Goal: Task Accomplishment & Management: Use online tool/utility

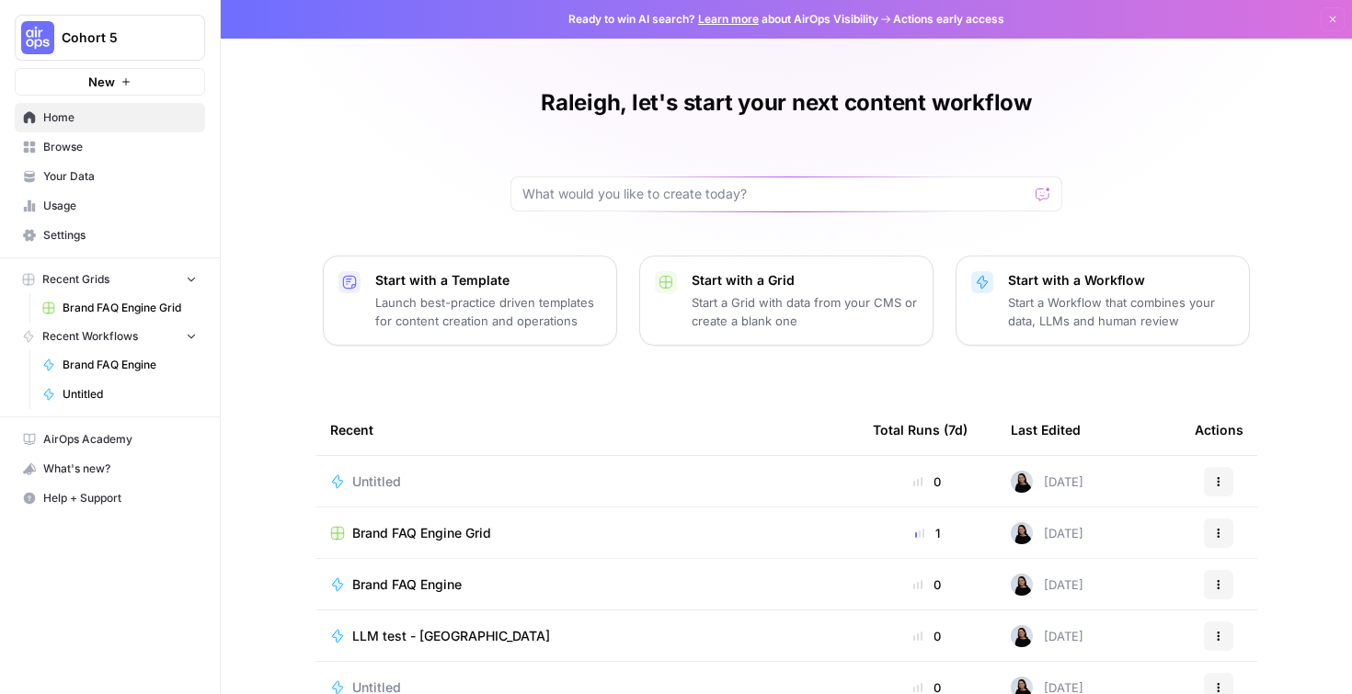
scroll to position [153, 0]
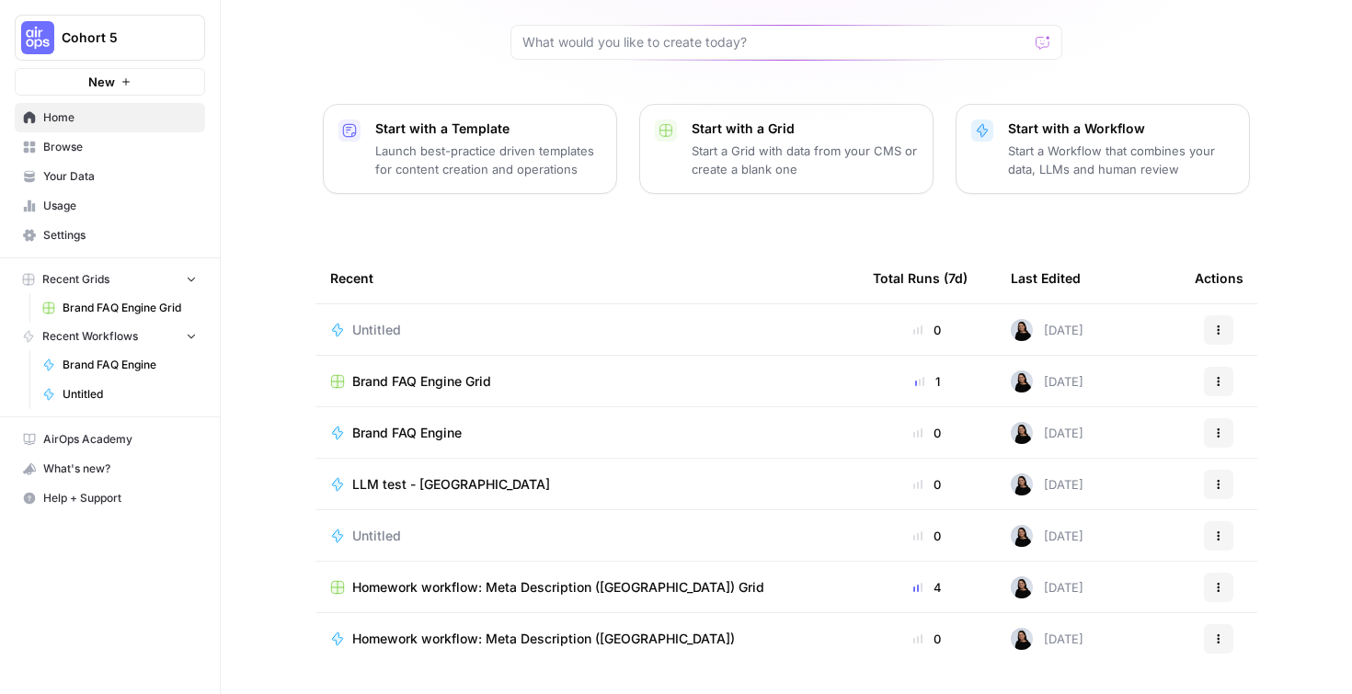
click at [63, 145] on span "Browse" at bounding box center [120, 147] width 154 height 17
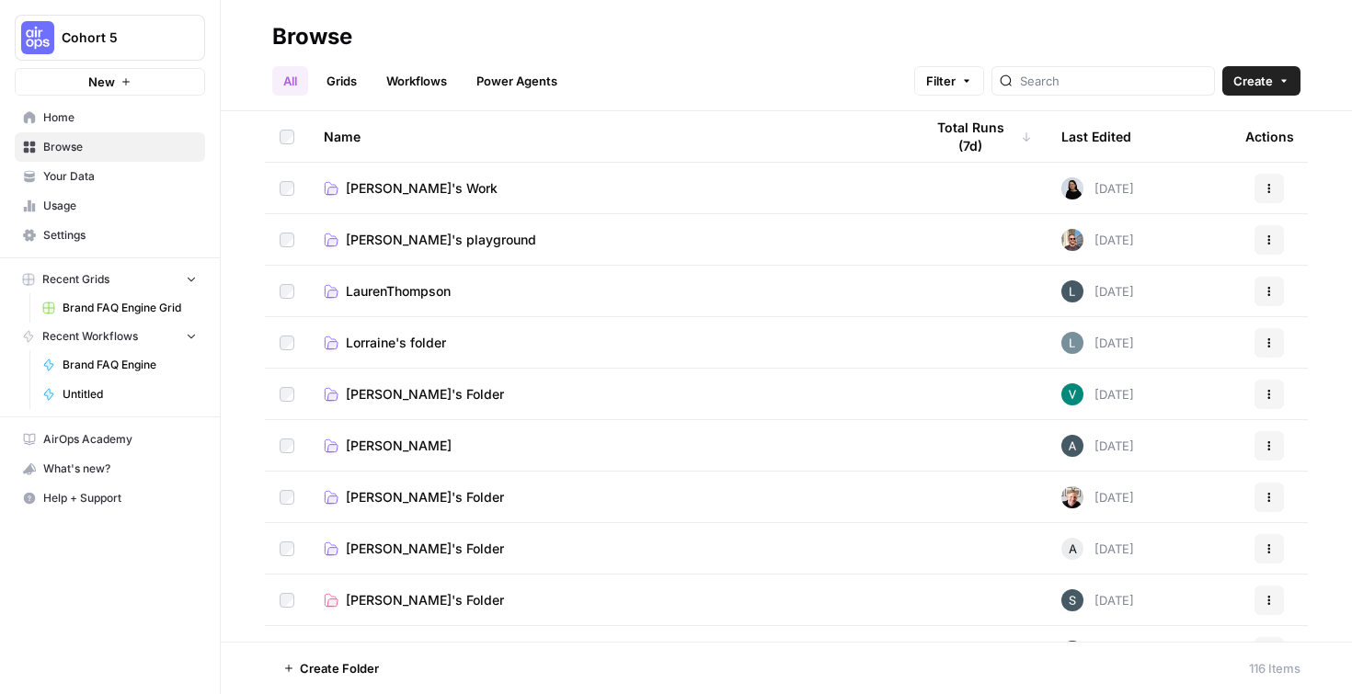
click at [386, 191] on span "[PERSON_NAME]'s Work" at bounding box center [422, 188] width 152 height 18
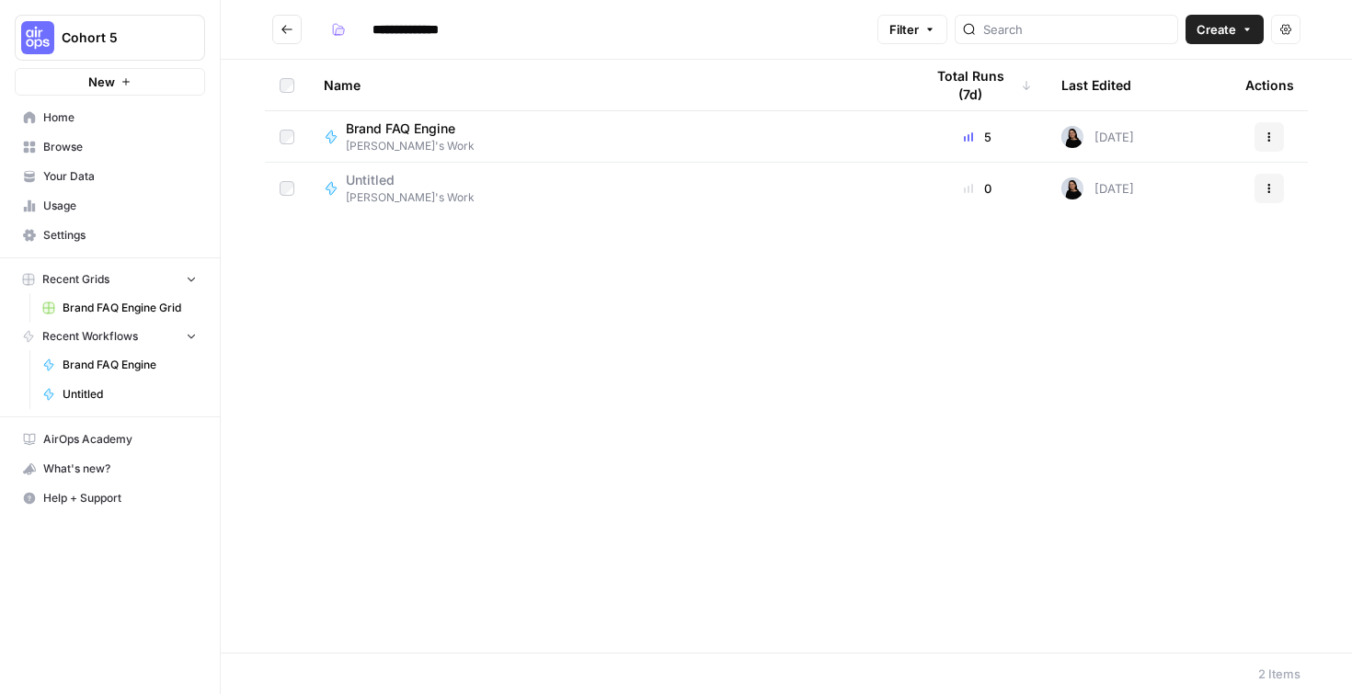
click at [872, 195] on div "Untitled [PERSON_NAME]'s Work" at bounding box center [609, 188] width 570 height 35
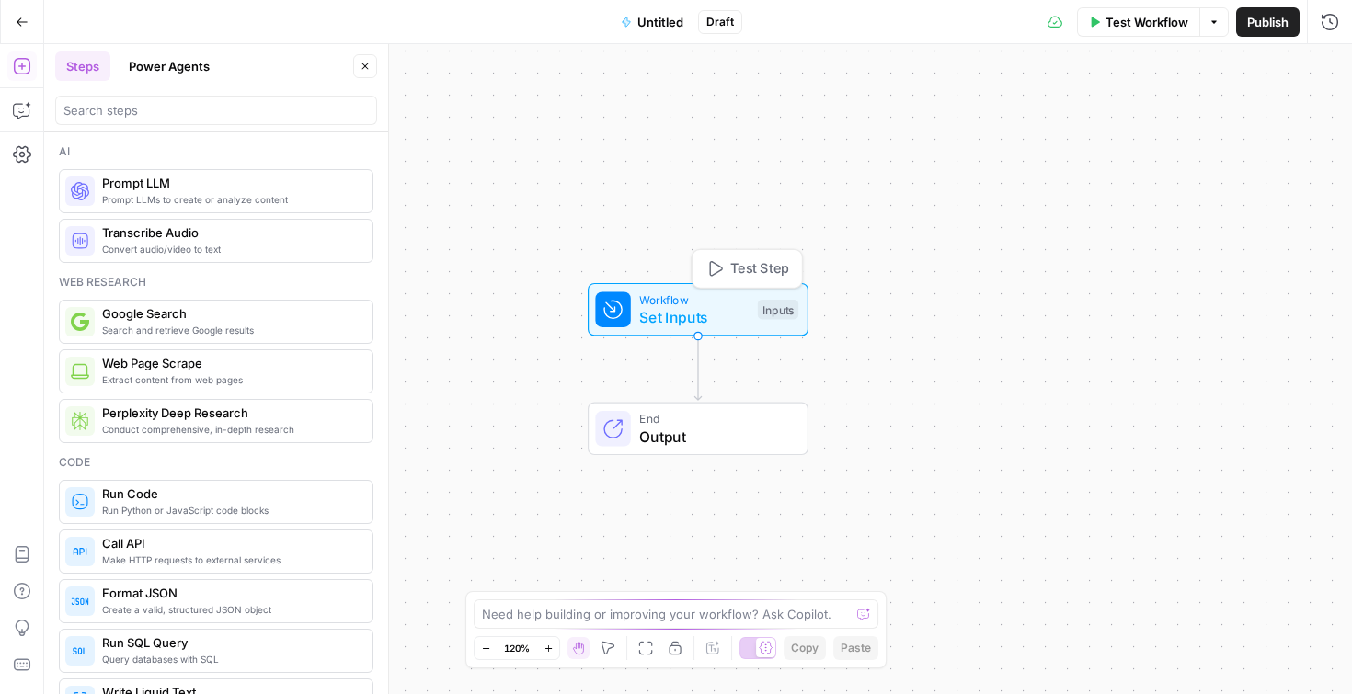
click at [772, 313] on div "Inputs" at bounding box center [778, 310] width 40 height 20
click at [1171, 120] on span "Add Field" at bounding box center [1144, 125] width 53 height 18
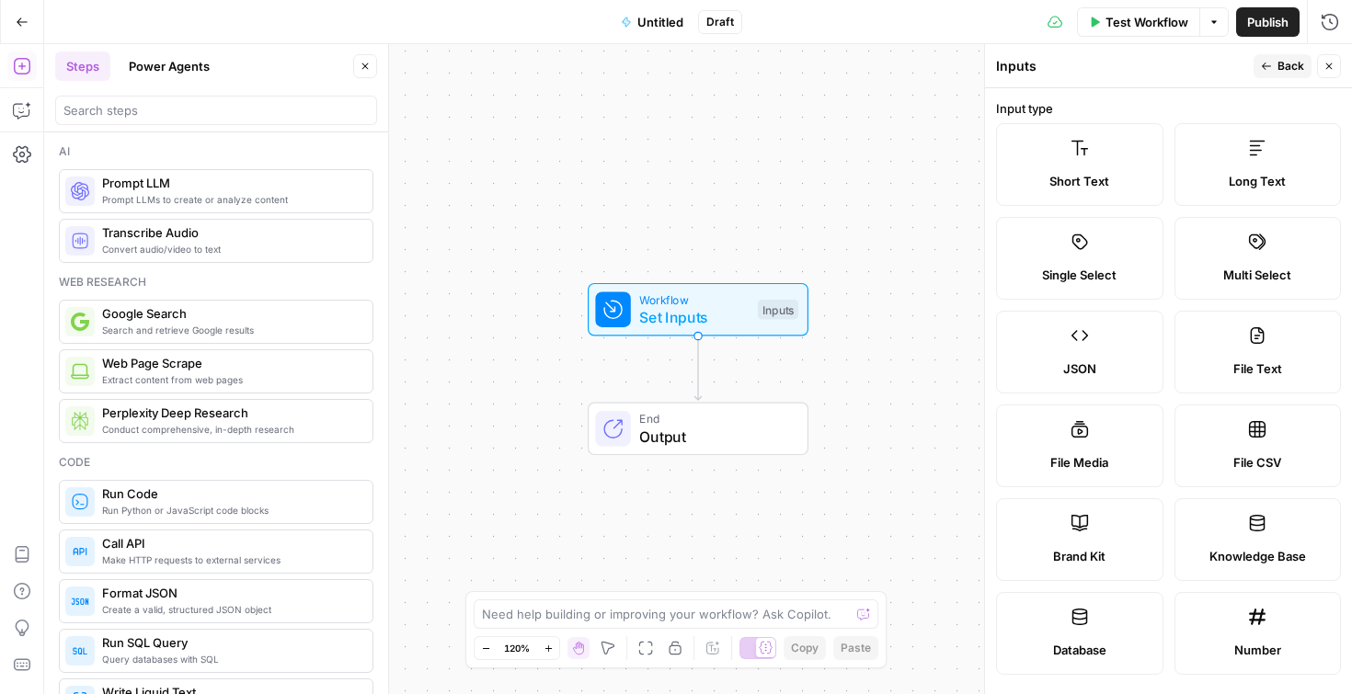
click at [1081, 168] on label "Short Text" at bounding box center [1079, 164] width 167 height 83
click at [1097, 558] on span "Brand Kit" at bounding box center [1079, 556] width 52 height 18
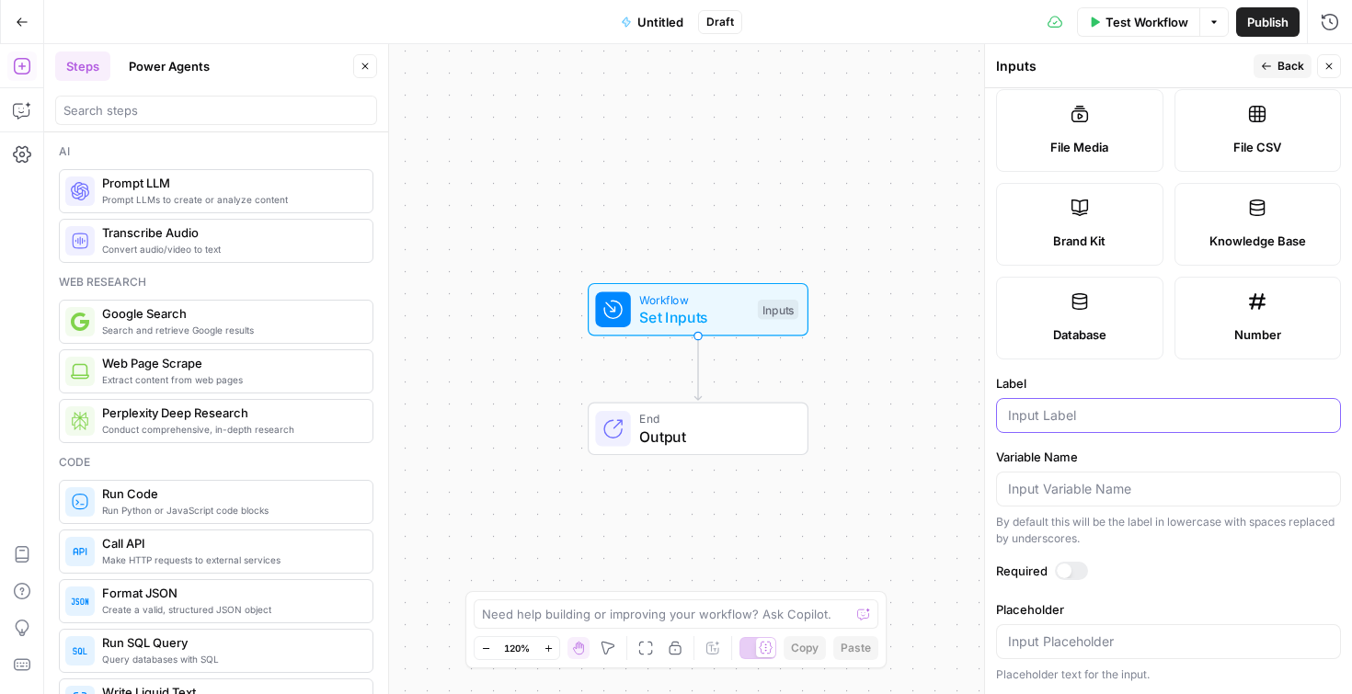
click at [1063, 419] on input "Label" at bounding box center [1168, 415] width 321 height 18
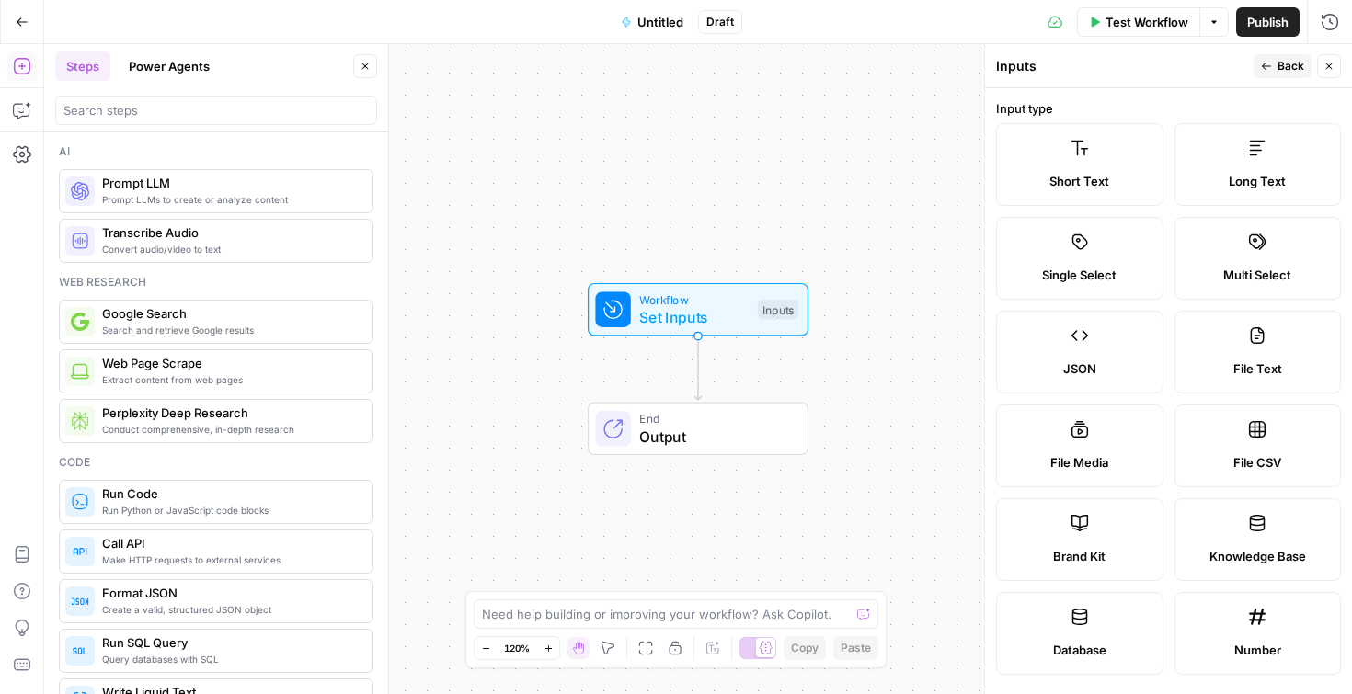
type input "Brand Kit"
click at [1260, 66] on button "Back" at bounding box center [1282, 66] width 58 height 24
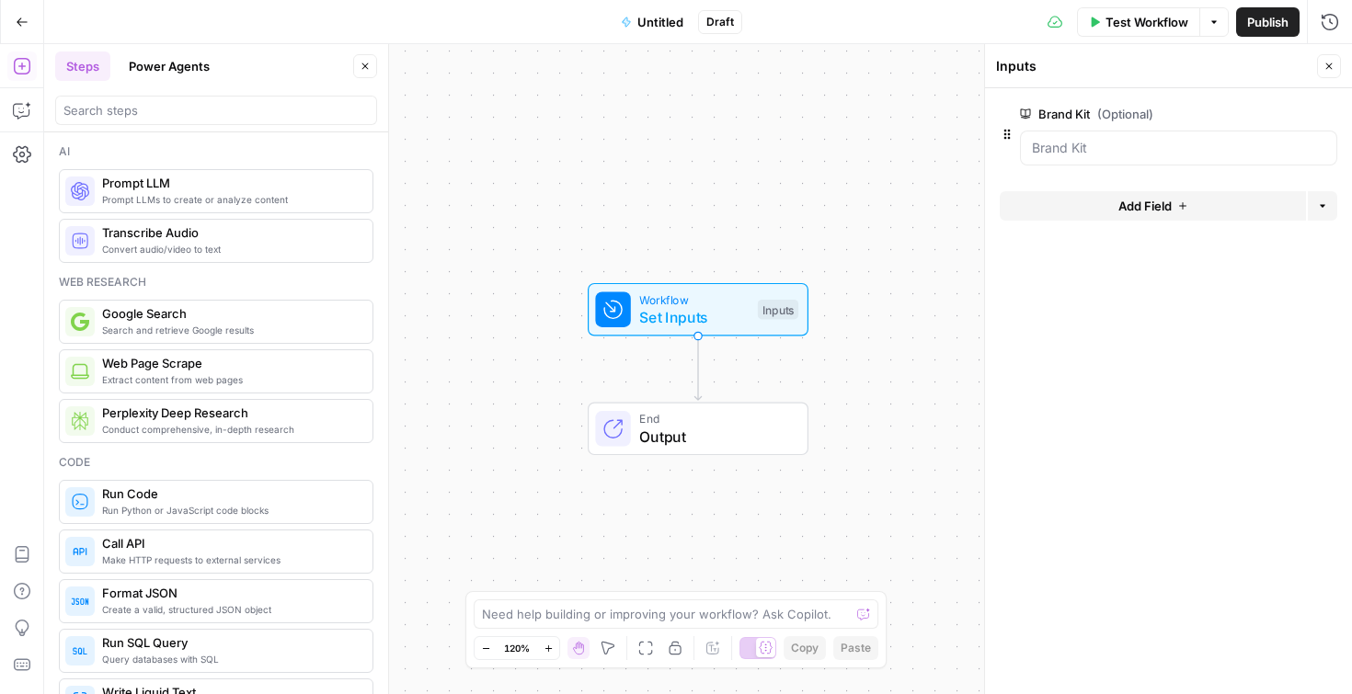
click at [1121, 204] on span "Add Field" at bounding box center [1144, 206] width 53 height 18
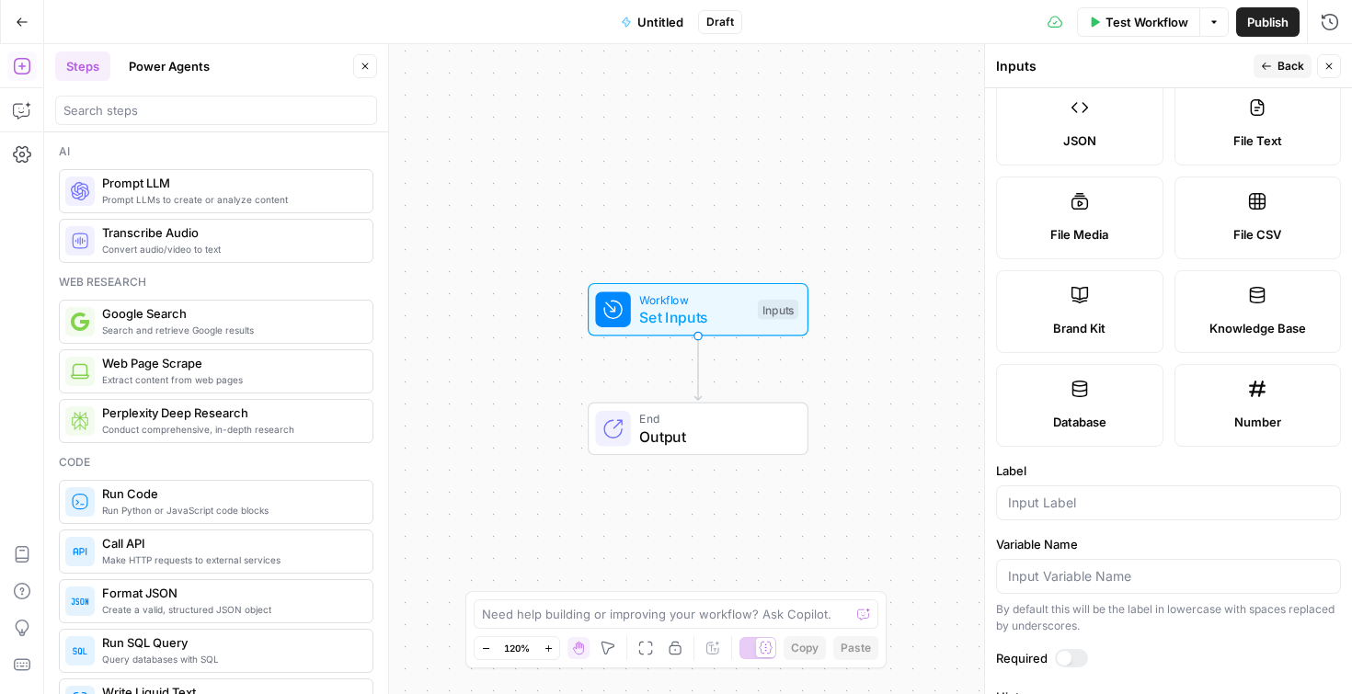
scroll to position [512, 0]
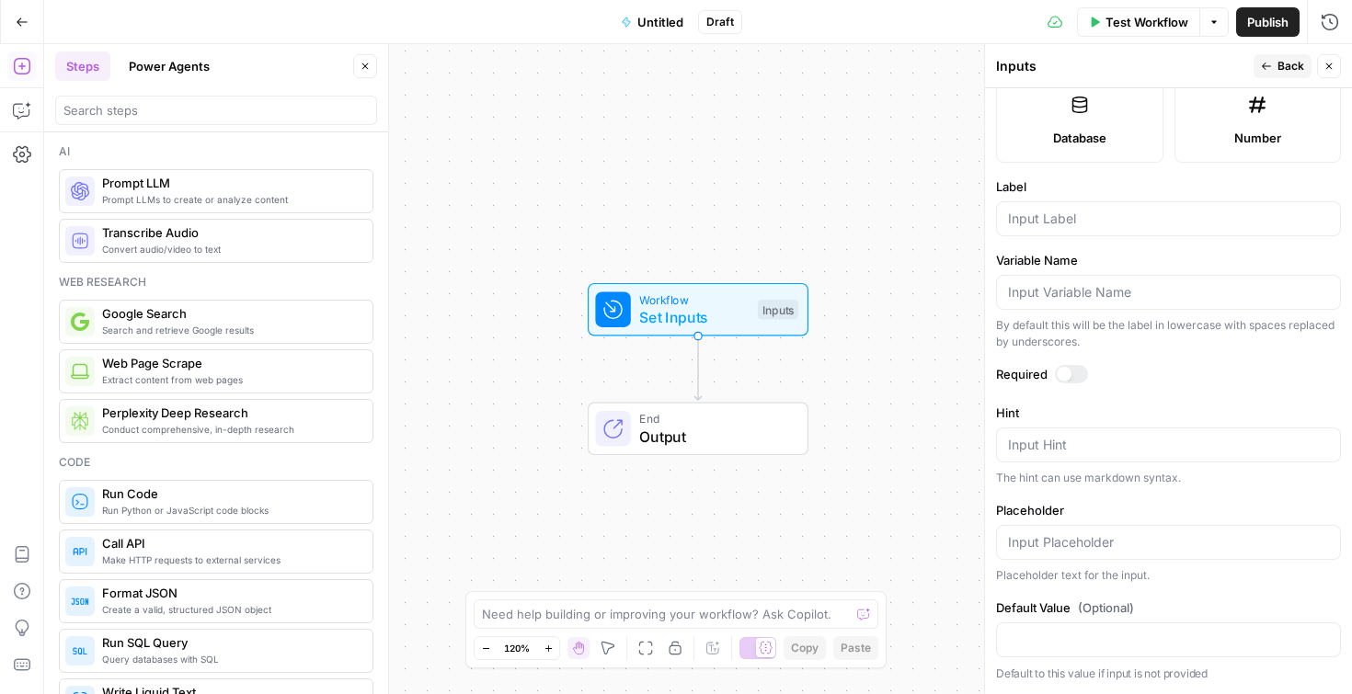
click at [1072, 233] on div at bounding box center [1168, 218] width 345 height 35
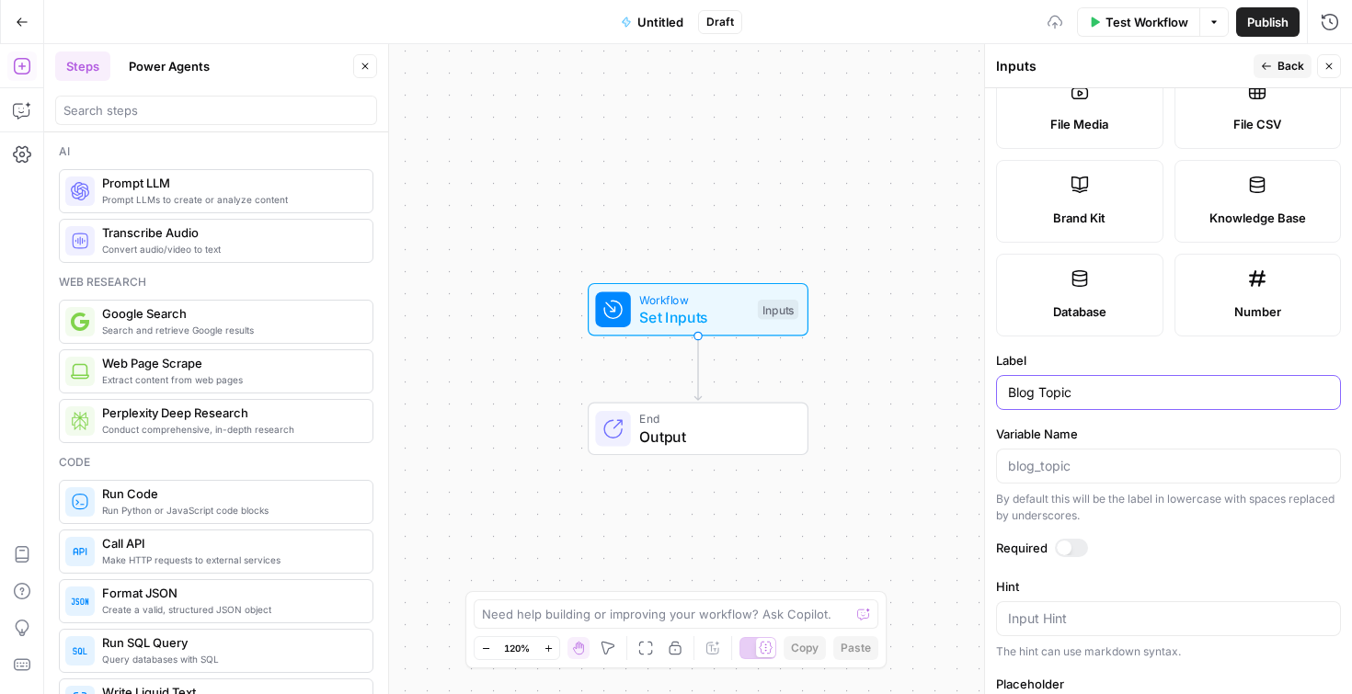
scroll to position [0, 0]
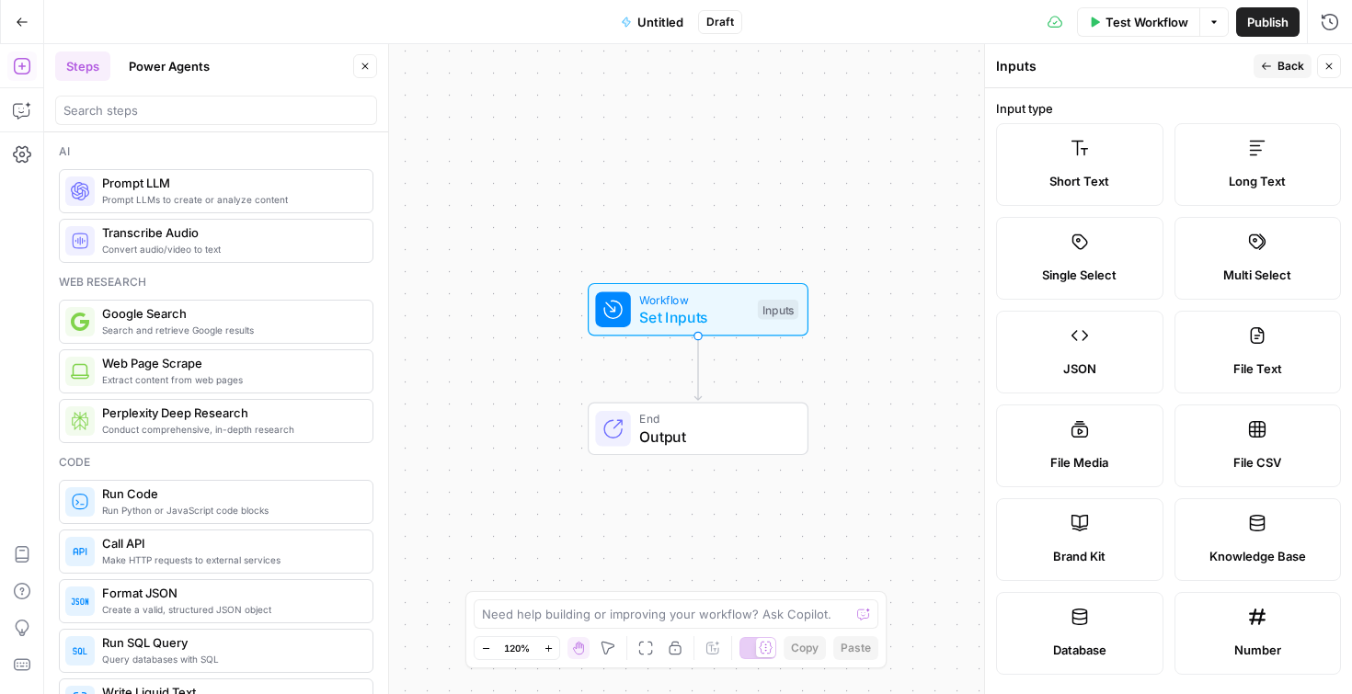
type input "Blog Topic"
click at [1271, 65] on icon "button" at bounding box center [1266, 66] width 11 height 11
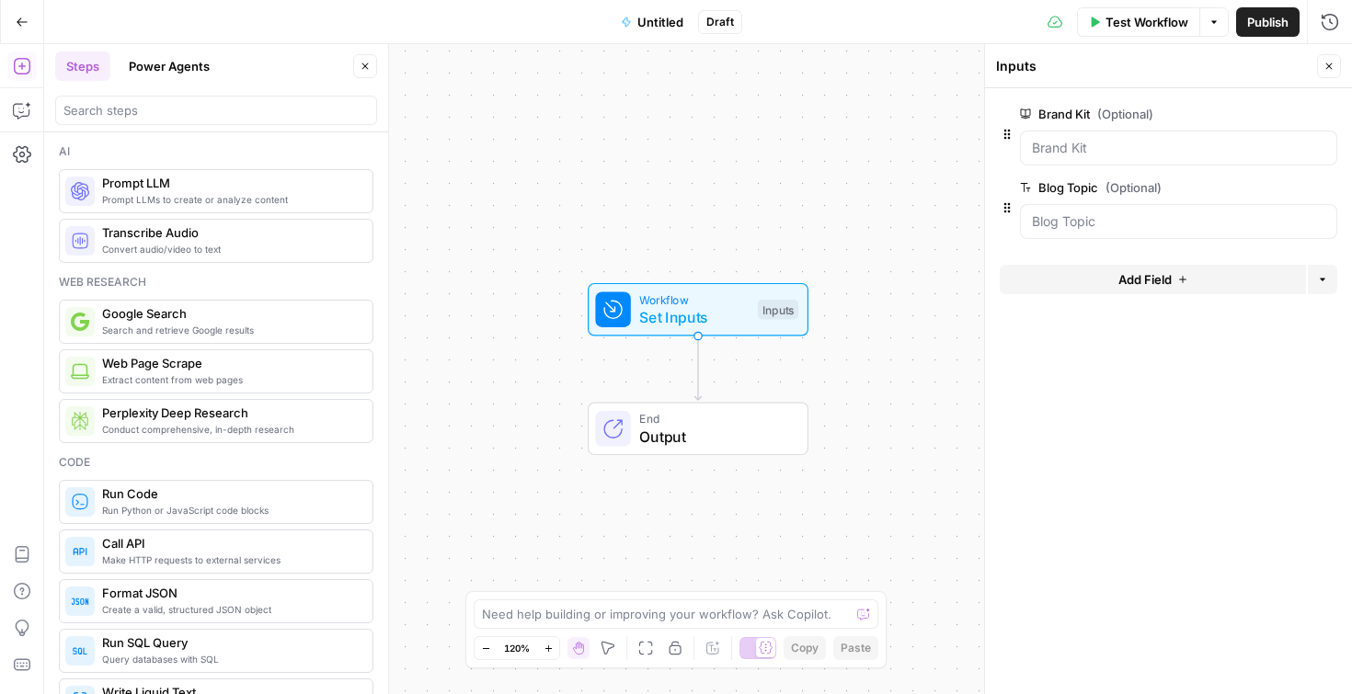
click at [1125, 292] on button "Add Field" at bounding box center [1153, 279] width 306 height 29
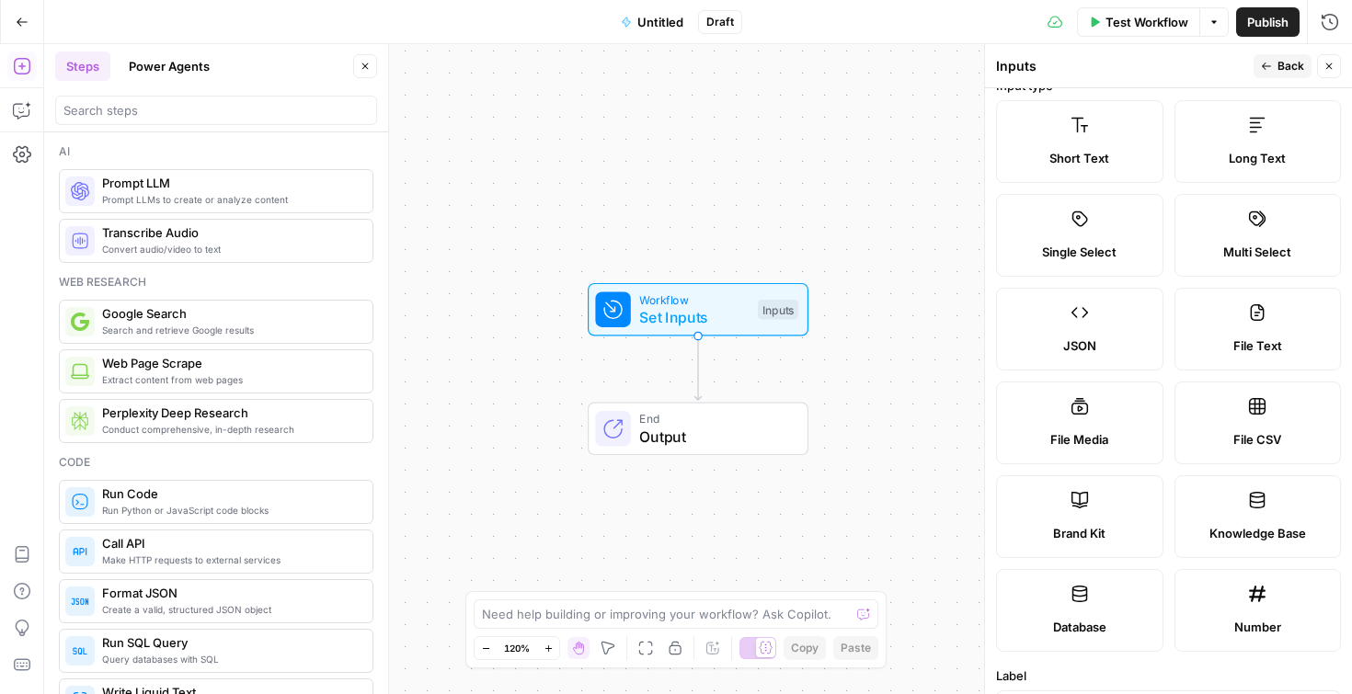
scroll to position [26, 0]
click at [1229, 635] on label "Number" at bounding box center [1257, 607] width 167 height 83
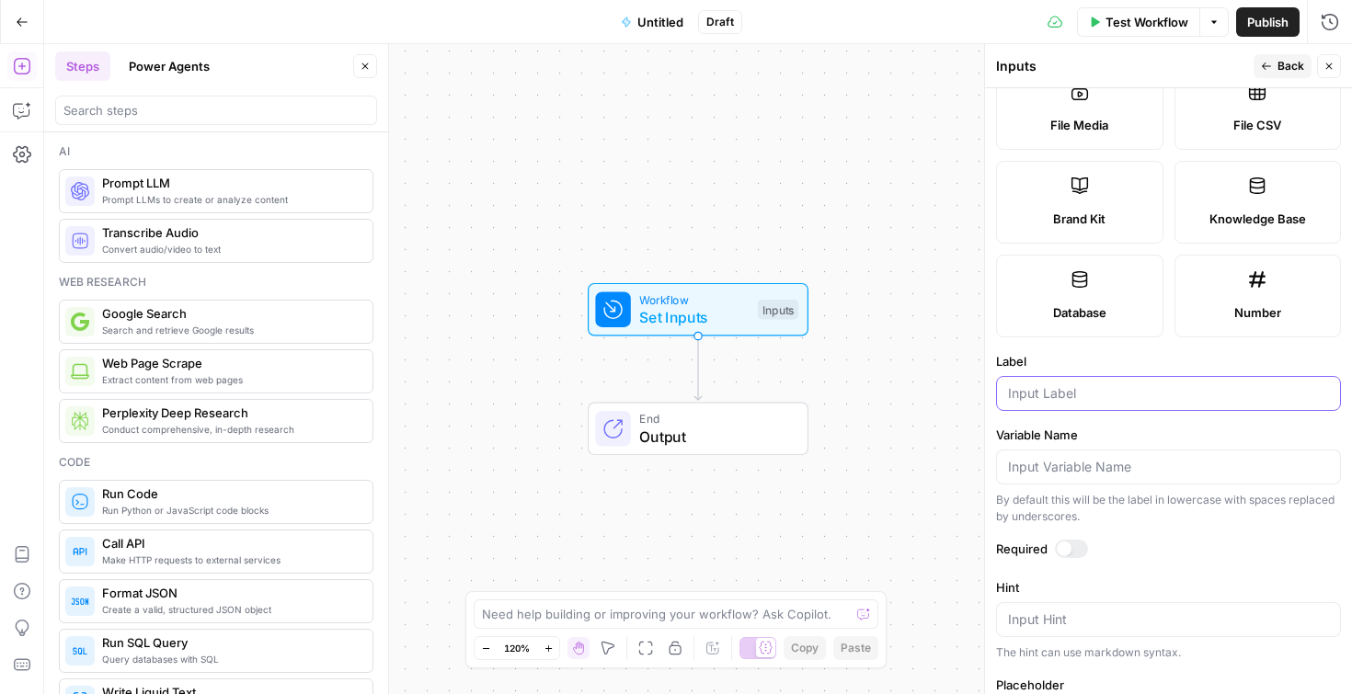
click at [1075, 402] on input "Label" at bounding box center [1168, 393] width 321 height 18
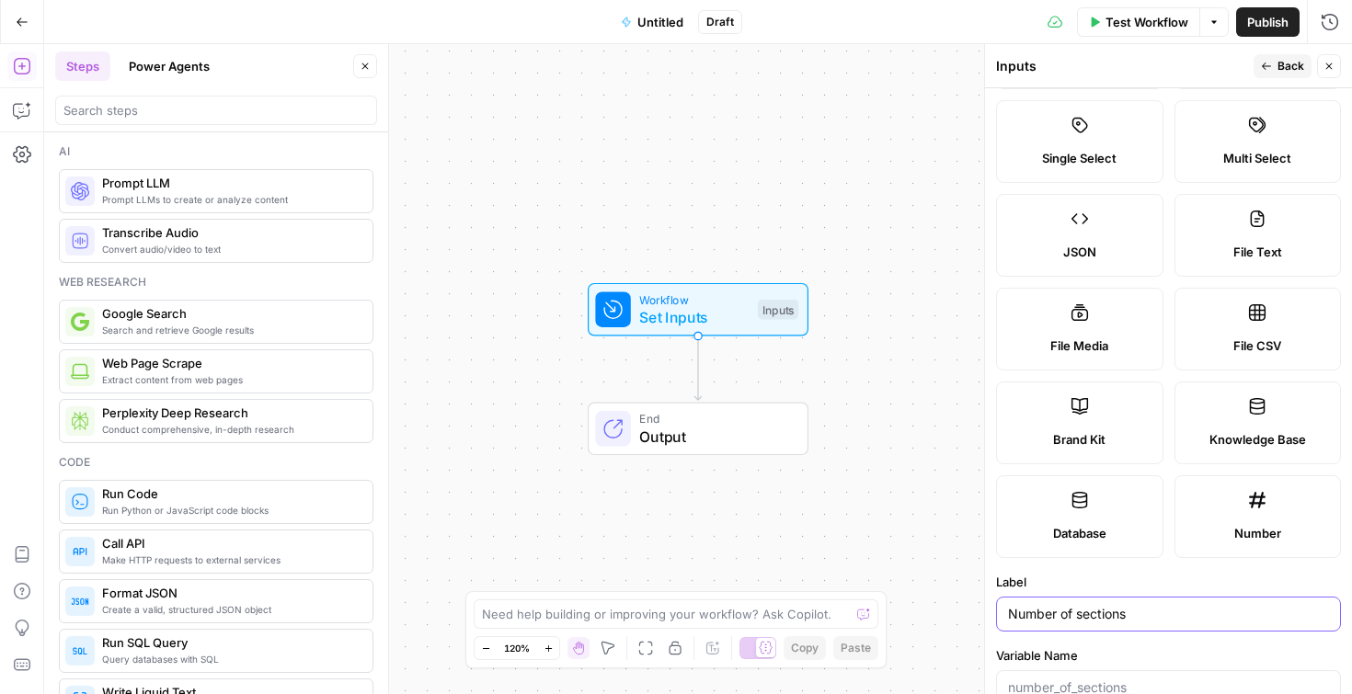
scroll to position [0, 0]
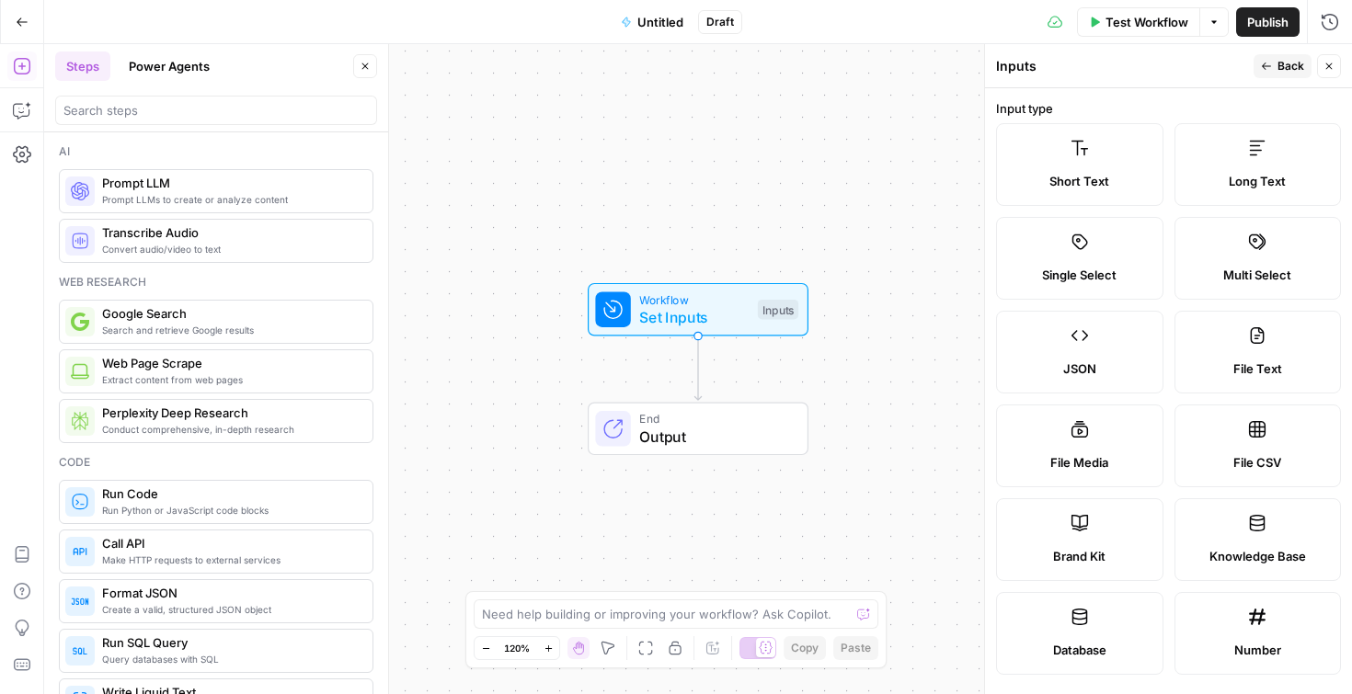
type input "Number of sections"
click at [1270, 65] on icon "button" at bounding box center [1266, 66] width 11 height 11
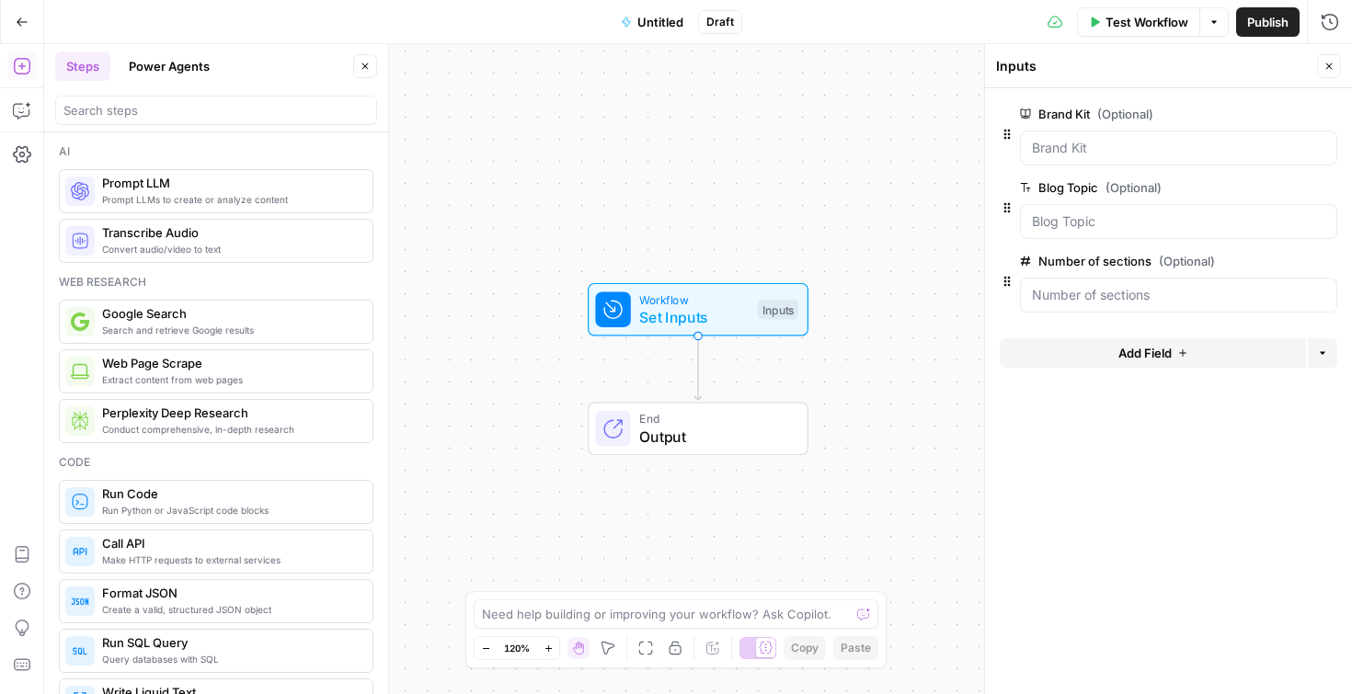
click at [262, 196] on span "Prompt LLMs to create or analyze content" at bounding box center [230, 199] width 256 height 15
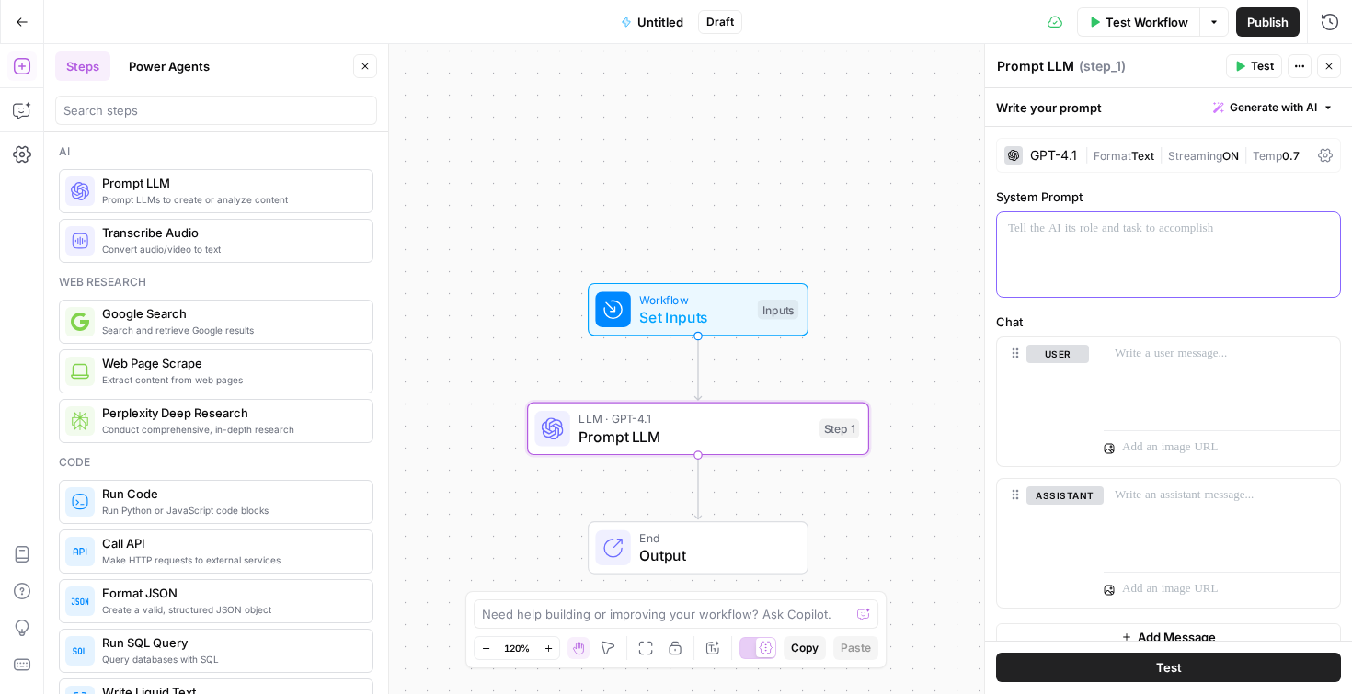
click at [1100, 257] on div at bounding box center [1168, 254] width 343 height 85
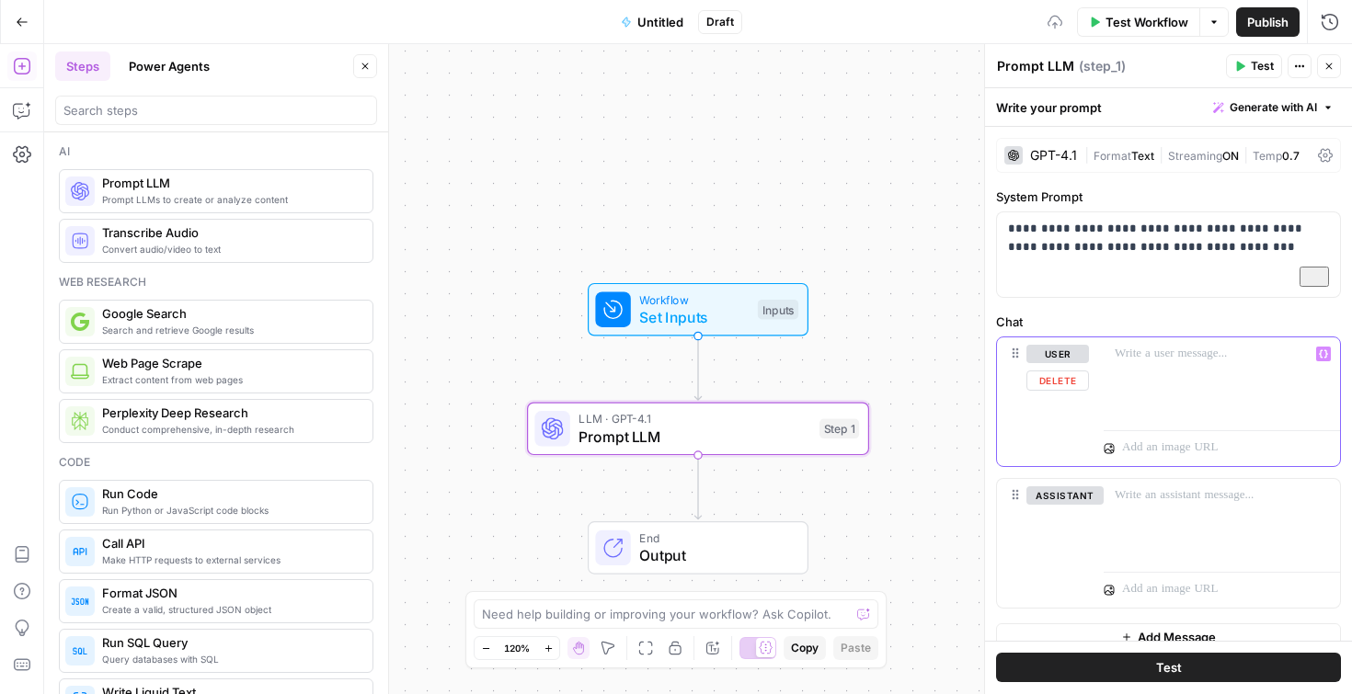
click at [1209, 340] on div at bounding box center [1221, 379] width 236 height 85
drag, startPoint x: 1199, startPoint y: 380, endPoint x: 1172, endPoint y: 357, distance: 35.9
click at [1172, 357] on p "**********" at bounding box center [1222, 363] width 214 height 37
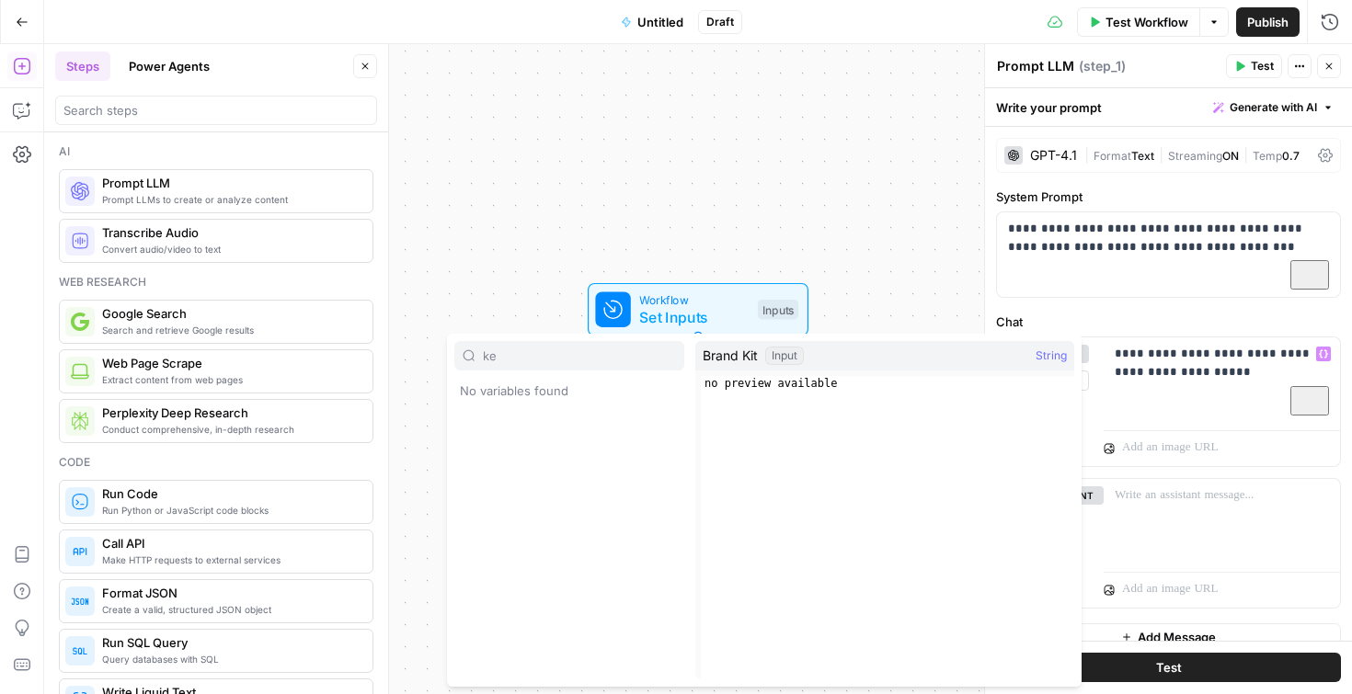
type input "k"
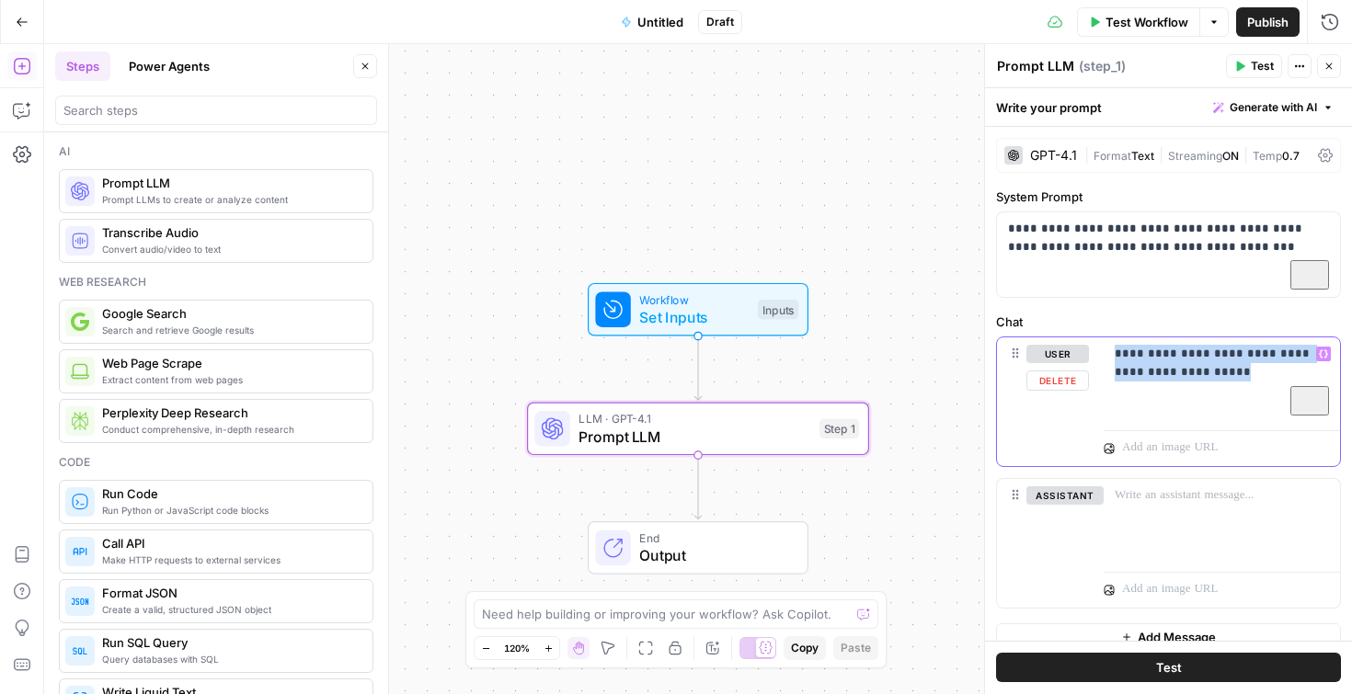
drag, startPoint x: 1254, startPoint y: 394, endPoint x: 1186, endPoint y: 326, distance: 96.9
click at [1186, 337] on div "**********" at bounding box center [1221, 379] width 236 height 85
click at [738, 298] on span "Workflow" at bounding box center [693, 299] width 109 height 17
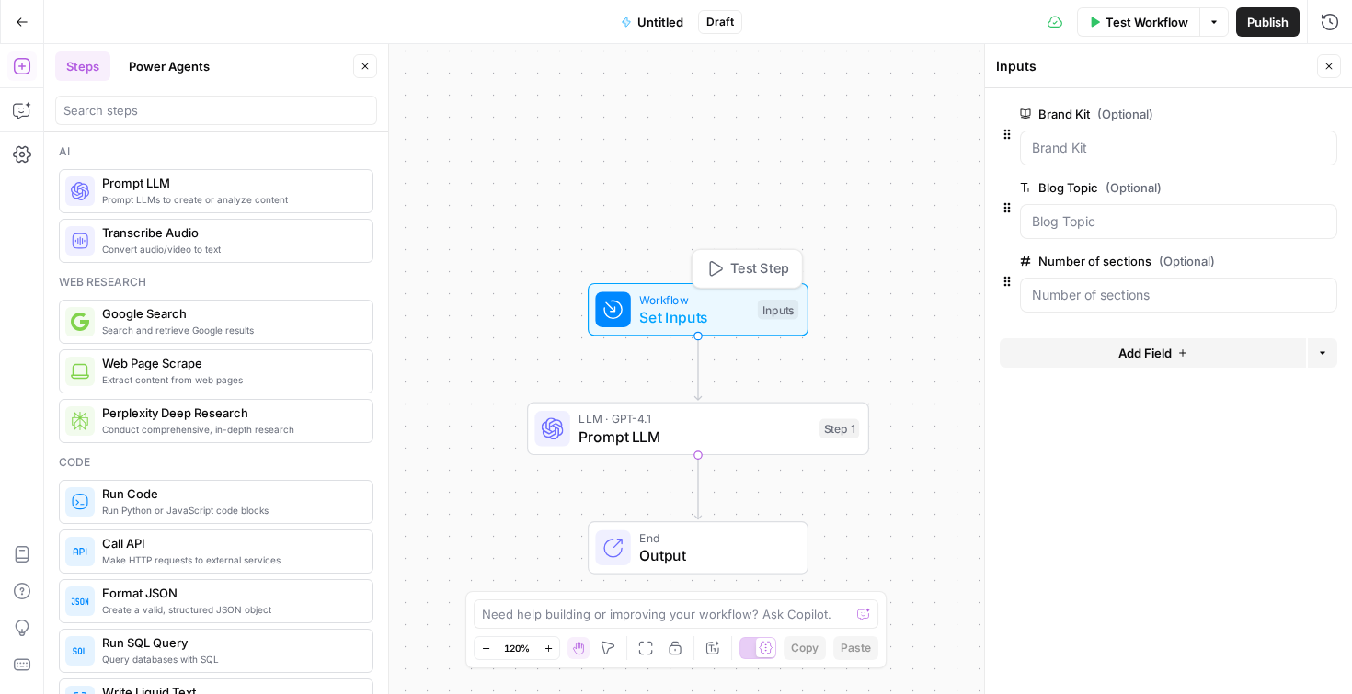
click at [735, 262] on span "Test Step" at bounding box center [759, 269] width 59 height 20
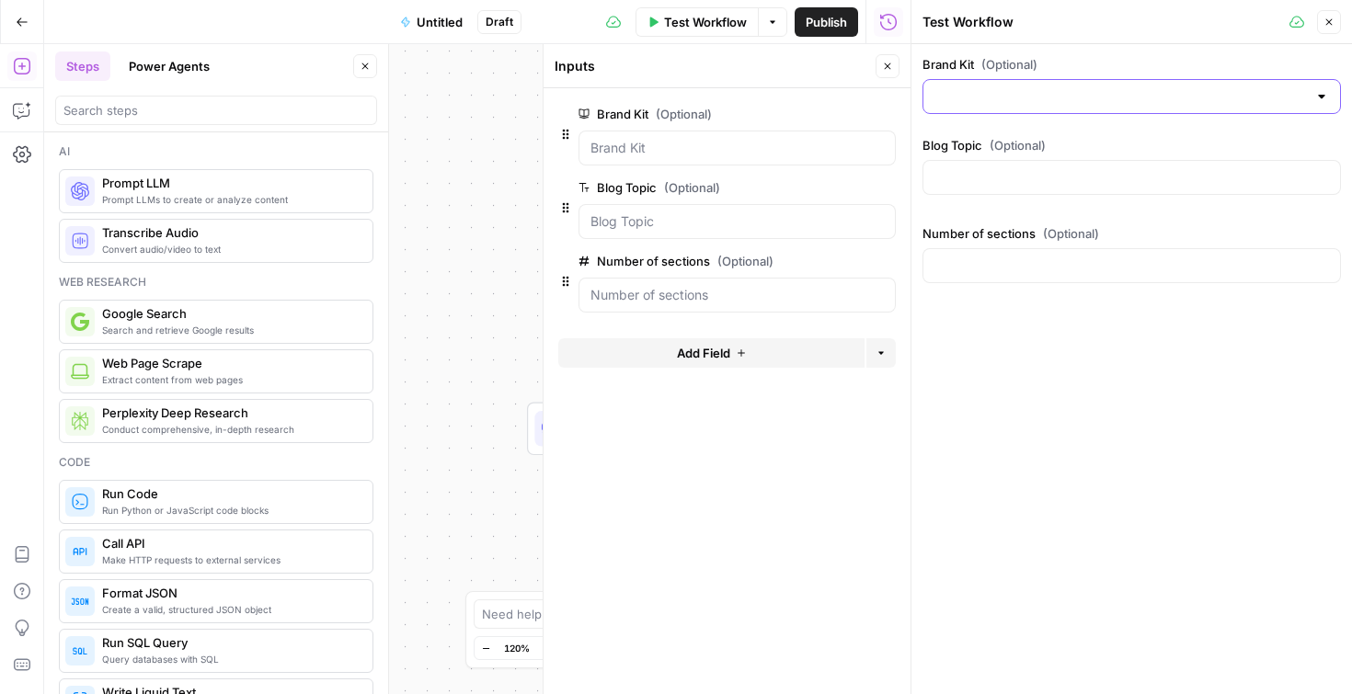
click at [1043, 101] on input "Brand Kit (Optional)" at bounding box center [1120, 96] width 372 height 18
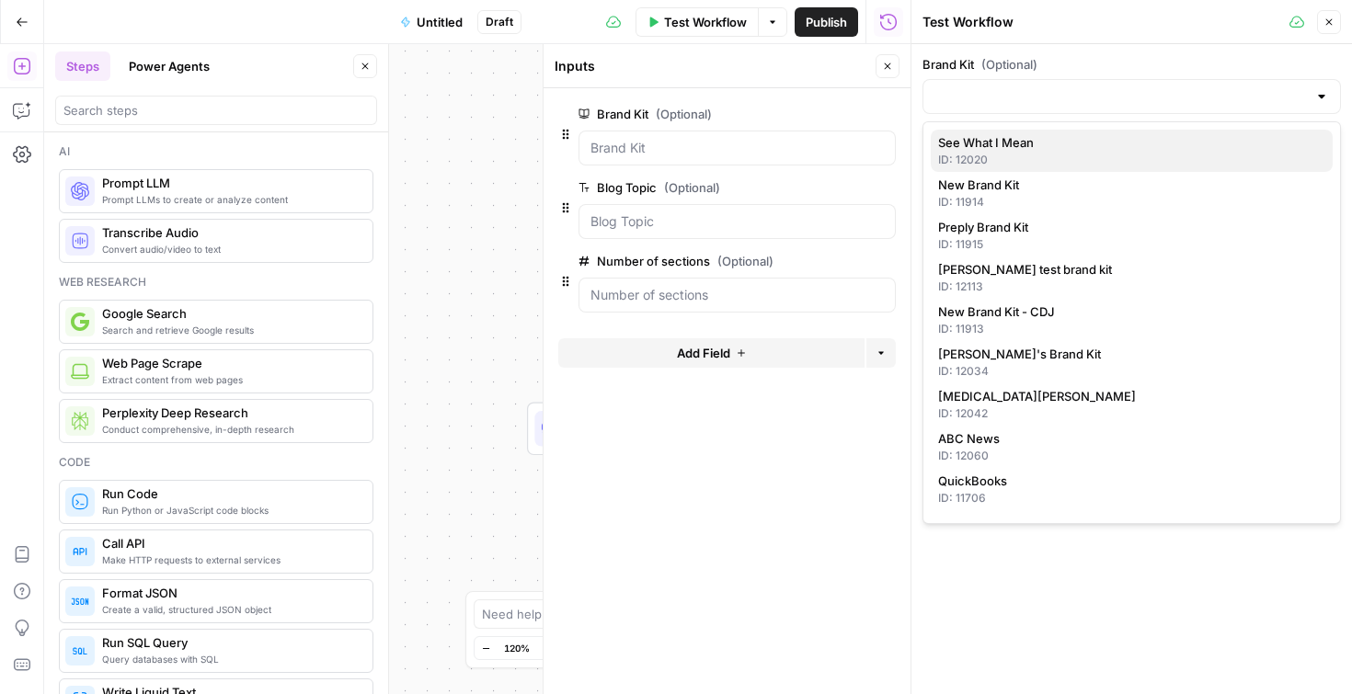
click at [1035, 154] on div "ID: 12020" at bounding box center [1131, 160] width 387 height 17
type input "See What I Mean"
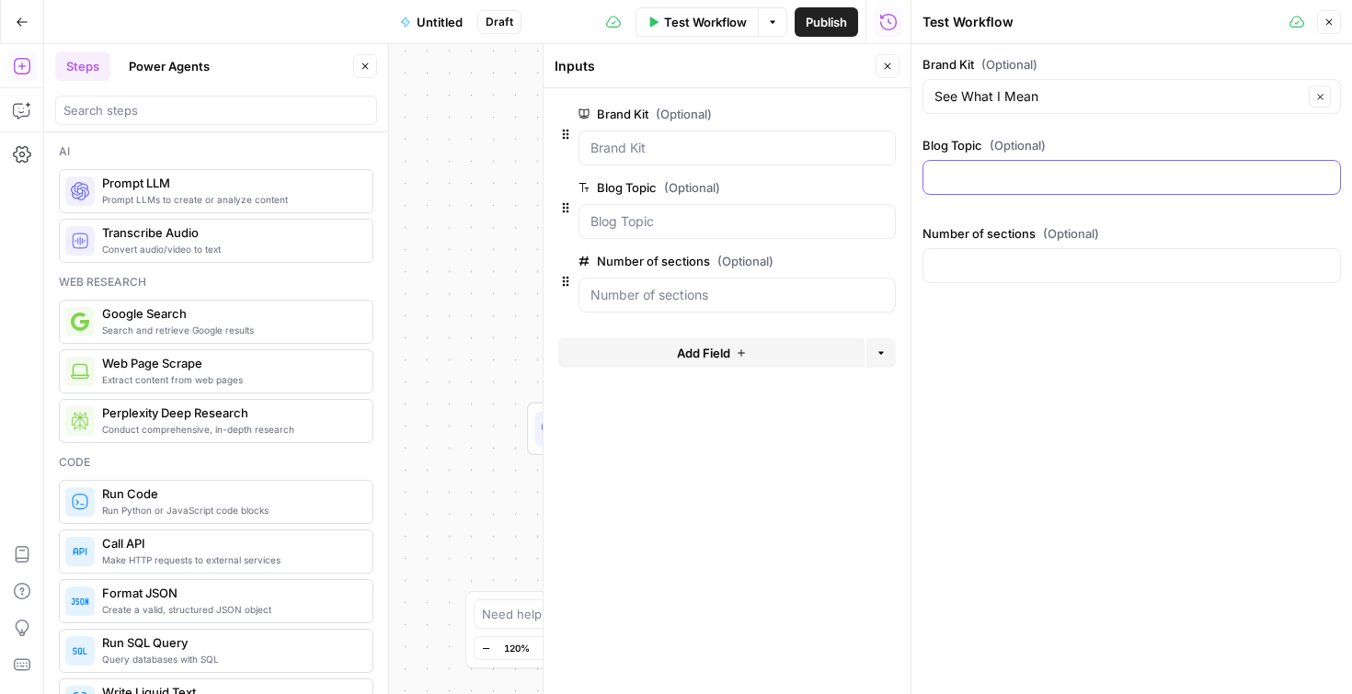
click at [1022, 181] on input "Blog Topic (Optional)" at bounding box center [1131, 177] width 394 height 18
type input "f"
type input "how to create a budget for a food bank"
click at [1016, 263] on input "Number of sections (Optional)" at bounding box center [1131, 266] width 394 height 18
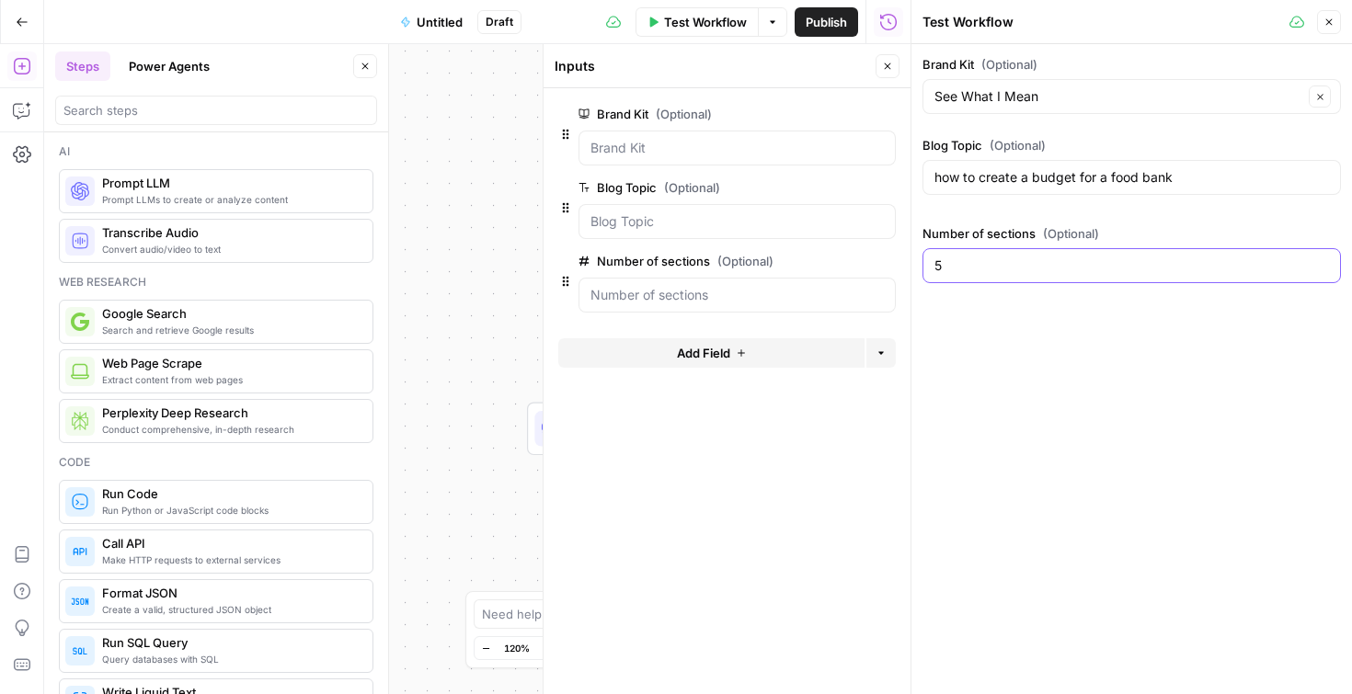
type input "5"
click at [1216, 339] on div "Brand Kit (Optional) See What I Mean Clear Blog Topic (Optional) how to create …" at bounding box center [1131, 369] width 440 height 650
click at [1330, 23] on icon "button" at bounding box center [1329, 22] width 6 height 6
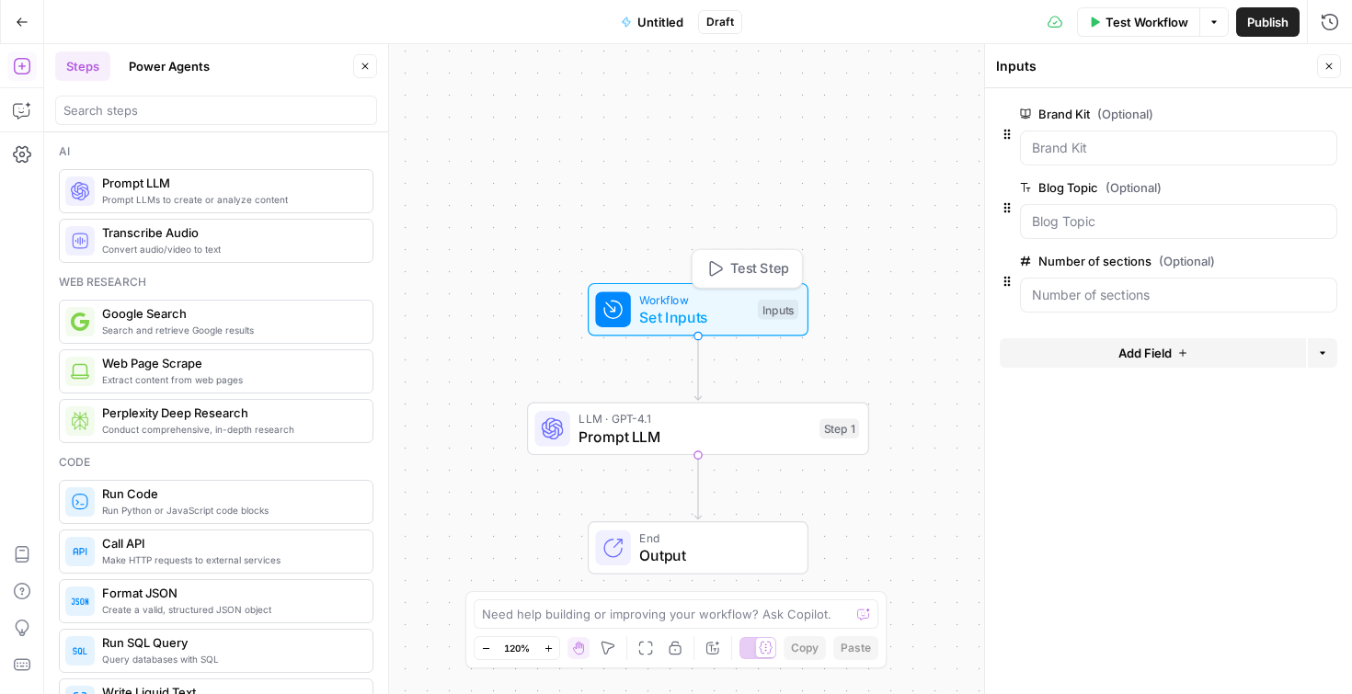
click at [733, 278] on span "Test Step" at bounding box center [759, 269] width 59 height 20
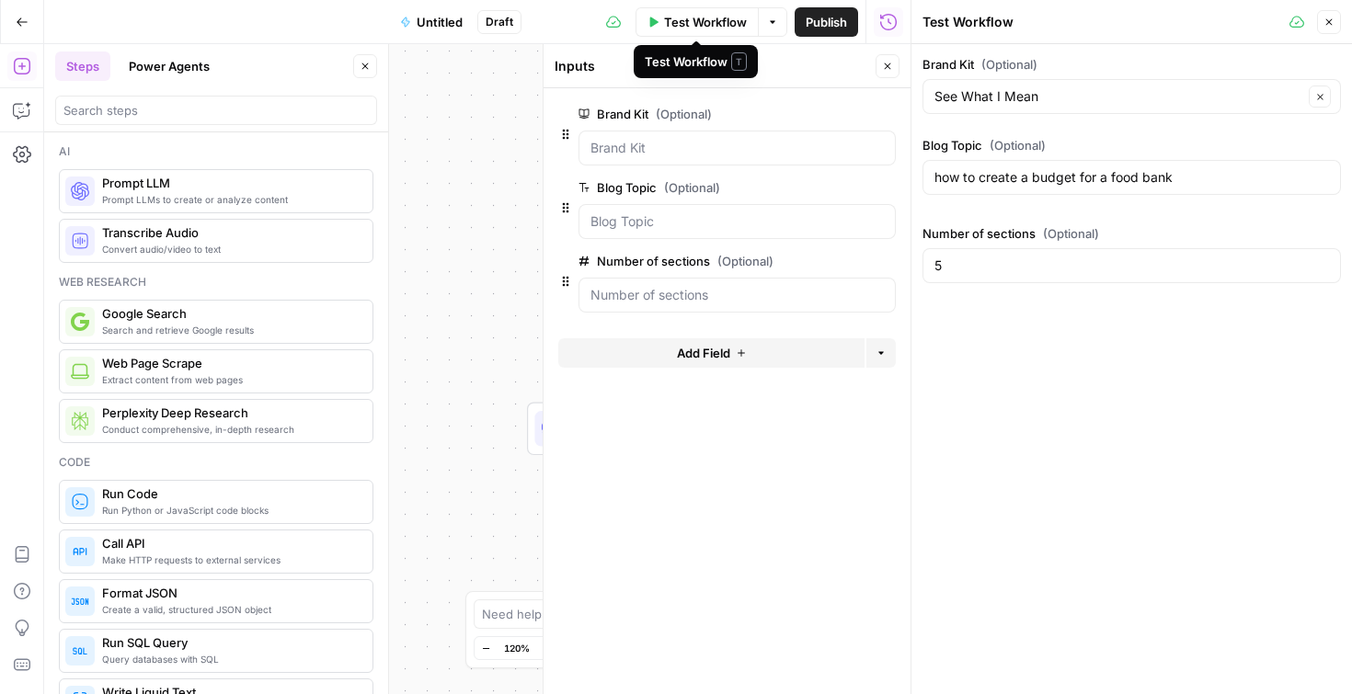
click at [772, 20] on icon "button" at bounding box center [772, 22] width 11 height 11
click at [705, 17] on span "Test Workflow" at bounding box center [706, 22] width 83 height 18
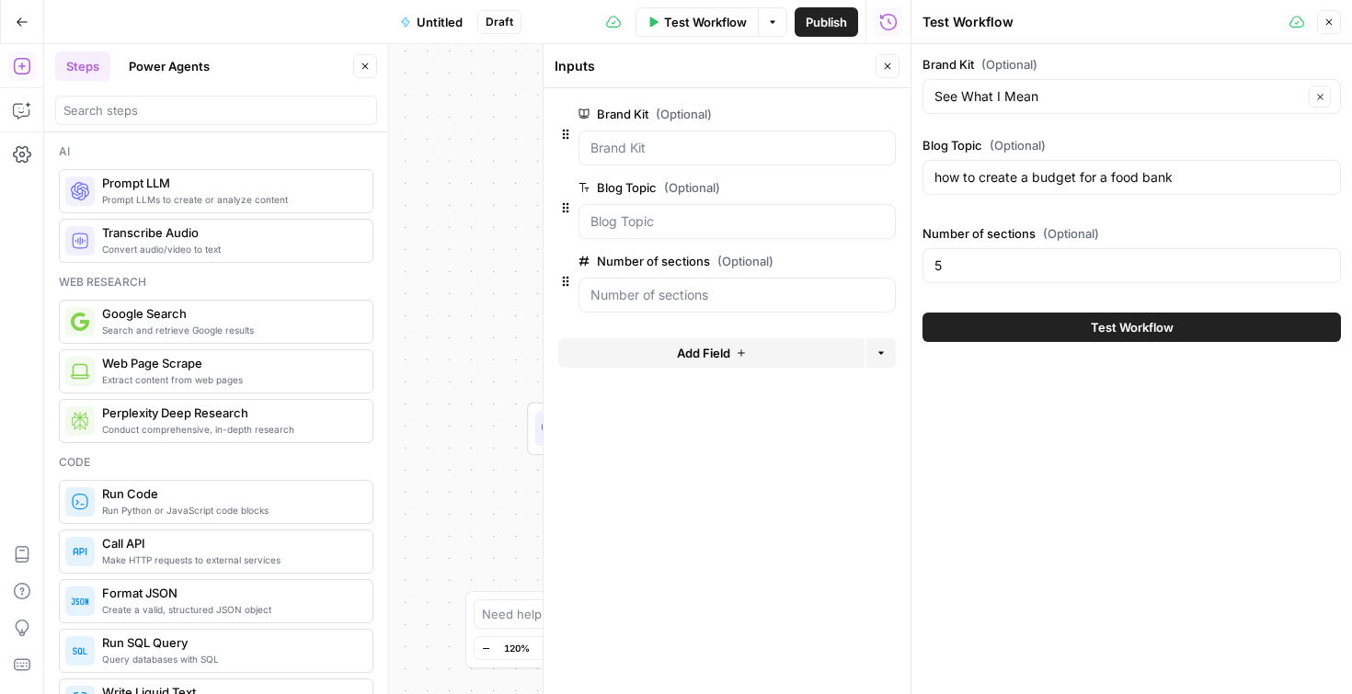
click at [1151, 333] on span "Test Workflow" at bounding box center [1132, 327] width 83 height 18
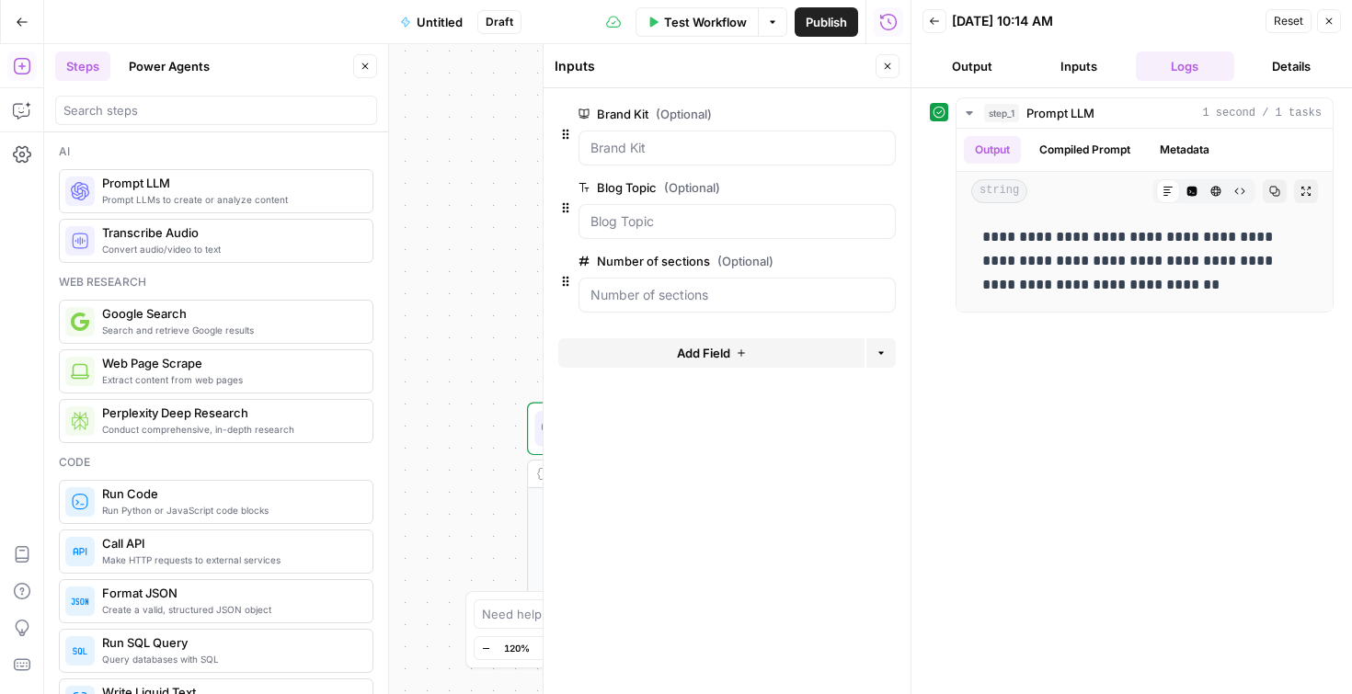
click at [1326, 18] on icon "button" at bounding box center [1328, 21] width 11 height 11
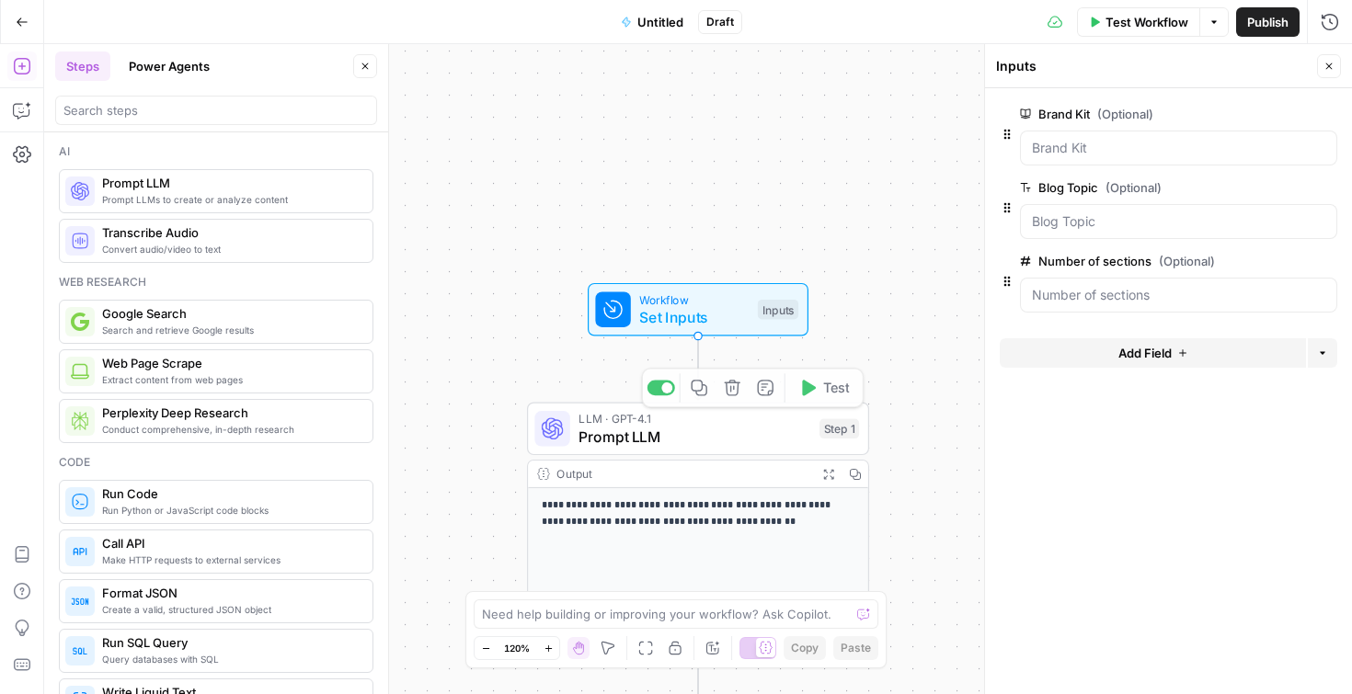
click at [712, 522] on p "**********" at bounding box center [699, 513] width 314 height 32
click at [759, 421] on span "LLM · GPT-4.1" at bounding box center [694, 418] width 232 height 17
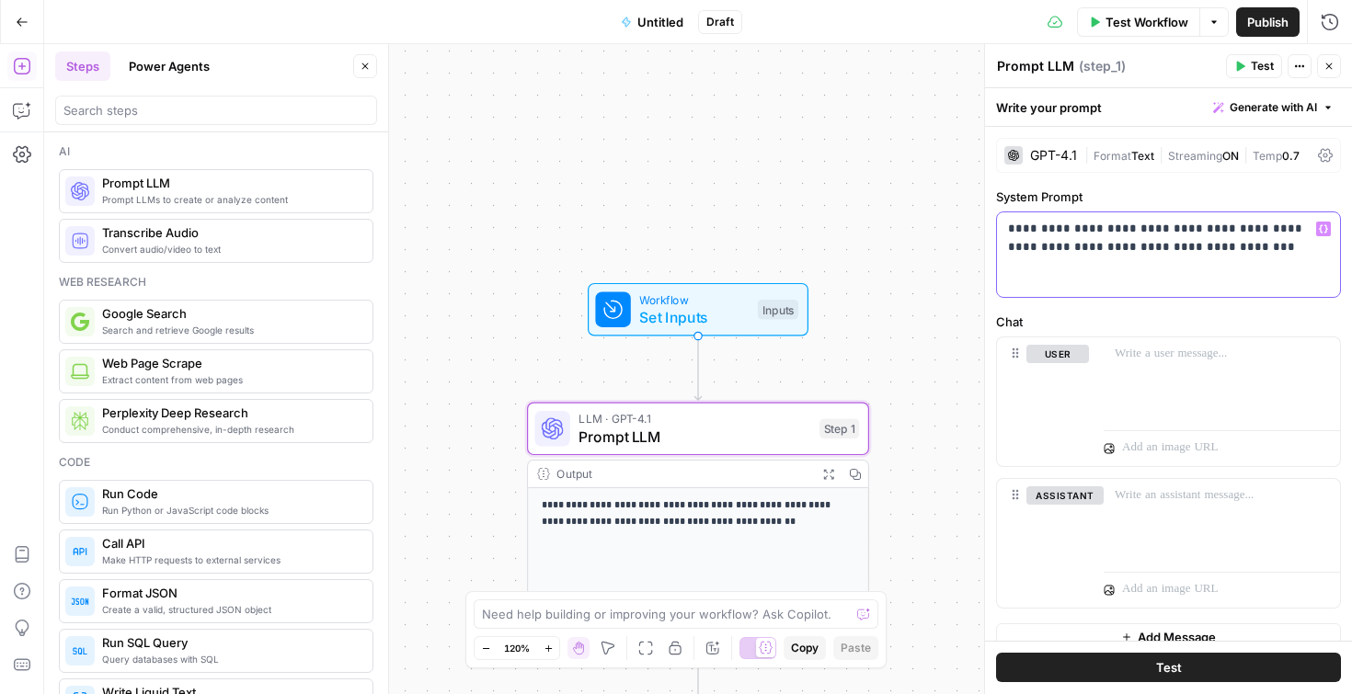
click at [1230, 276] on div "**********" at bounding box center [1168, 254] width 343 height 85
click at [1199, 372] on div at bounding box center [1221, 379] width 236 height 85
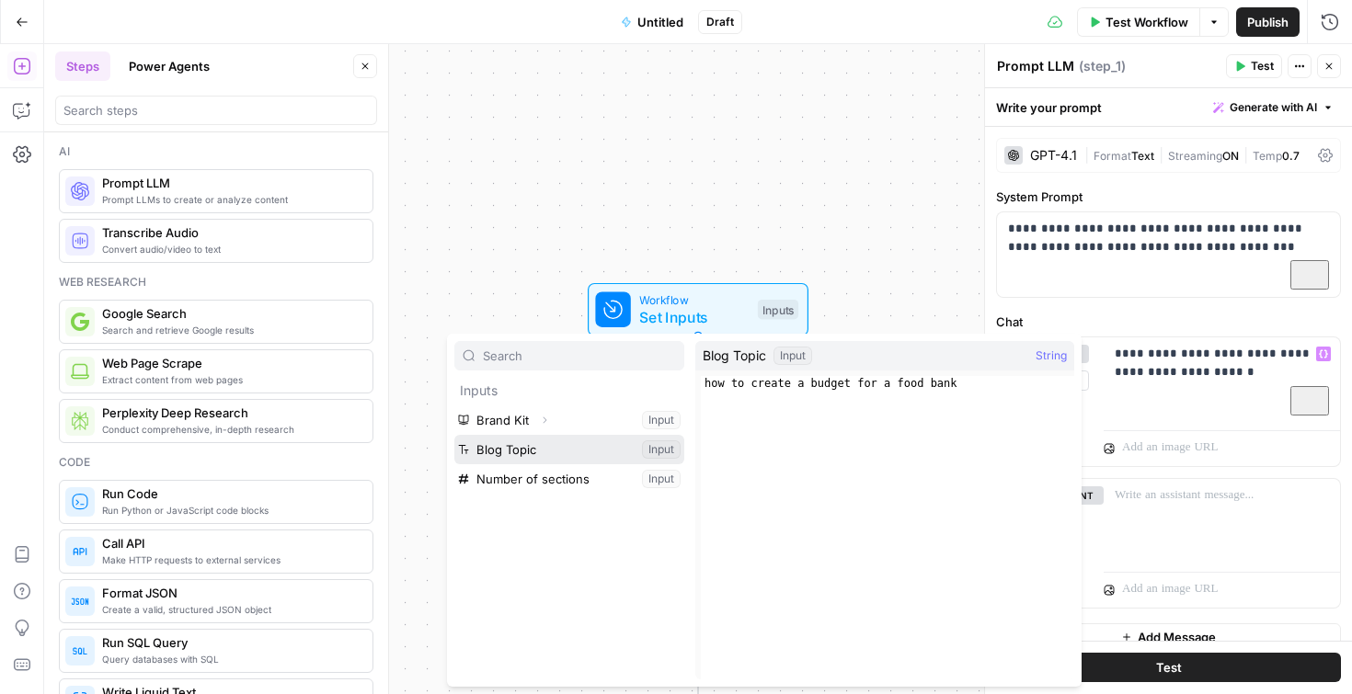
click at [502, 454] on button "Select variable Blog Topic" at bounding box center [569, 449] width 230 height 29
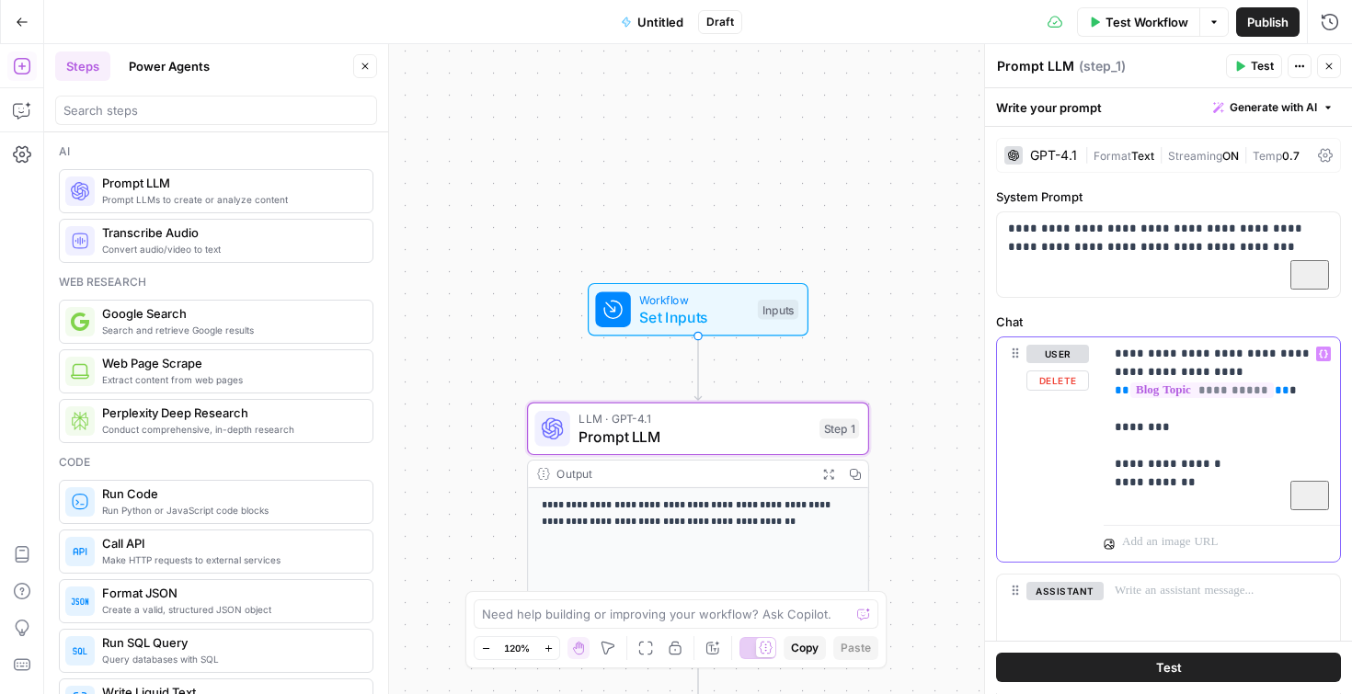
click at [1118, 465] on p "**********" at bounding box center [1222, 428] width 214 height 166
click at [1117, 509] on p "**********" at bounding box center [1222, 428] width 214 height 166
click at [1202, 496] on p "**********" at bounding box center [1222, 428] width 214 height 166
click at [1201, 480] on p "**********" at bounding box center [1222, 428] width 214 height 166
click at [1194, 514] on div "**********" at bounding box center [1221, 427] width 236 height 180
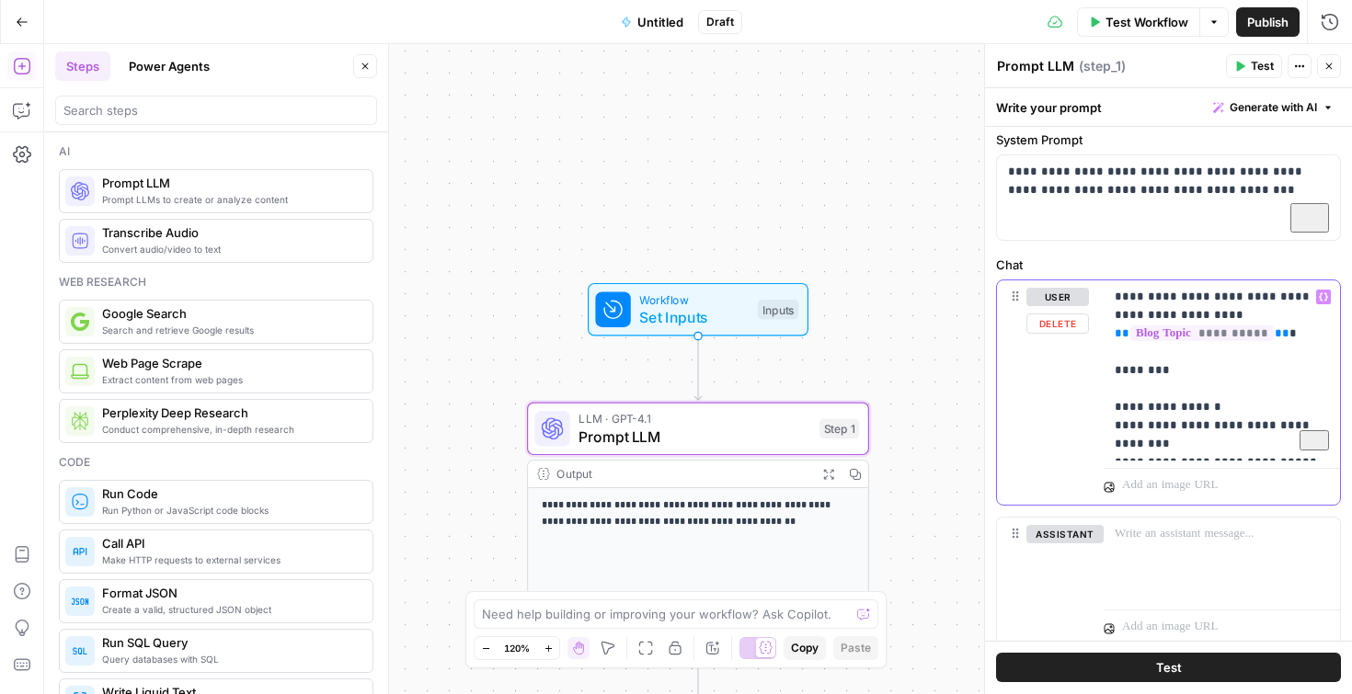
scroll to position [117, 0]
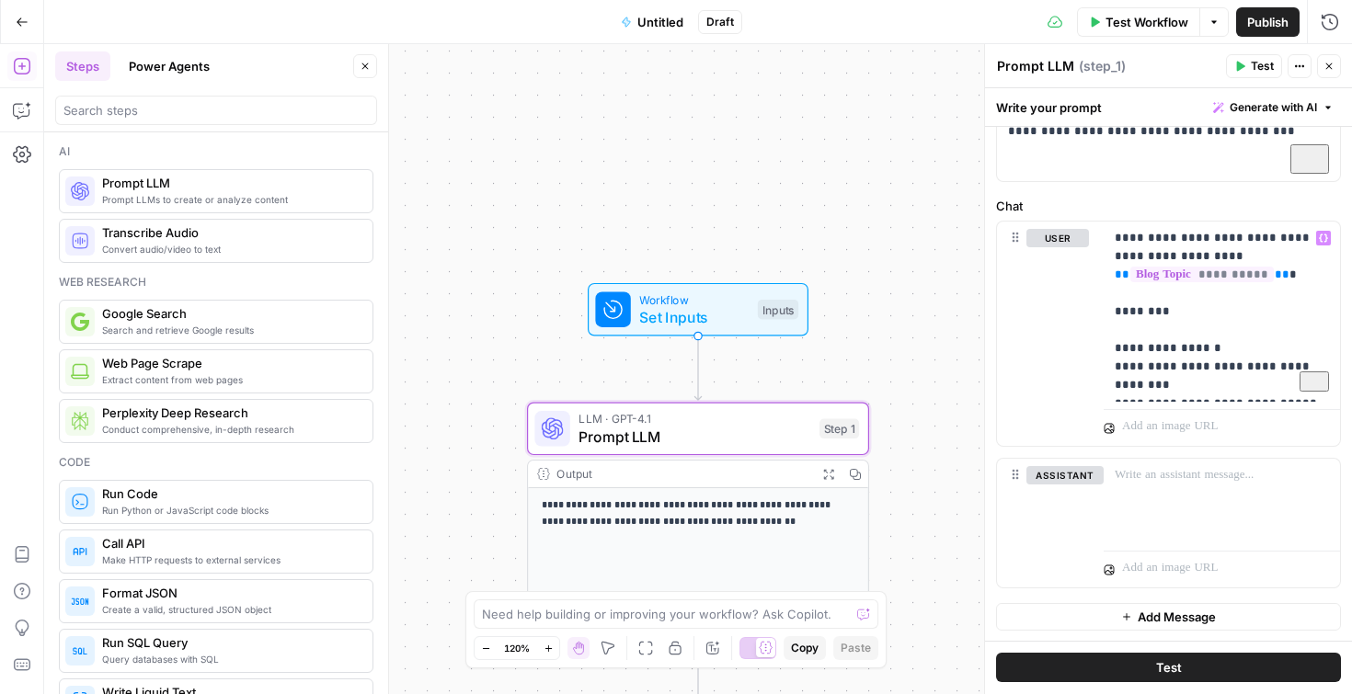
click at [289, 120] on div at bounding box center [216, 110] width 322 height 29
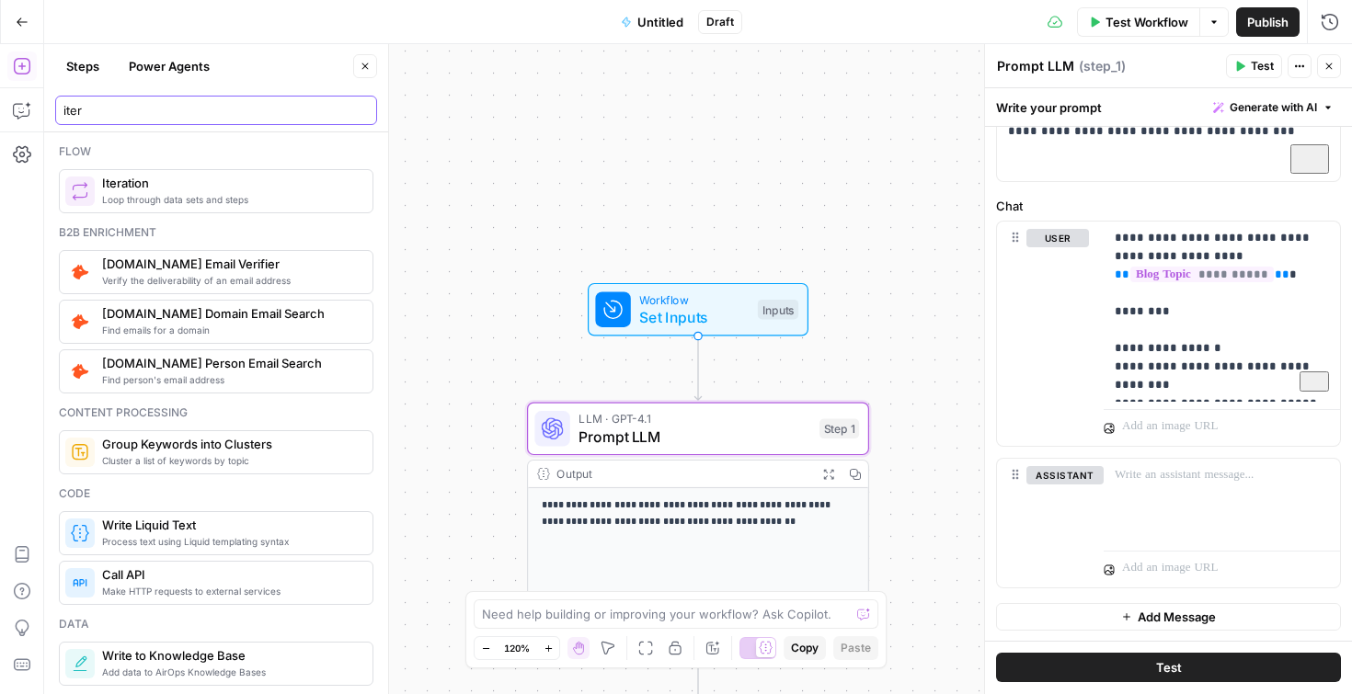
type input "iter"
click at [1106, 664] on button "Test" at bounding box center [1168, 668] width 345 height 29
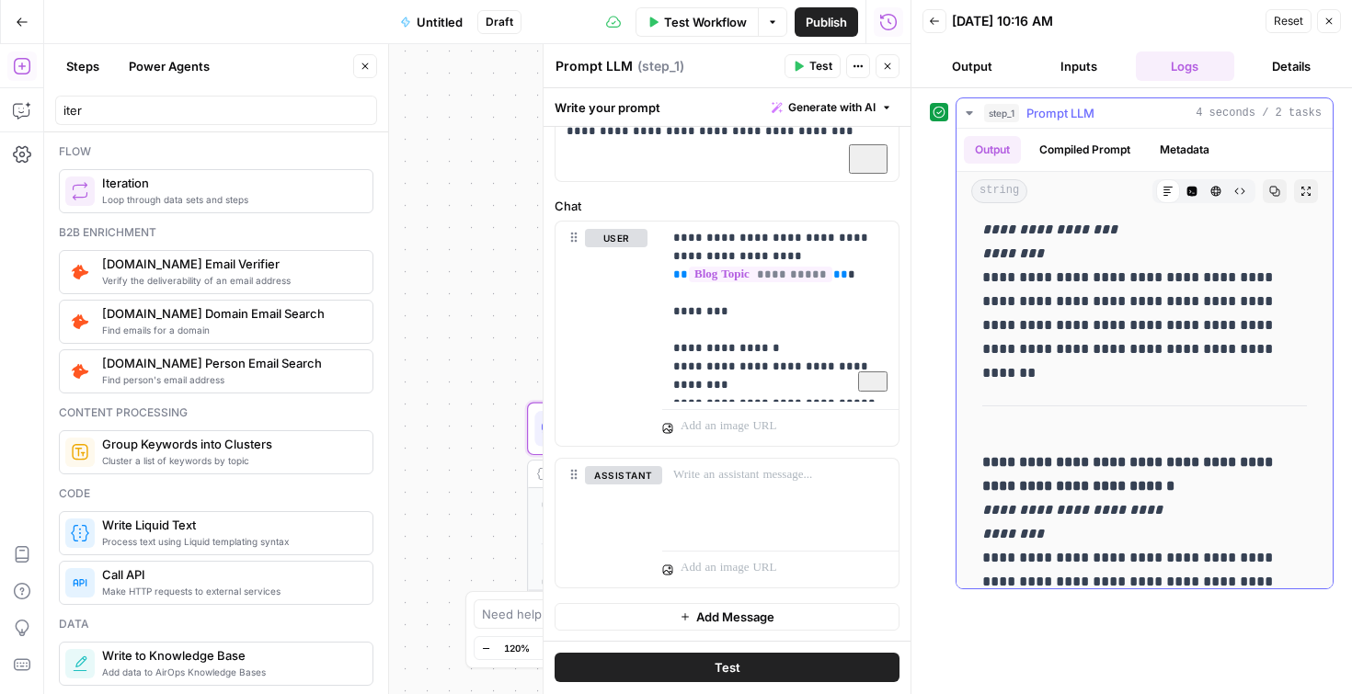
scroll to position [1732, 0]
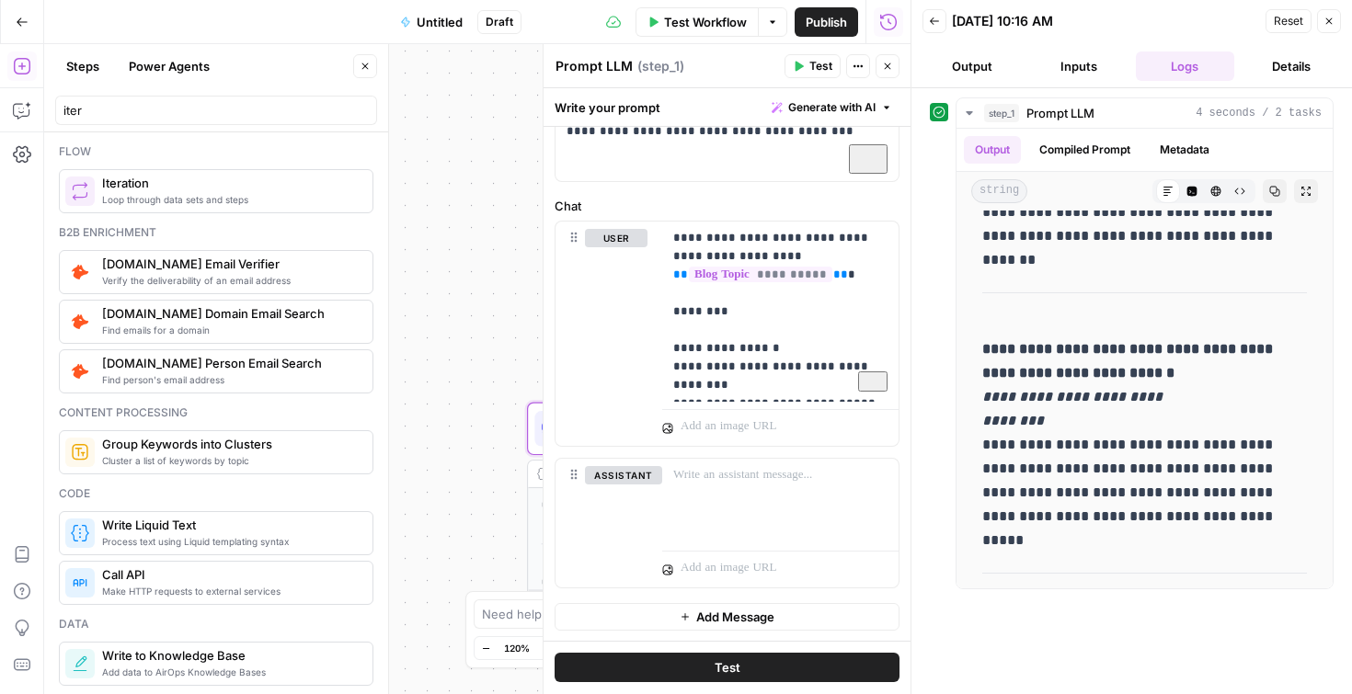
click at [452, 248] on div "**********" at bounding box center [477, 369] width 866 height 650
click at [1340, 28] on button "Close" at bounding box center [1329, 21] width 24 height 24
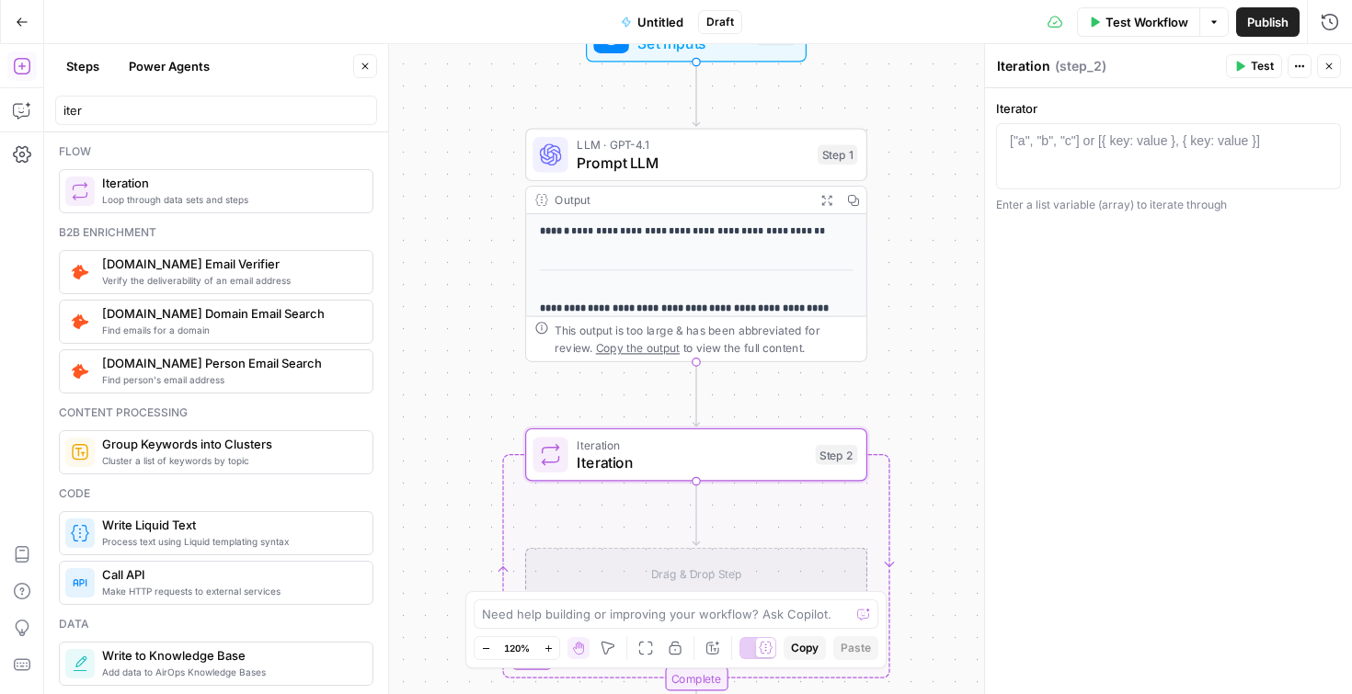
click at [1120, 135] on div "["a", "b", "c"] or [{ key: value }, { key: value }]" at bounding box center [1135, 140] width 250 height 18
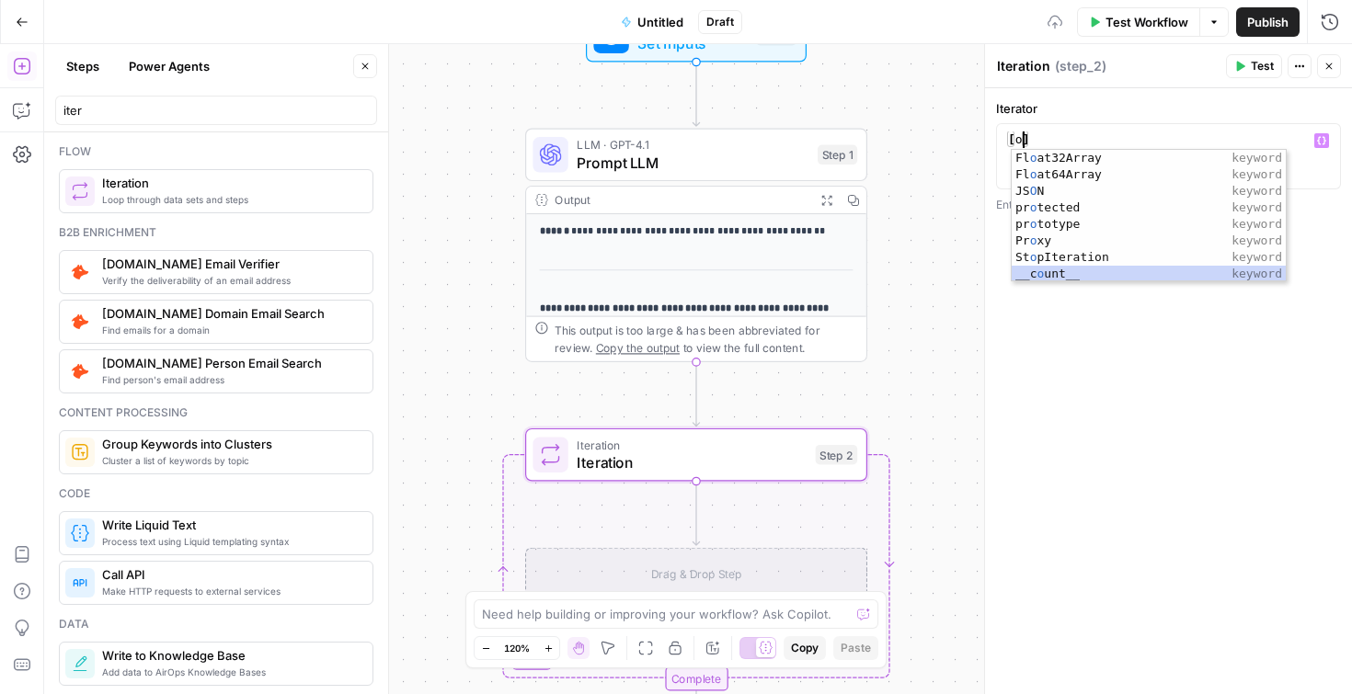
scroll to position [0, 0]
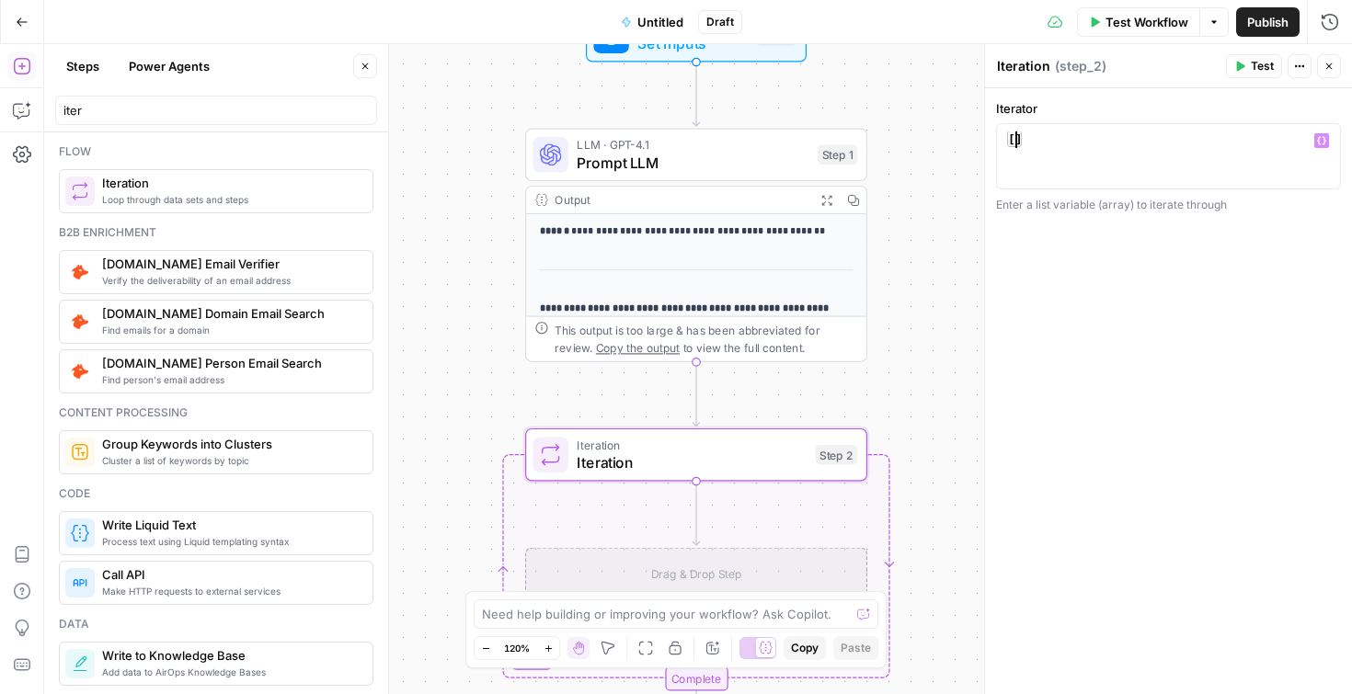
click at [1321, 143] on icon "button" at bounding box center [1321, 140] width 9 height 9
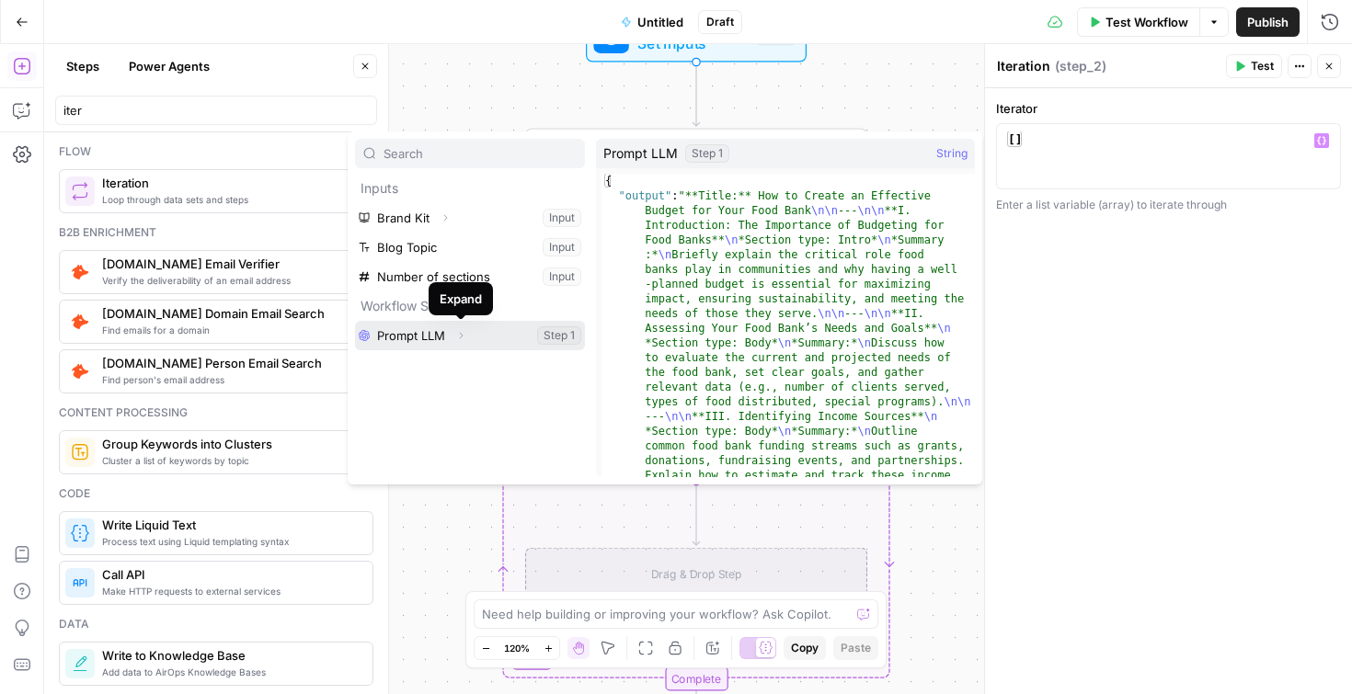
click at [464, 337] on icon "button" at bounding box center [460, 335] width 11 height 11
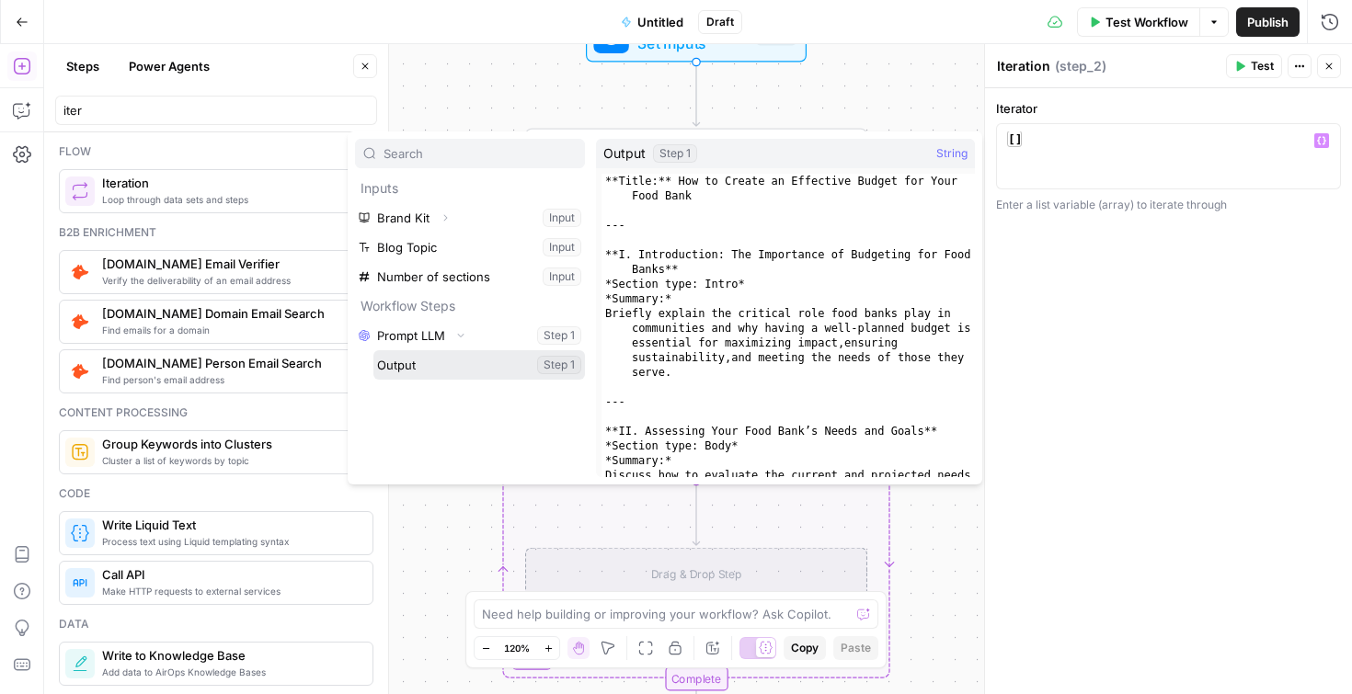
click at [450, 369] on button "Select variable Output" at bounding box center [479, 364] width 212 height 29
type textarea "**********"
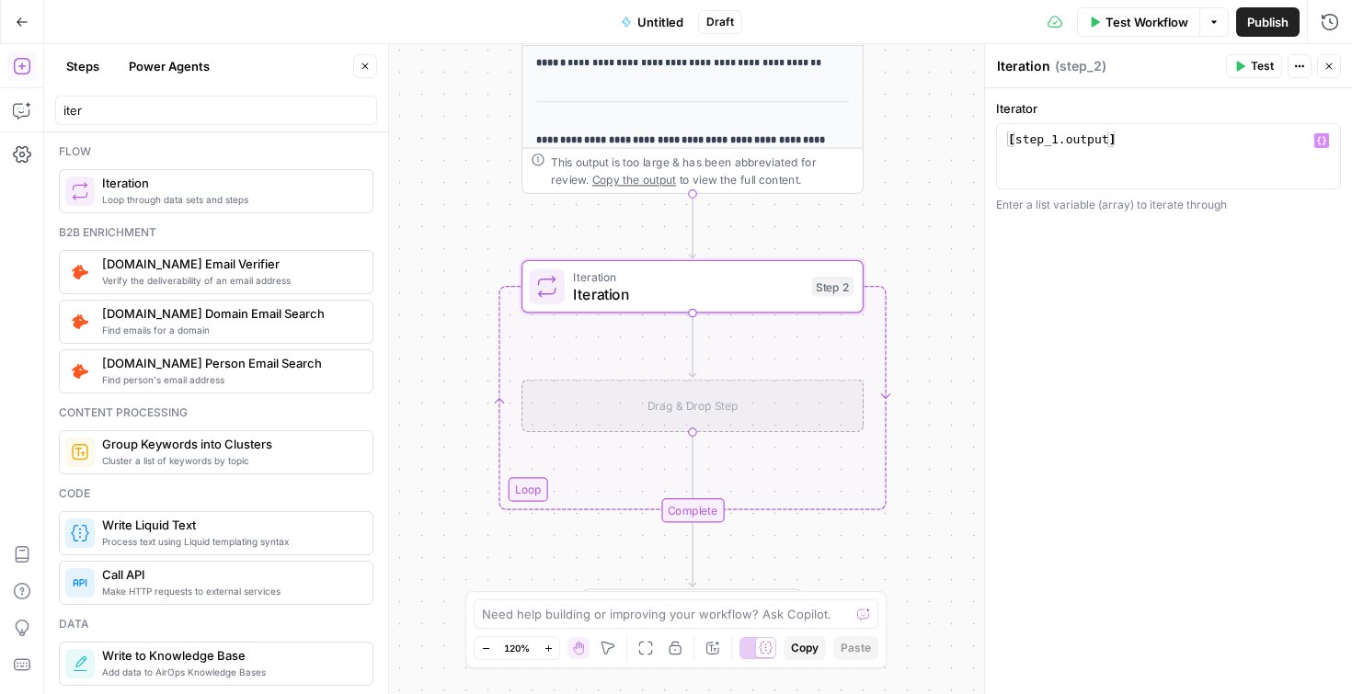
click at [1130, 23] on span "Test Workflow" at bounding box center [1146, 22] width 83 height 18
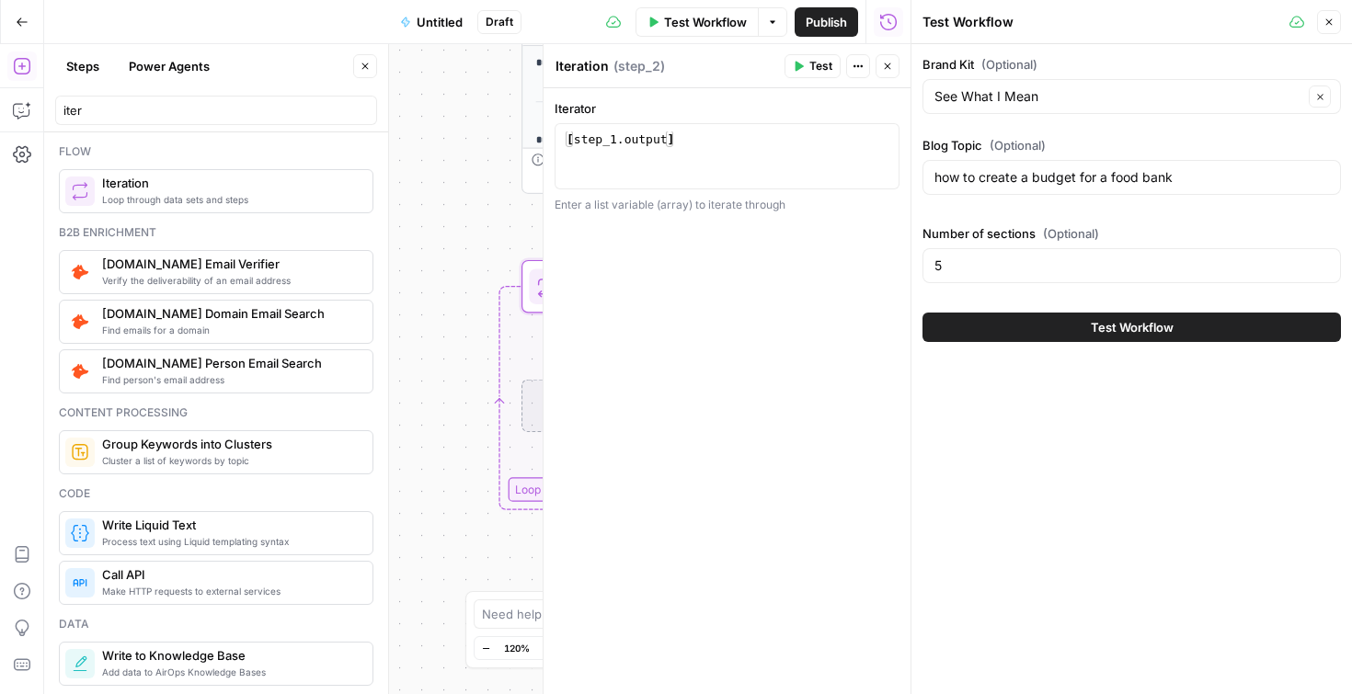
click at [1049, 330] on button "Test Workflow" at bounding box center [1131, 327] width 418 height 29
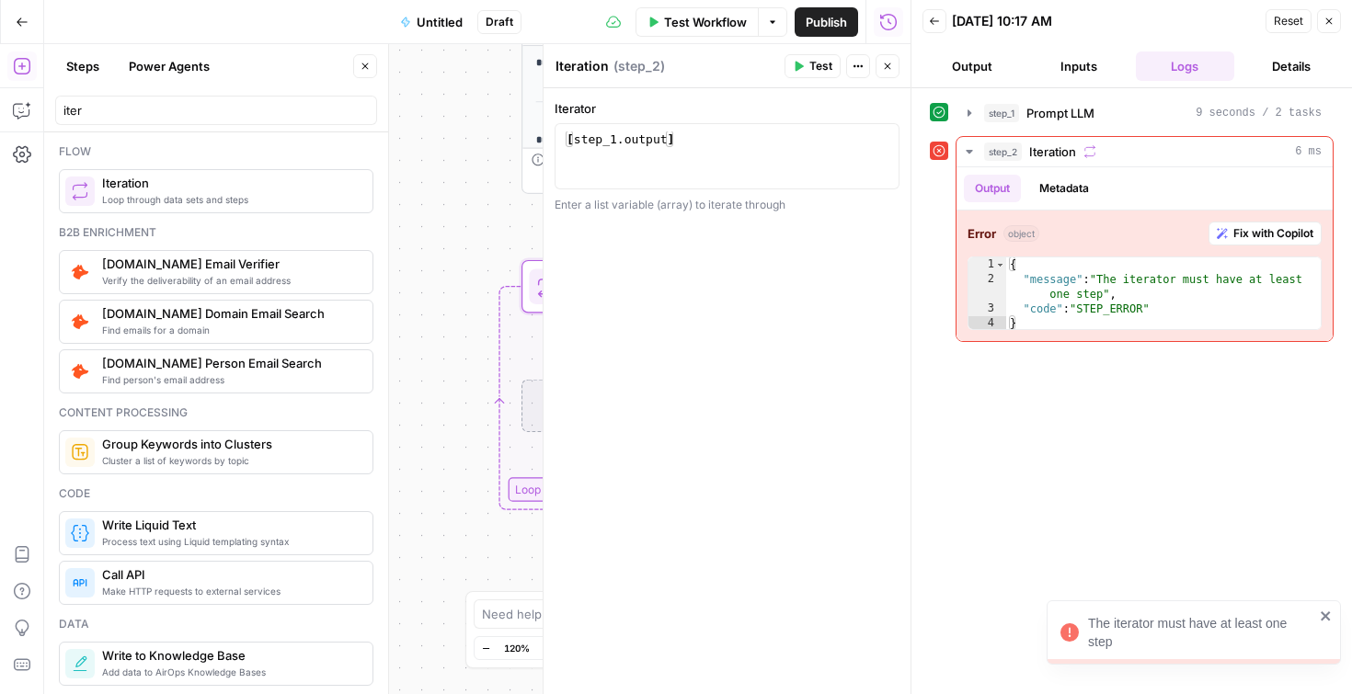
click at [1328, 19] on icon "button" at bounding box center [1329, 21] width 6 height 6
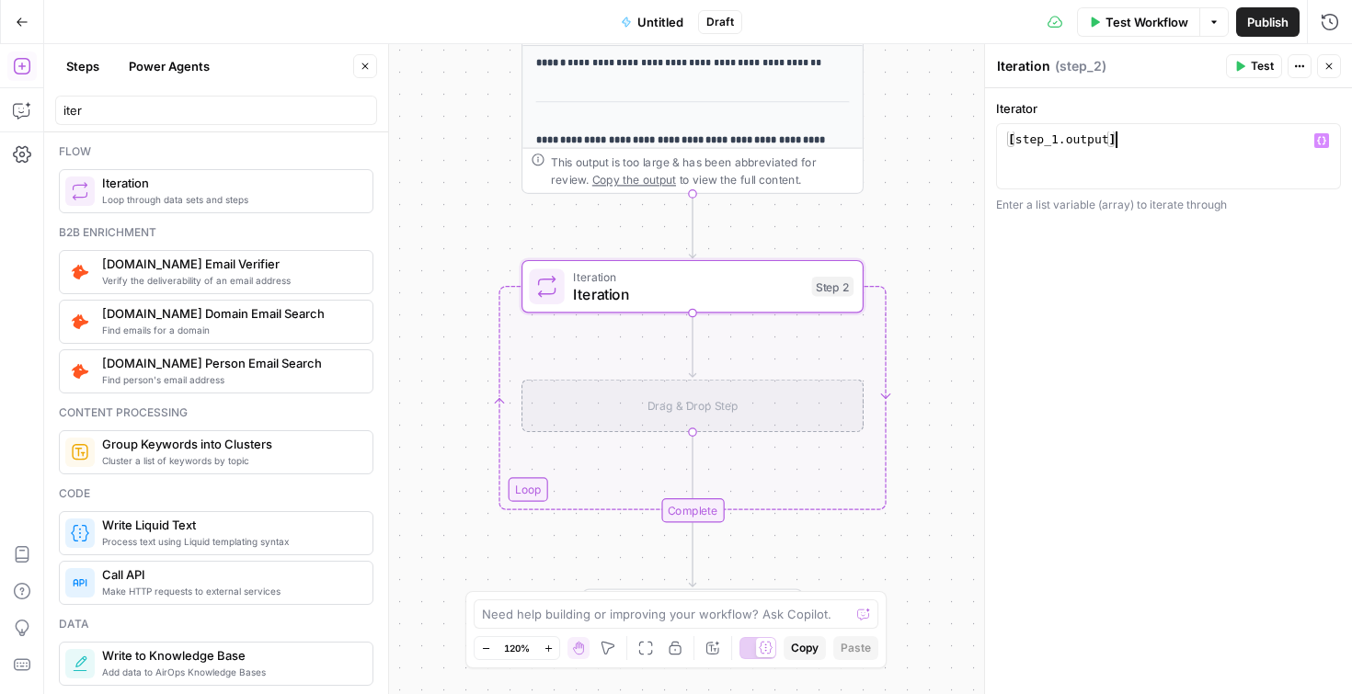
drag, startPoint x: 1163, startPoint y: 143, endPoint x: 1104, endPoint y: 73, distance: 91.4
click at [1104, 75] on div "**********" at bounding box center [1168, 369] width 368 height 650
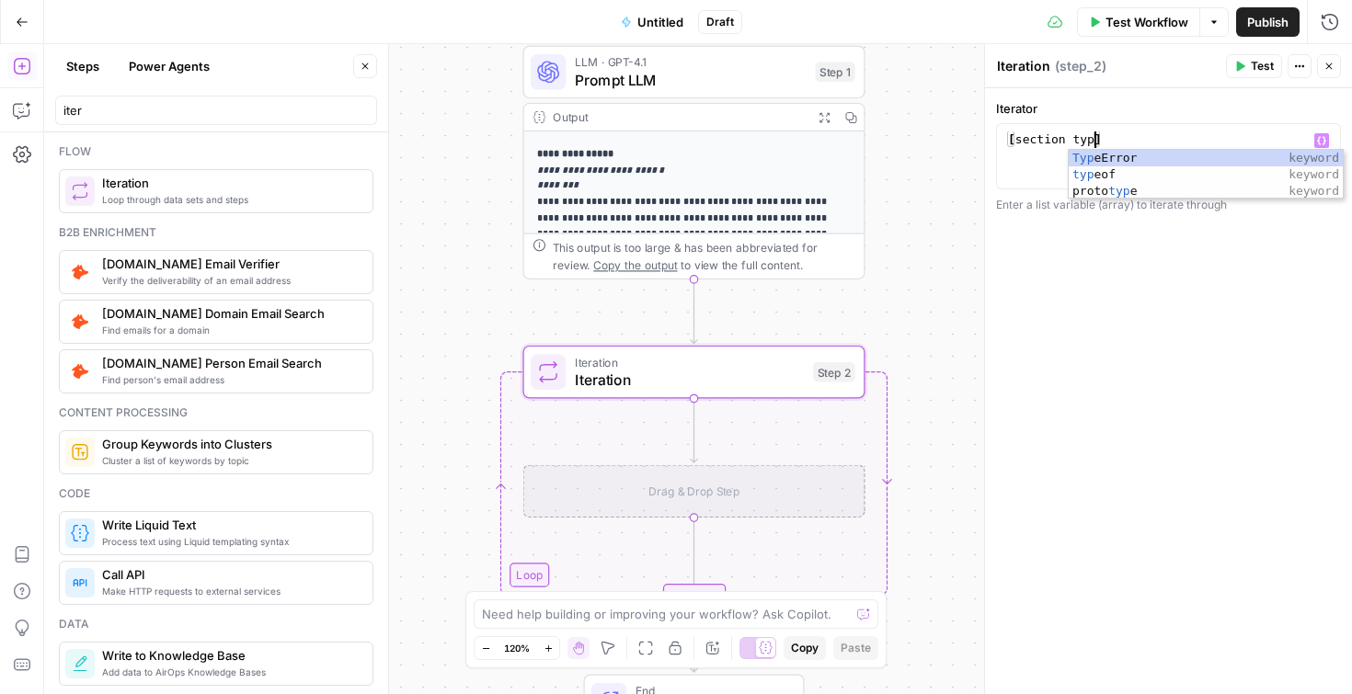
scroll to position [0, 6]
click at [1005, 292] on div "**********" at bounding box center [1168, 391] width 367 height 606
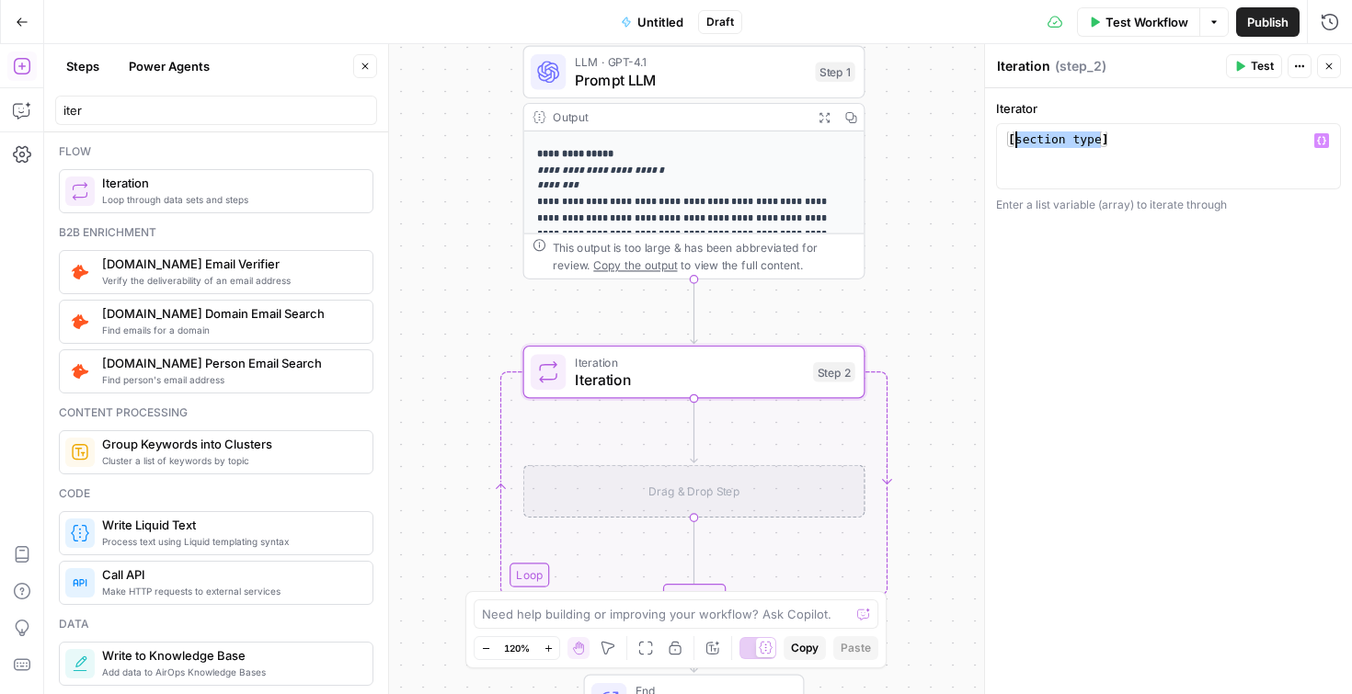
drag, startPoint x: 1100, startPoint y: 143, endPoint x: 1015, endPoint y: 143, distance: 84.6
click at [1015, 143] on div "[ section type ]" at bounding box center [1168, 172] width 328 height 83
type textarea "**********"
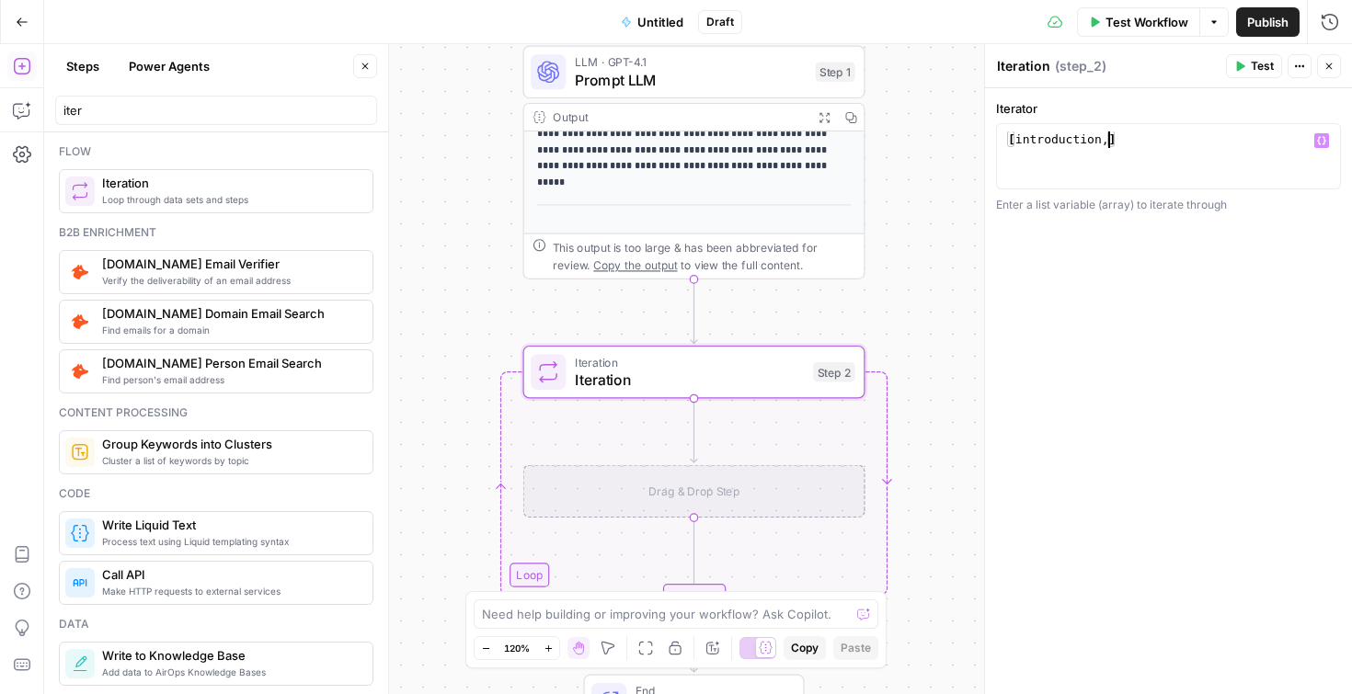
scroll to position [189, 0]
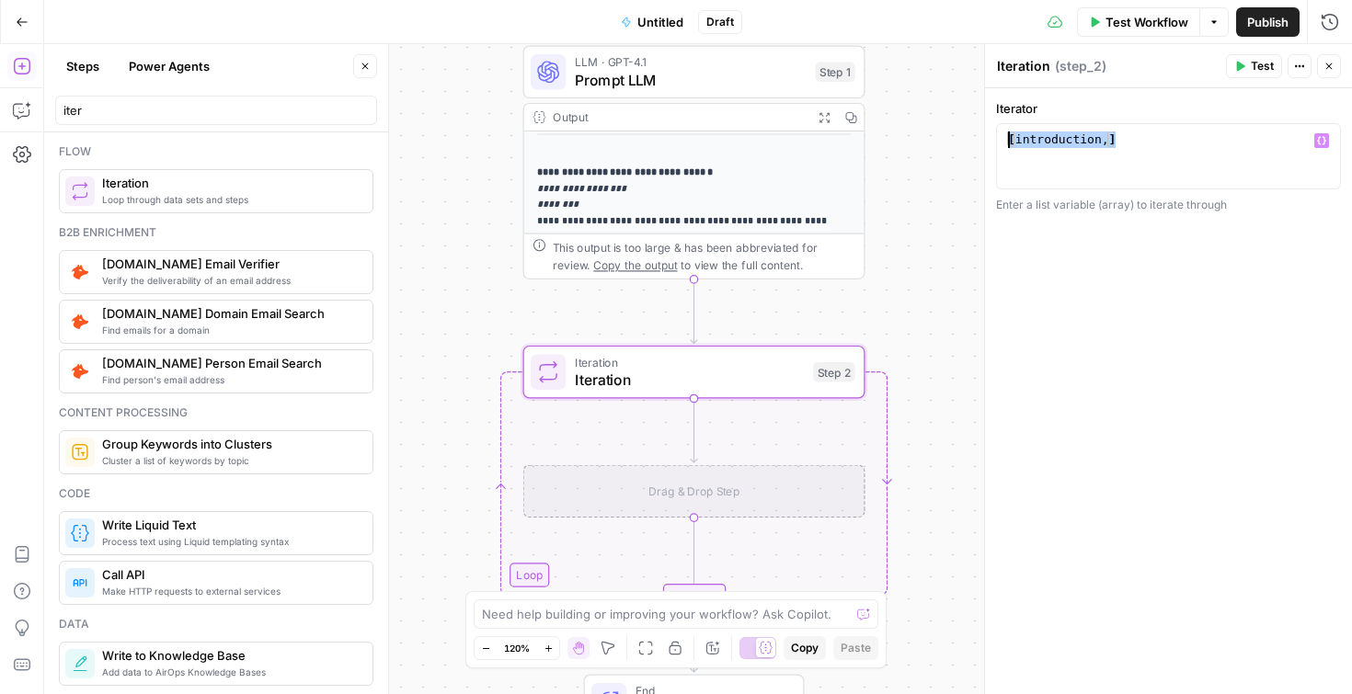
drag, startPoint x: 1224, startPoint y: 149, endPoint x: 1224, endPoint y: 91, distance: 57.9
click at [1224, 92] on div "**********" at bounding box center [1168, 391] width 367 height 606
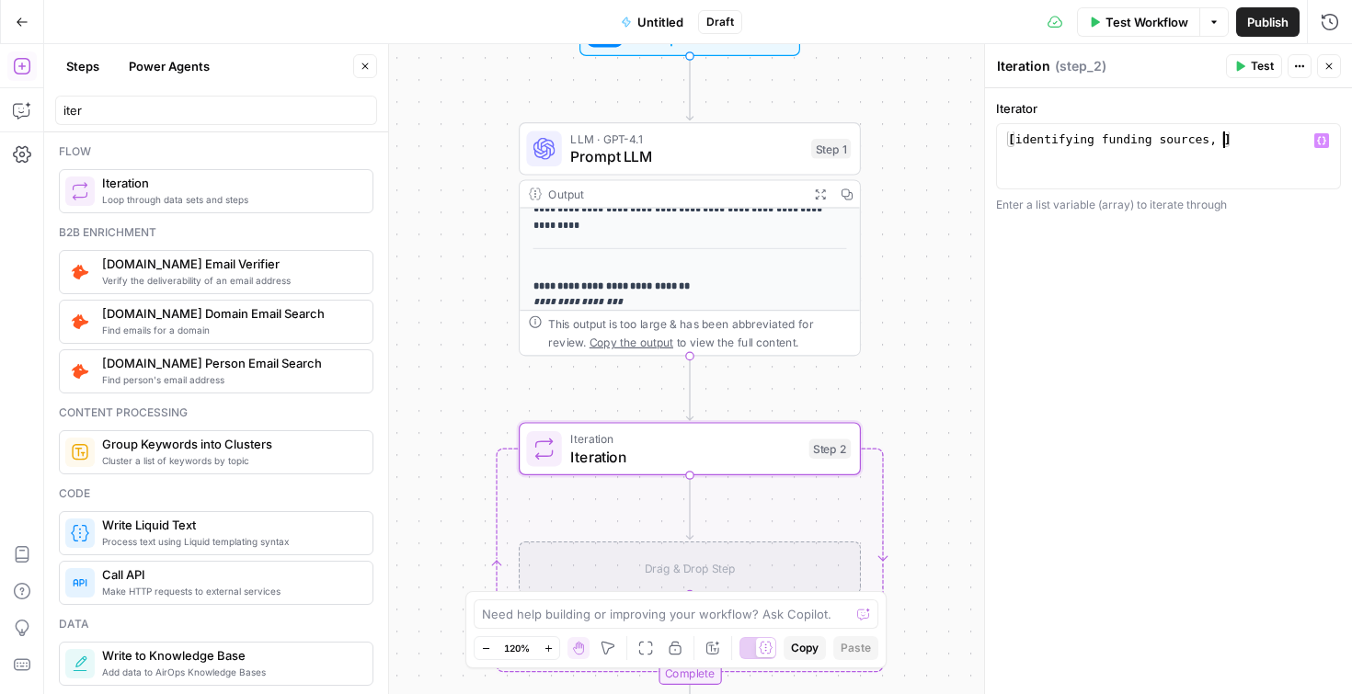
scroll to position [178, 0]
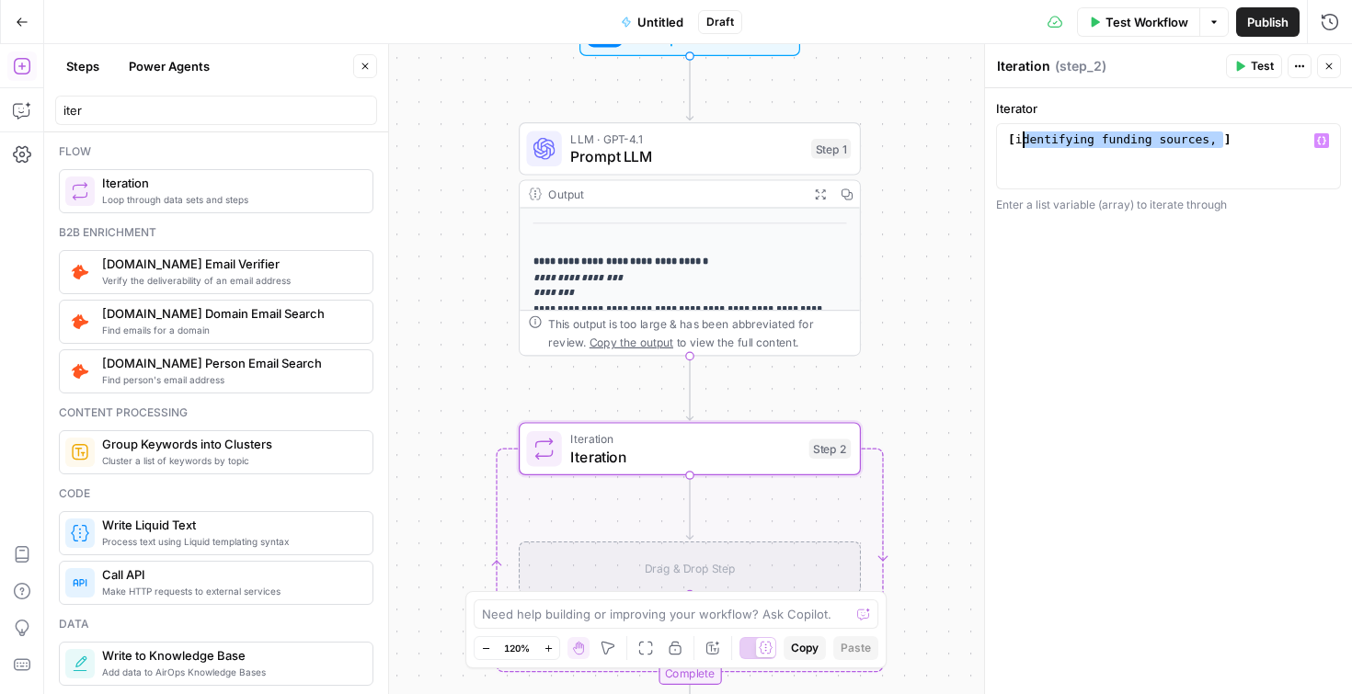
drag, startPoint x: 1222, startPoint y: 143, endPoint x: 1017, endPoint y: 143, distance: 205.1
click at [1017, 143] on div "[ identifying funding sources , ]" at bounding box center [1168, 172] width 328 height 83
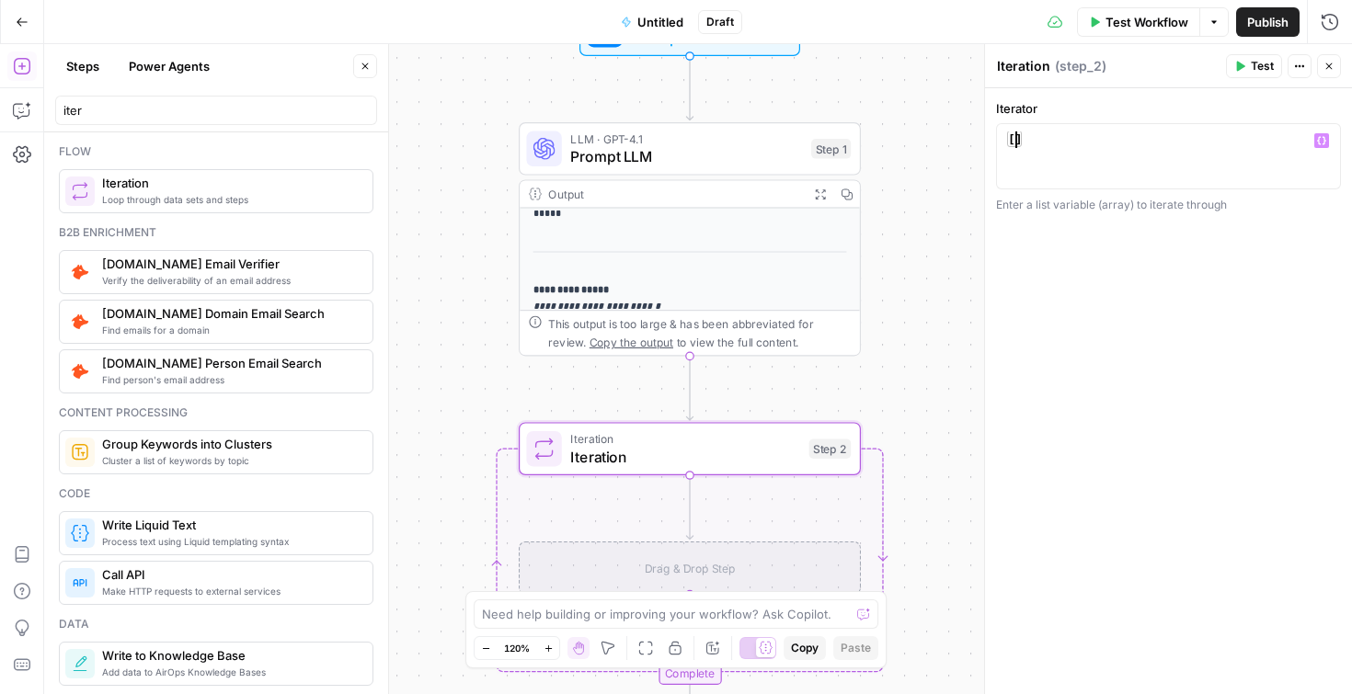
scroll to position [0, 0]
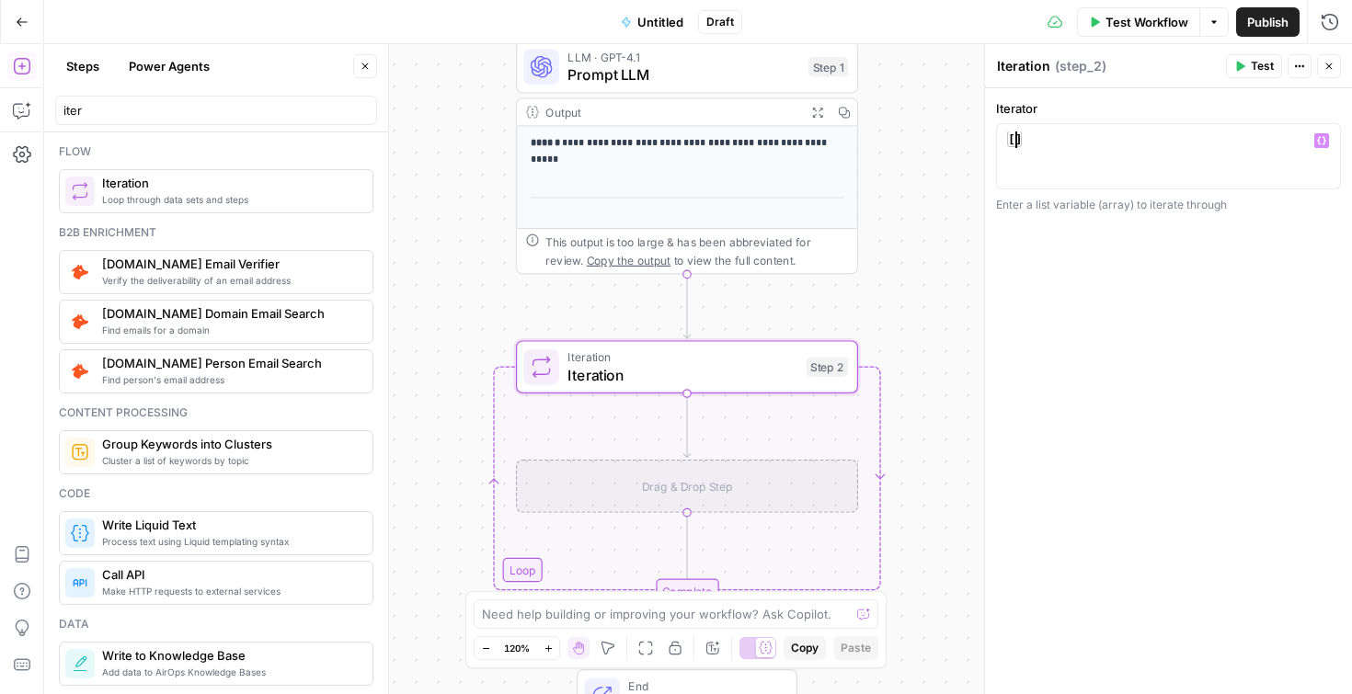
type textarea "**"
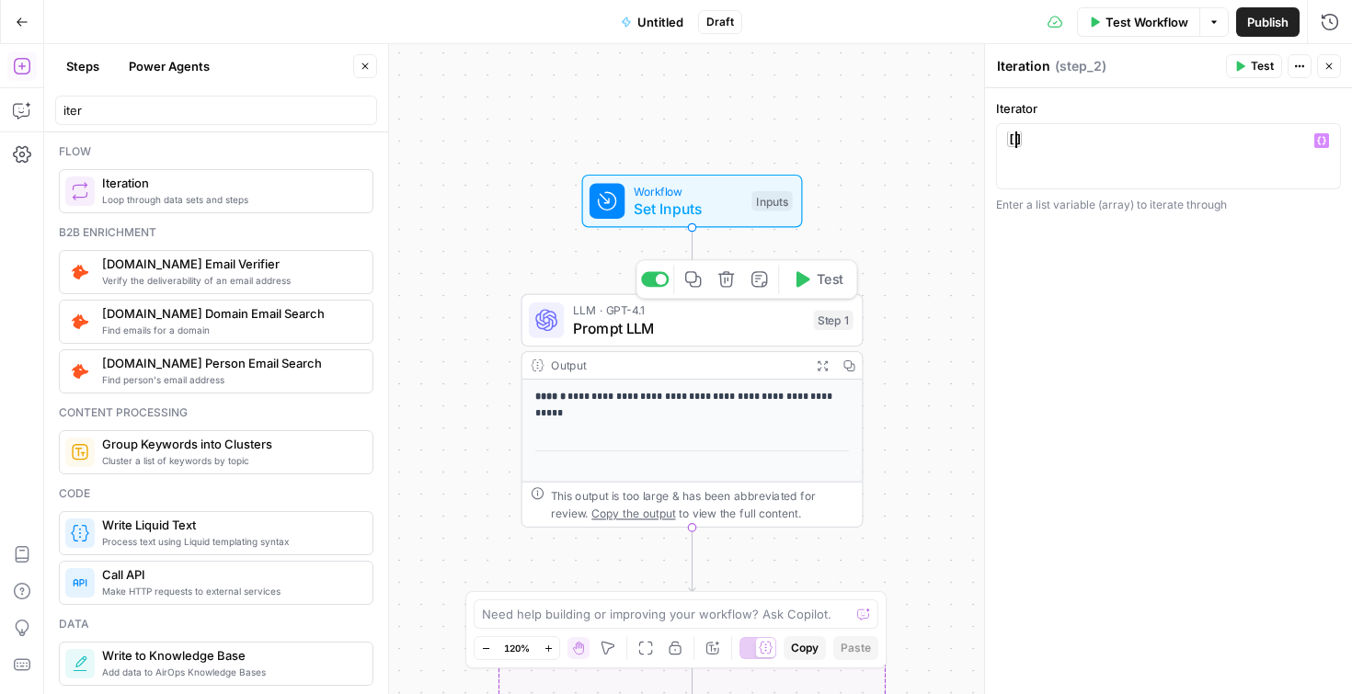
click at [665, 326] on span "Prompt LLM" at bounding box center [689, 328] width 232 height 22
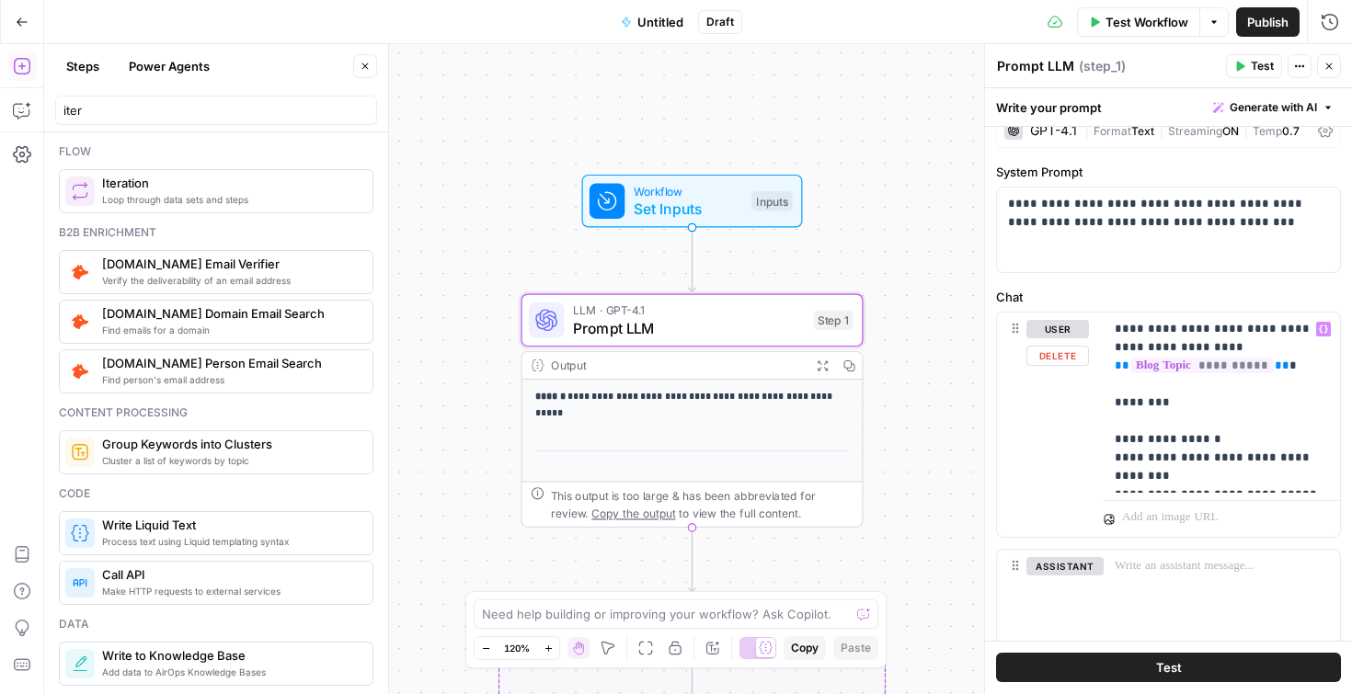
scroll to position [26, 0]
click at [1166, 440] on p "**********" at bounding box center [1222, 402] width 214 height 166
click at [1218, 440] on p "**********" at bounding box center [1222, 402] width 214 height 166
click at [1302, 480] on p "**********" at bounding box center [1222, 402] width 214 height 166
click at [623, 435] on div "**********" at bounding box center [692, 703] width 340 height 647
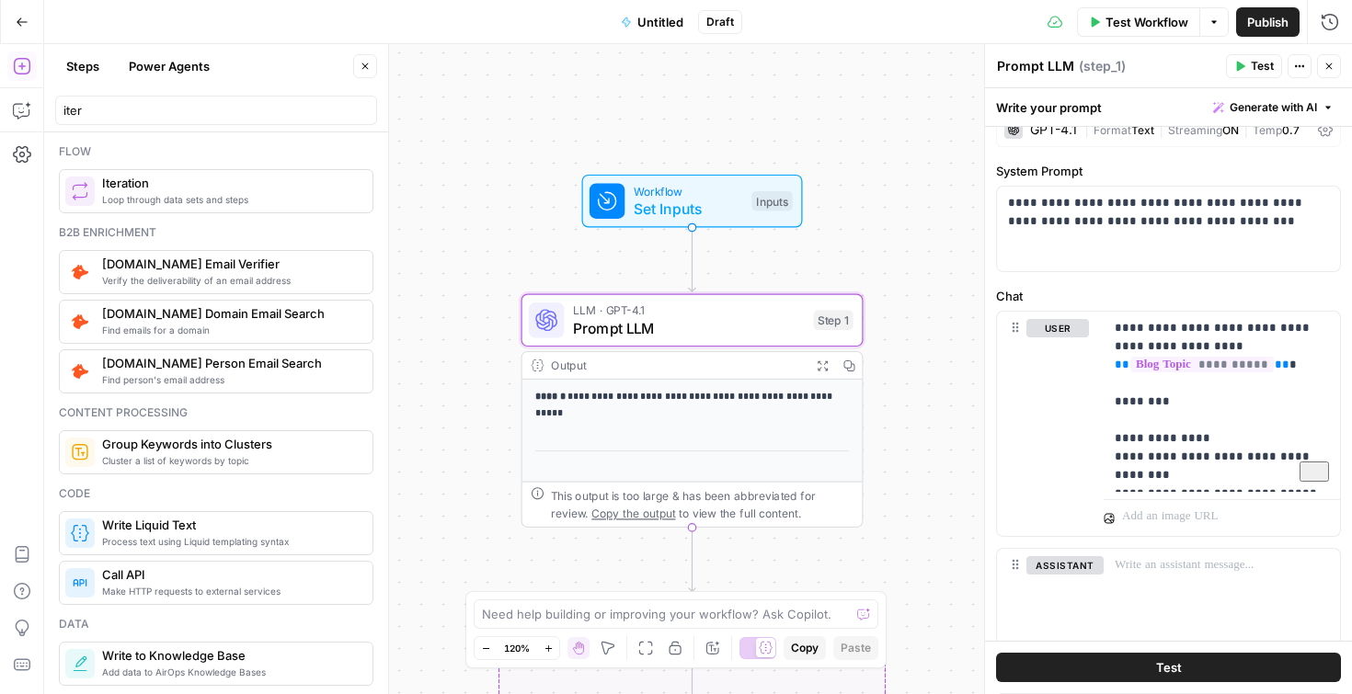
click at [623, 360] on div "Output" at bounding box center [677, 365] width 252 height 17
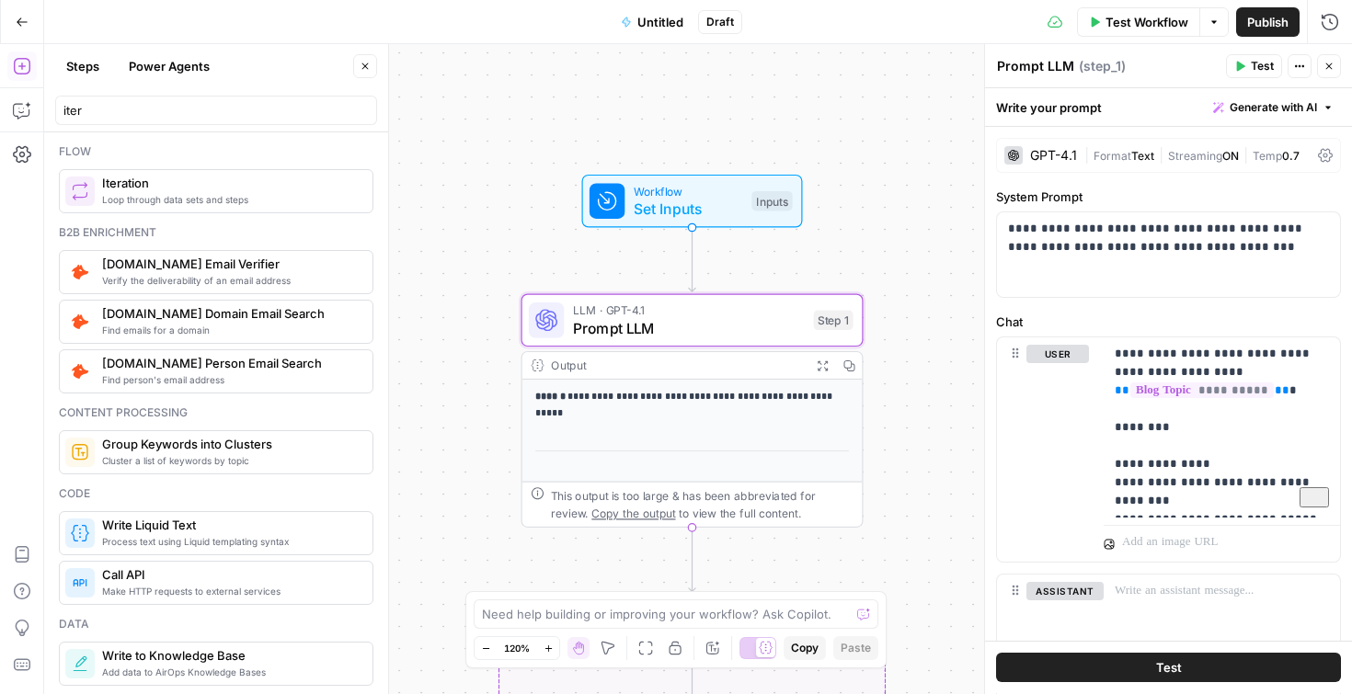
click at [1150, 668] on button "Test" at bounding box center [1168, 668] width 345 height 29
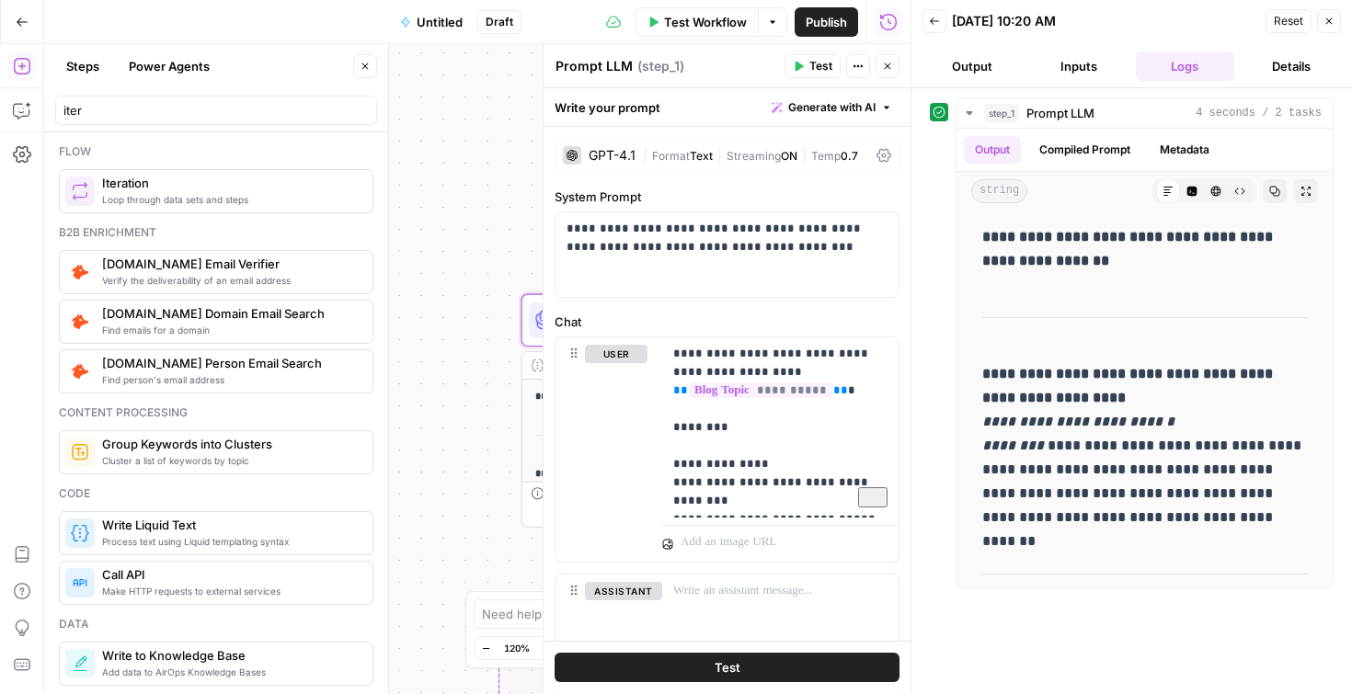
click at [1288, 75] on button "Details" at bounding box center [1290, 65] width 99 height 29
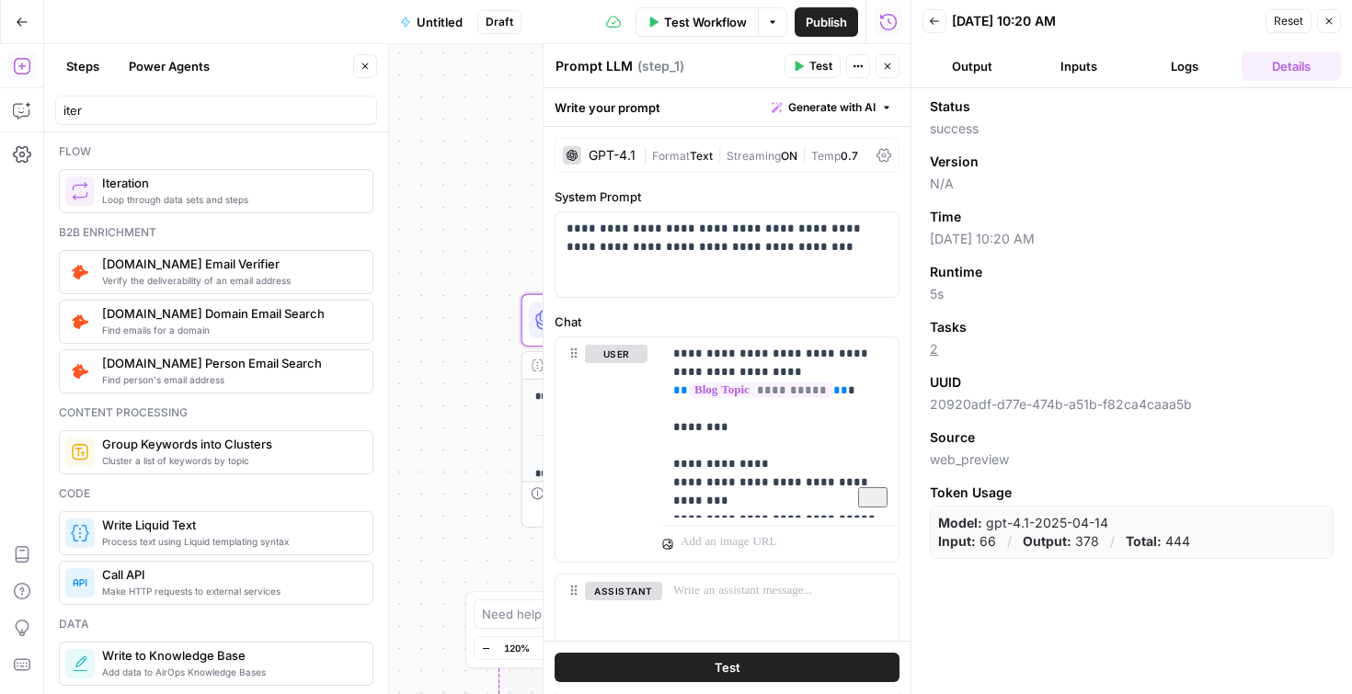
click at [1172, 69] on button "Logs" at bounding box center [1185, 65] width 99 height 29
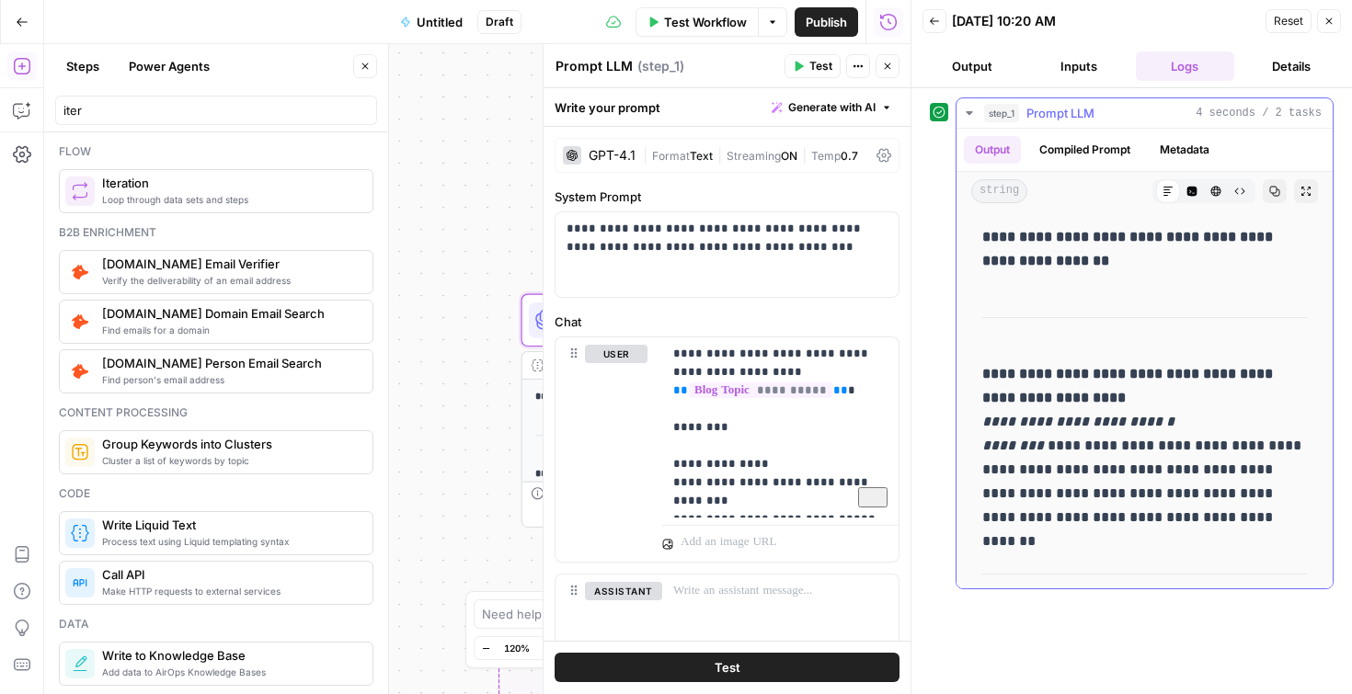
click at [1081, 151] on button "Compiled Prompt" at bounding box center [1084, 150] width 113 height 28
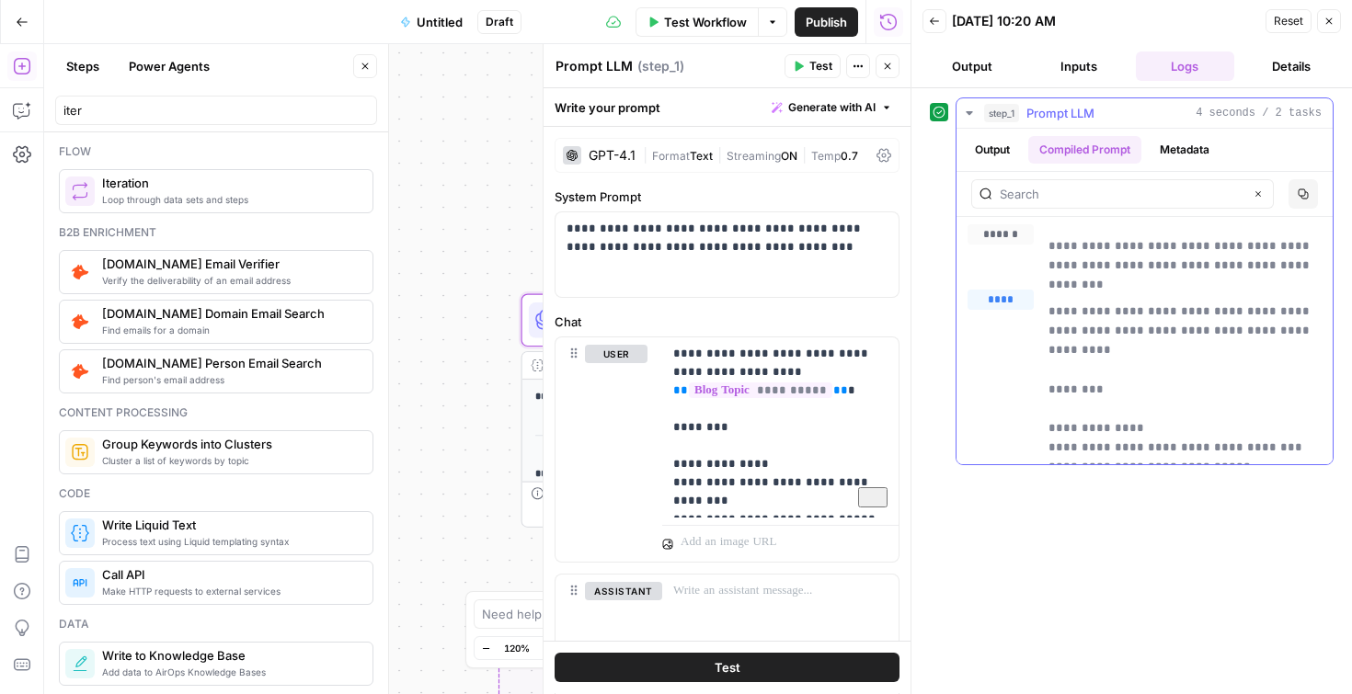
click at [1175, 148] on button "Metadata" at bounding box center [1185, 150] width 72 height 28
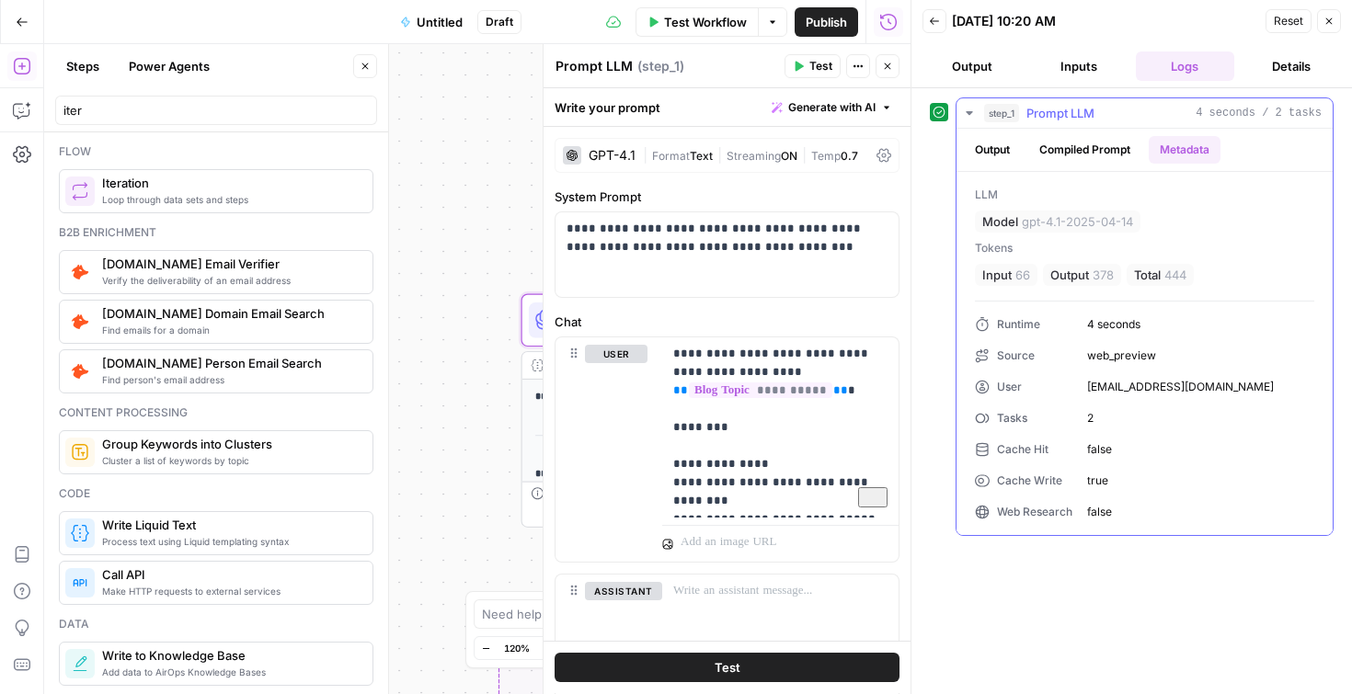
click at [1111, 149] on button "Compiled Prompt" at bounding box center [1084, 150] width 113 height 28
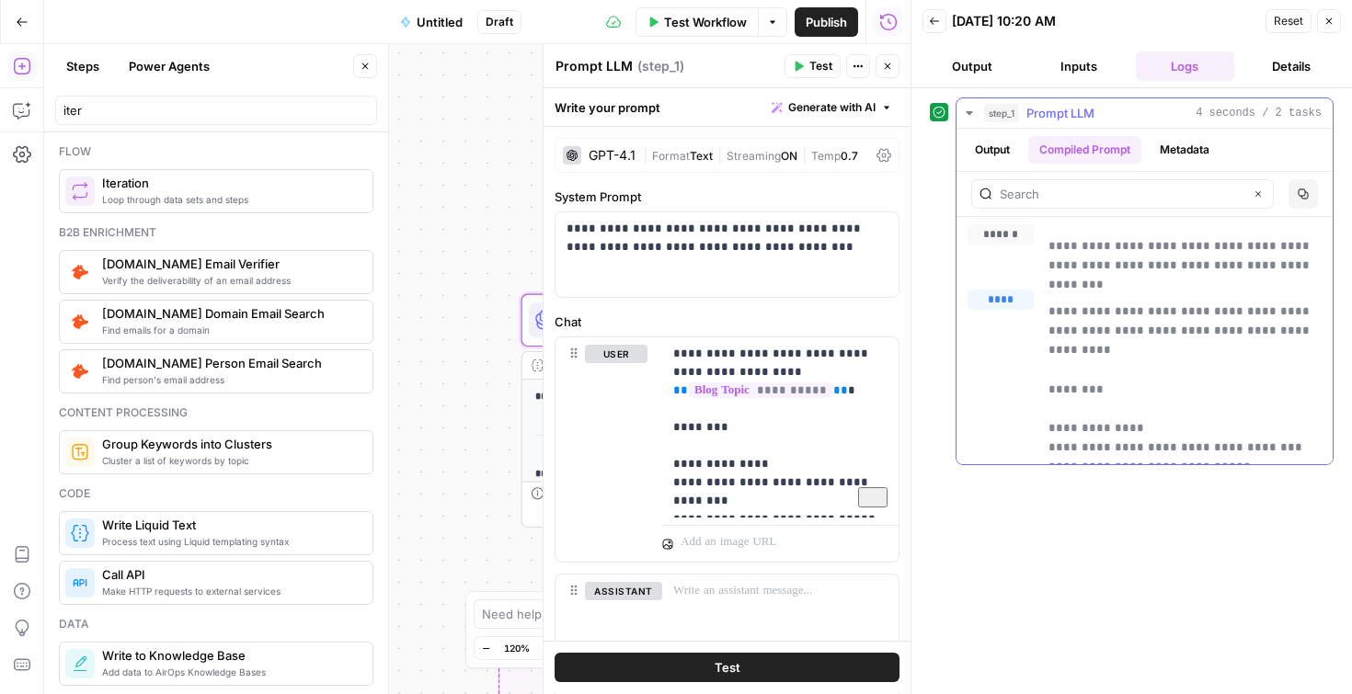
click at [1000, 142] on button "Output" at bounding box center [992, 150] width 57 height 28
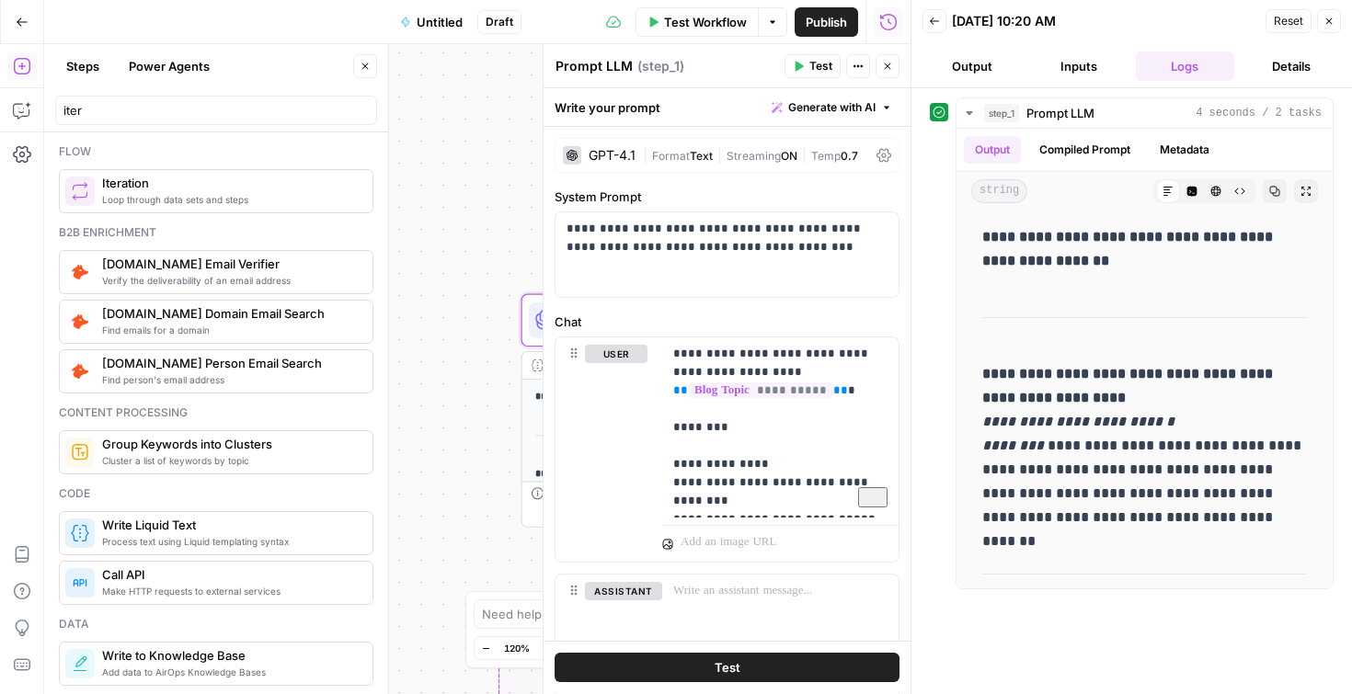
click at [979, 69] on button "Output" at bounding box center [971, 65] width 99 height 29
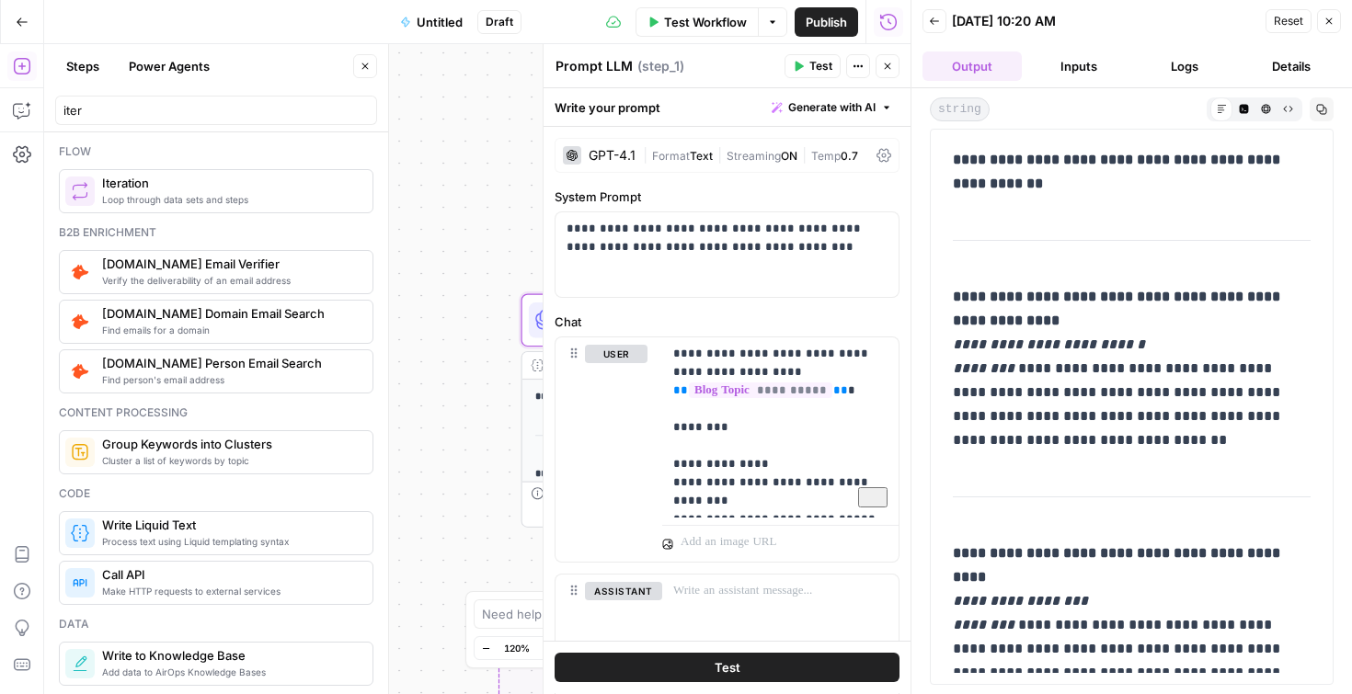
click at [1070, 63] on button "Inputs" at bounding box center [1078, 65] width 99 height 29
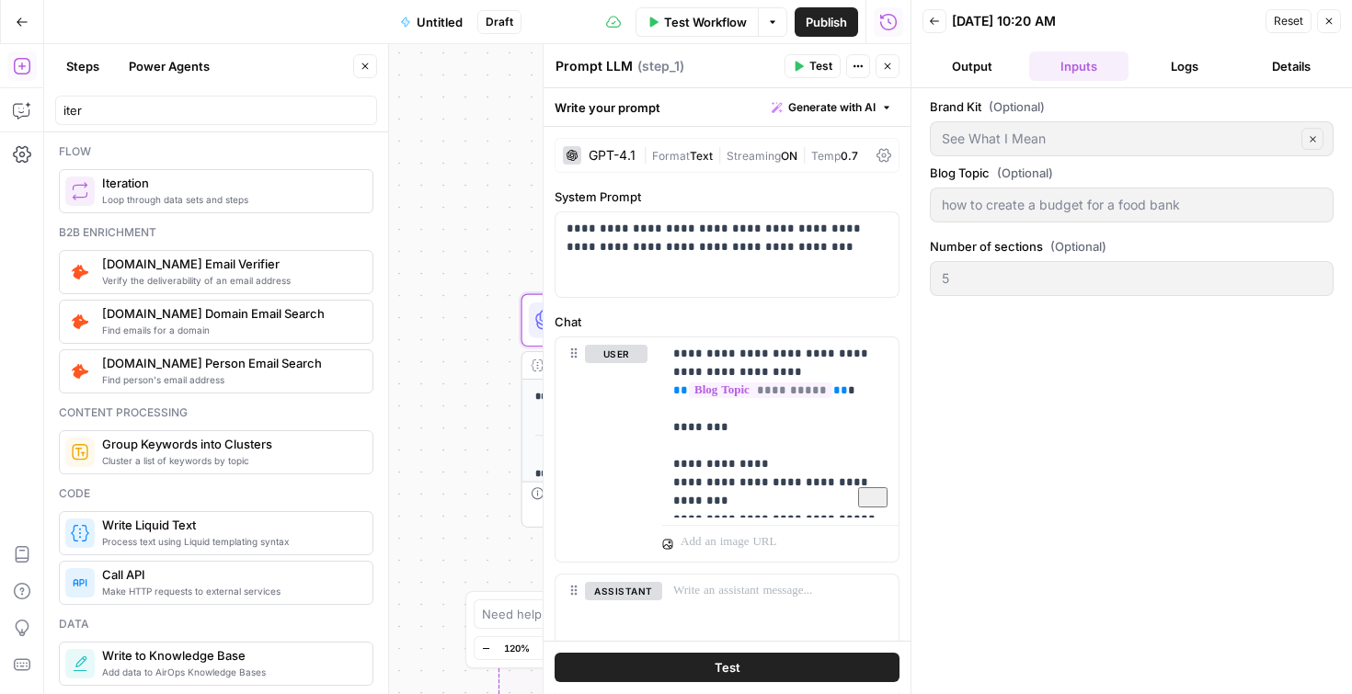
click at [1010, 67] on button "Output" at bounding box center [971, 65] width 99 height 29
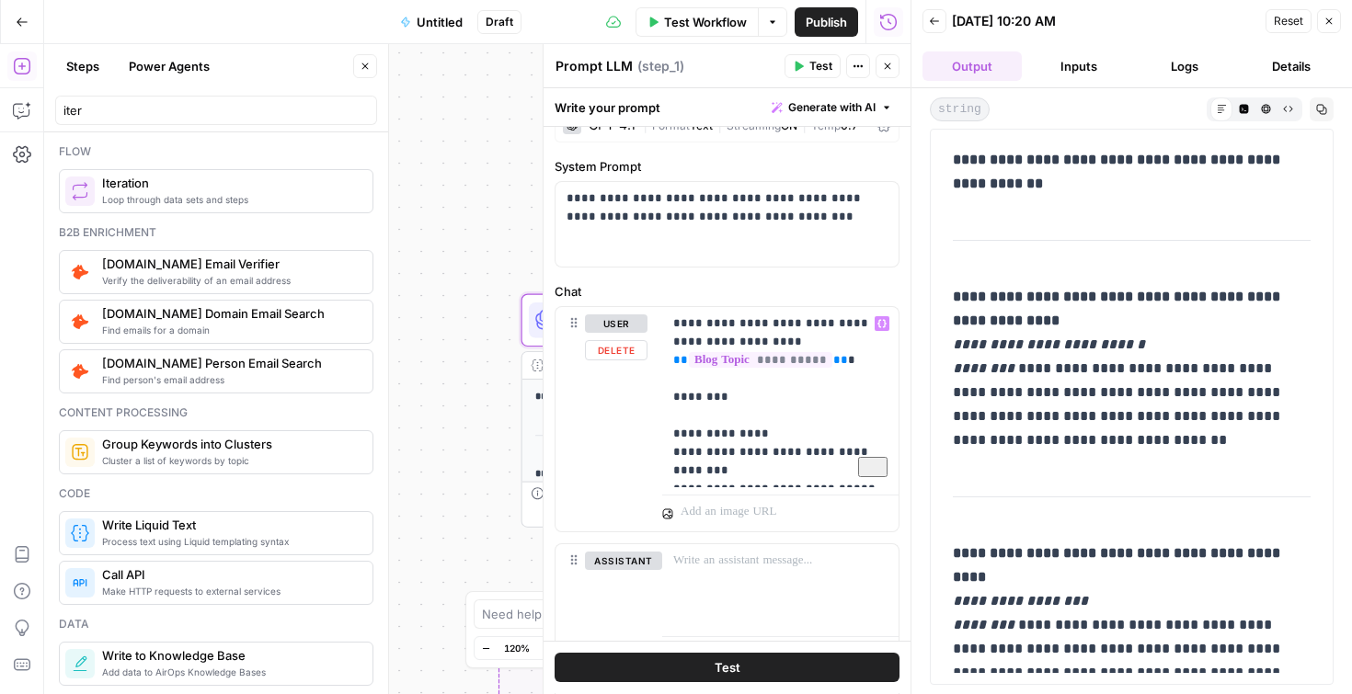
scroll to position [31, 0]
click at [857, 364] on p "**********" at bounding box center [780, 397] width 214 height 166
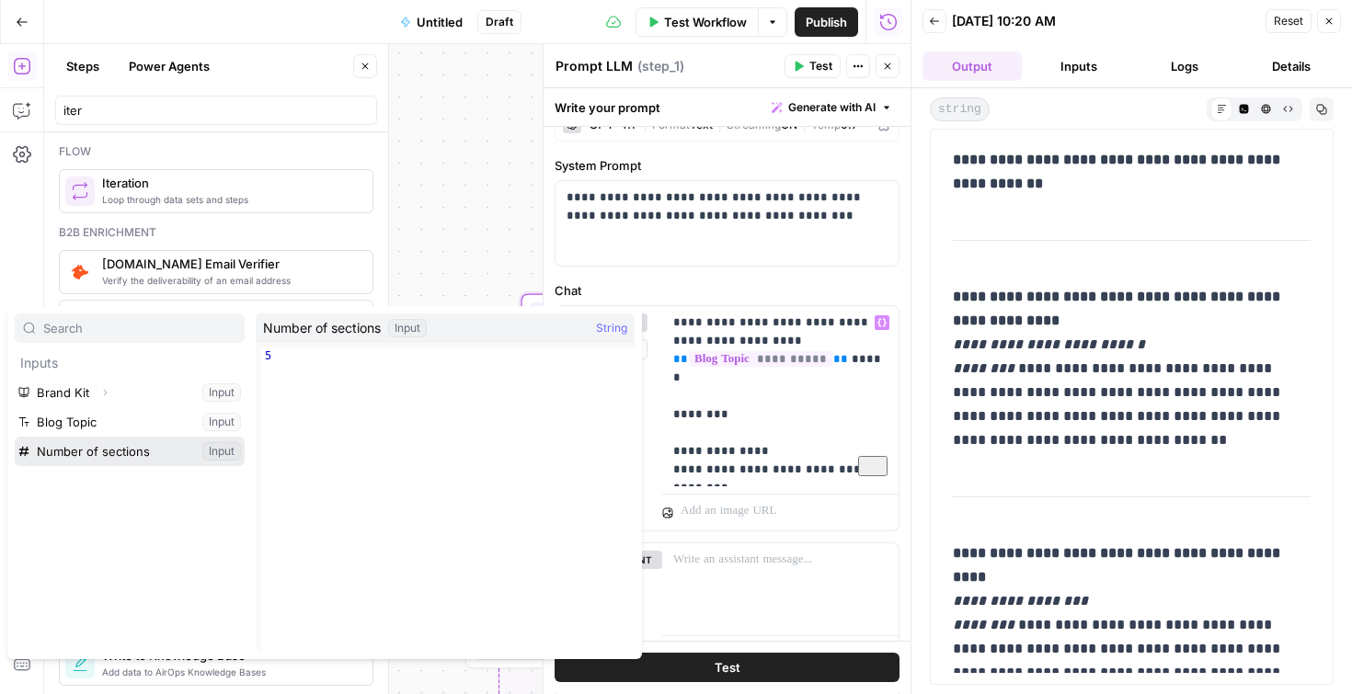
click at [95, 453] on button "Select variable Number of sections" at bounding box center [130, 451] width 230 height 29
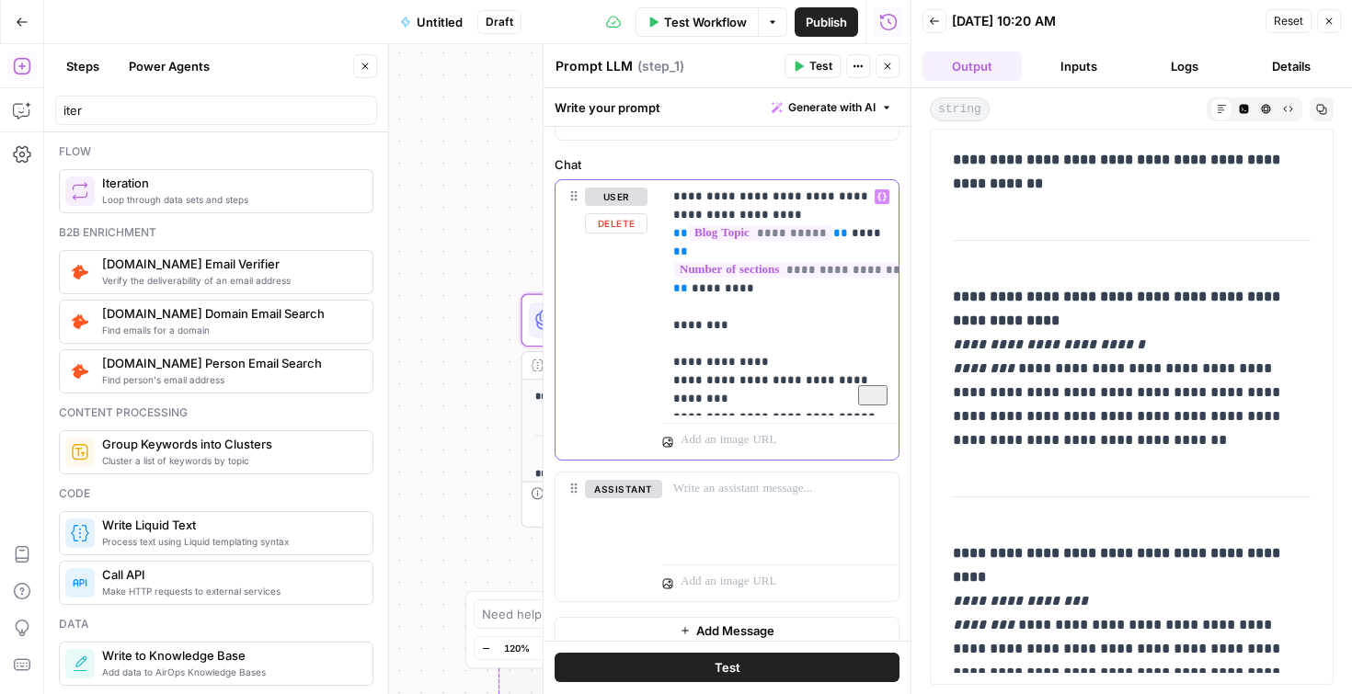
scroll to position [172, 0]
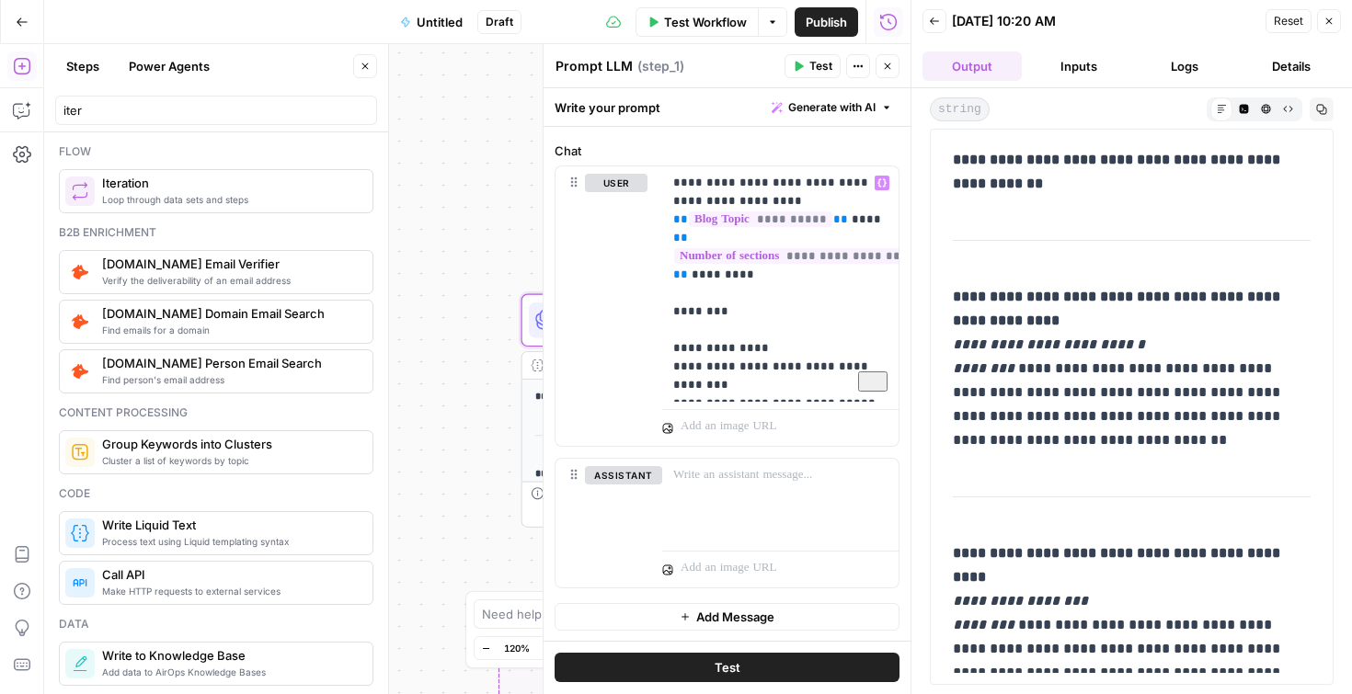
click at [770, 667] on button "Test" at bounding box center [727, 668] width 345 height 29
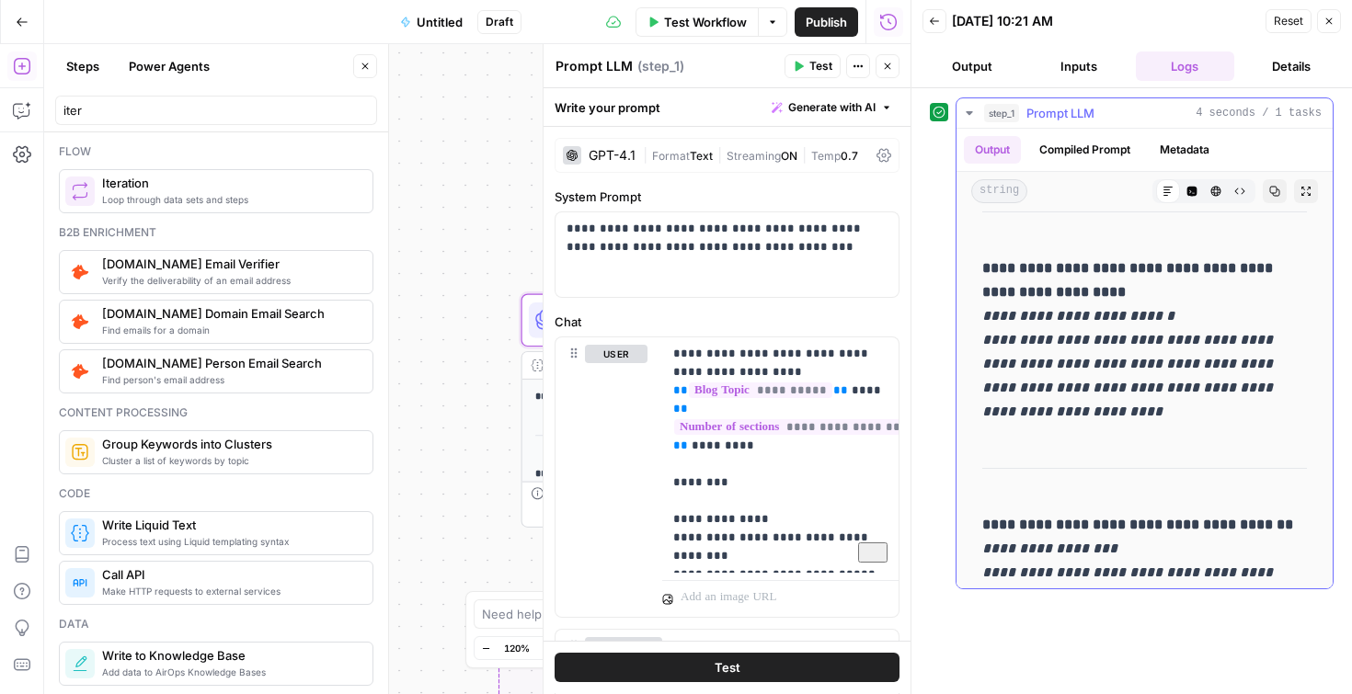
scroll to position [0, 0]
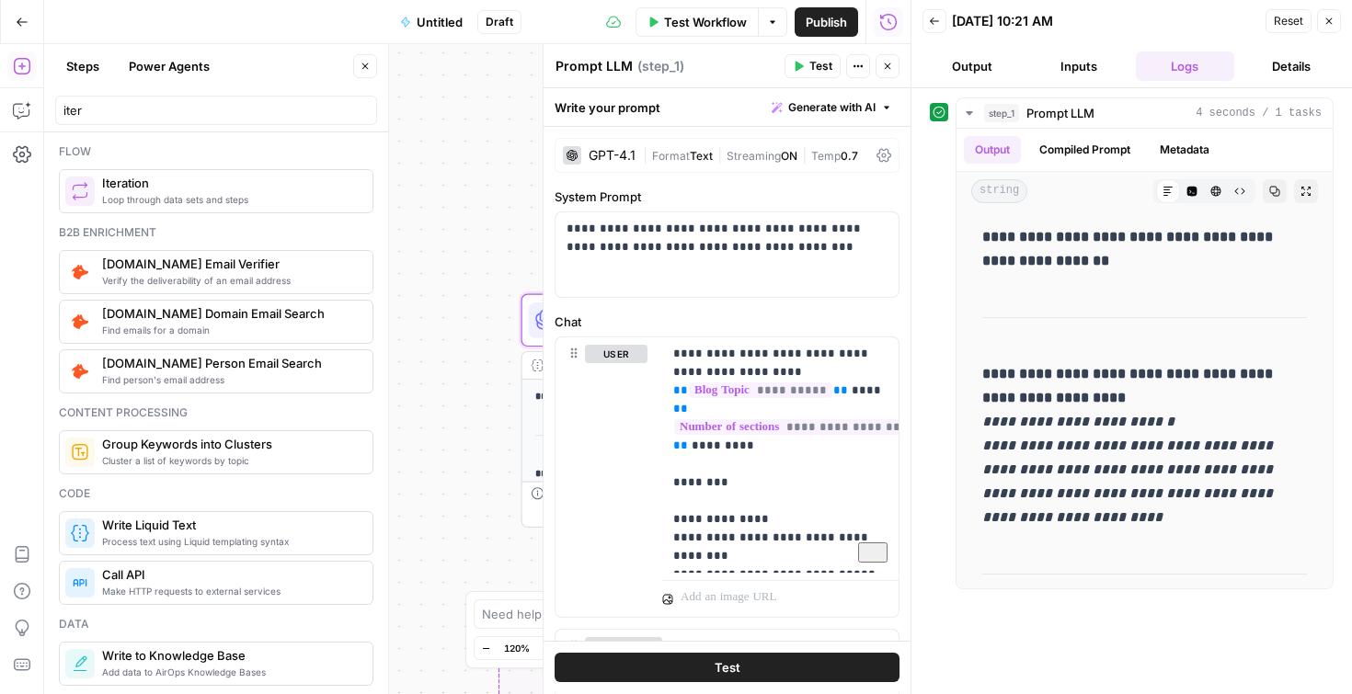
click at [1326, 21] on icon "button" at bounding box center [1328, 21] width 11 height 11
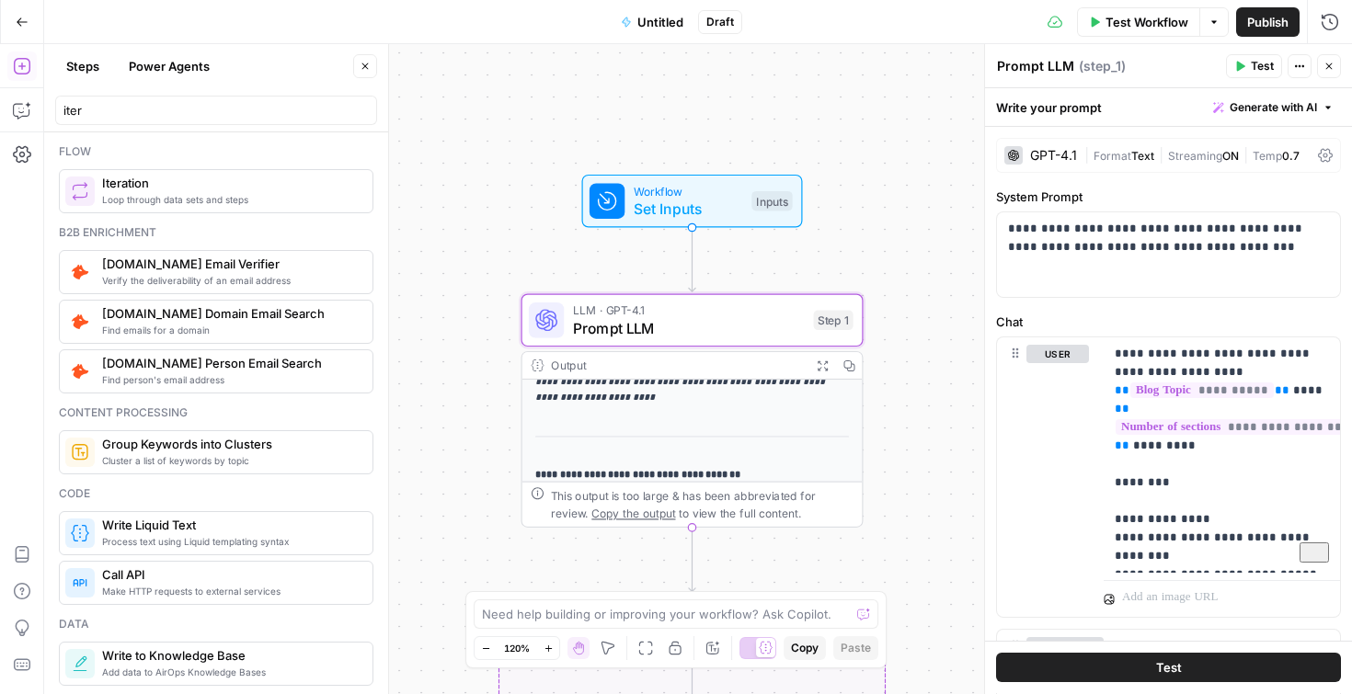
scroll to position [196, 0]
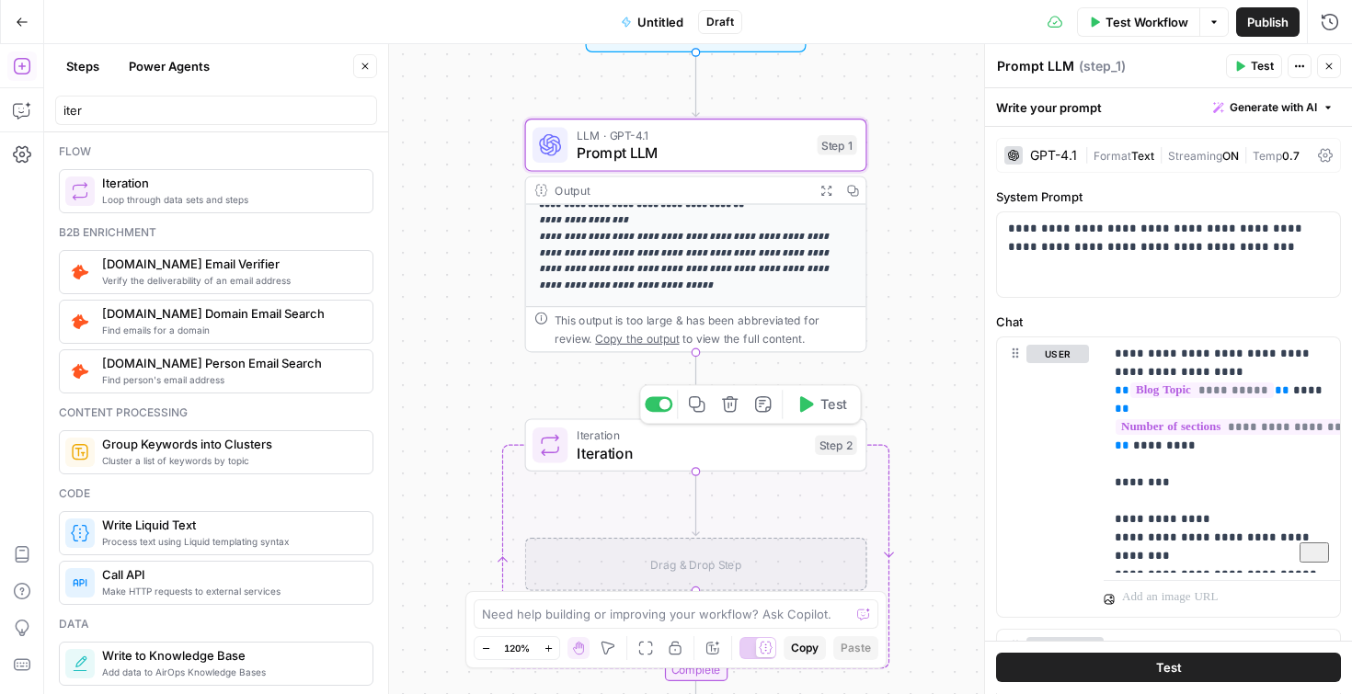
click at [691, 461] on span "Iteration" at bounding box center [692, 453] width 230 height 22
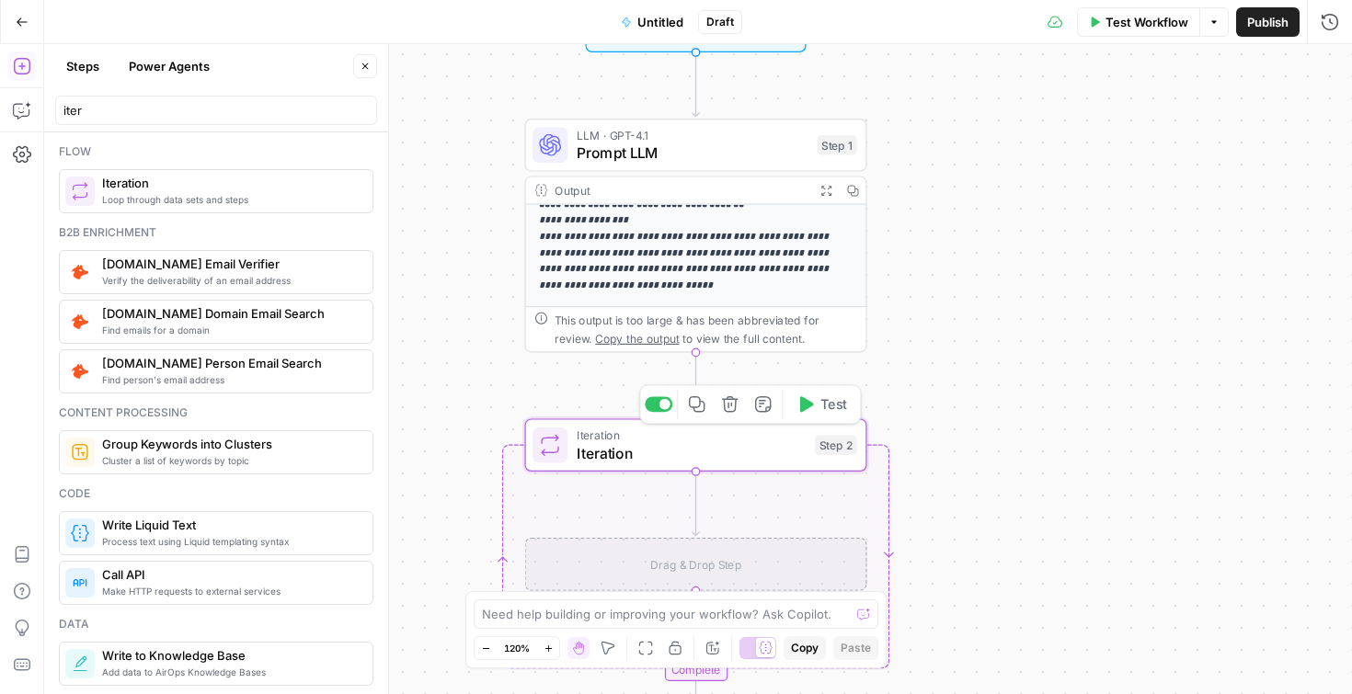
type textarea "Iteration"
click at [1012, 144] on div "[ ]" at bounding box center [1168, 172] width 328 height 83
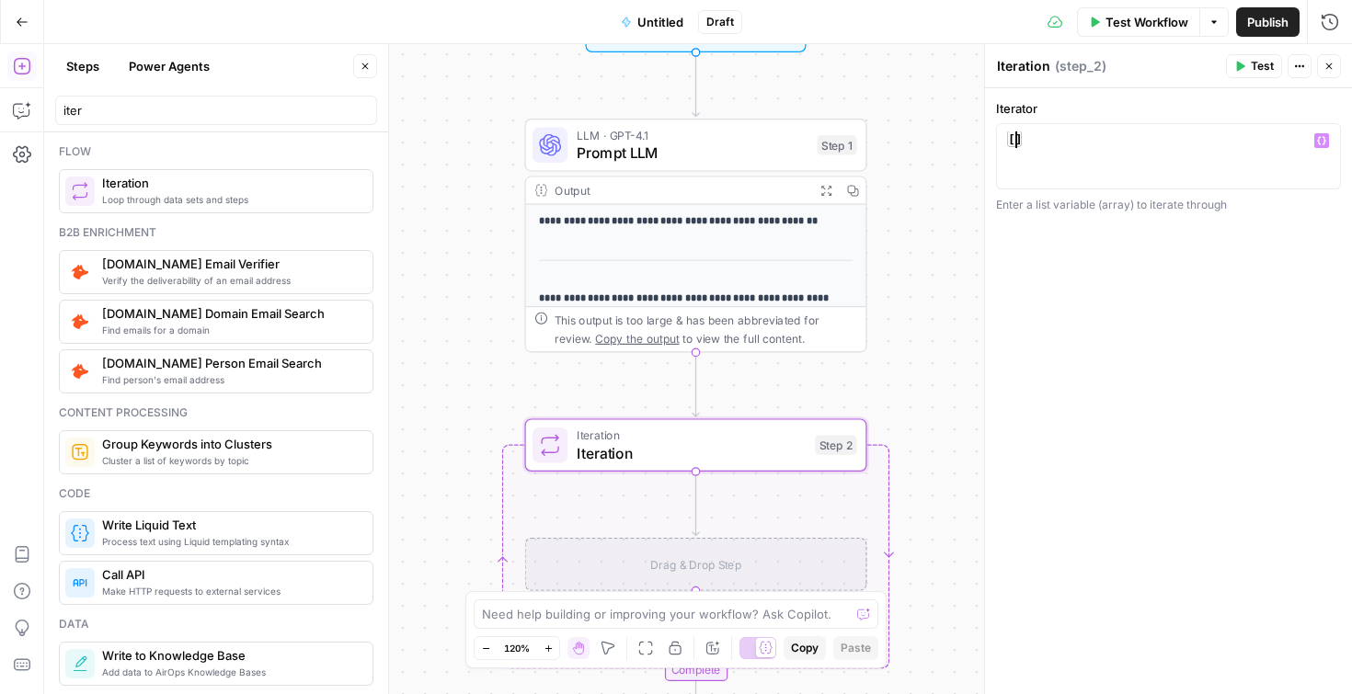
scroll to position [1, 0]
type textarea "**********"
drag, startPoint x: 1272, startPoint y: 142, endPoint x: 1272, endPoint y: 123, distance: 18.4
click at [1272, 123] on div "**********" at bounding box center [1168, 156] width 345 height 114
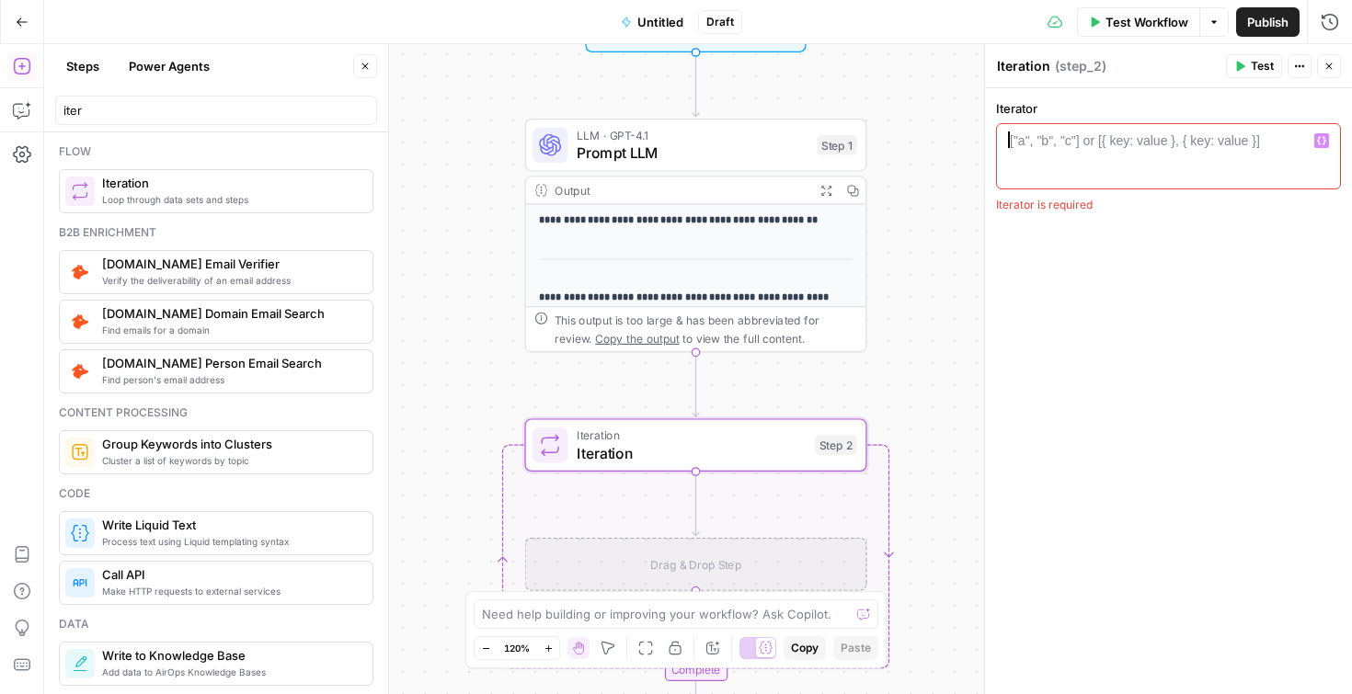
scroll to position [0, 0]
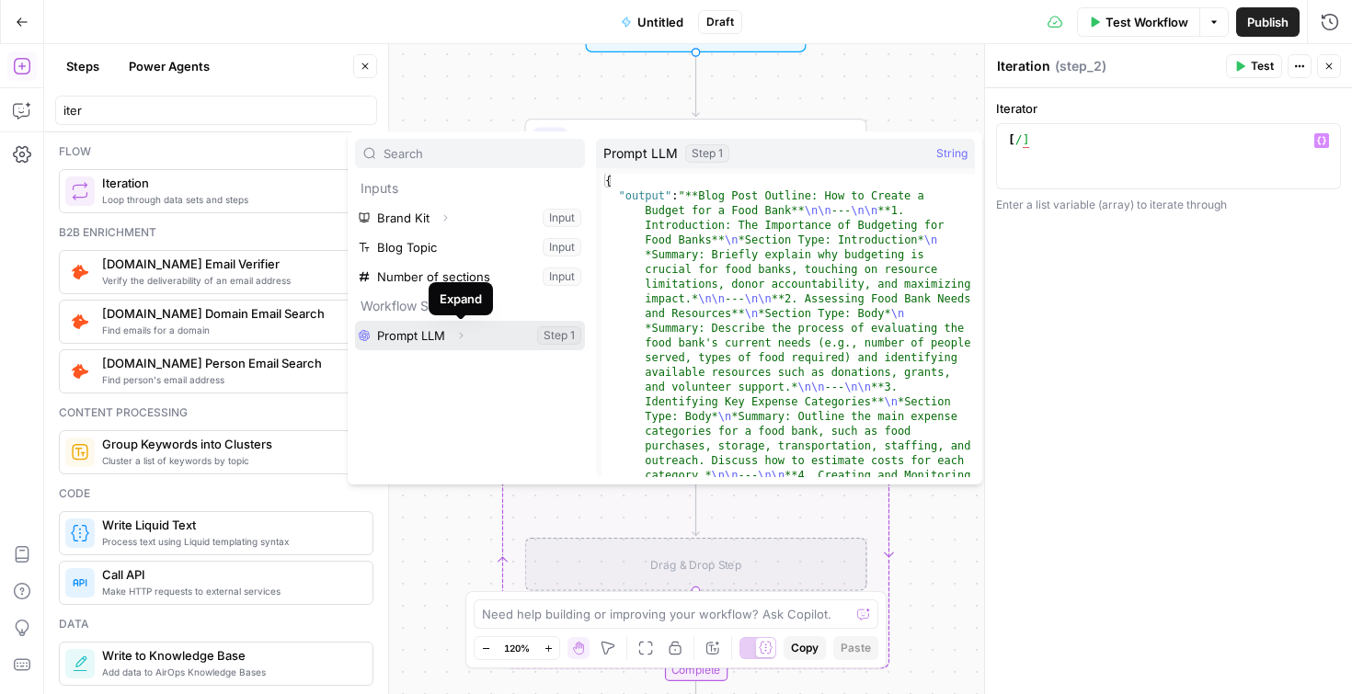
click at [463, 334] on icon "button" at bounding box center [460, 335] width 11 height 11
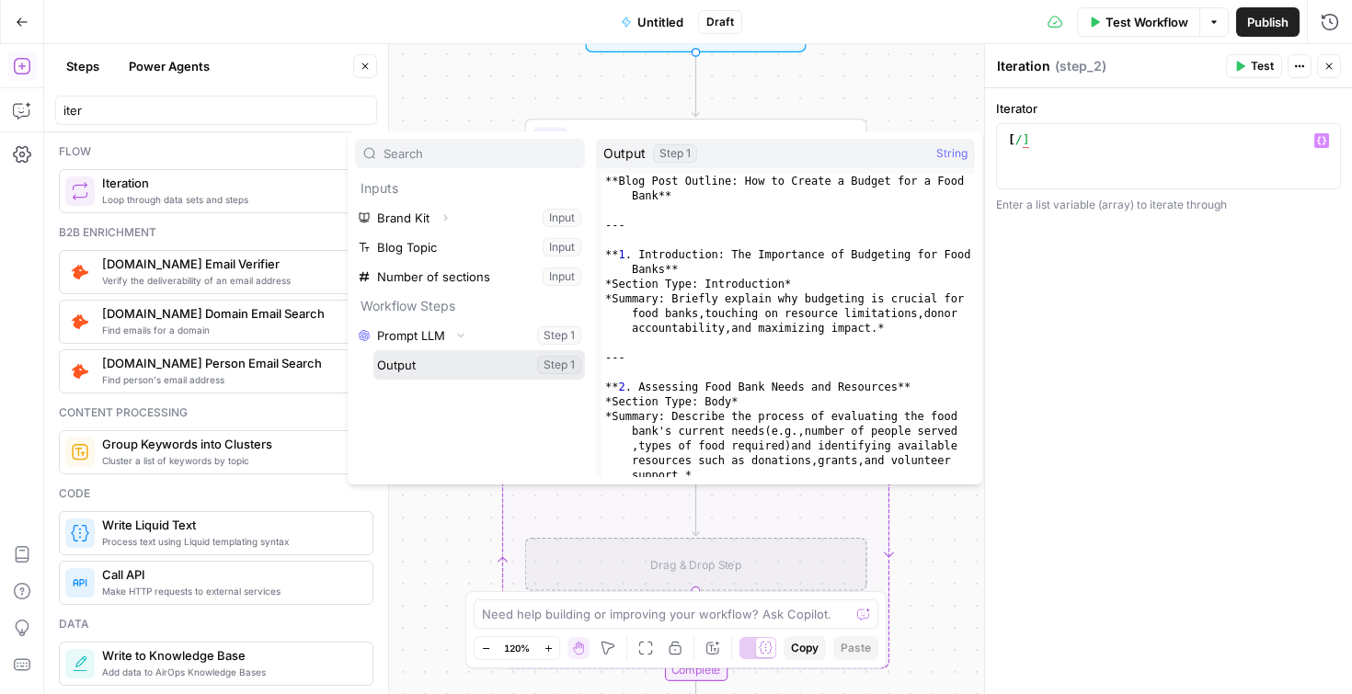
click at [516, 369] on button "Select variable Output" at bounding box center [479, 364] width 212 height 29
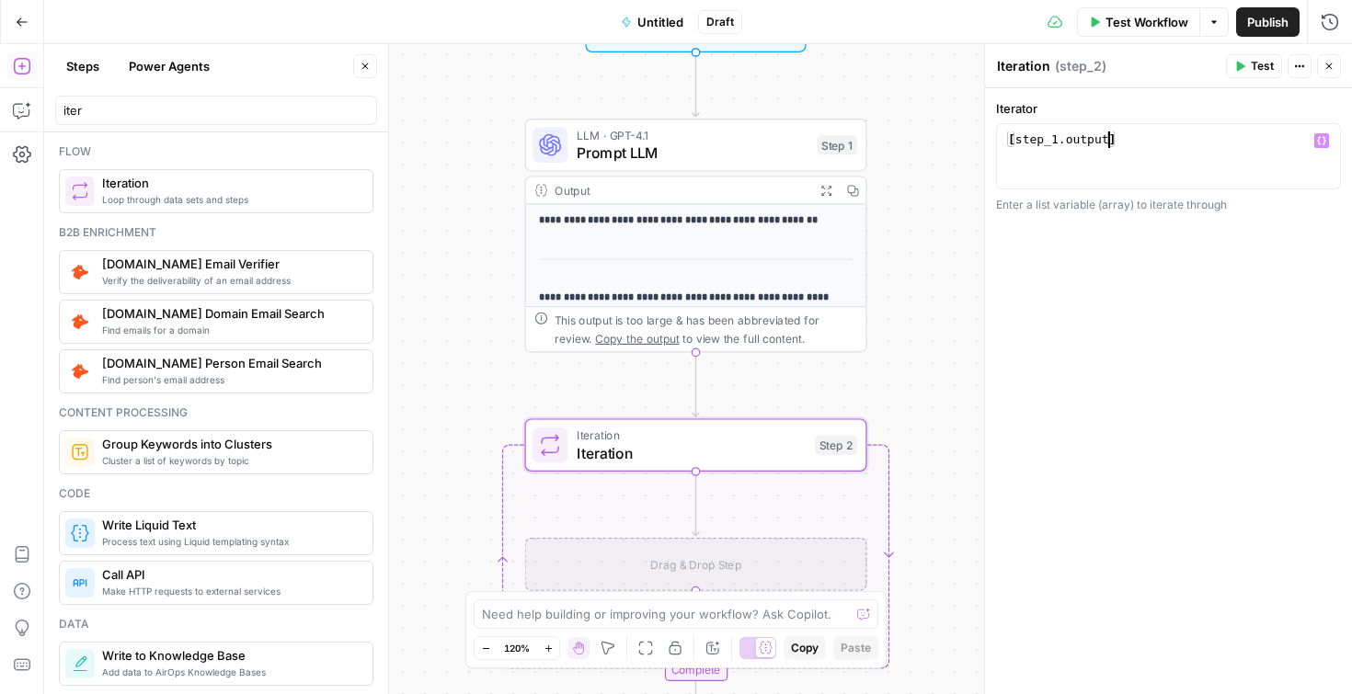
click at [1014, 143] on div "[ step_1 . output ]" at bounding box center [1168, 172] width 328 height 83
click at [1111, 141] on div "[ step_1 . output ]" at bounding box center [1168, 172] width 328 height 83
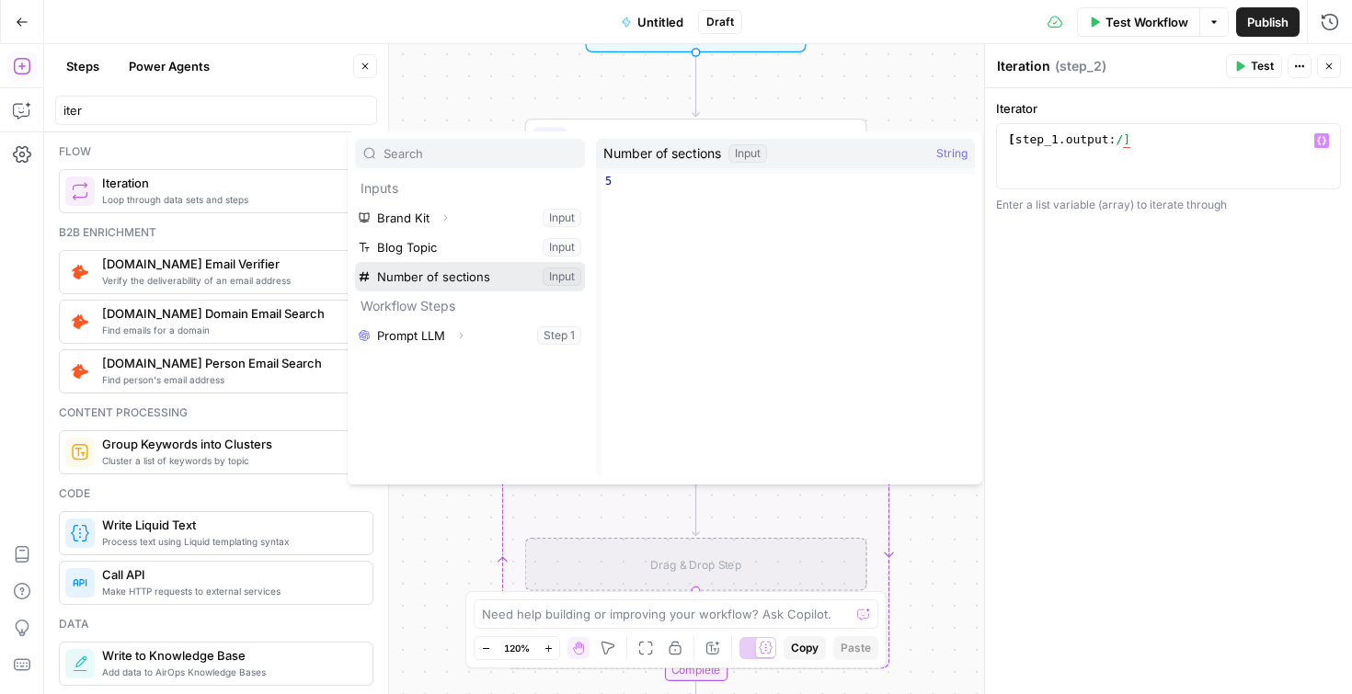
click at [487, 275] on button "Select variable Number of sections" at bounding box center [470, 276] width 230 height 29
type textarea "**********"
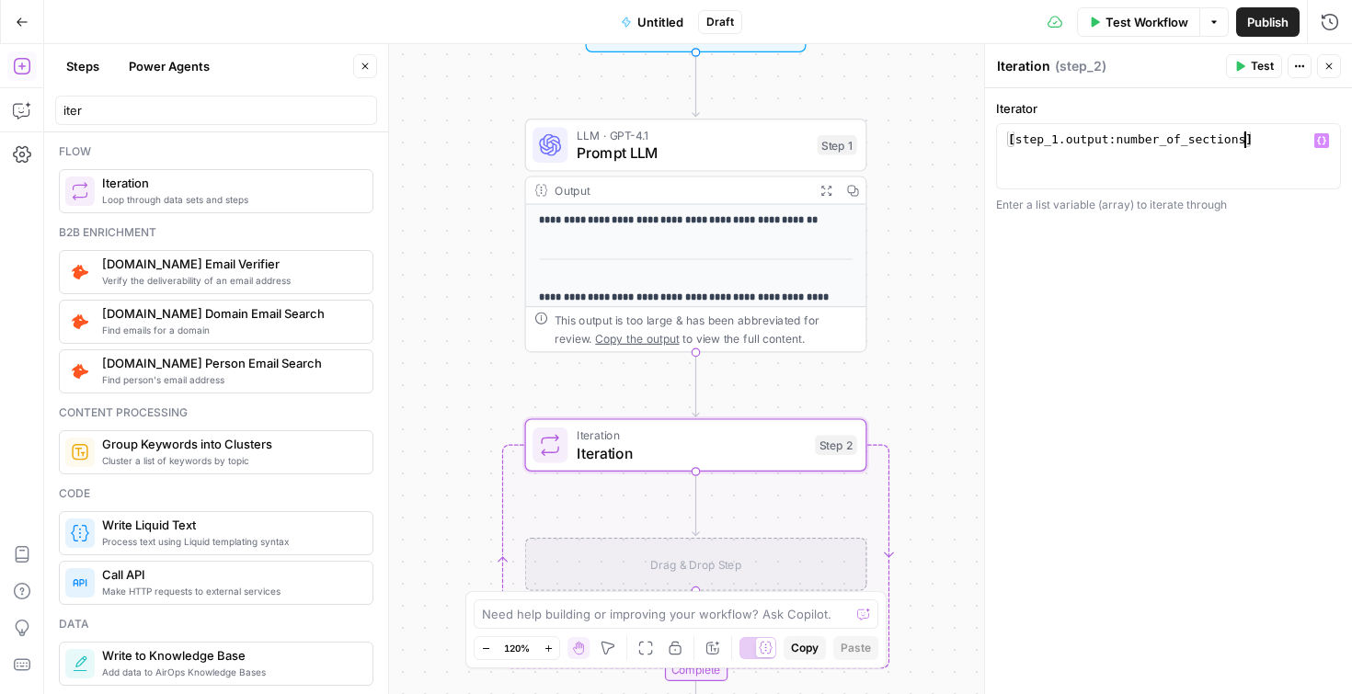
click at [1106, 31] on button "Test Workflow" at bounding box center [1138, 21] width 123 height 29
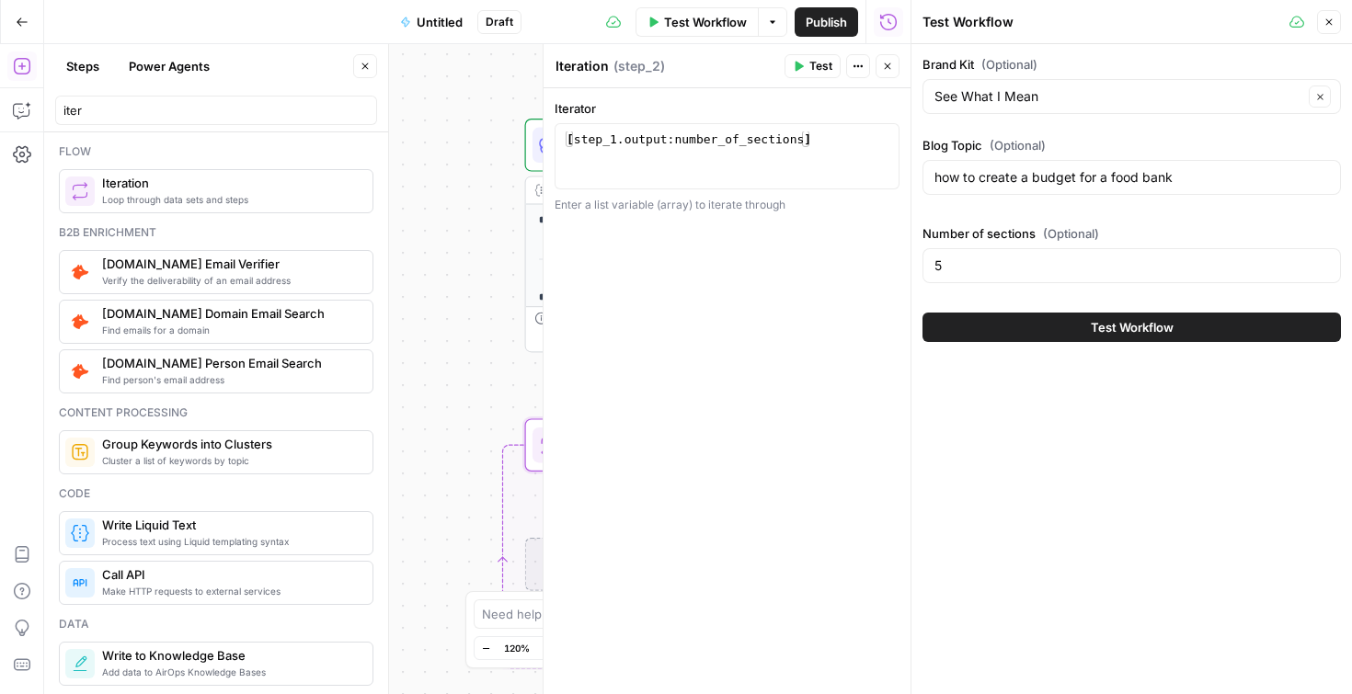
click at [1094, 328] on span "Test Workflow" at bounding box center [1132, 327] width 83 height 18
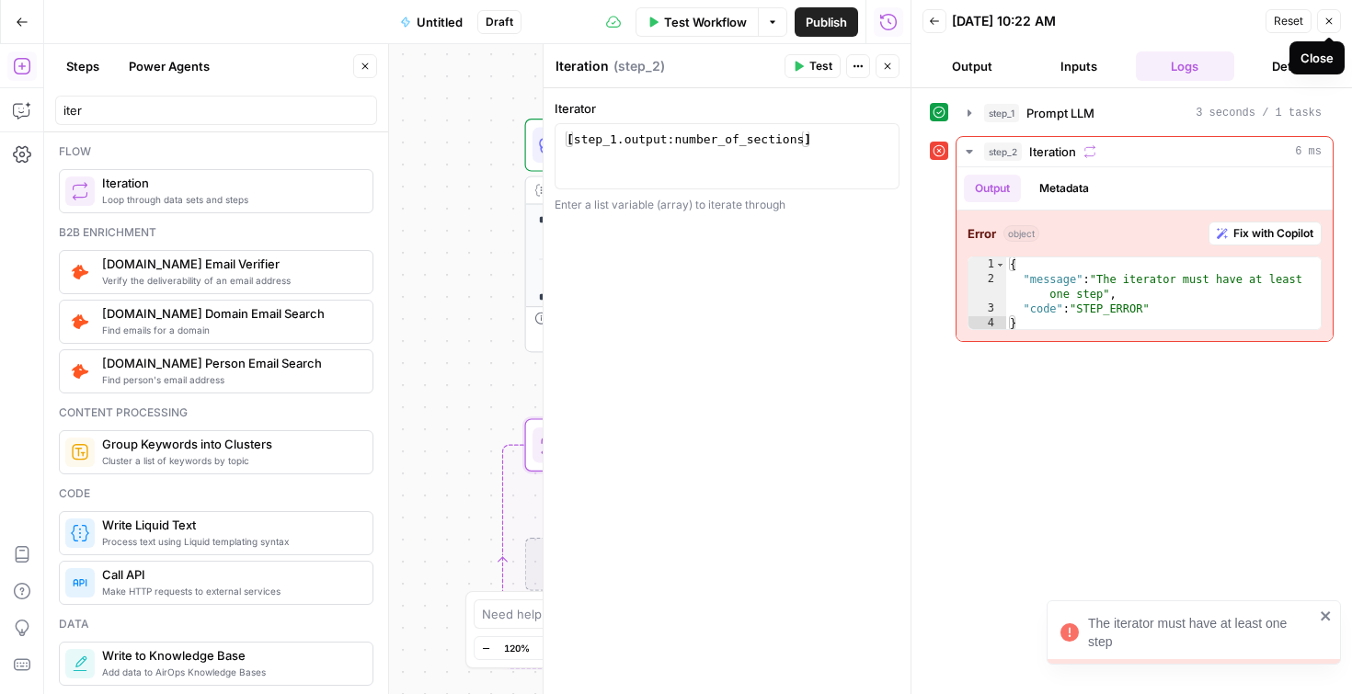
click at [1328, 29] on button "Close" at bounding box center [1329, 21] width 24 height 24
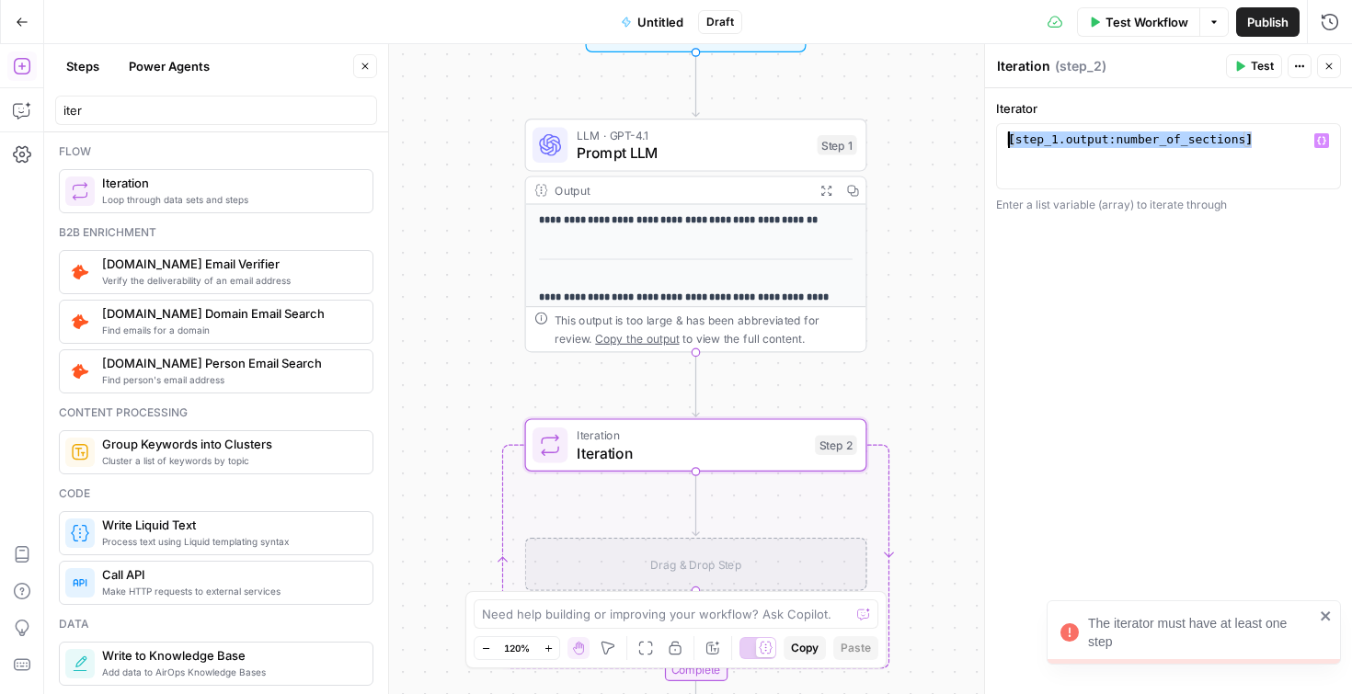
drag, startPoint x: 1280, startPoint y: 143, endPoint x: 1280, endPoint y: 118, distance: 24.8
click at [1280, 118] on div "**********" at bounding box center [1168, 156] width 345 height 114
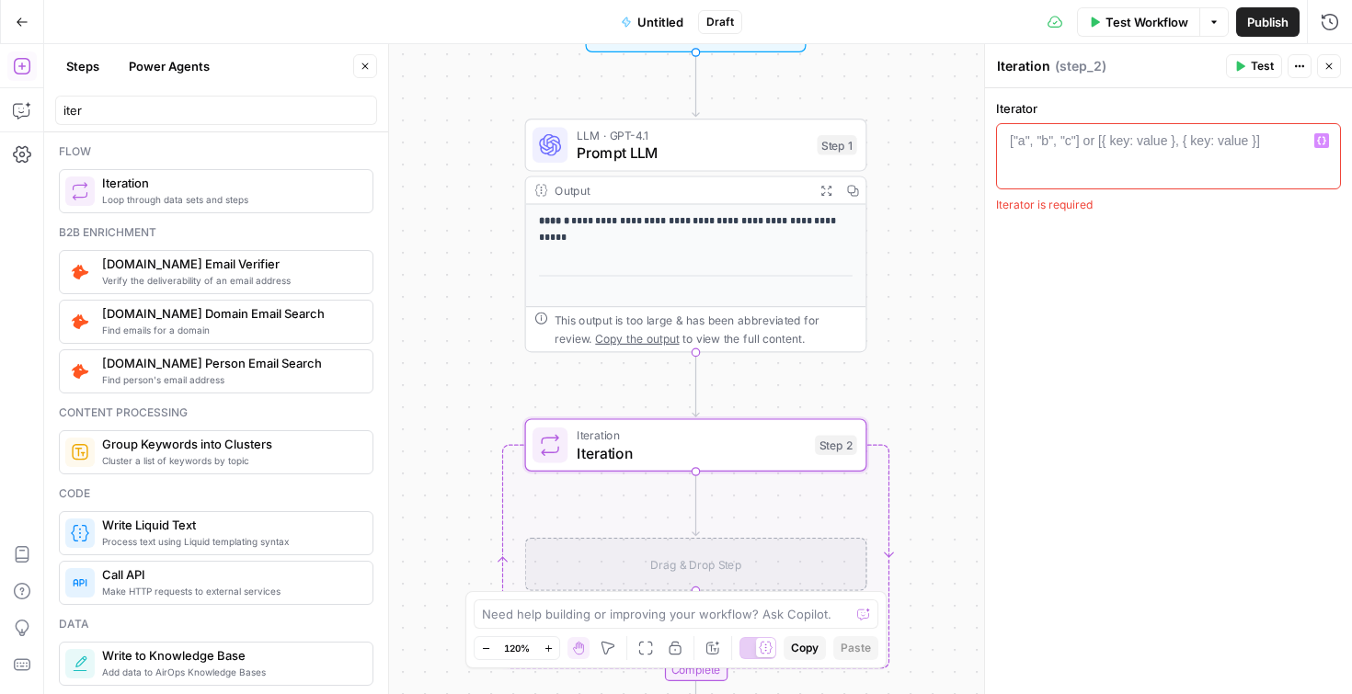
click at [709, 569] on div "Drag & Drop Step" at bounding box center [696, 564] width 342 height 53
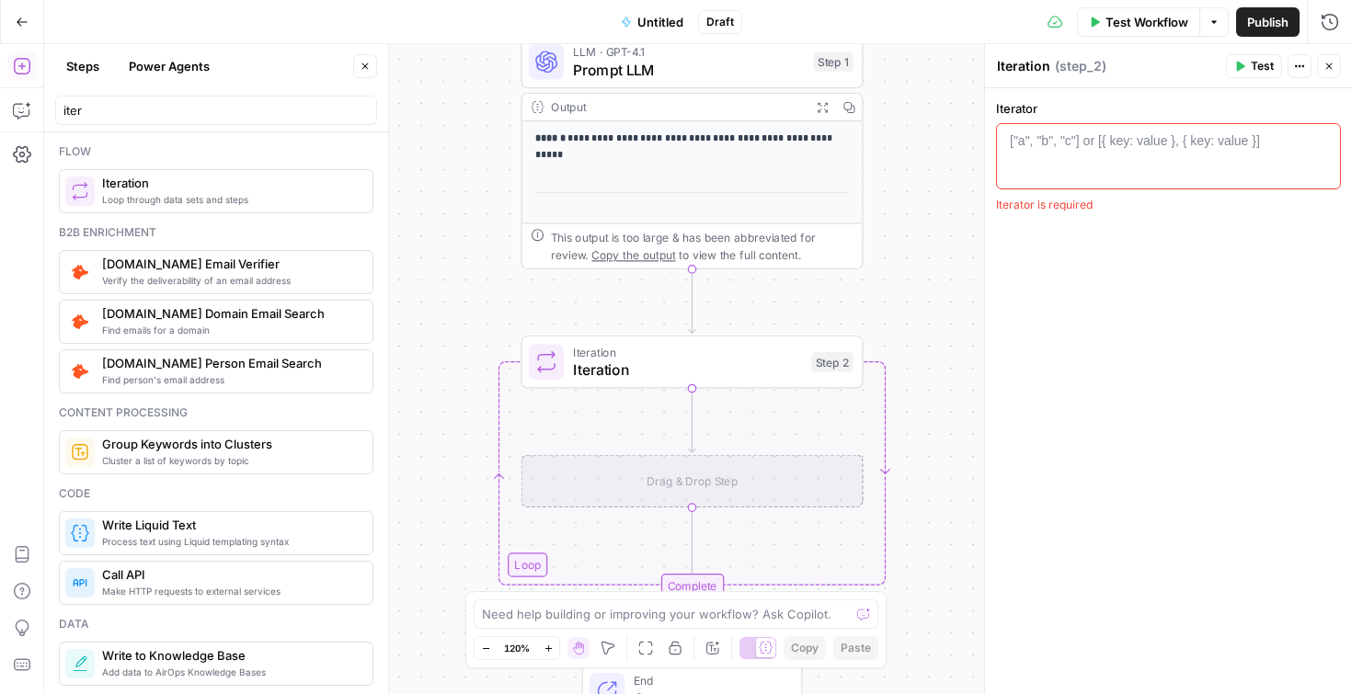
click at [674, 480] on div "Drag & Drop Step" at bounding box center [692, 481] width 342 height 53
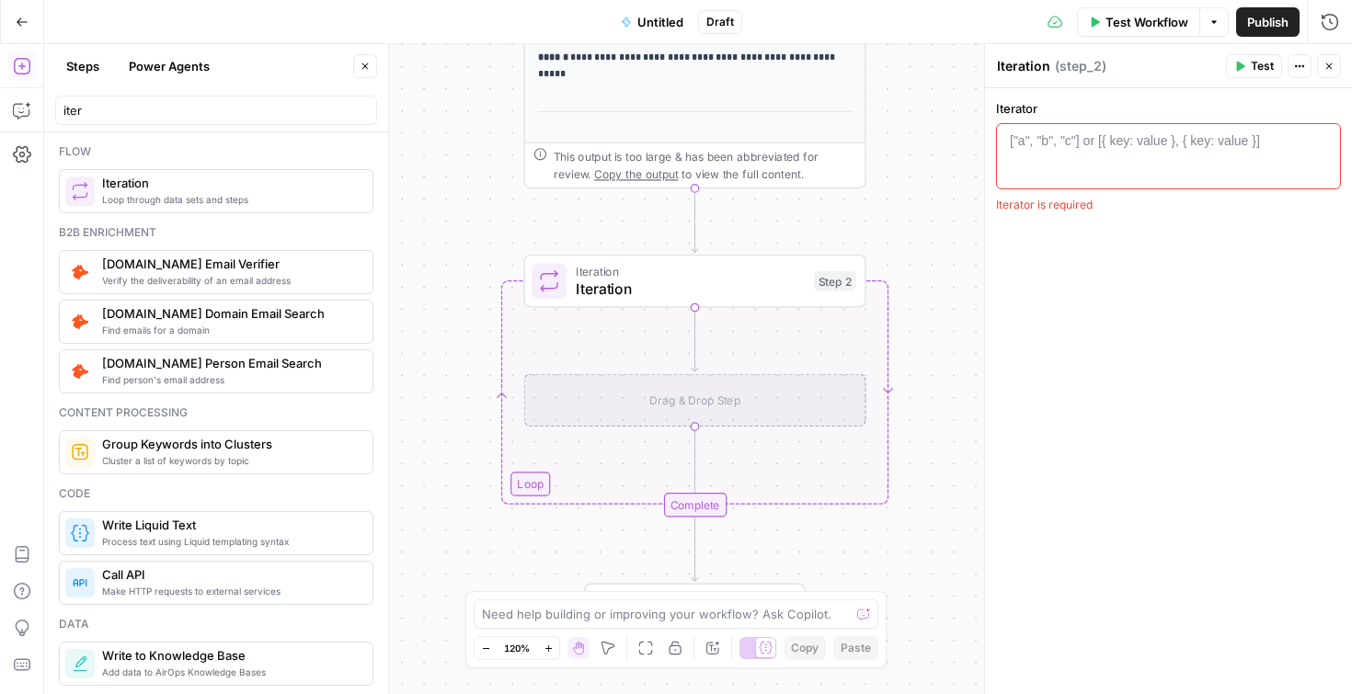
click at [365, 61] on icon "button" at bounding box center [365, 66] width 11 height 11
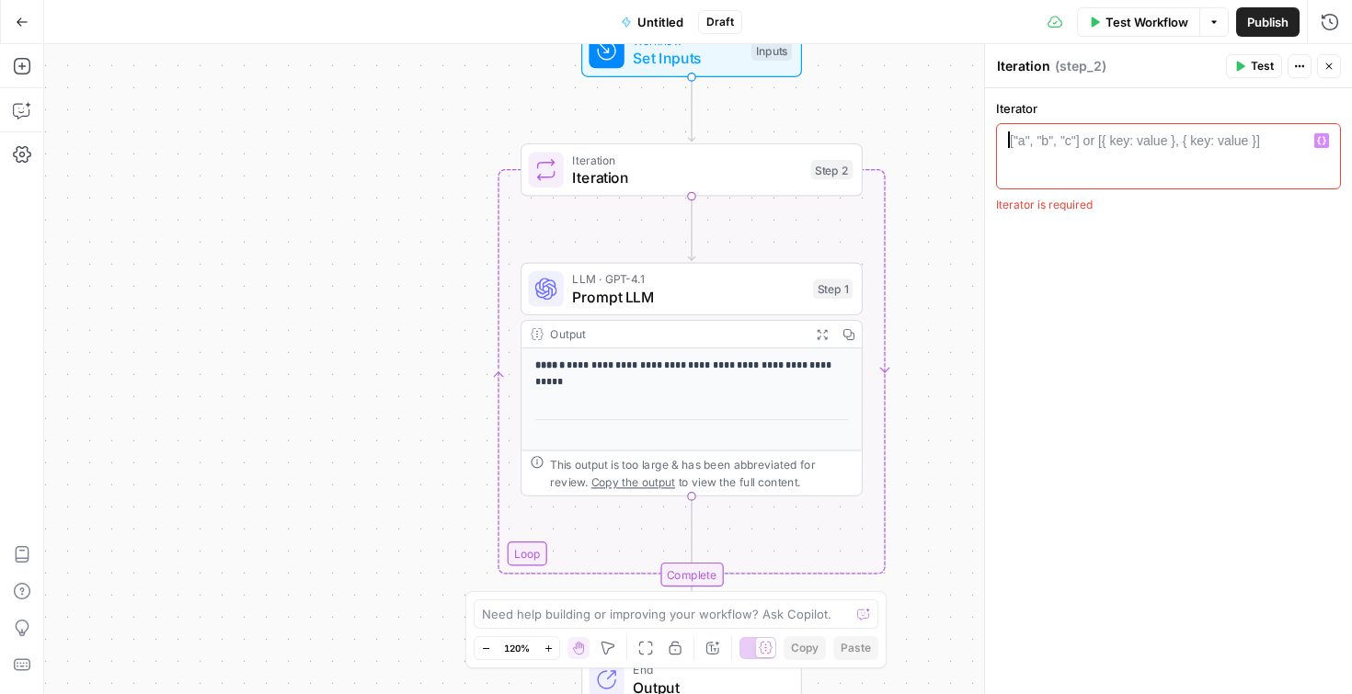
click at [1036, 139] on div "["a", "b", "c"] or [{ key: value }, { key: value }]" at bounding box center [1135, 140] width 250 height 18
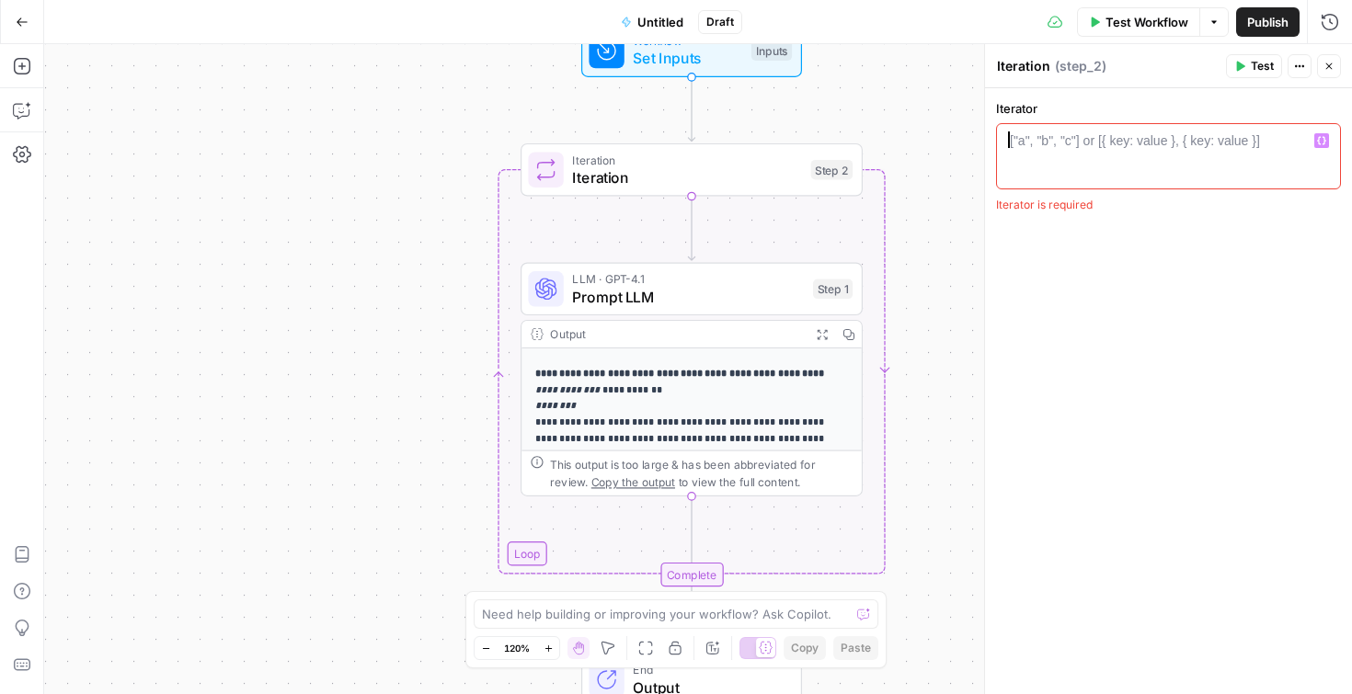
scroll to position [76, 0]
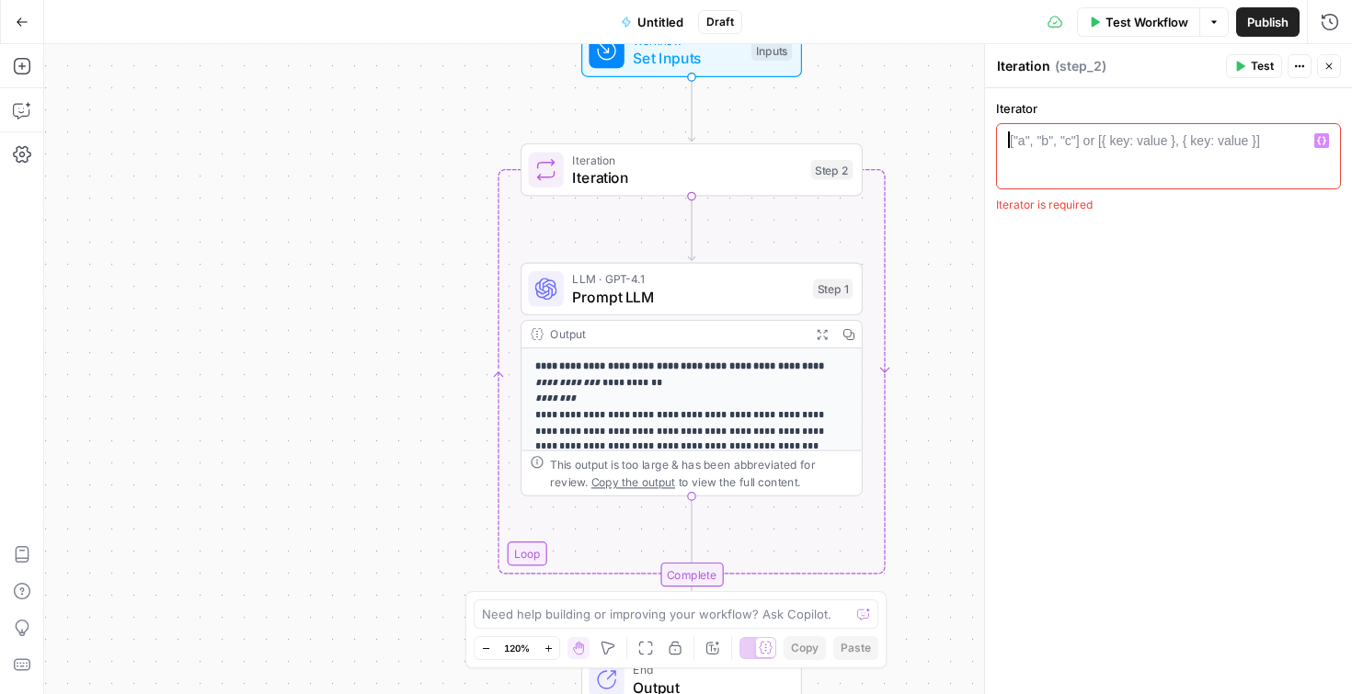
type textarea "*"
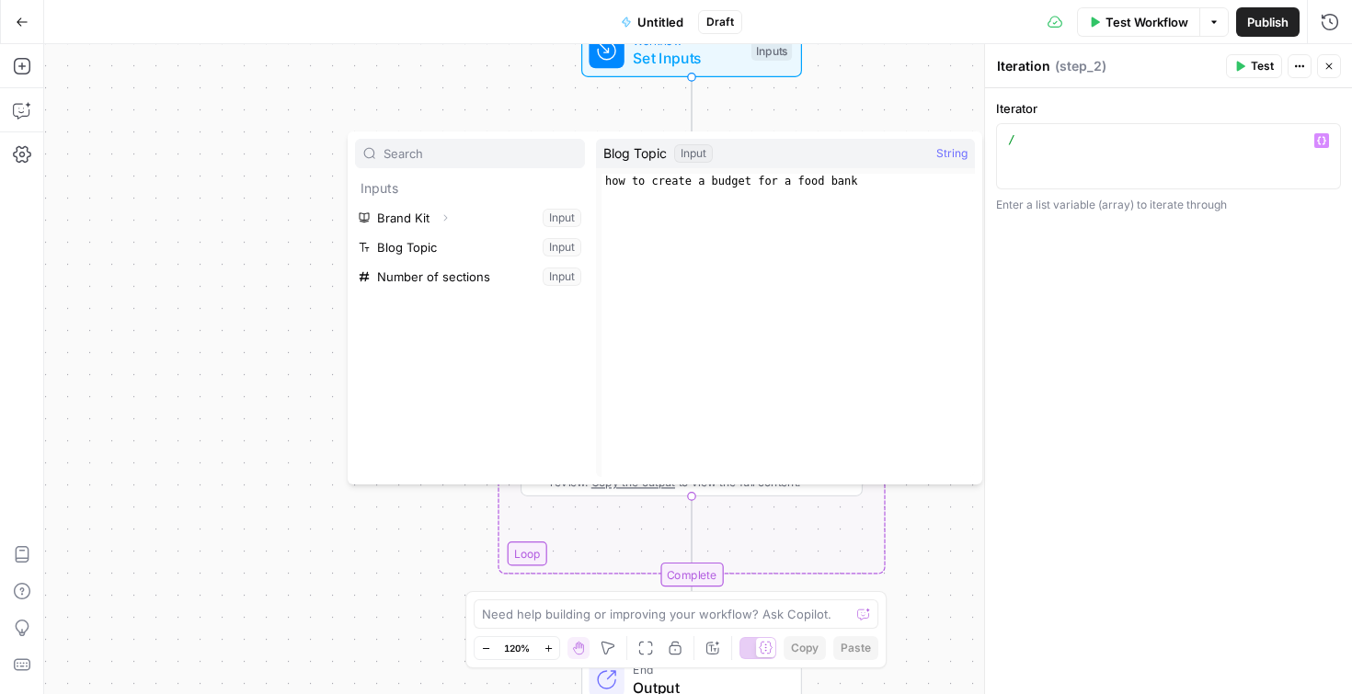
click at [1109, 149] on div "/" at bounding box center [1168, 172] width 328 height 83
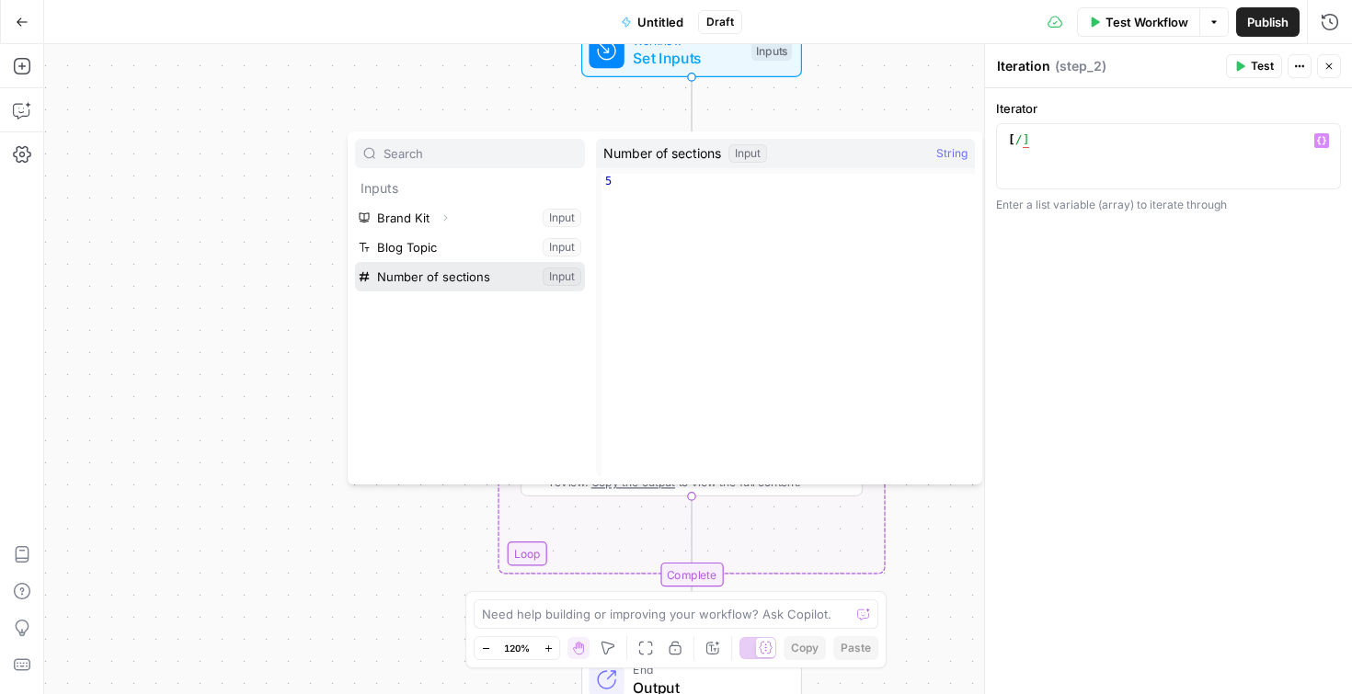
click at [427, 275] on button "Select variable Number of sections" at bounding box center [470, 276] width 230 height 29
type textarea "**********"
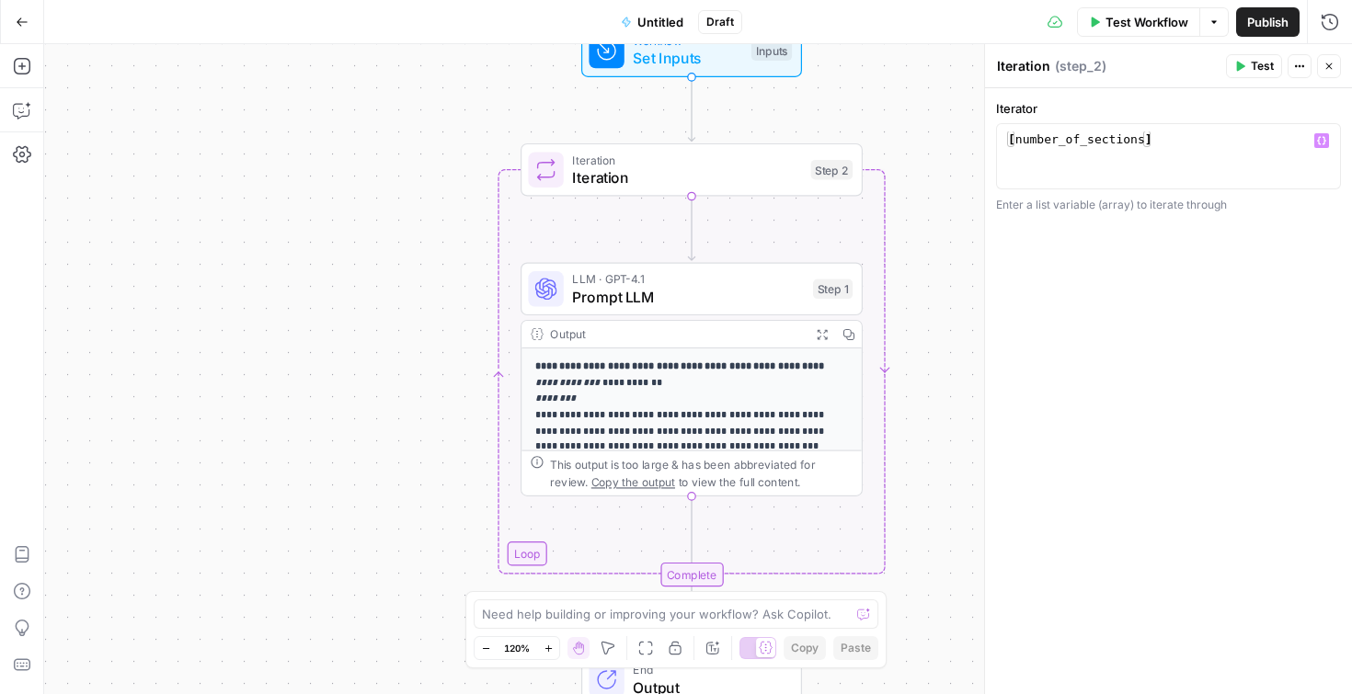
click at [1113, 27] on span "Test Workflow" at bounding box center [1146, 22] width 83 height 18
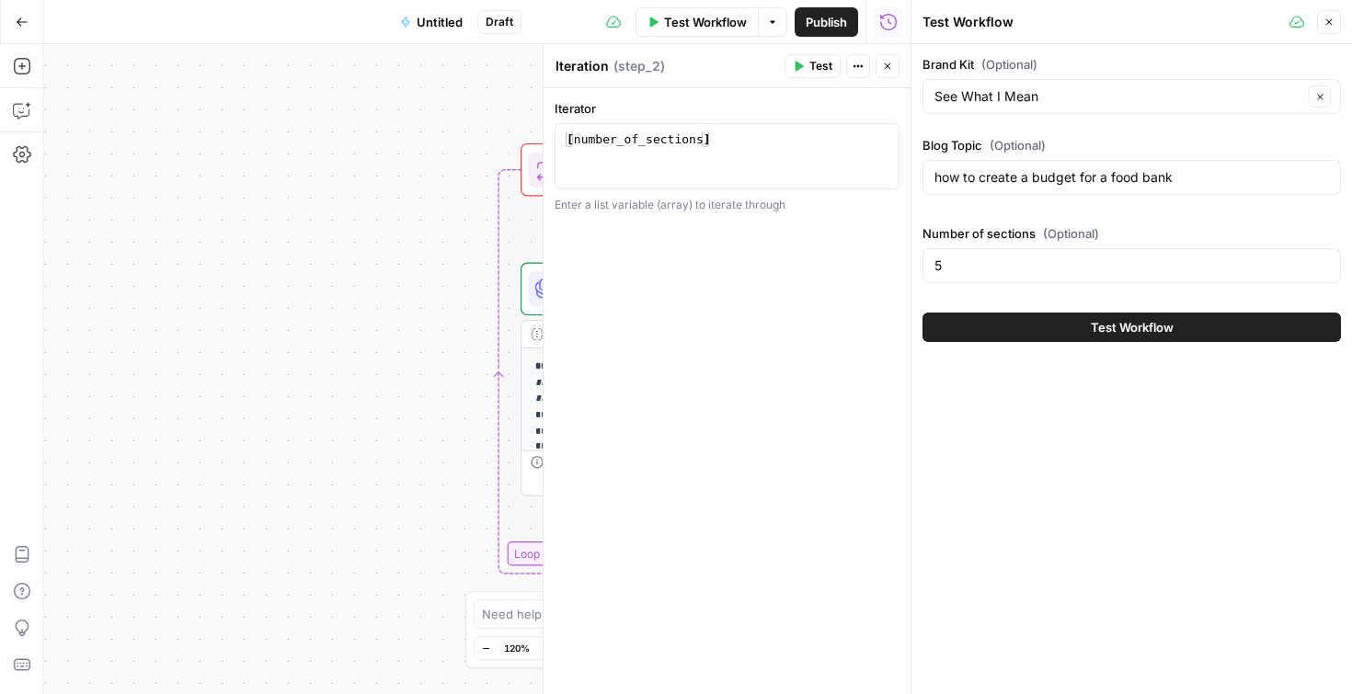
click at [1325, 18] on icon "button" at bounding box center [1328, 22] width 11 height 11
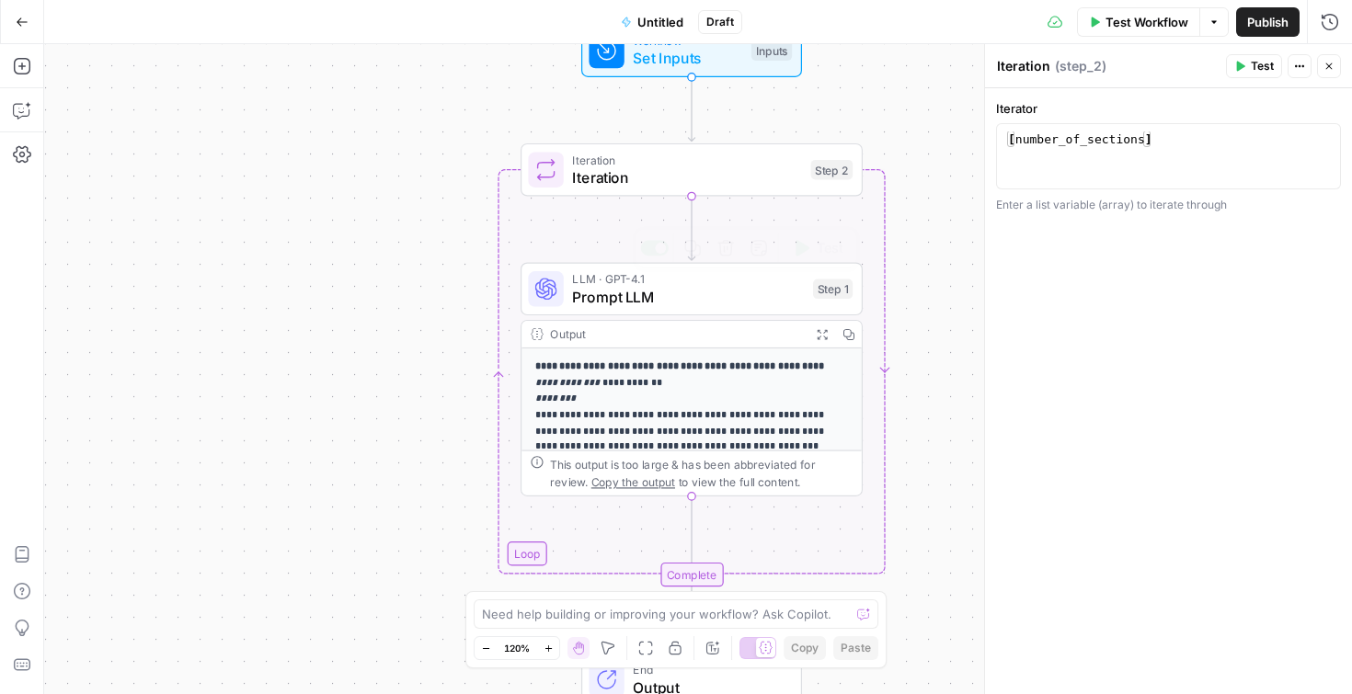
click at [701, 412] on p "**********" at bounding box center [692, 407] width 314 height 97
click at [541, 333] on icon at bounding box center [537, 333] width 12 height 11
click at [820, 332] on icon "button" at bounding box center [822, 334] width 10 height 10
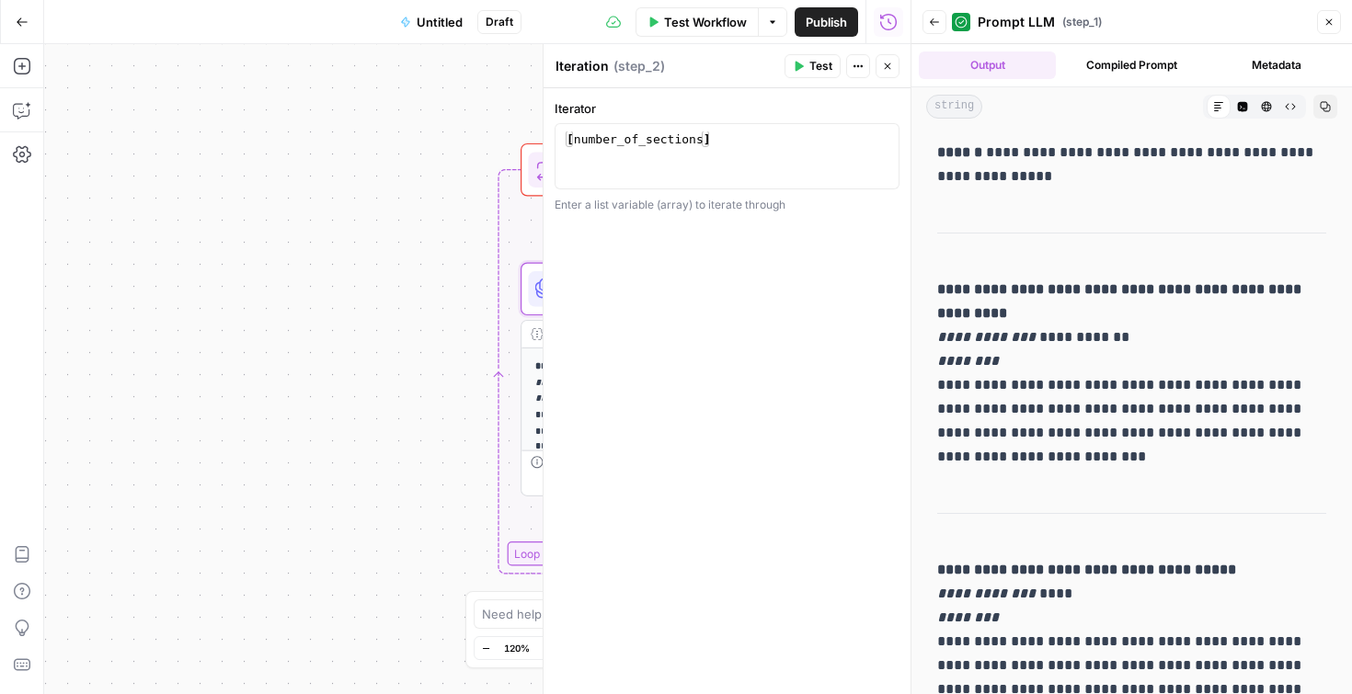
click at [1245, 109] on icon "button" at bounding box center [1242, 106] width 11 height 11
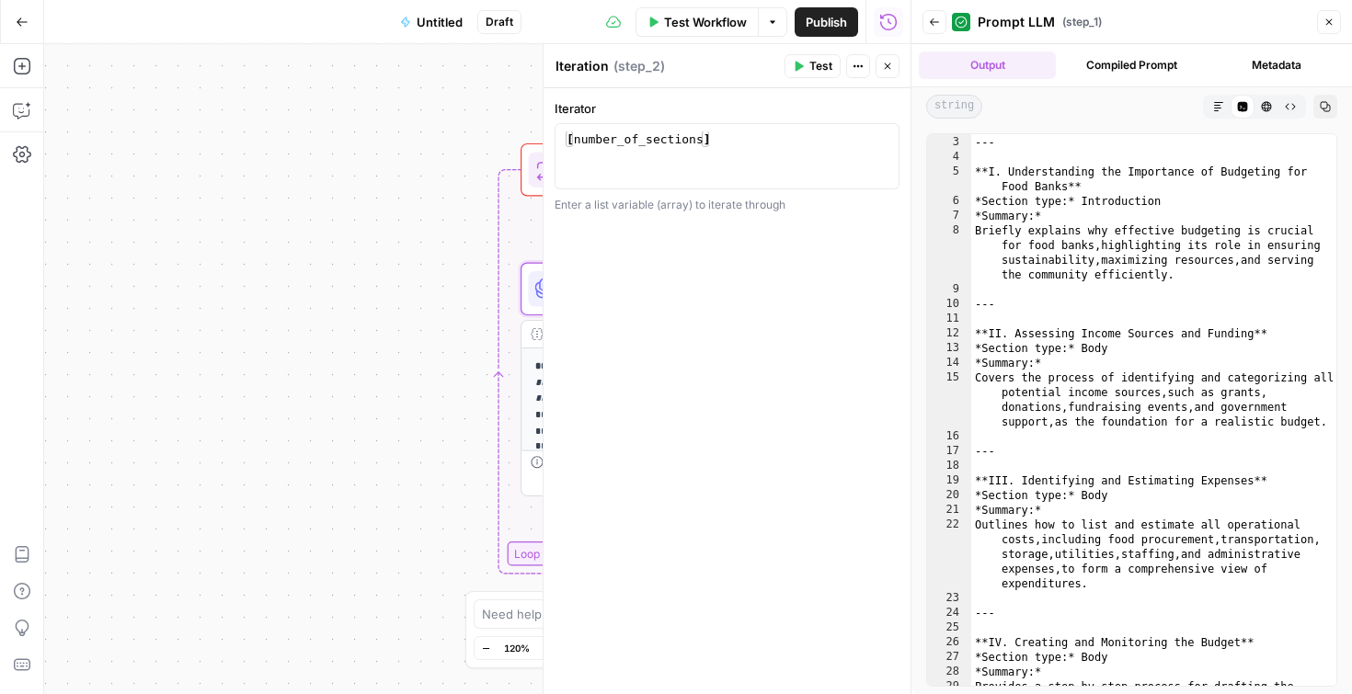
scroll to position [74, 0]
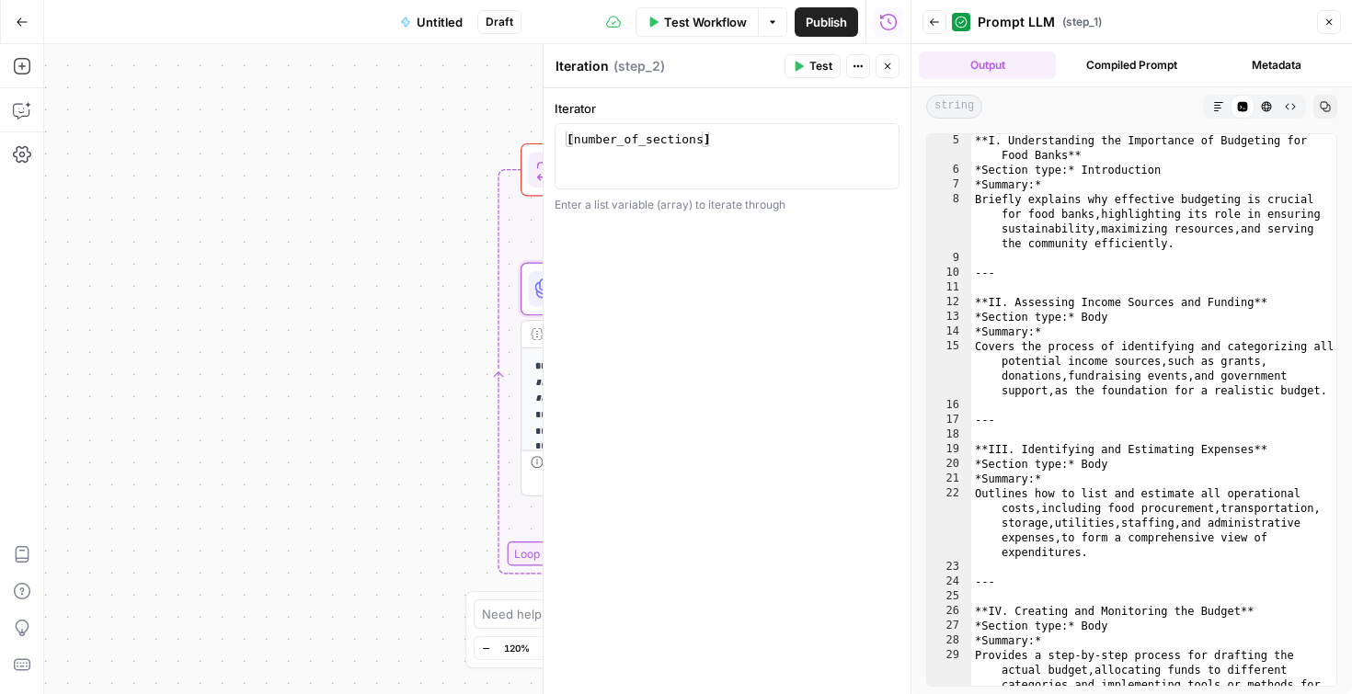
type textarea "**********"
drag, startPoint x: 1073, startPoint y: 313, endPoint x: 976, endPoint y: 320, distance: 97.8
click at [976, 320] on div "**I. Understanding the Importance of Budgeting for Food Banks** *Section type:*…" at bounding box center [1153, 453] width 365 height 640
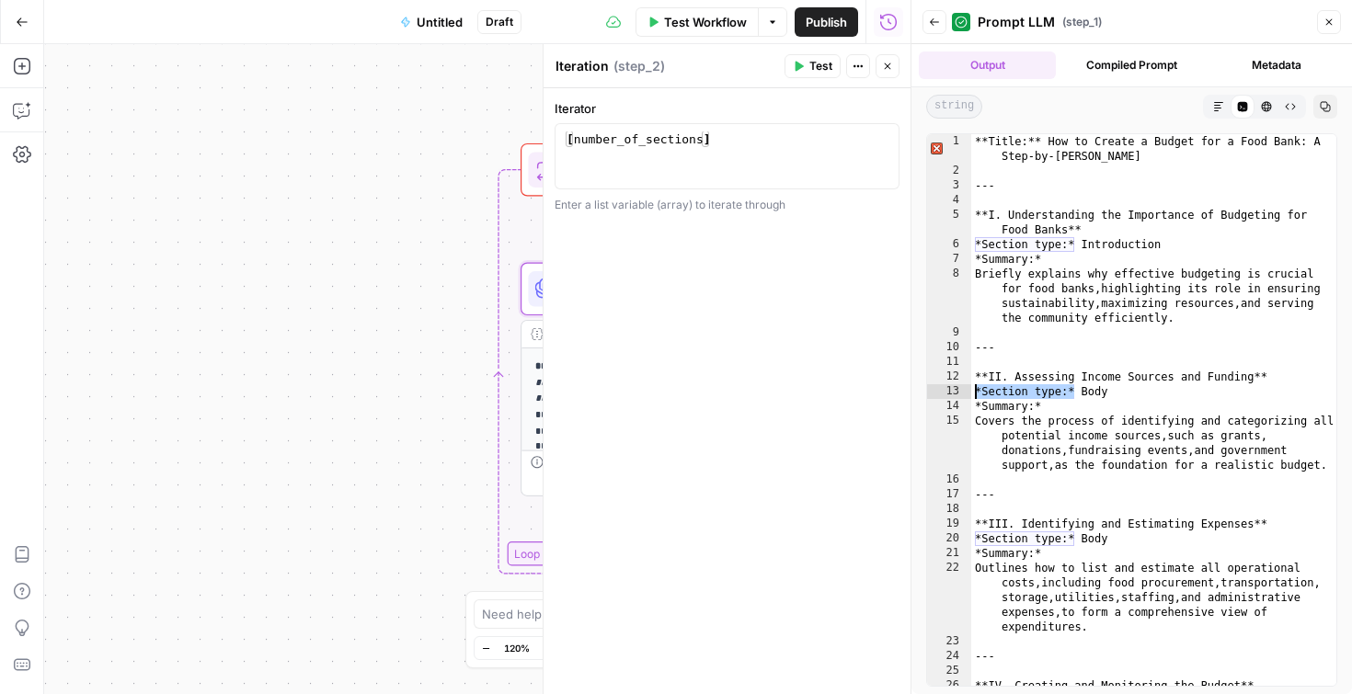
scroll to position [0, 0]
click at [1267, 107] on icon "button" at bounding box center [1266, 106] width 11 height 11
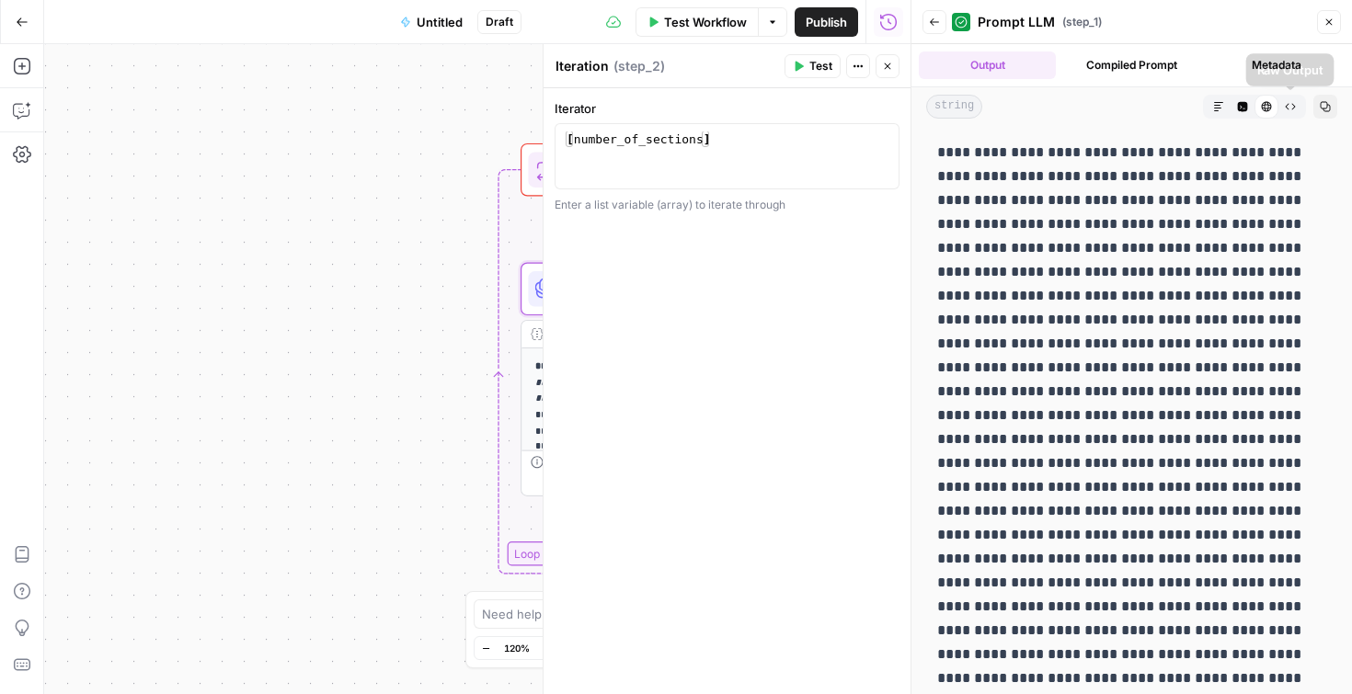
click at [1286, 111] on icon "button" at bounding box center [1290, 106] width 11 height 11
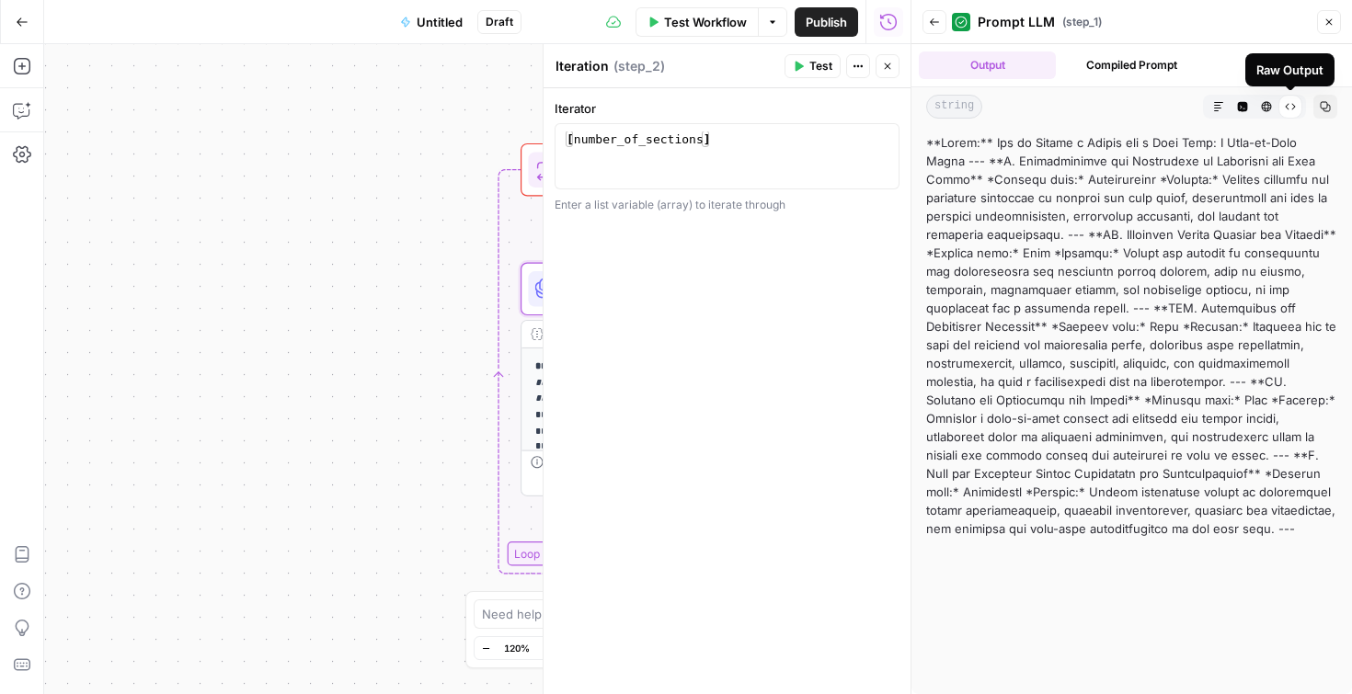
click at [1211, 111] on button "Markdown" at bounding box center [1218, 107] width 24 height 24
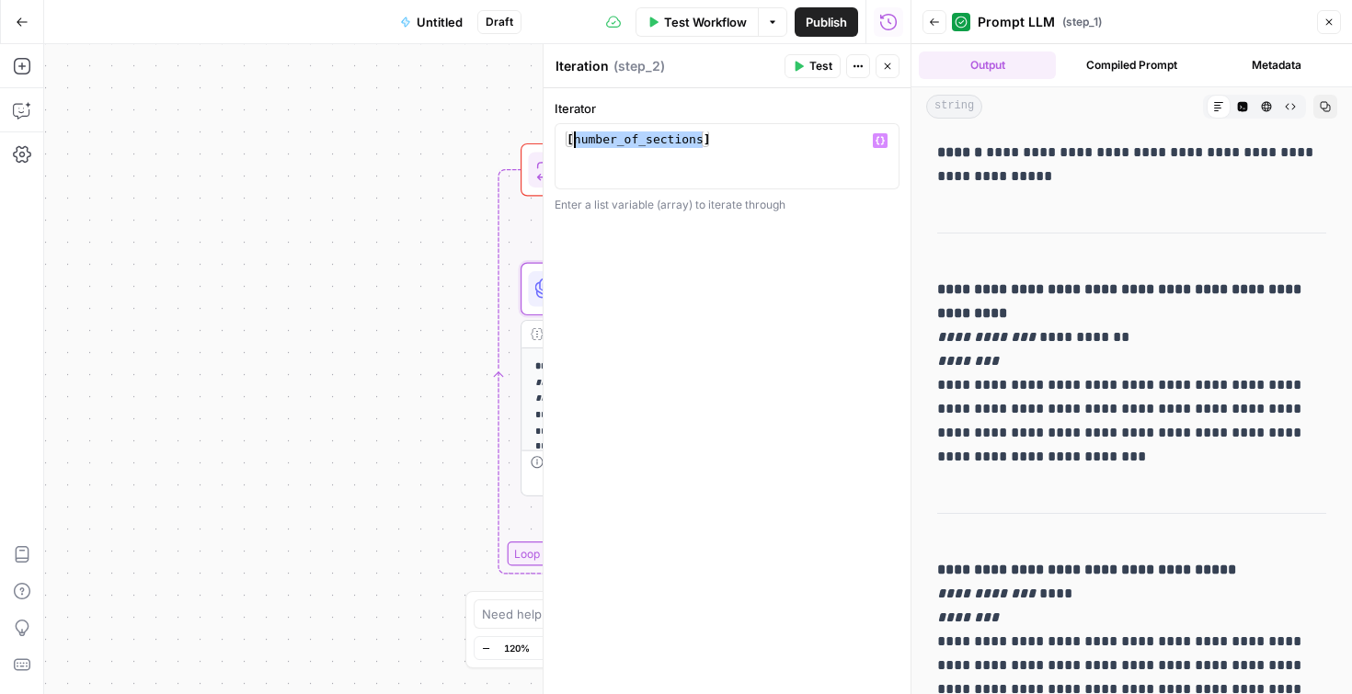
drag, startPoint x: 702, startPoint y: 143, endPoint x: 570, endPoint y: 144, distance: 131.5
click at [570, 144] on div "[ number_of_sections ]" at bounding box center [727, 172] width 328 height 83
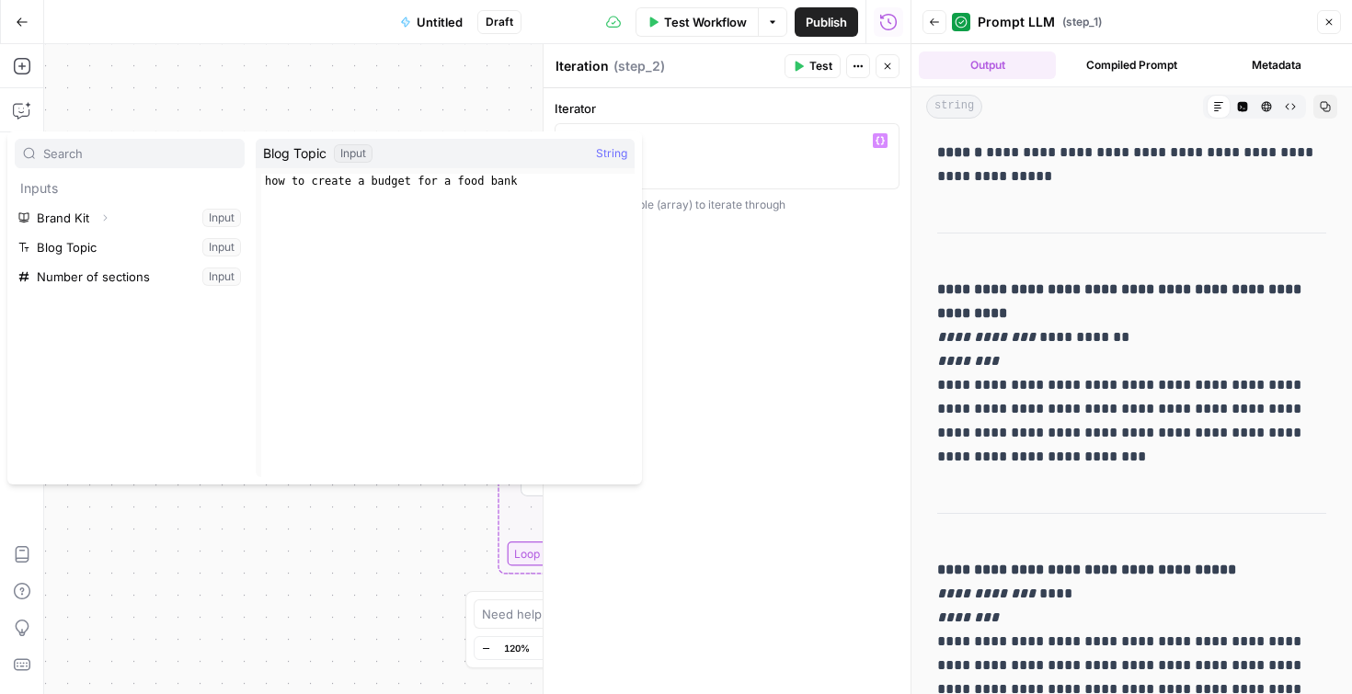
click at [582, 99] on label "Iterator" at bounding box center [727, 108] width 345 height 18
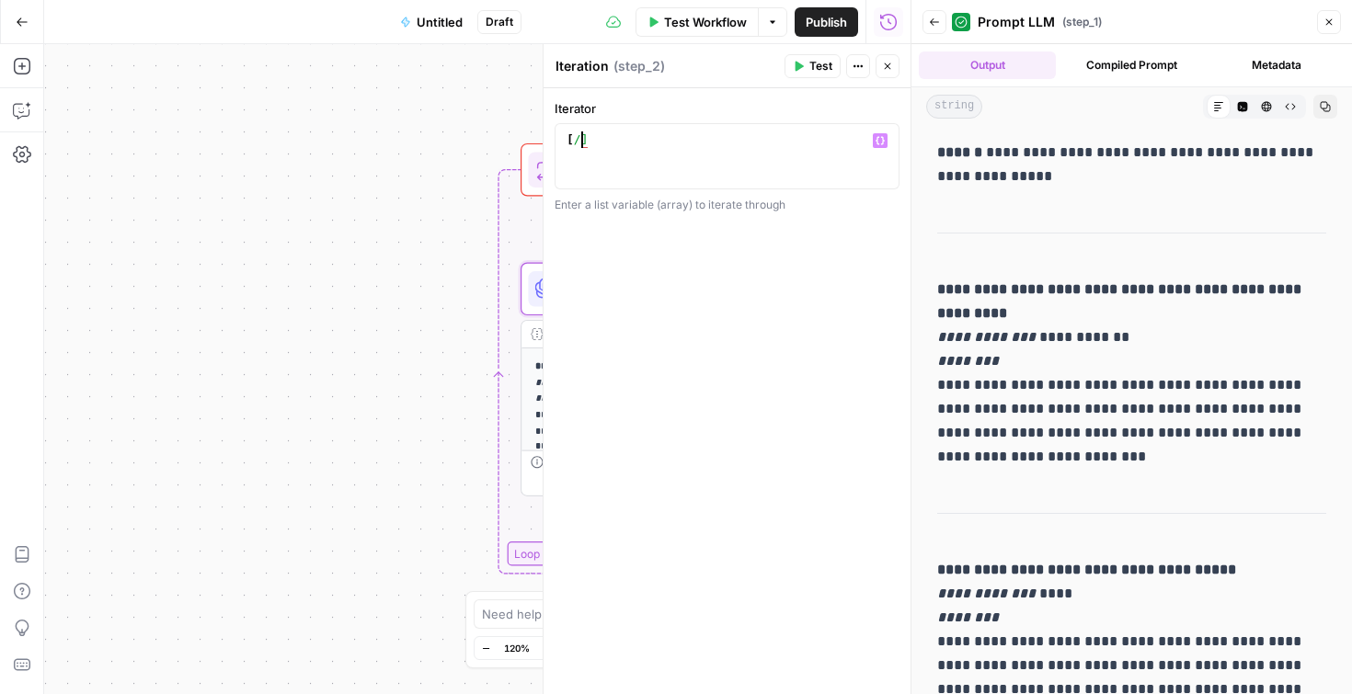
click at [581, 138] on div "[ /]" at bounding box center [727, 172] width 328 height 83
paste textarea "**********"
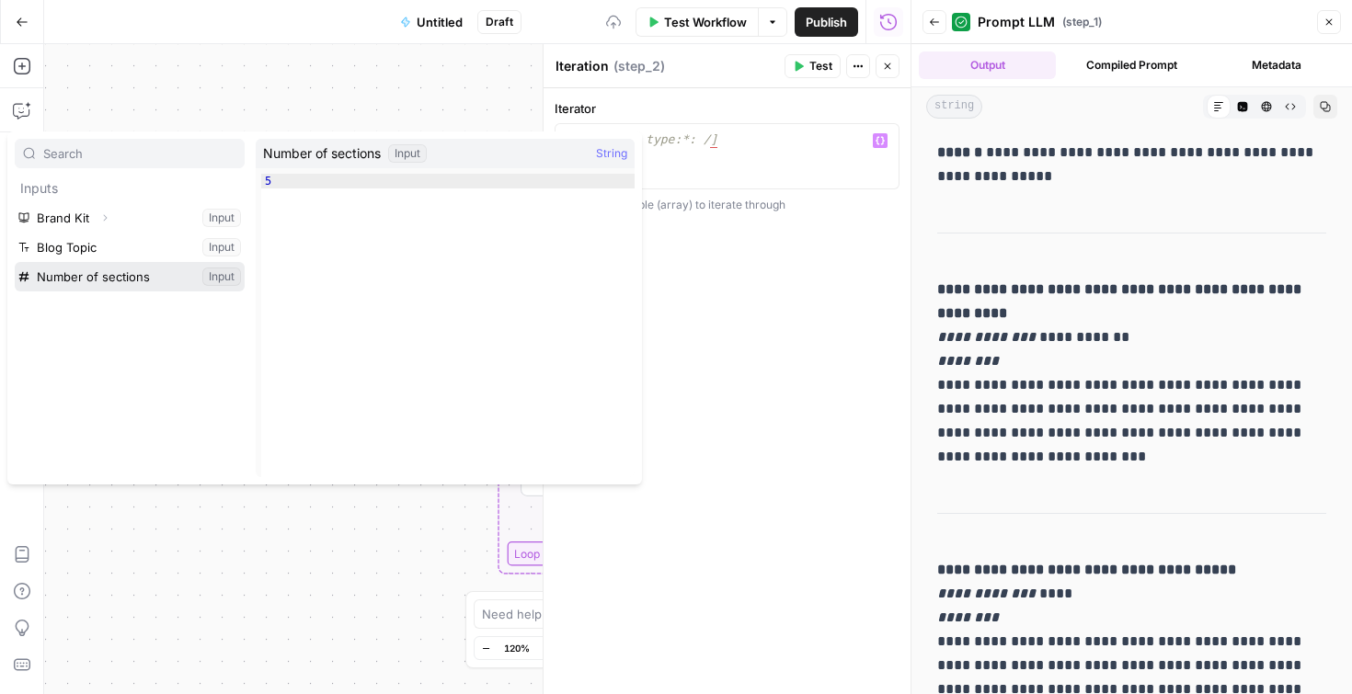
click at [106, 283] on button "Select variable Number of sections" at bounding box center [130, 276] width 230 height 29
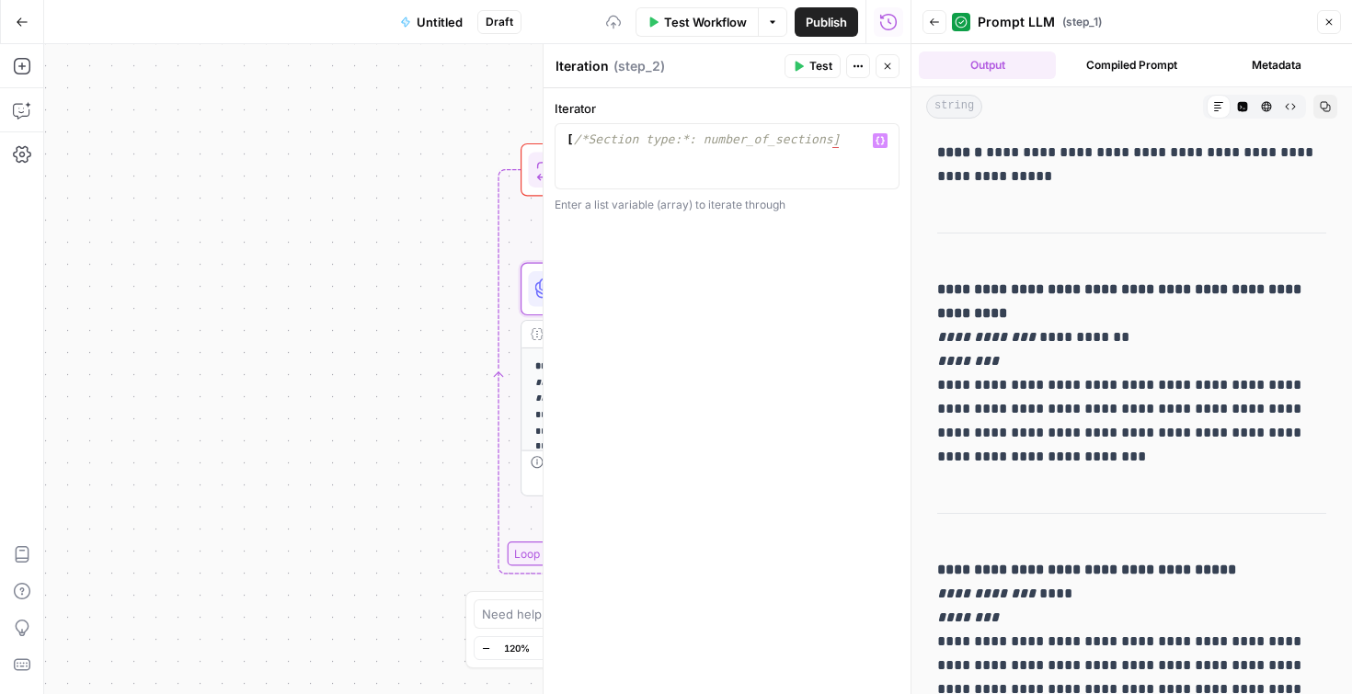
click at [574, 371] on div "**********" at bounding box center [726, 391] width 367 height 606
drag, startPoint x: 865, startPoint y: 148, endPoint x: 574, endPoint y: 143, distance: 291.6
click at [574, 143] on div "[ /*Section type:*: number_of_sections]" at bounding box center [727, 172] width 328 height 83
type textarea "**"
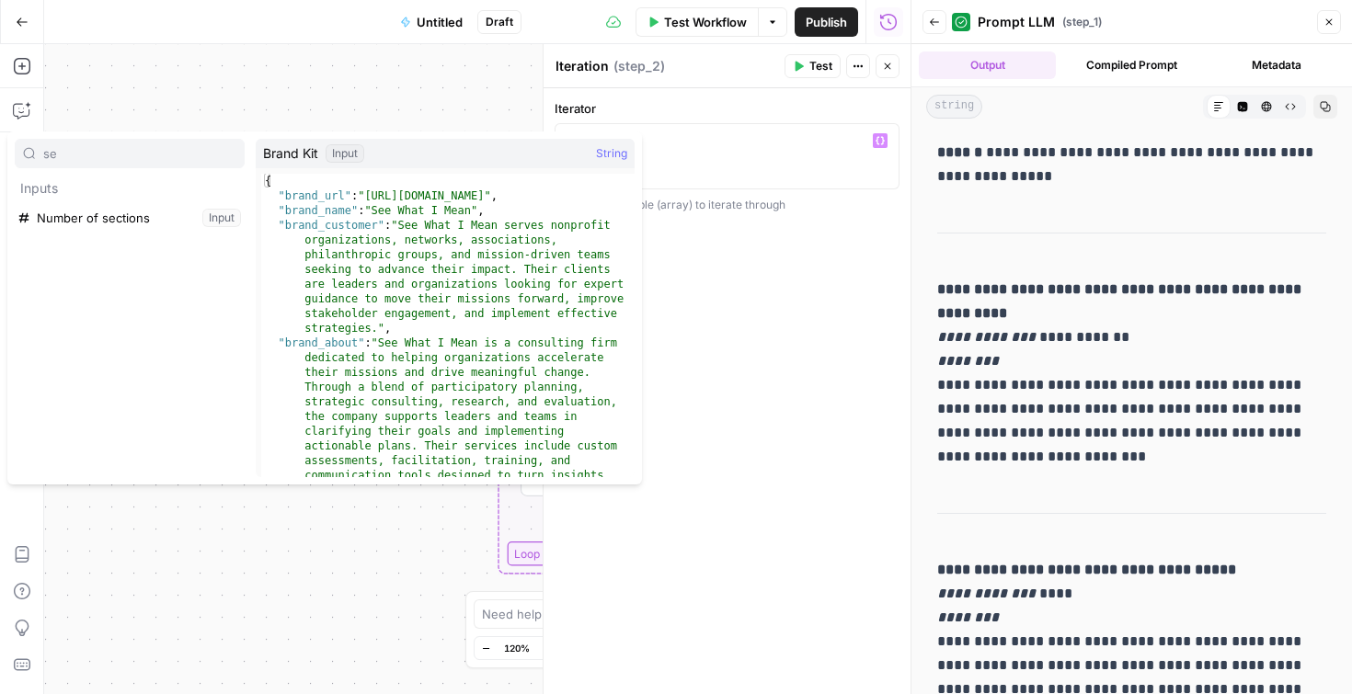
type input "s"
type textarea "*"
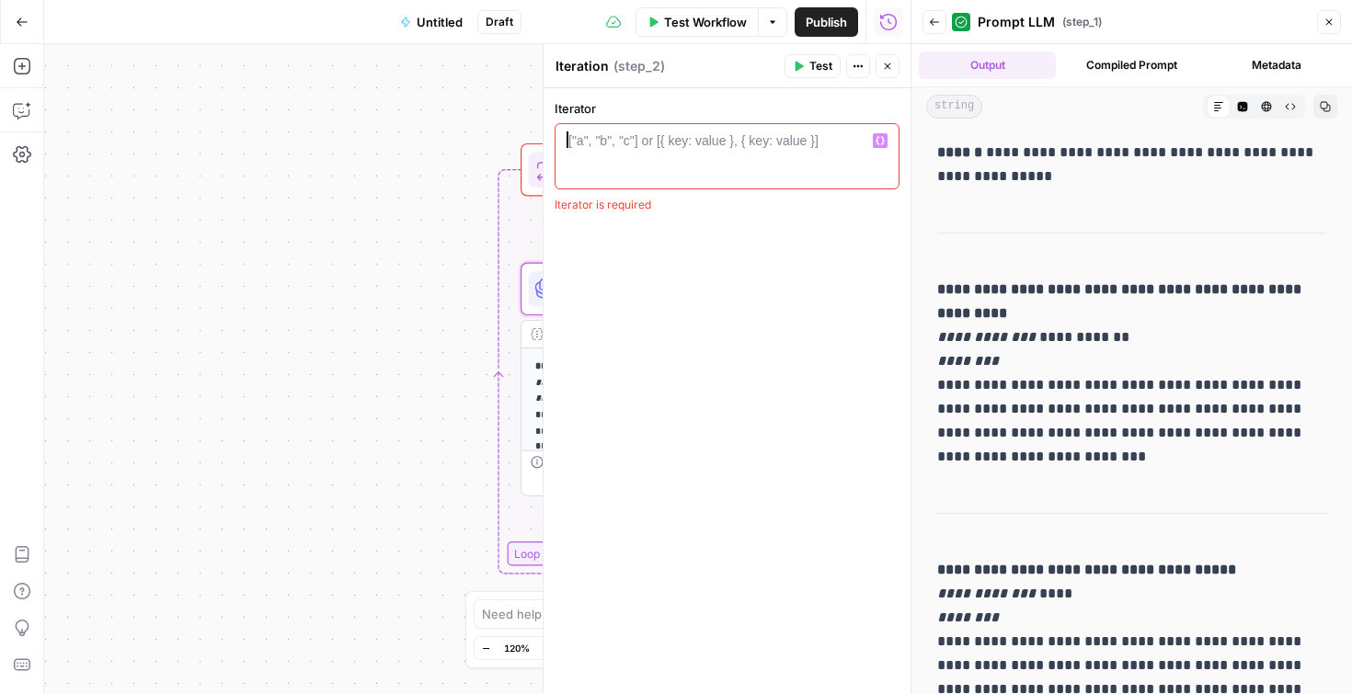
click at [404, 321] on div "**********" at bounding box center [477, 369] width 866 height 650
click at [1326, 30] on button "Close" at bounding box center [1329, 22] width 24 height 24
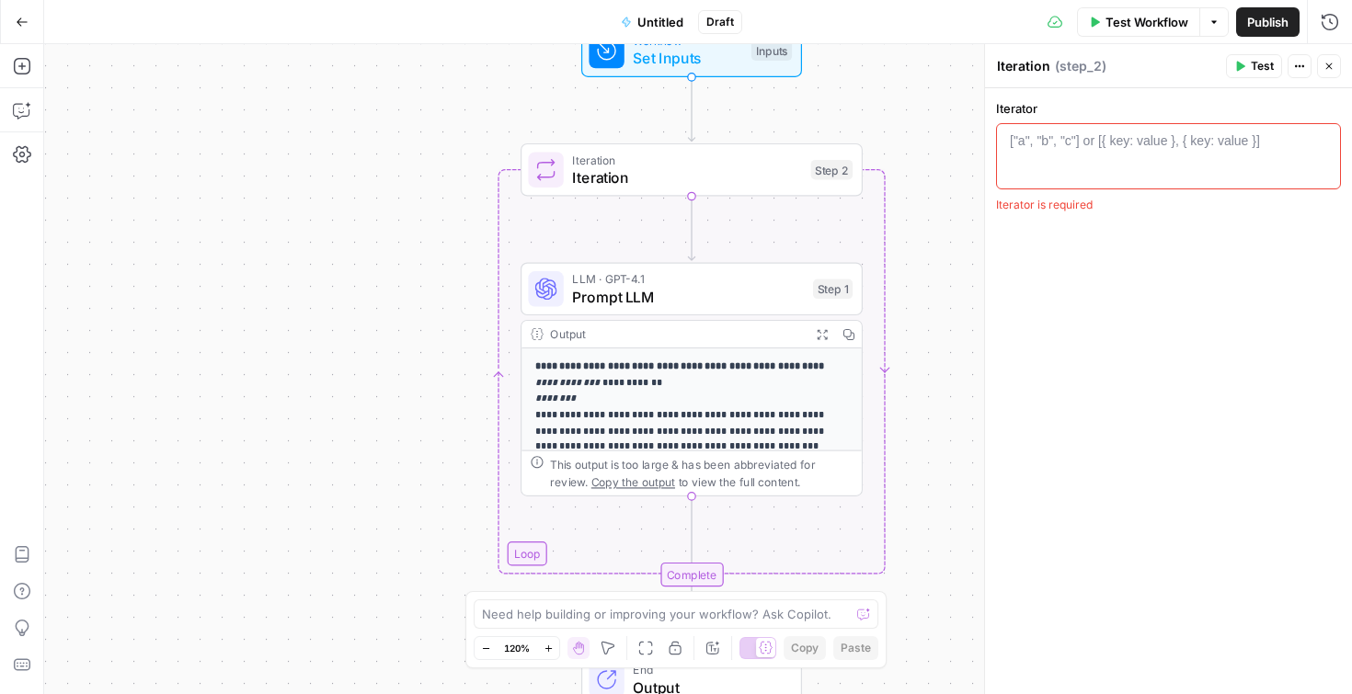
click at [762, 286] on span "LLM · GPT-4.1" at bounding box center [688, 278] width 232 height 17
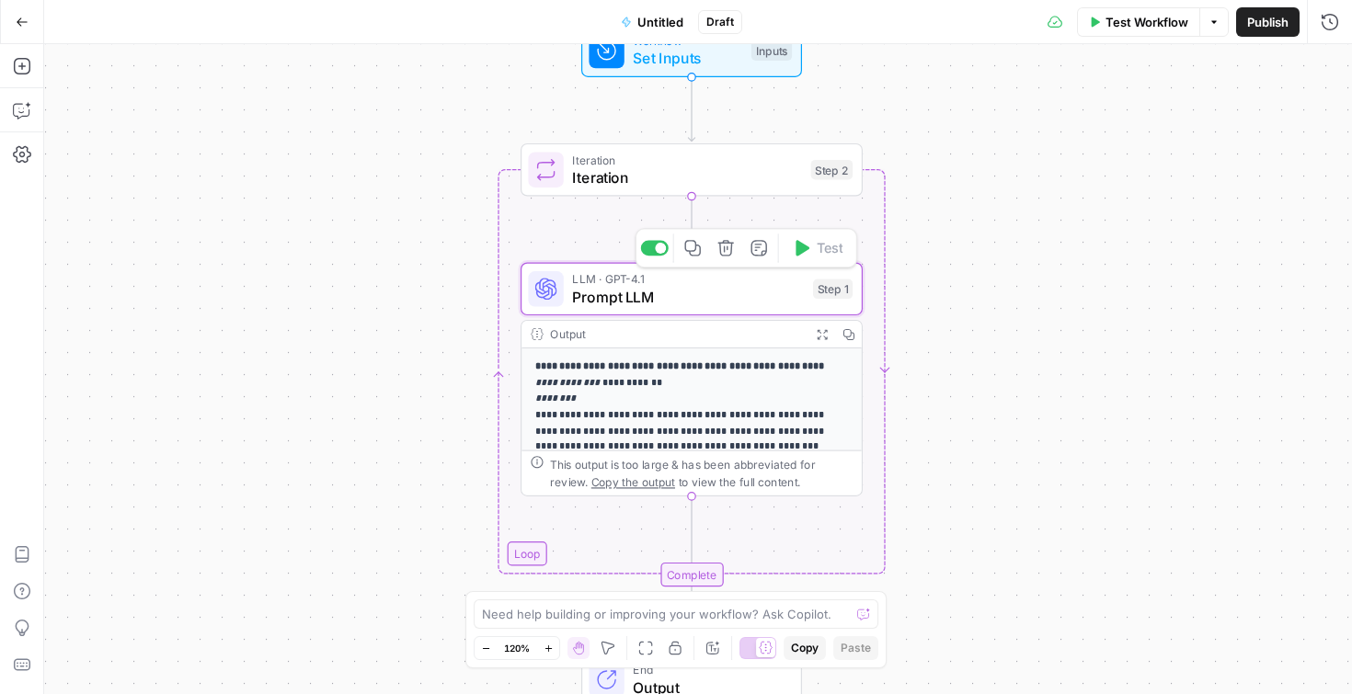
type textarea "Prompt LLM"
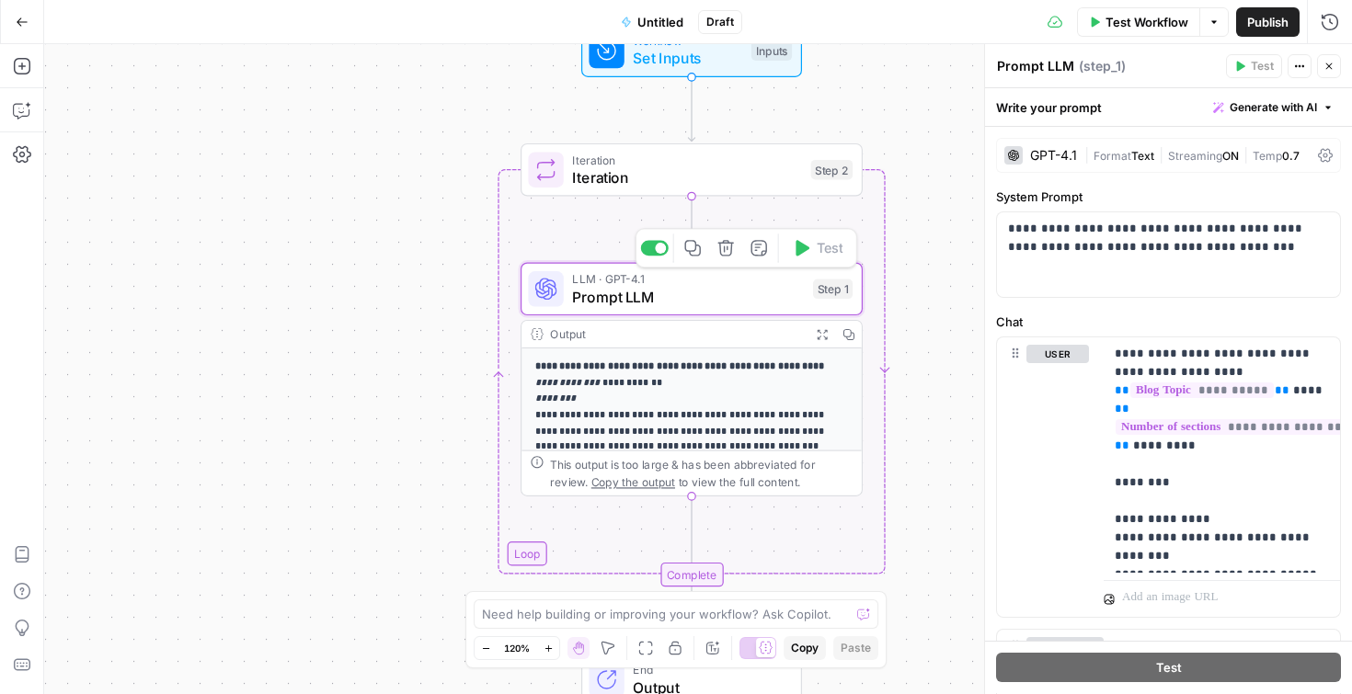
click at [724, 251] on icon "button" at bounding box center [725, 248] width 16 height 16
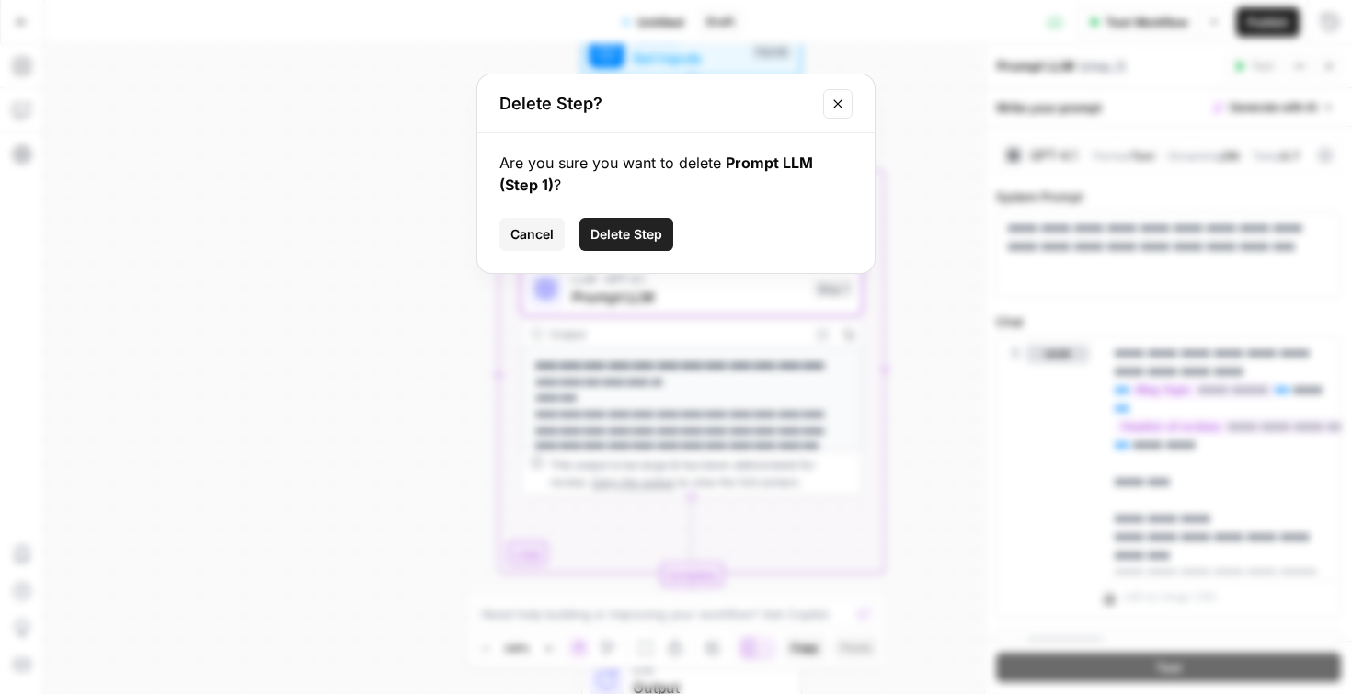
click at [654, 243] on span "Delete Step" at bounding box center [626, 234] width 72 height 18
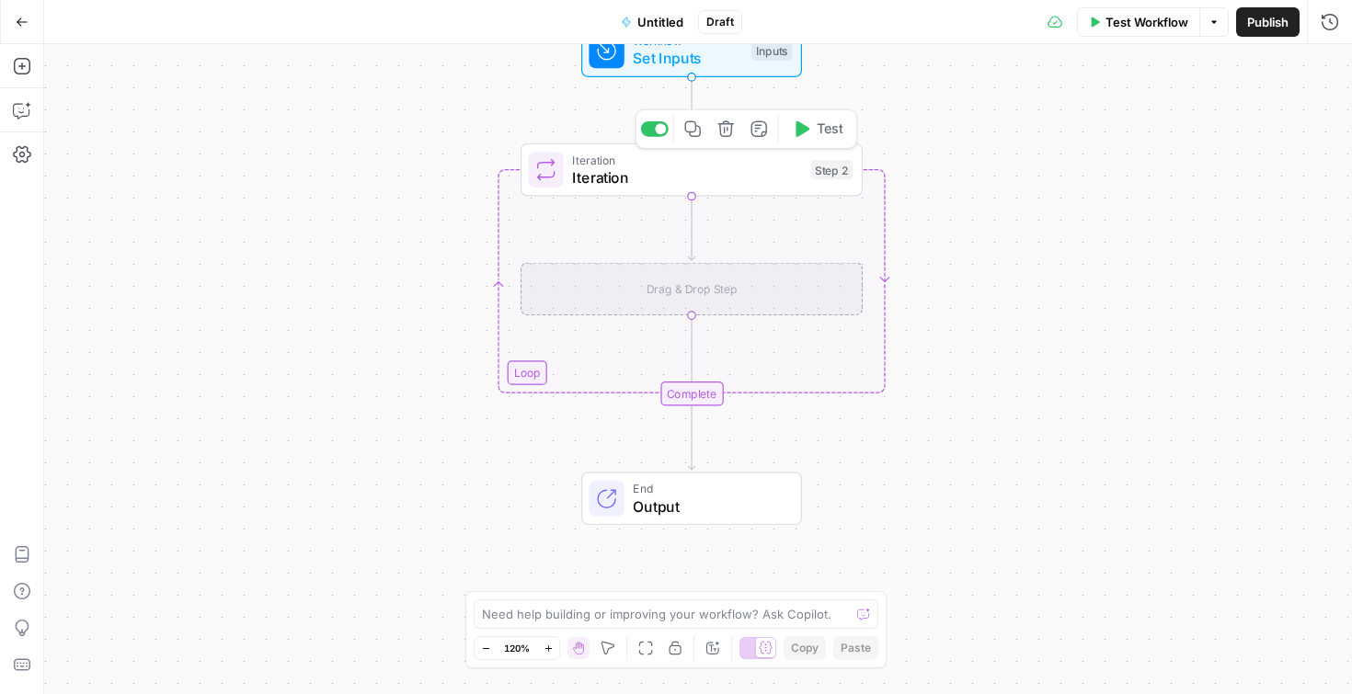
click at [661, 173] on span "Iteration" at bounding box center [687, 177] width 230 height 22
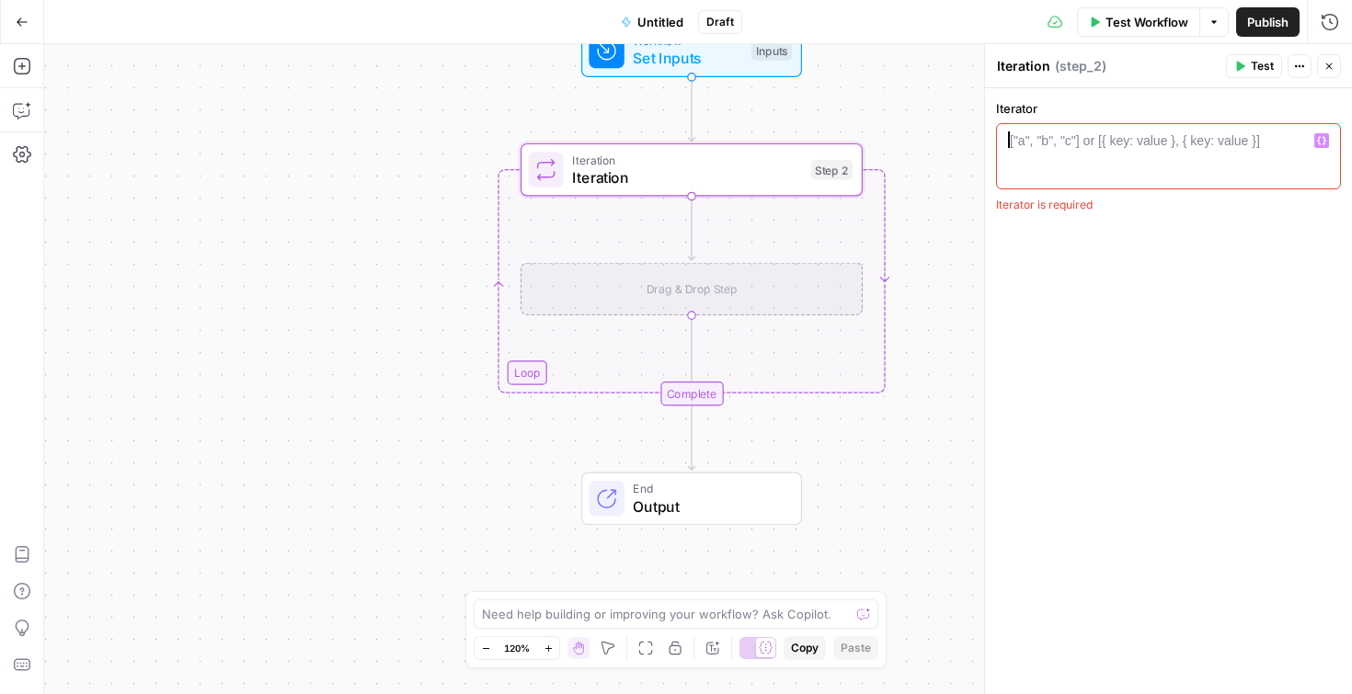
click at [1069, 167] on div at bounding box center [1168, 172] width 328 height 83
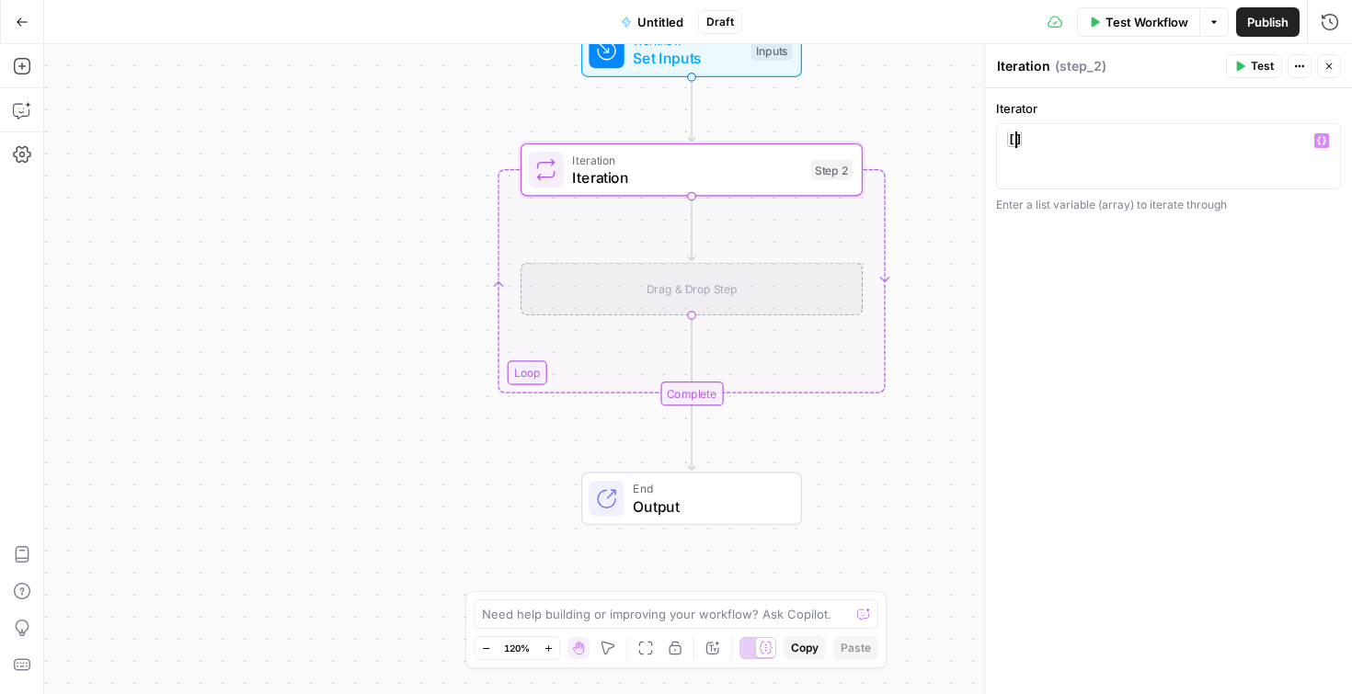
scroll to position [0, 0]
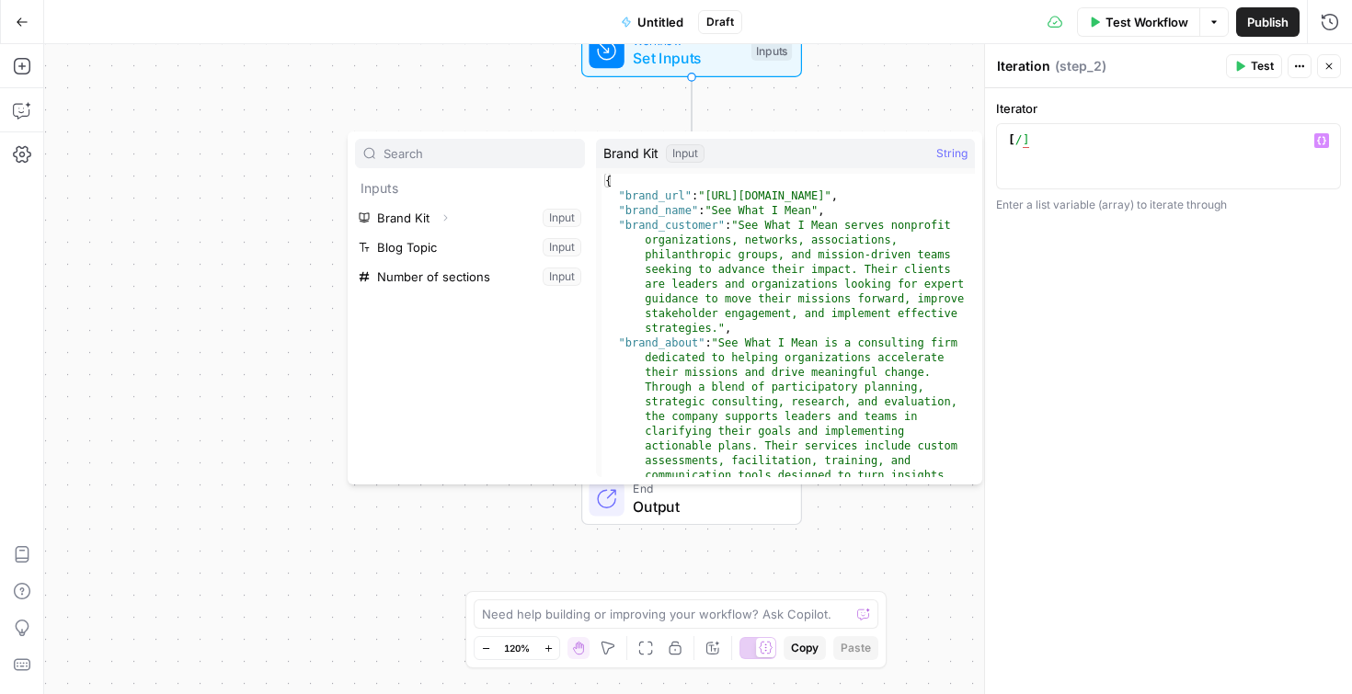
type textarea "***"
click at [927, 107] on div "Workflow Set Inputs Inputs Loop Iteration Iteration Step 2 Drag & Drop Step Com…" at bounding box center [698, 369] width 1308 height 650
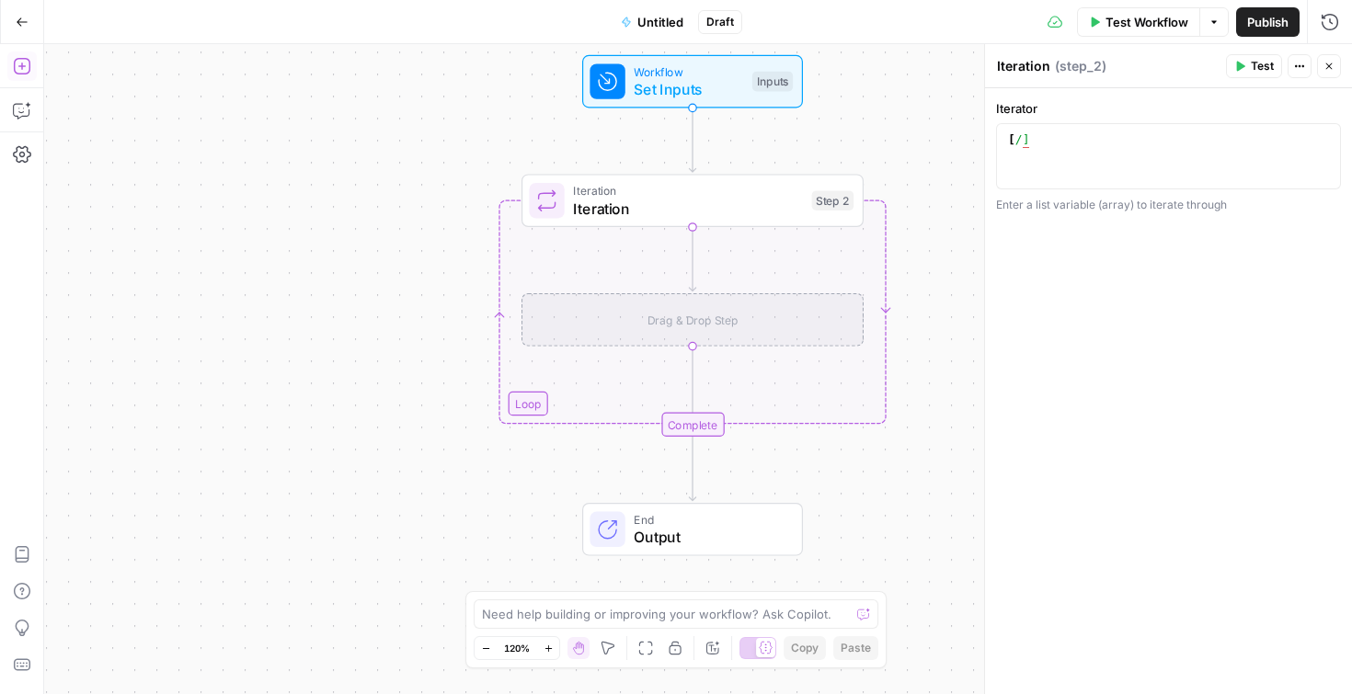
click at [23, 68] on icon "button" at bounding box center [22, 66] width 18 height 18
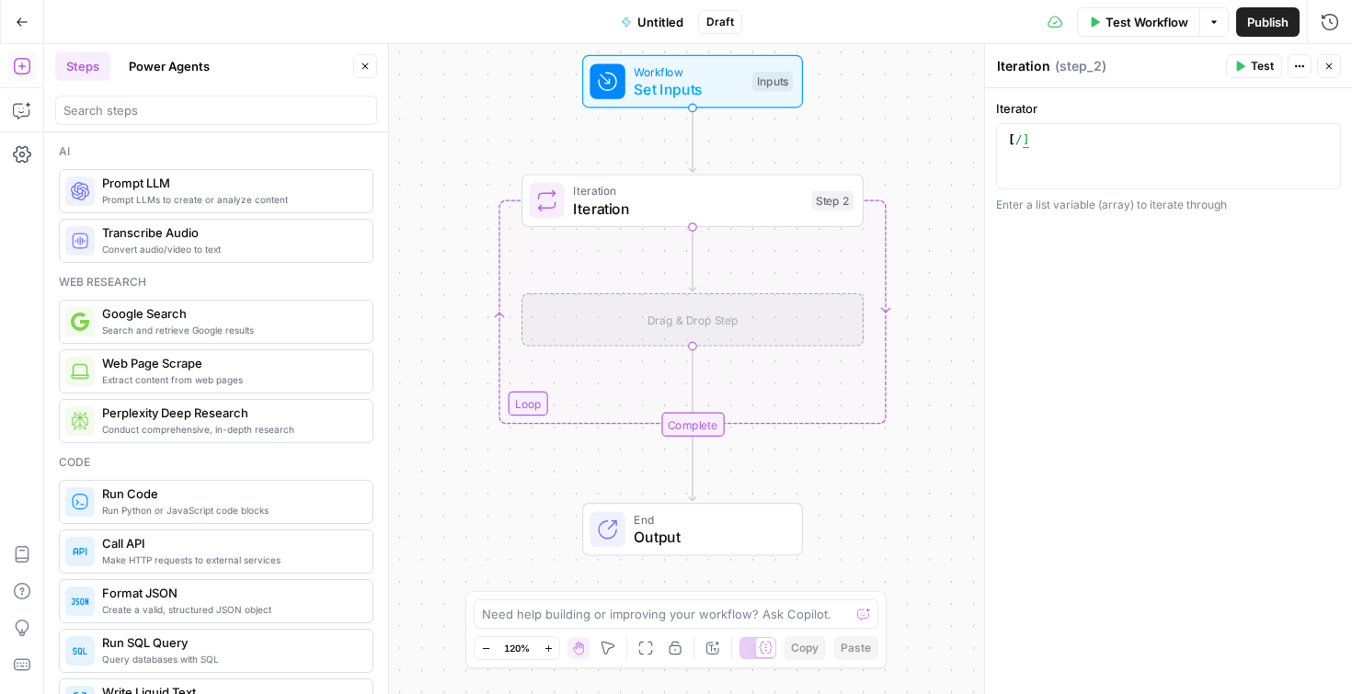
click at [119, 170] on div "Prompt LLMs to create or analyze content Prompt LLM" at bounding box center [216, 191] width 314 height 44
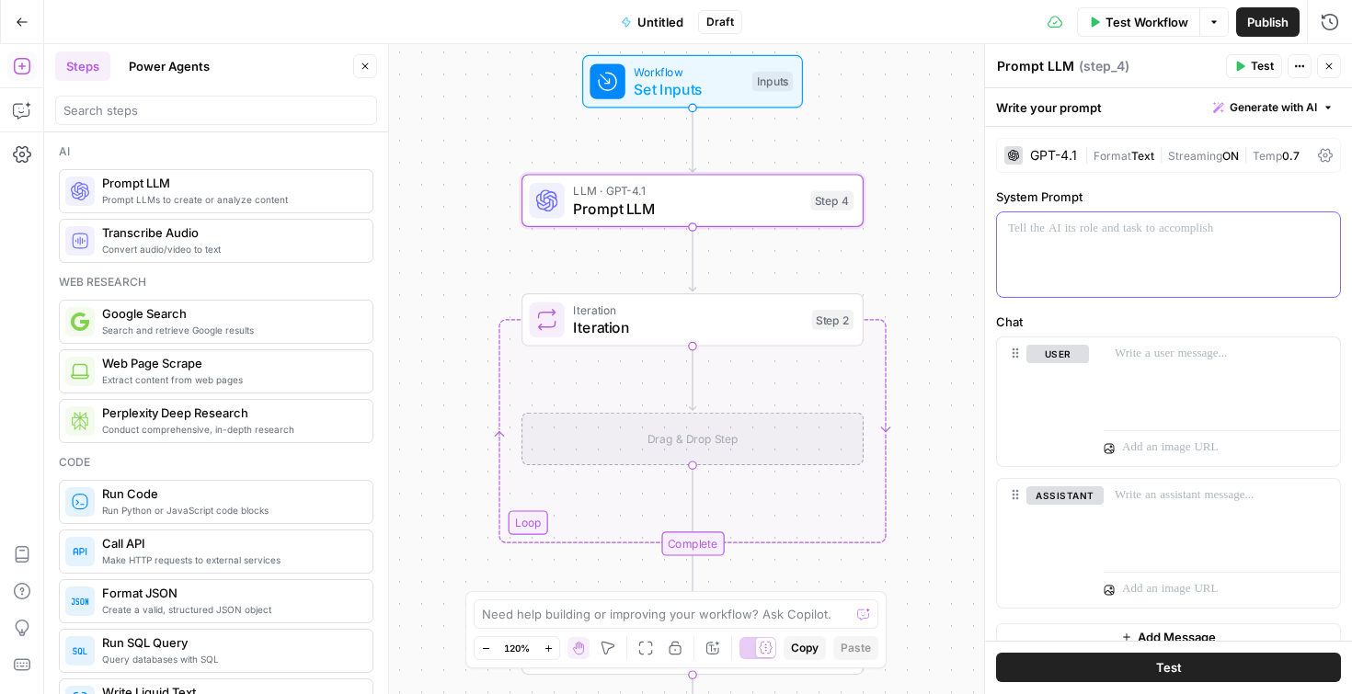
click at [1079, 258] on div at bounding box center [1168, 254] width 343 height 85
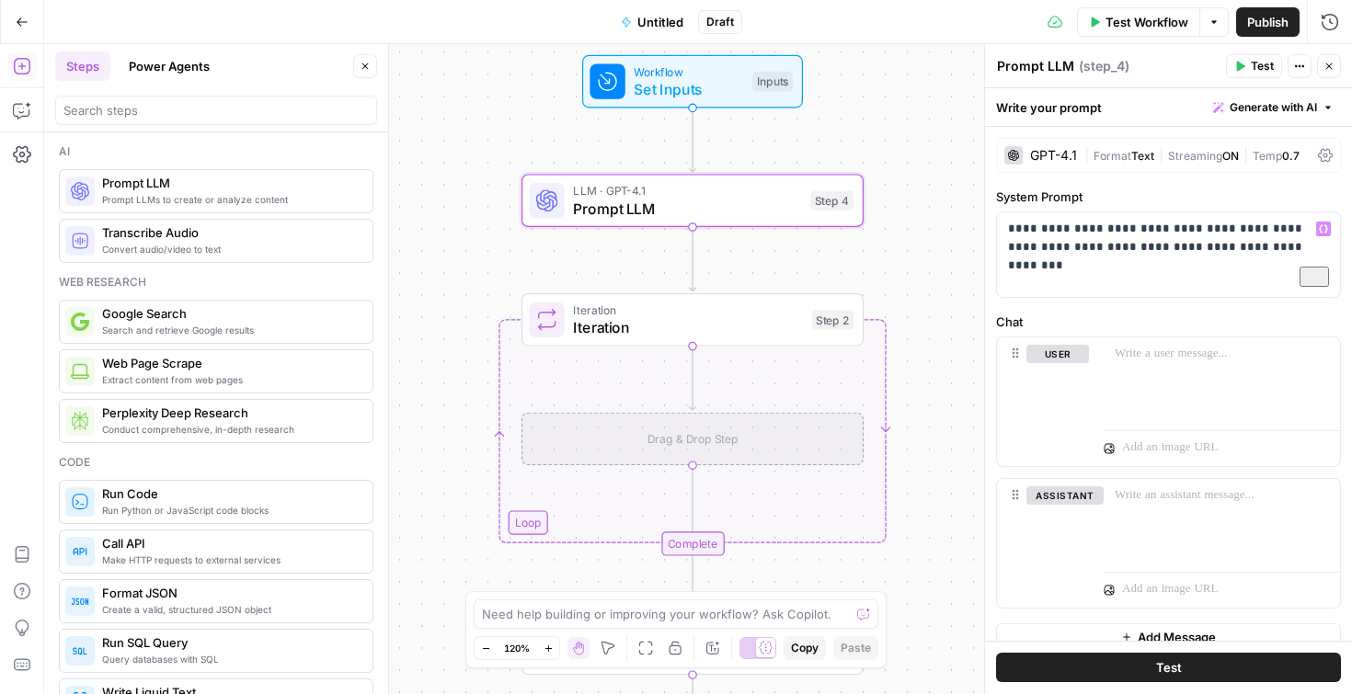
click at [1148, 146] on div "GPT-4.1 | Format Text | Streaming ON | Temp 0.7" at bounding box center [1168, 155] width 345 height 35
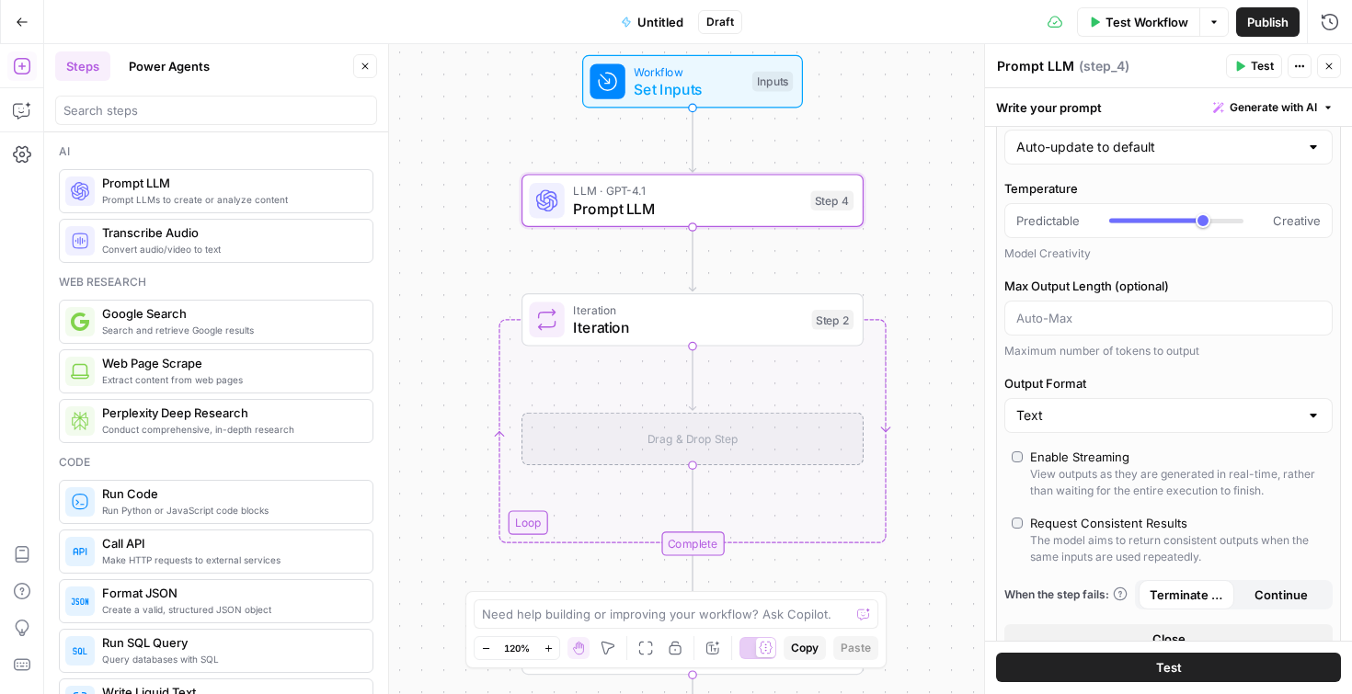
scroll to position [199, 0]
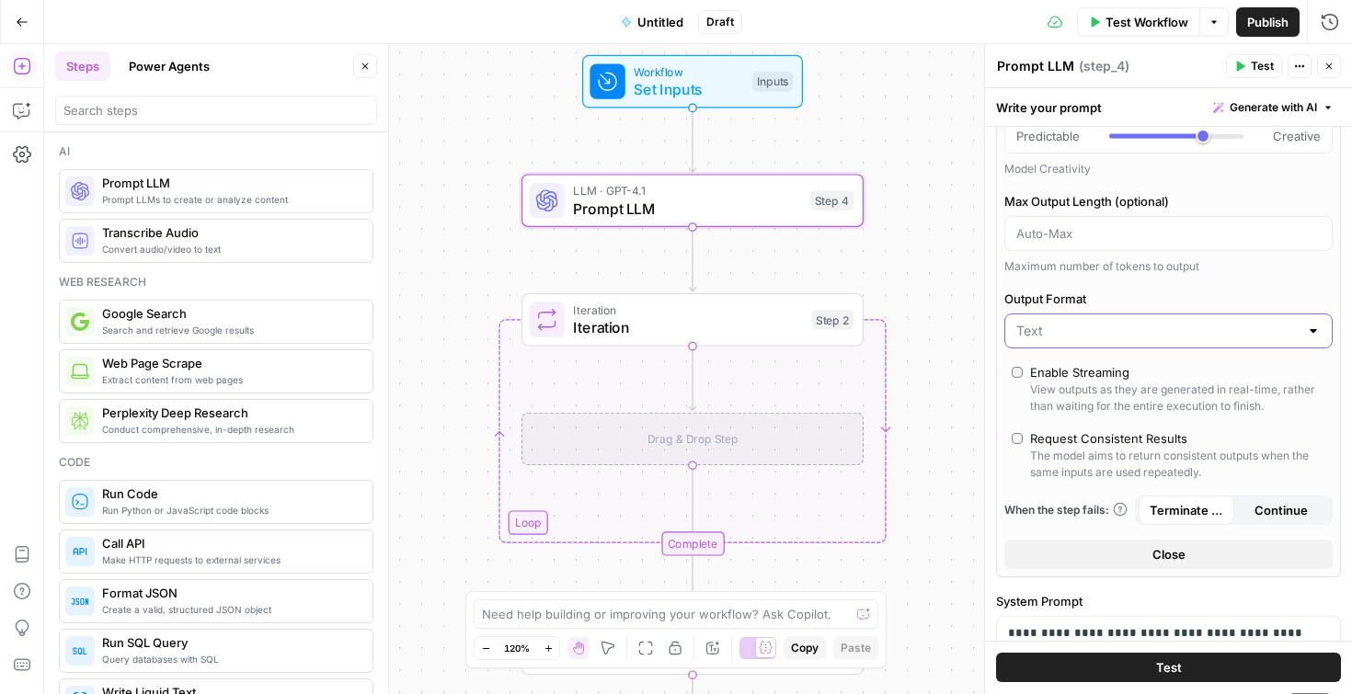
click at [1120, 337] on input "Output Format" at bounding box center [1157, 331] width 282 height 18
type input "Text"
click at [1133, 300] on label "Output Format" at bounding box center [1168, 299] width 328 height 18
click at [1133, 322] on input "Text" at bounding box center [1157, 331] width 282 height 18
type input "Text"
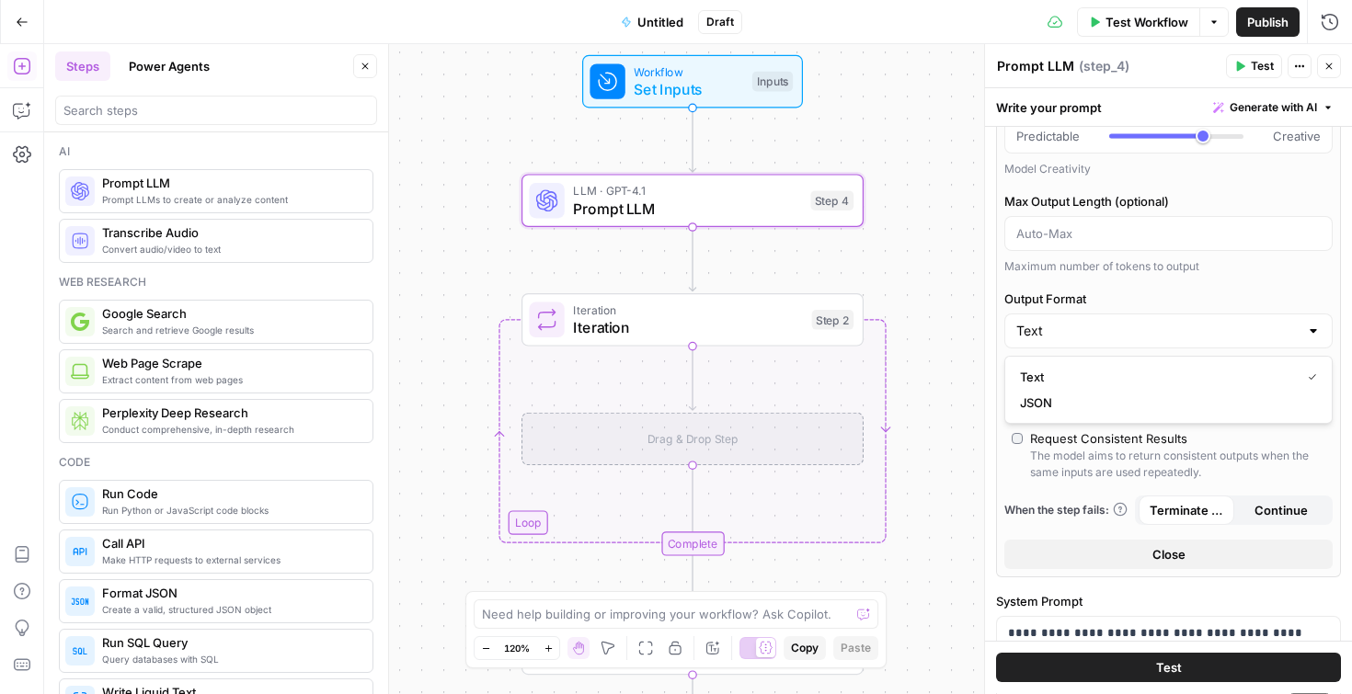
click at [1161, 280] on div "AI Model GPT-4.1 AI Model Version Auto-update to default Temperature Predictabl…" at bounding box center [1168, 258] width 345 height 638
click at [1140, 327] on input "Output Format" at bounding box center [1157, 331] width 282 height 18
click at [1126, 394] on button "JSON" at bounding box center [1168, 403] width 312 height 26
type input "JSON"
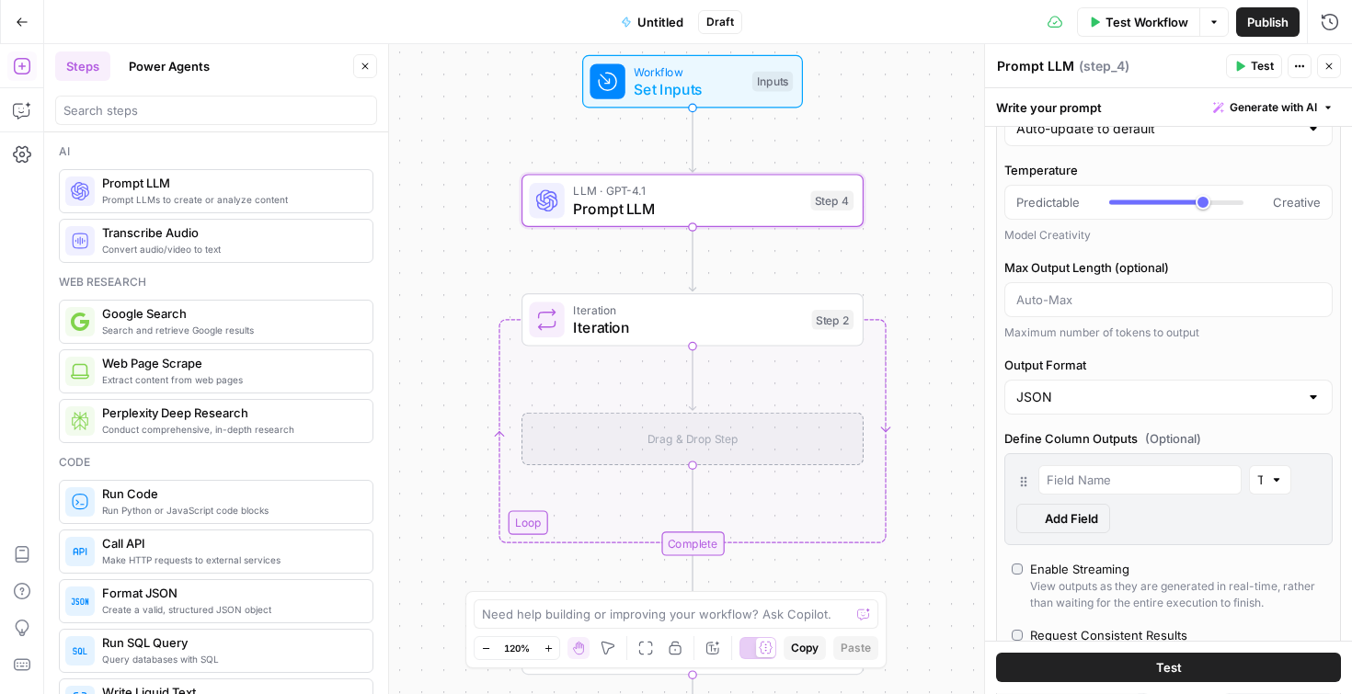
scroll to position [265, 0]
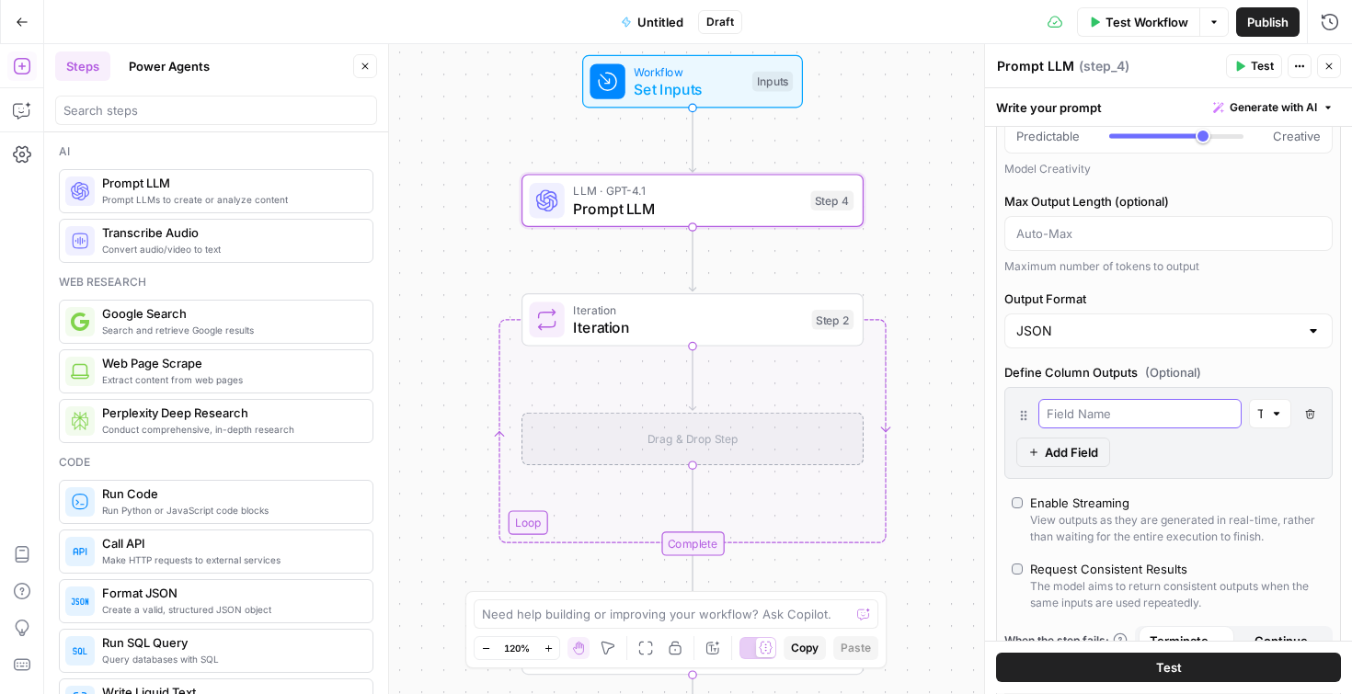
click at [1114, 411] on input "text" at bounding box center [1139, 414] width 187 height 18
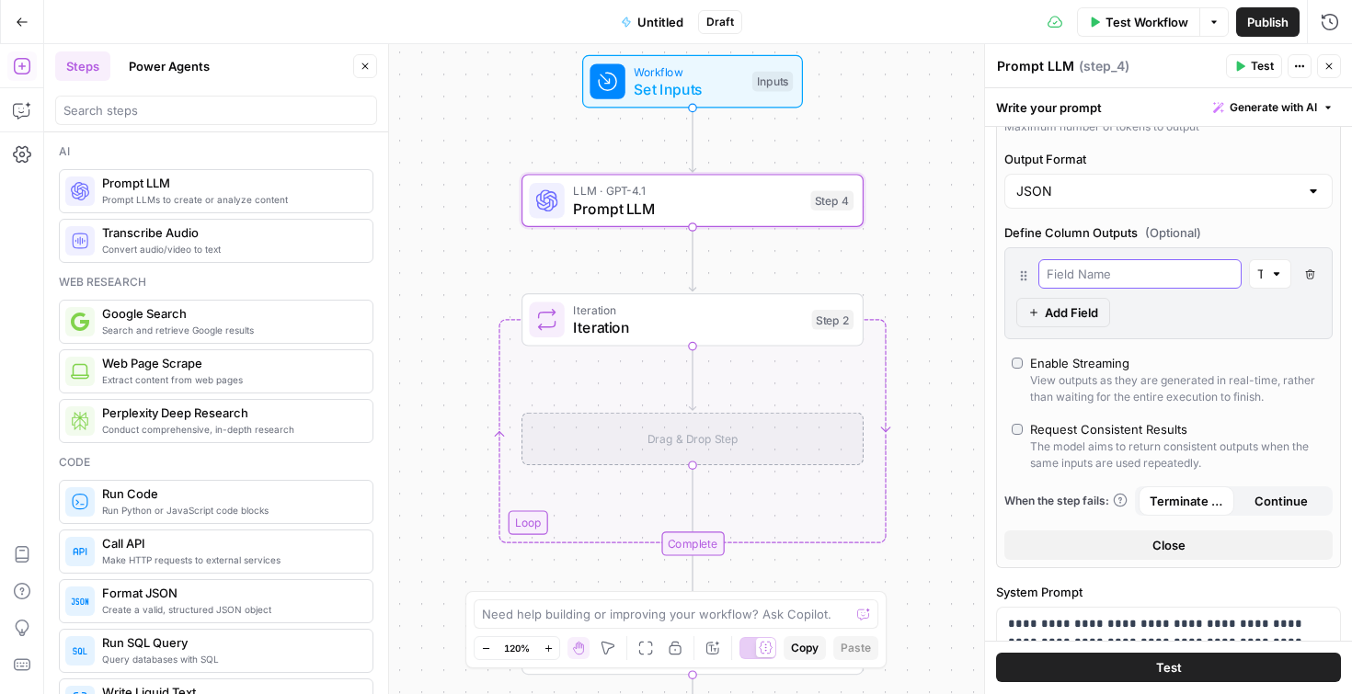
scroll to position [420, 0]
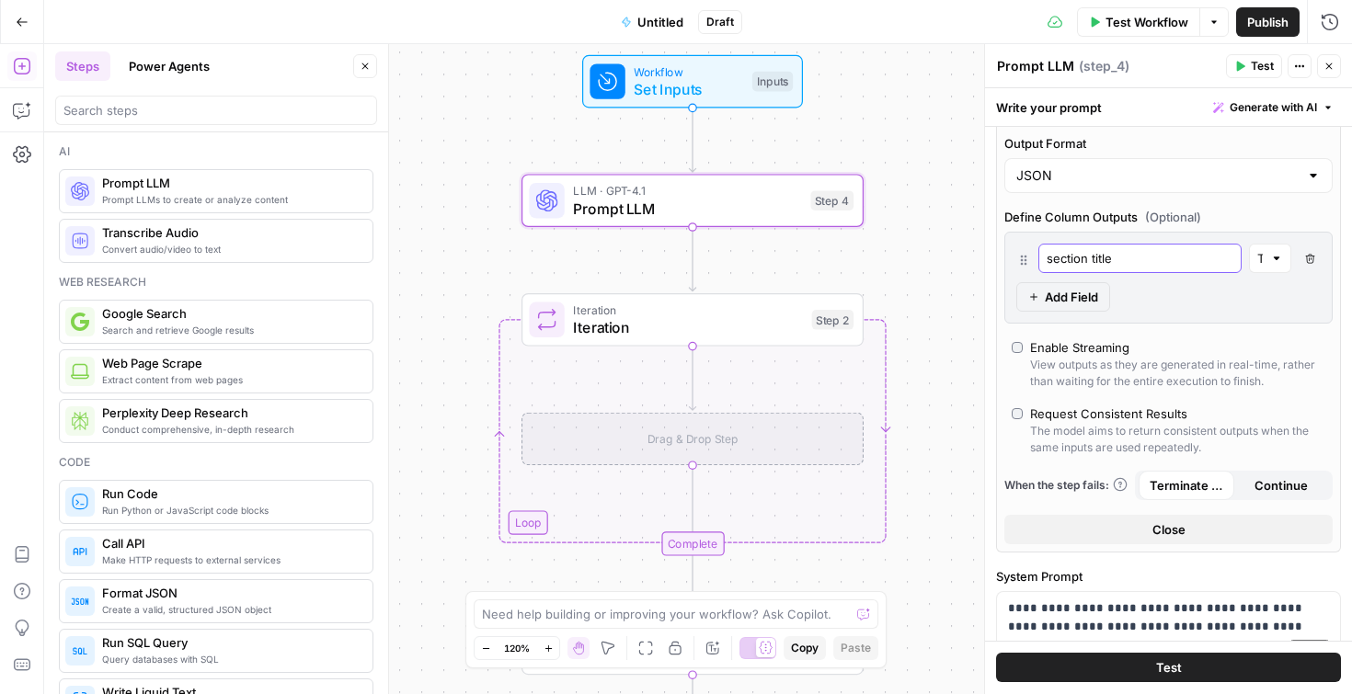
type input "section title"
click at [1062, 306] on span "Add Field" at bounding box center [1071, 297] width 53 height 18
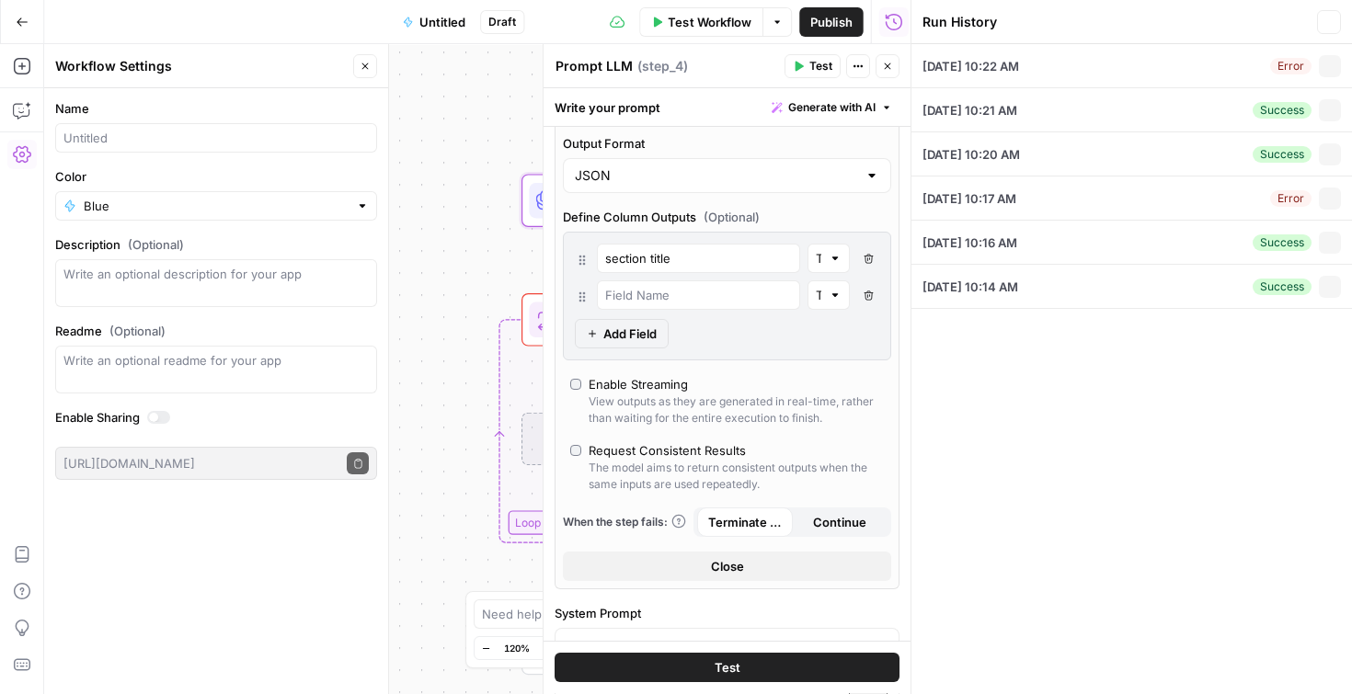
type input "See What I Mean"
type input "how to create a budget for a food bank"
type input "5"
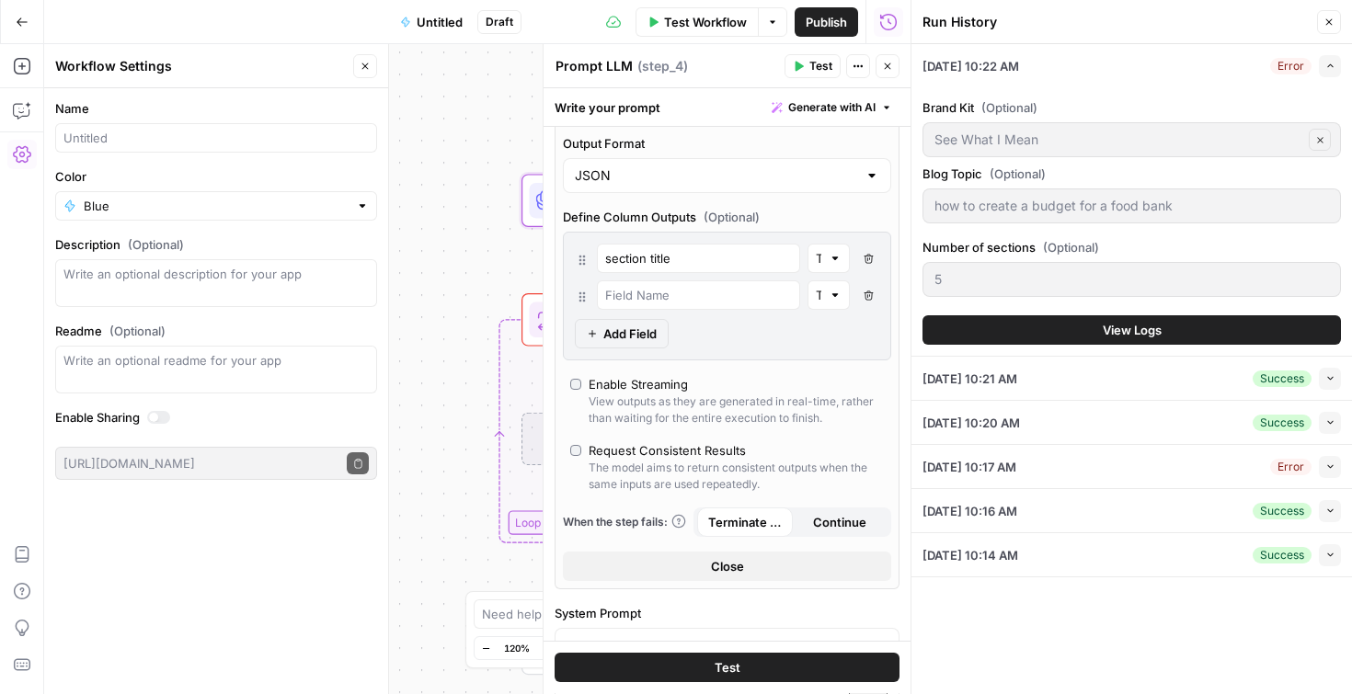
click at [1331, 28] on icon "button" at bounding box center [1328, 22] width 11 height 11
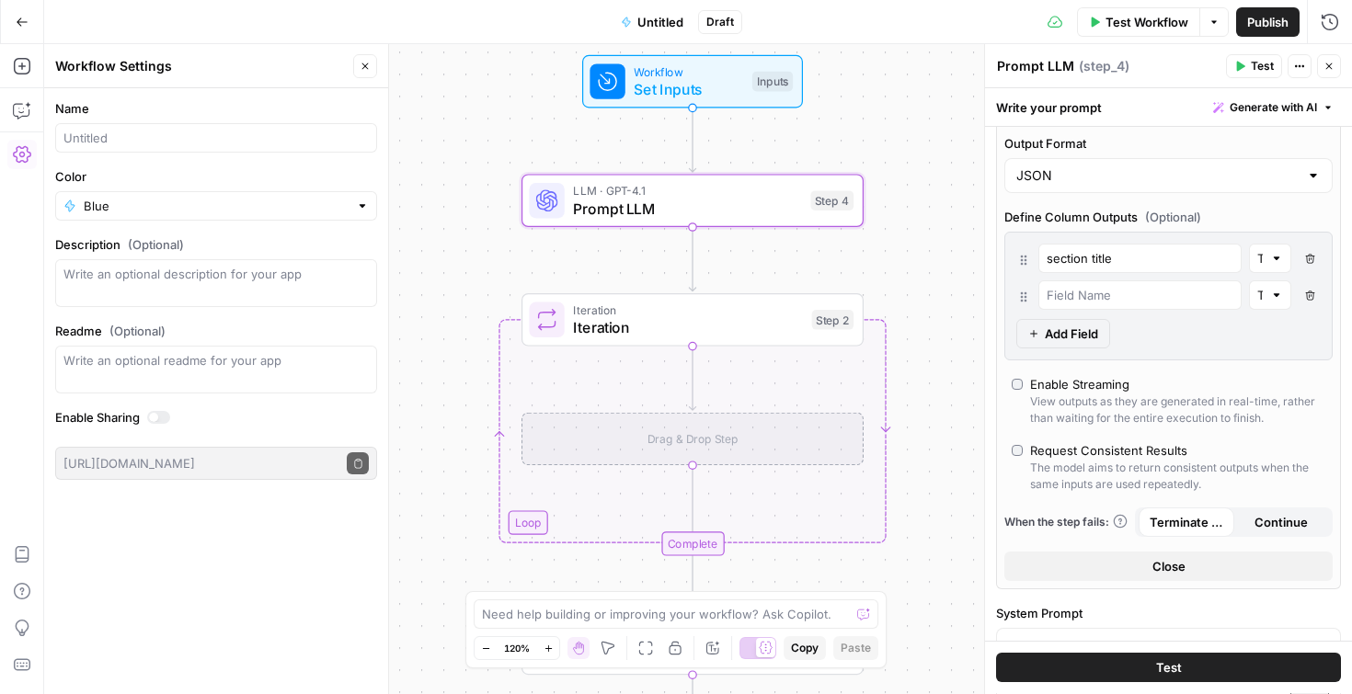
click at [1108, 305] on div at bounding box center [1139, 294] width 203 height 29
type input "section type"
click at [1064, 332] on span "Add Field" at bounding box center [1071, 334] width 53 height 18
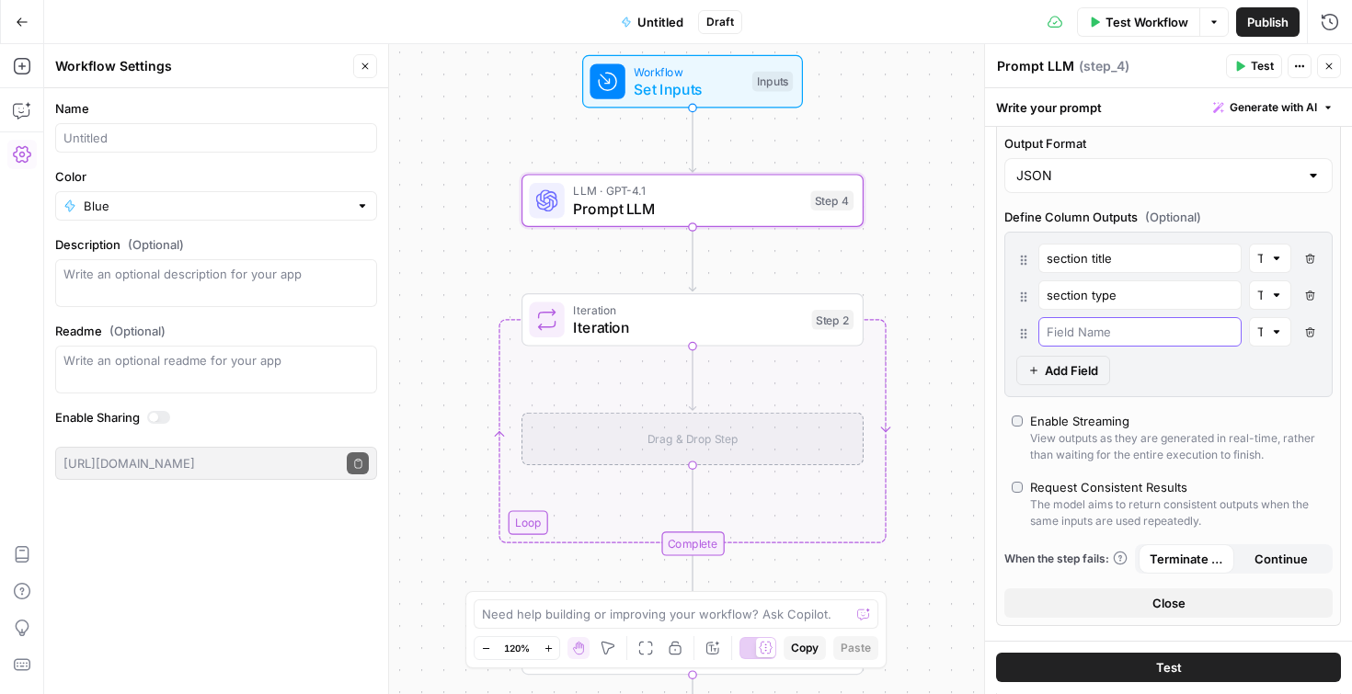
click at [1084, 333] on input "text" at bounding box center [1139, 332] width 187 height 18
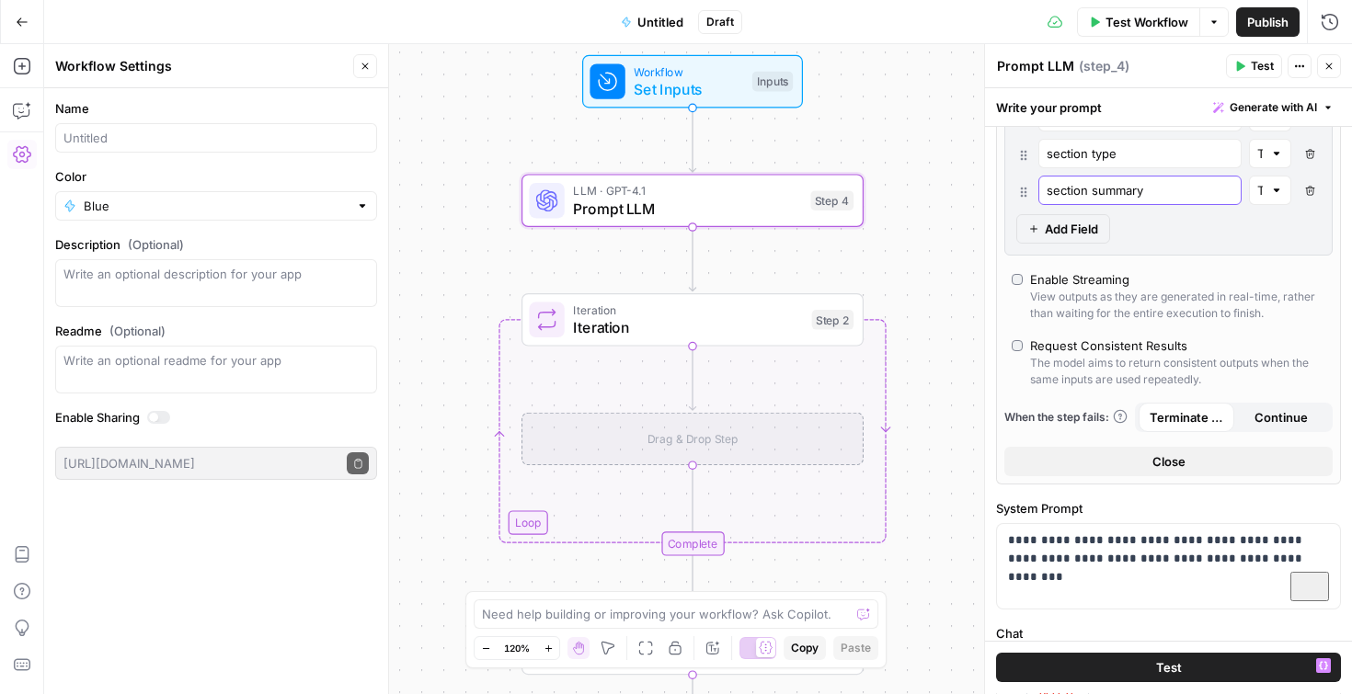
scroll to position [544, 0]
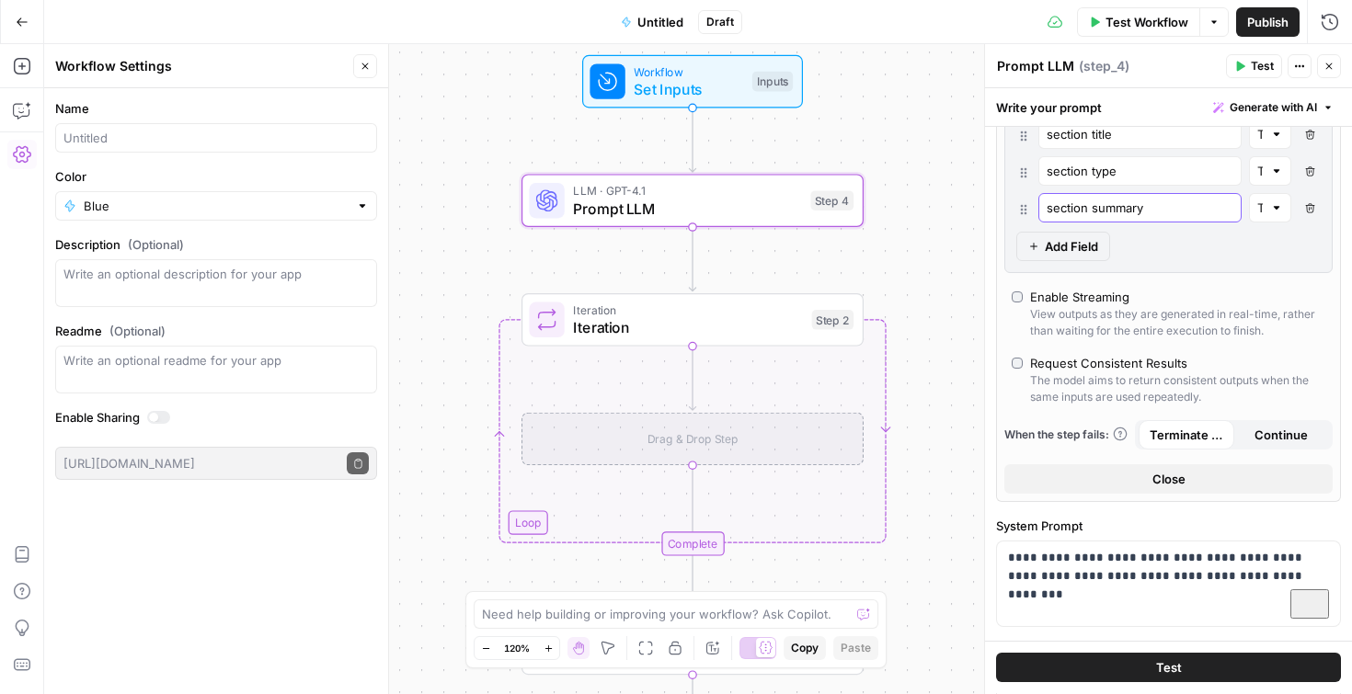
type input "section summary"
click at [1151, 482] on button "Close" at bounding box center [1168, 478] width 328 height 29
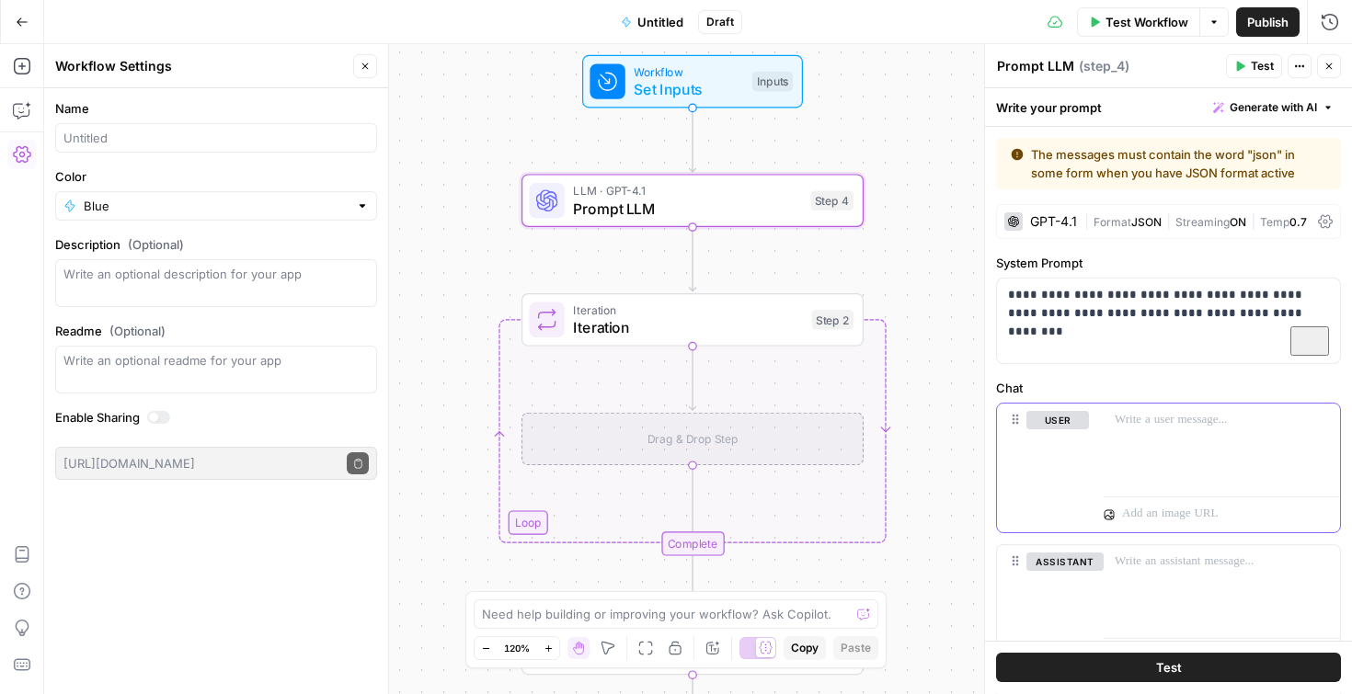
click at [1229, 417] on p at bounding box center [1222, 420] width 214 height 18
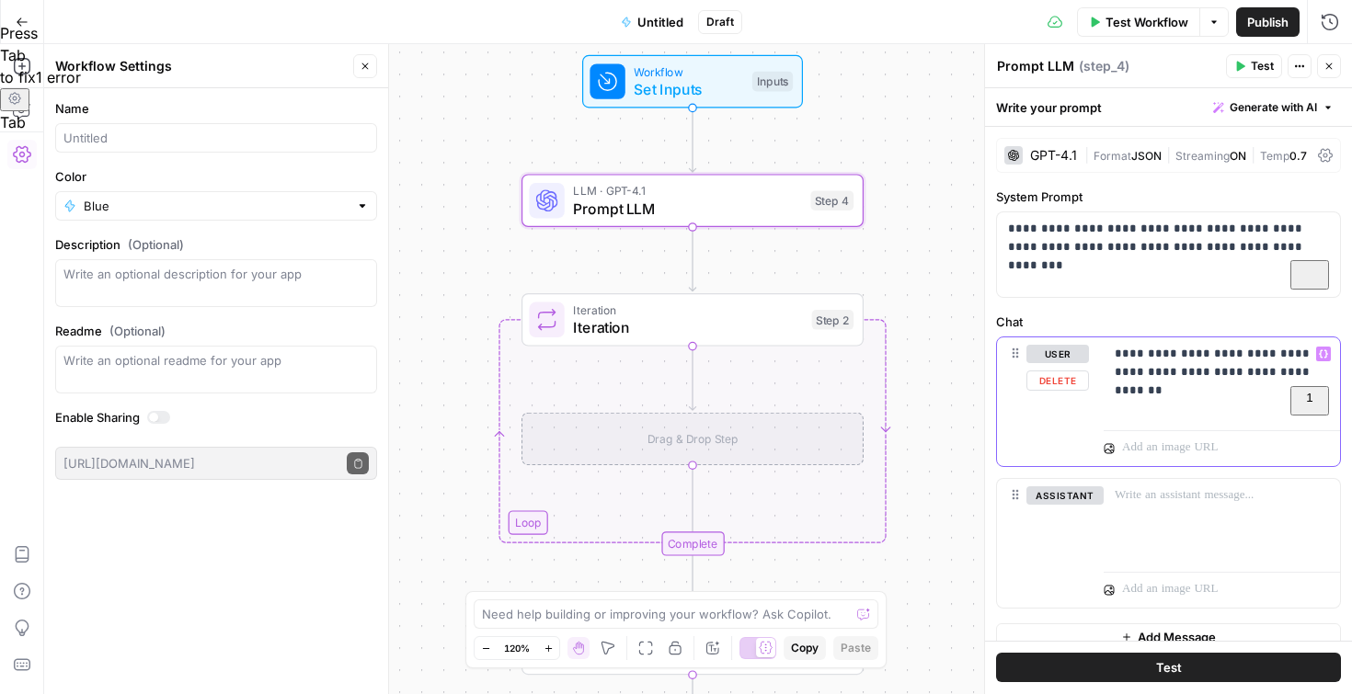
drag, startPoint x: 1289, startPoint y: 378, endPoint x: 1184, endPoint y: 379, distance: 104.8
click at [1184, 379] on p "**********" at bounding box center [1222, 363] width 214 height 37
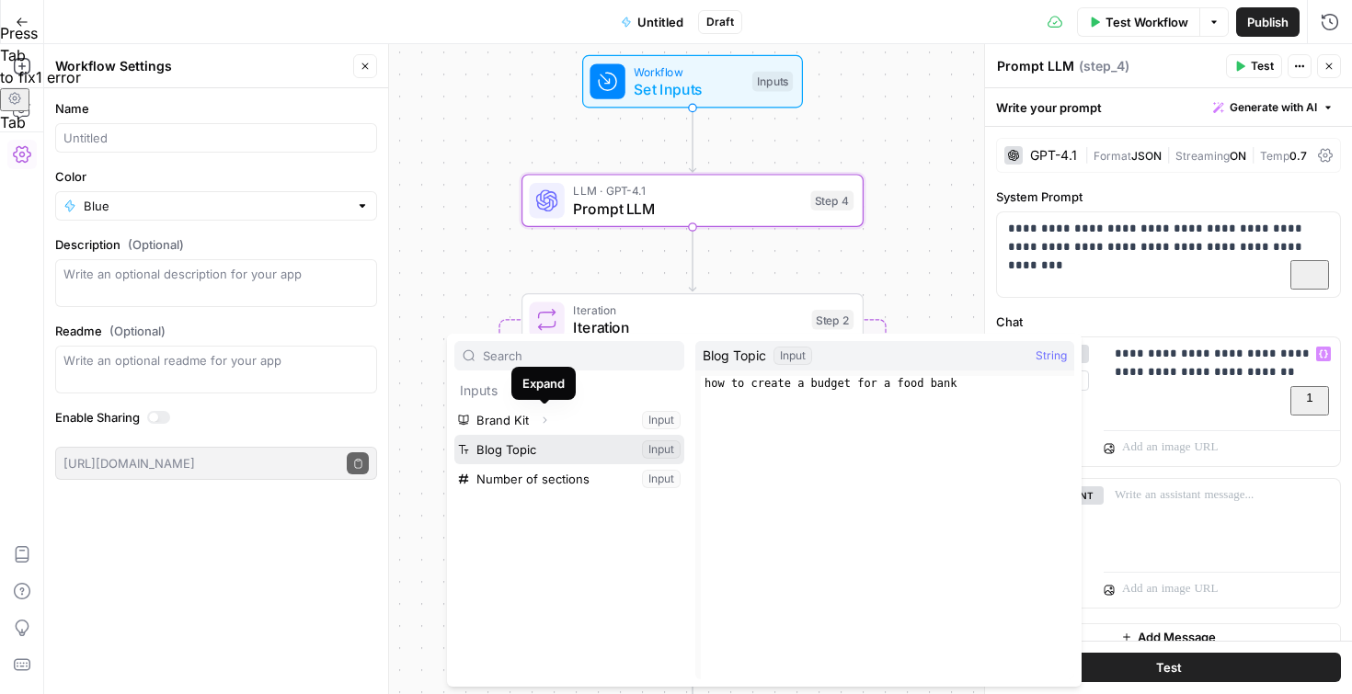
click at [547, 443] on button "Select variable Blog Topic" at bounding box center [569, 449] width 230 height 29
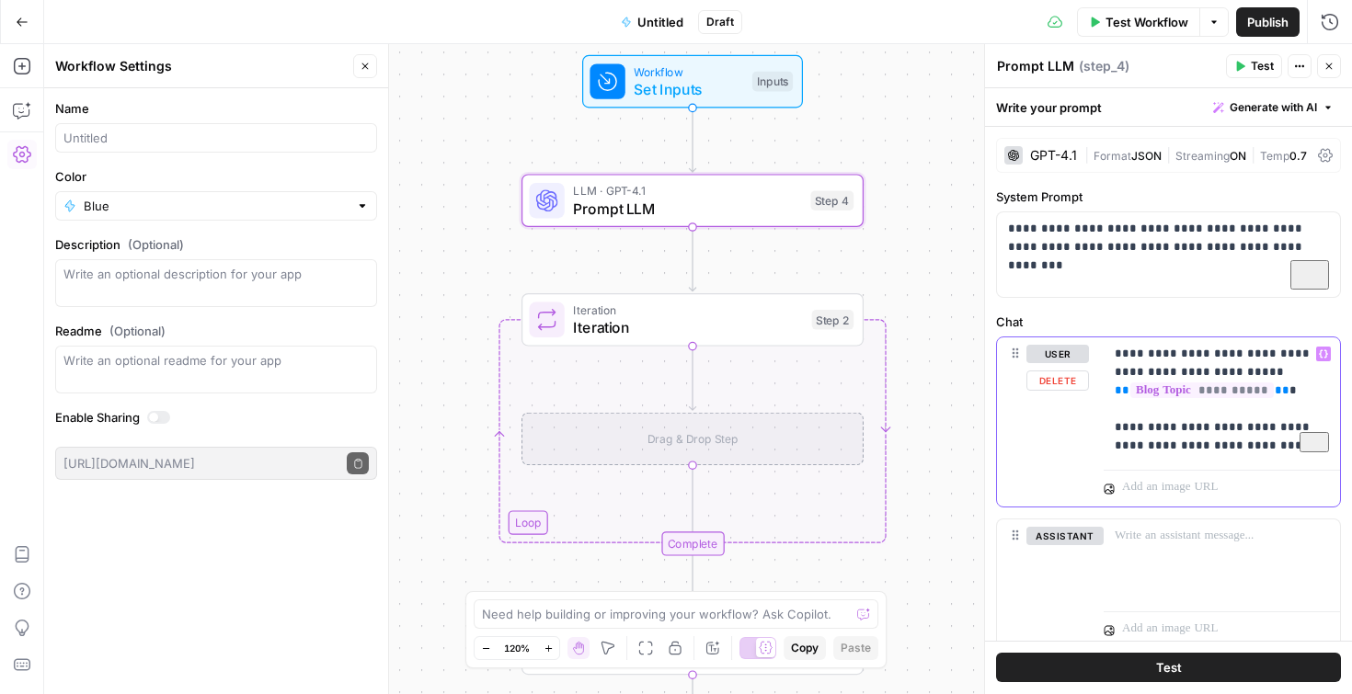
click at [1264, 446] on p "**********" at bounding box center [1222, 400] width 214 height 110
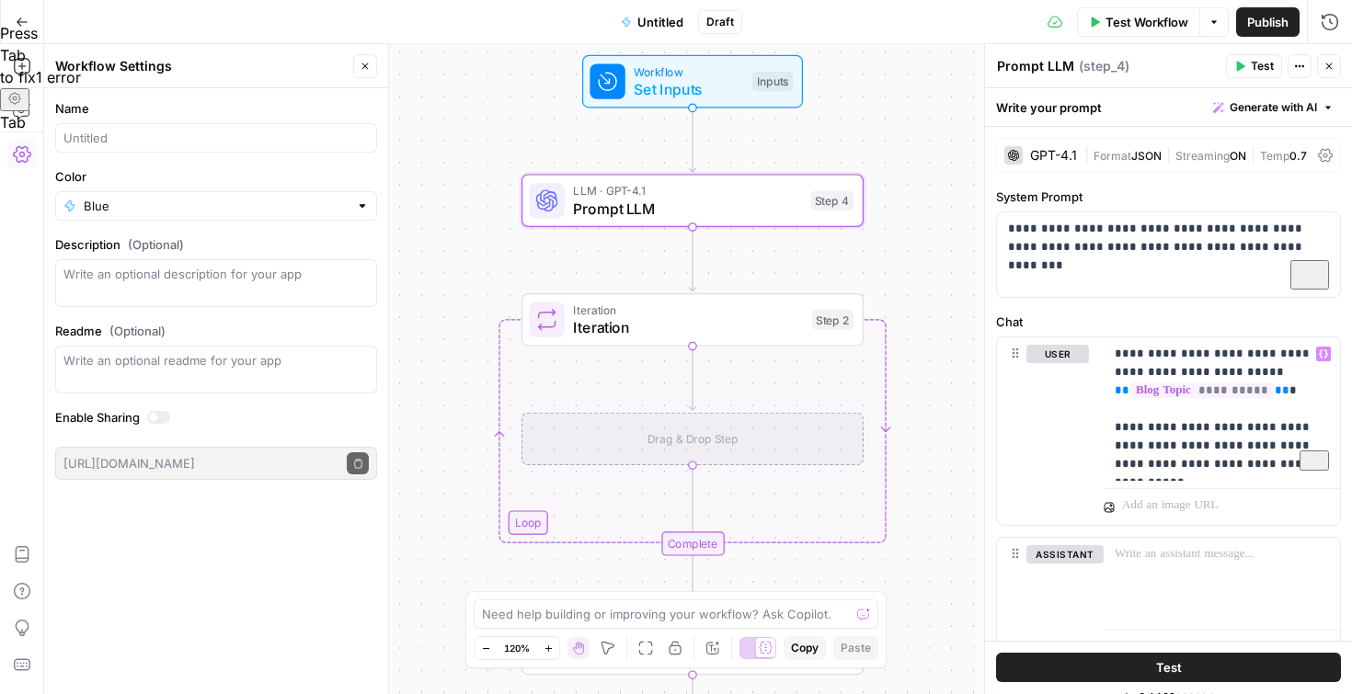
click at [1072, 670] on button "Test" at bounding box center [1168, 668] width 345 height 29
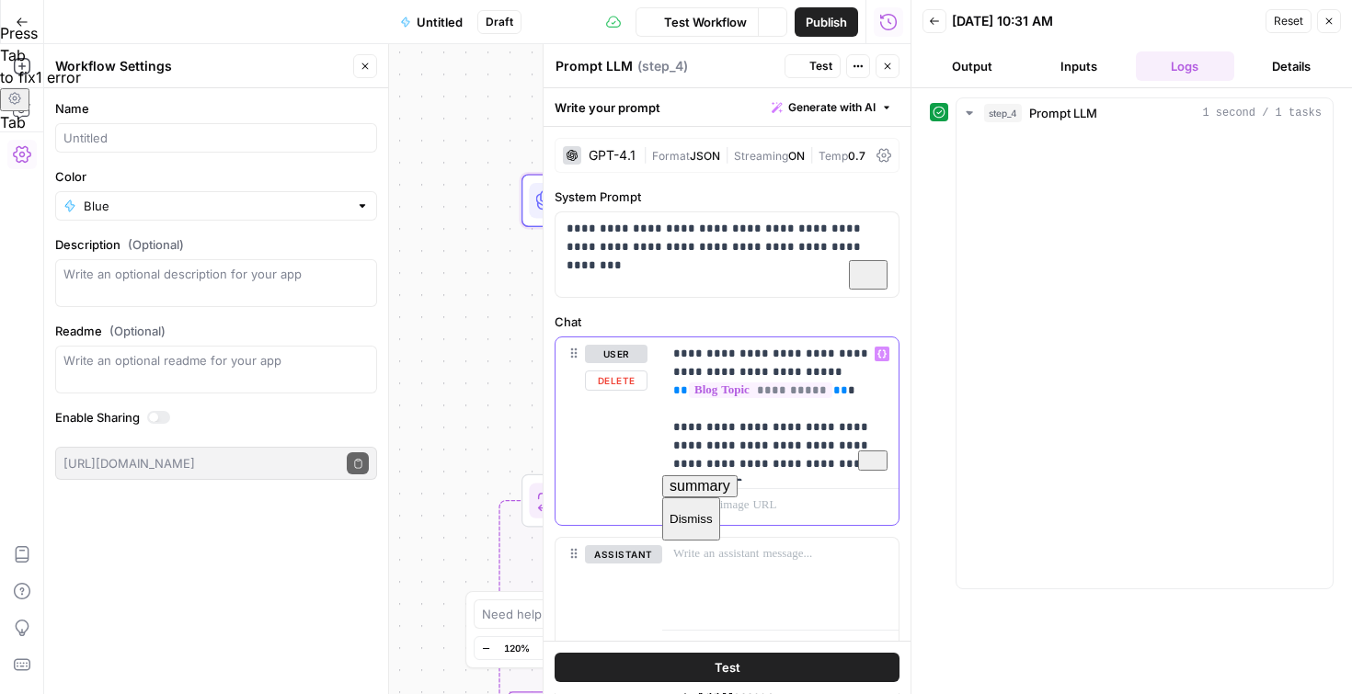
click at [718, 466] on p "**********" at bounding box center [780, 409] width 214 height 129
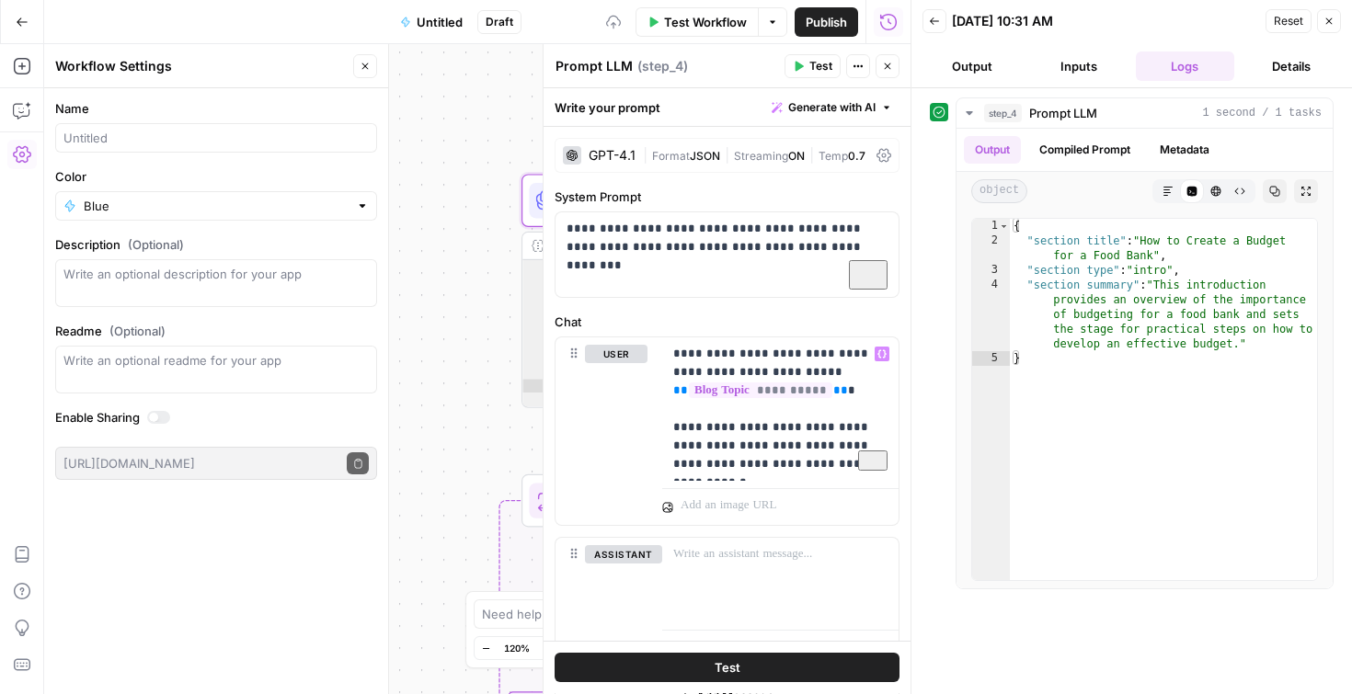
click at [757, 672] on button "Test" at bounding box center [727, 668] width 345 height 29
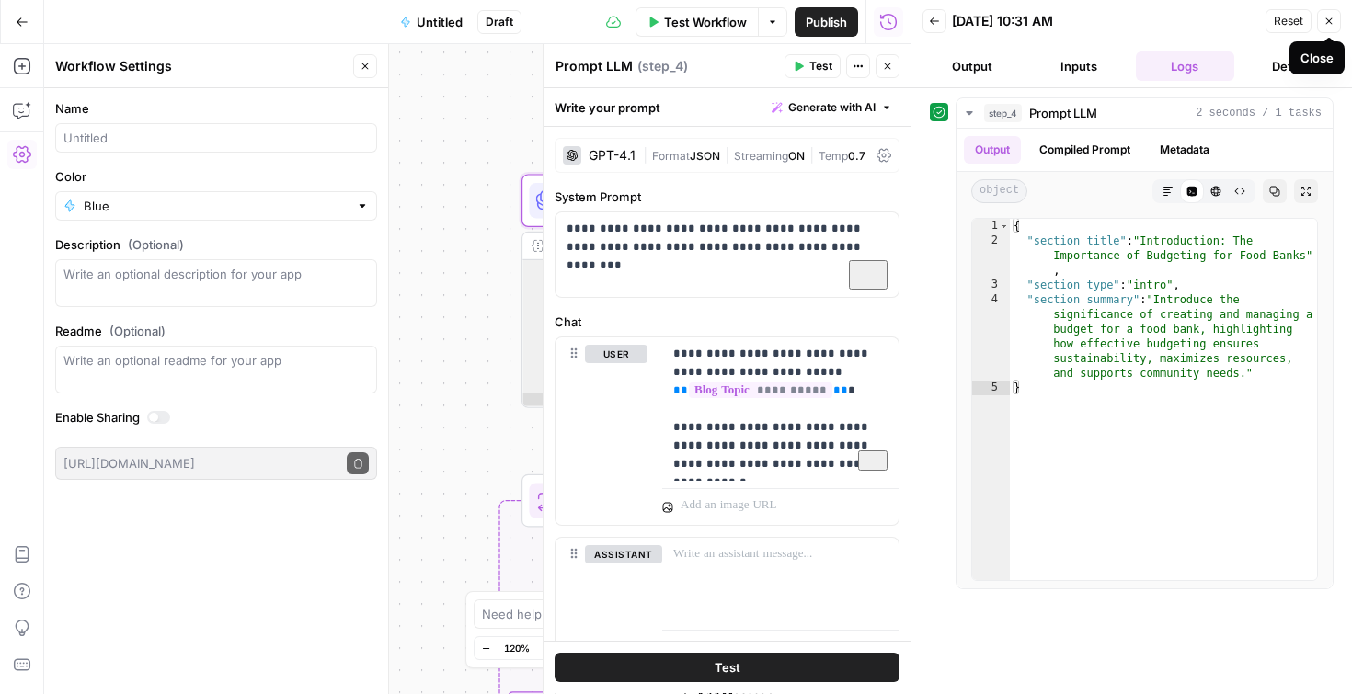
click at [1329, 27] on icon "button" at bounding box center [1328, 21] width 11 height 11
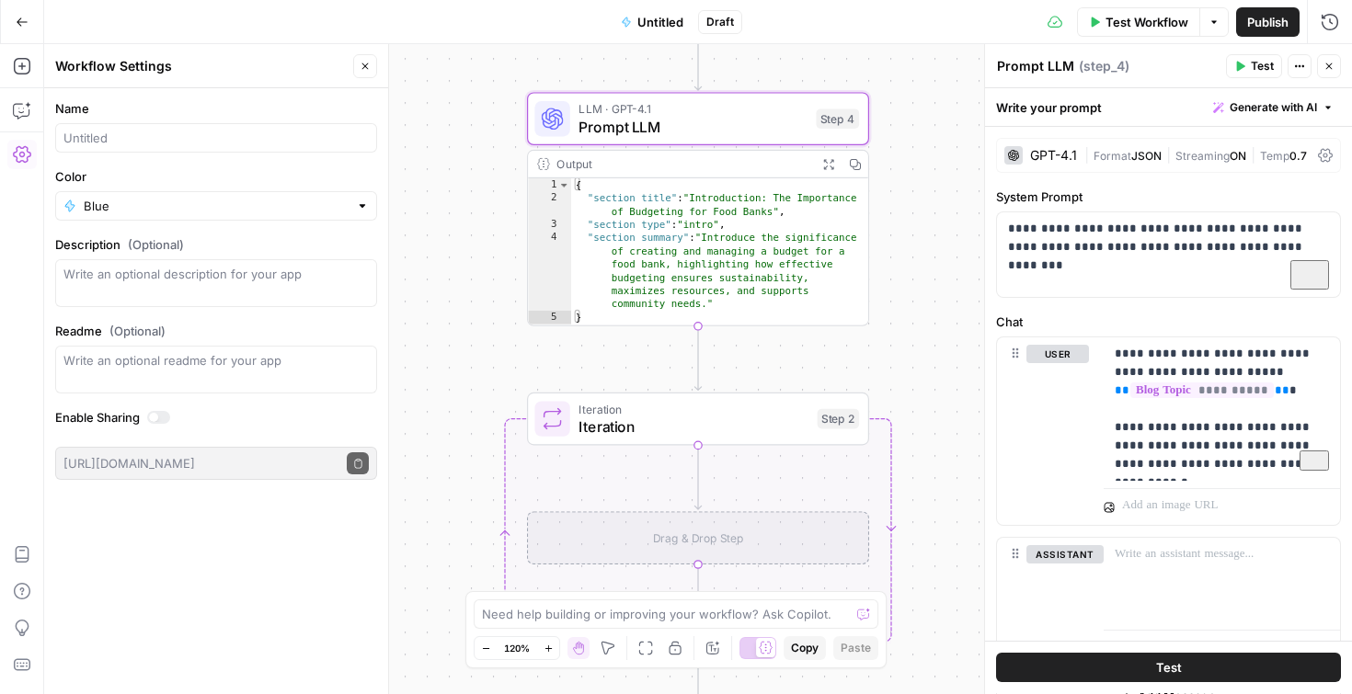
click at [684, 550] on div "Drag & Drop Step" at bounding box center [698, 537] width 342 height 53
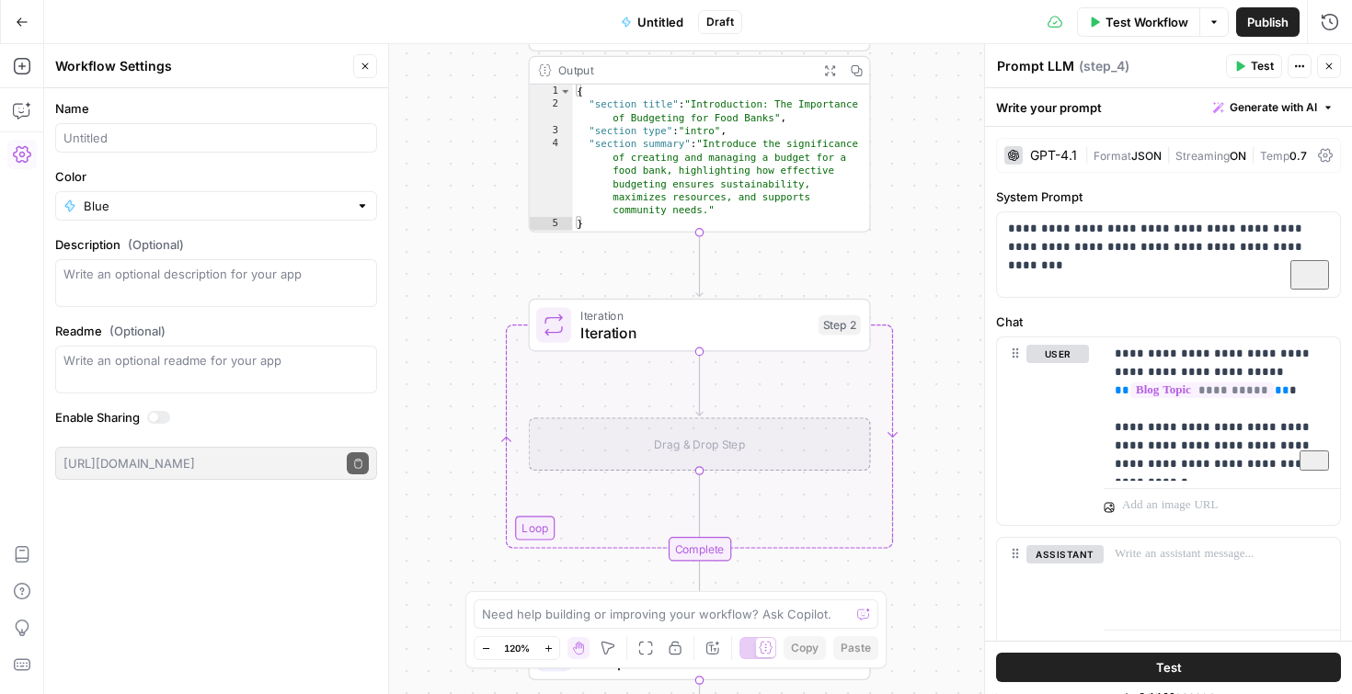
click at [692, 327] on span "Iteration" at bounding box center [695, 333] width 230 height 22
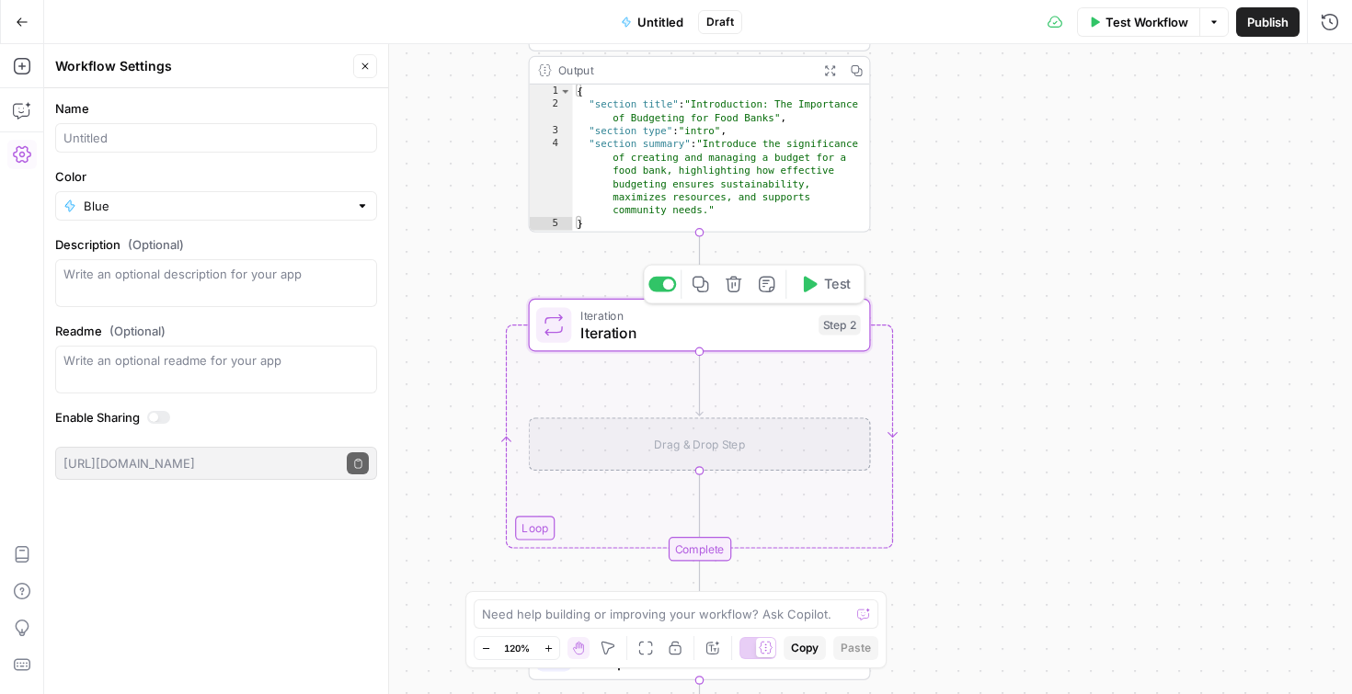
type textarea "Iteration"
click at [1023, 143] on div "[ /]" at bounding box center [1168, 172] width 328 height 83
click at [1317, 143] on button "Variables Menu" at bounding box center [1321, 140] width 15 height 15
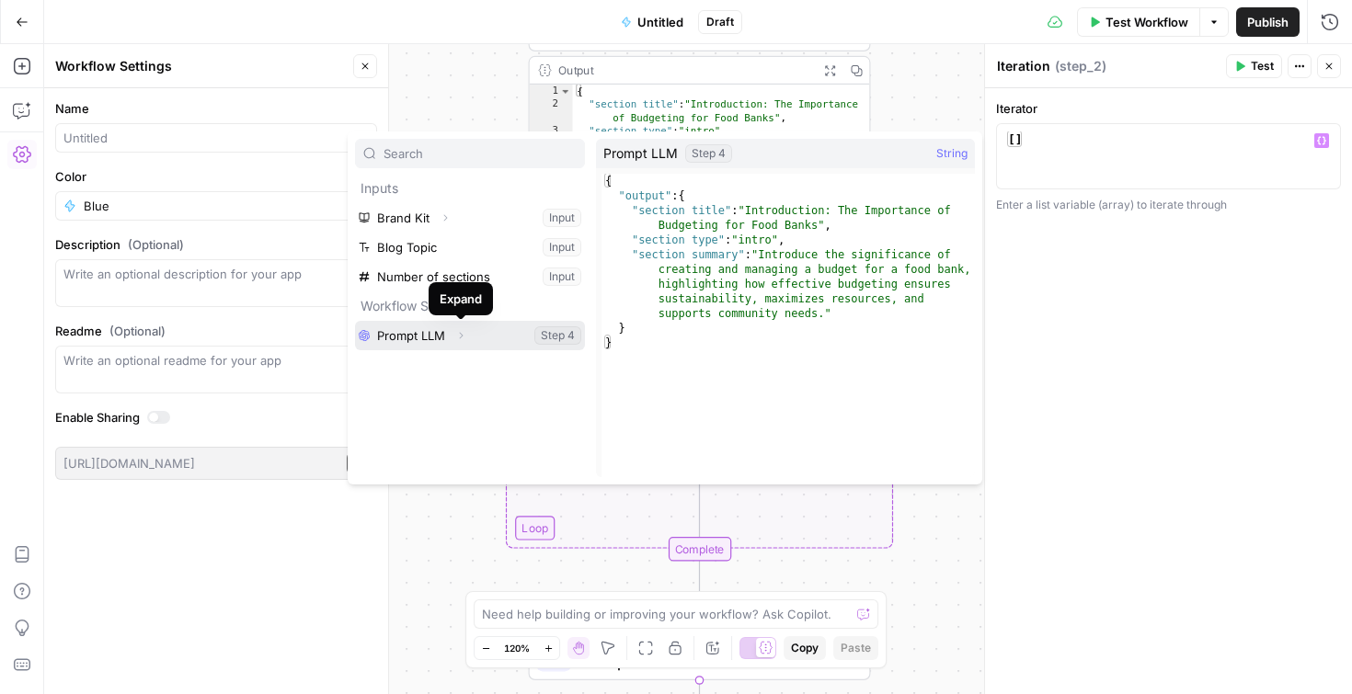
click at [467, 340] on button "Expand" at bounding box center [461, 336] width 24 height 24
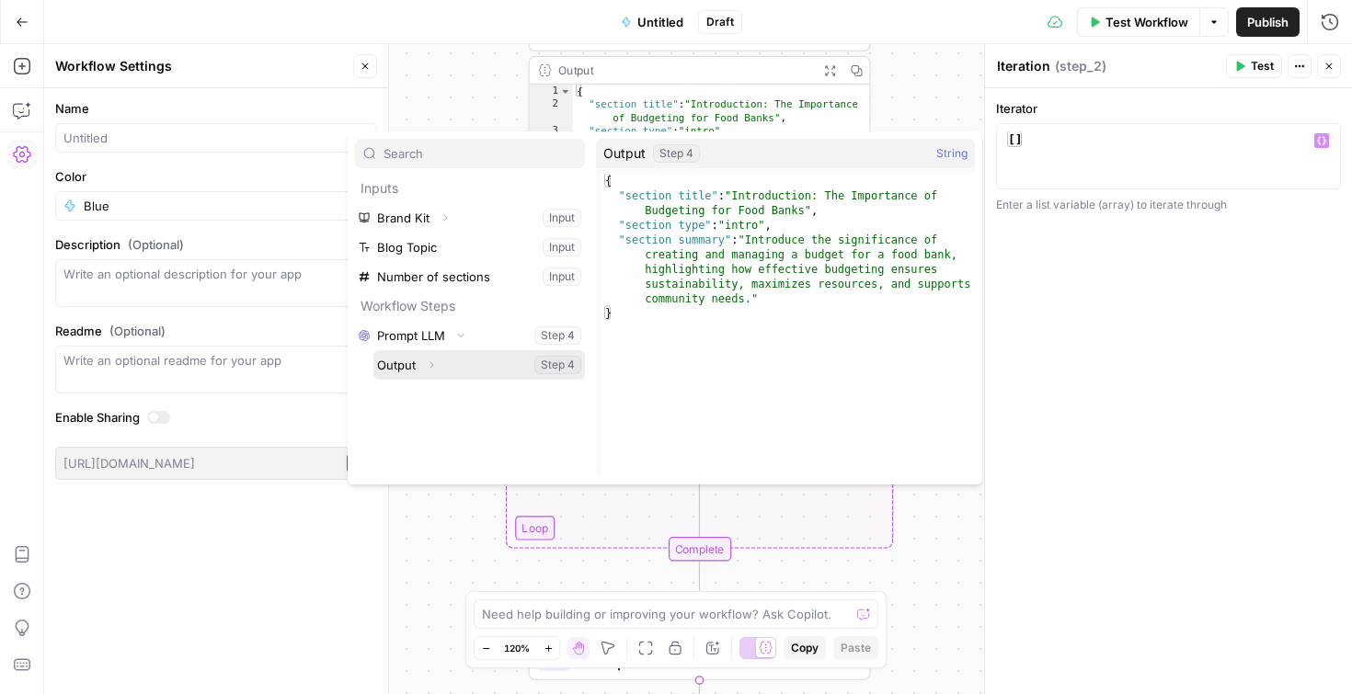
click at [434, 367] on icon "button" at bounding box center [431, 365] width 11 height 11
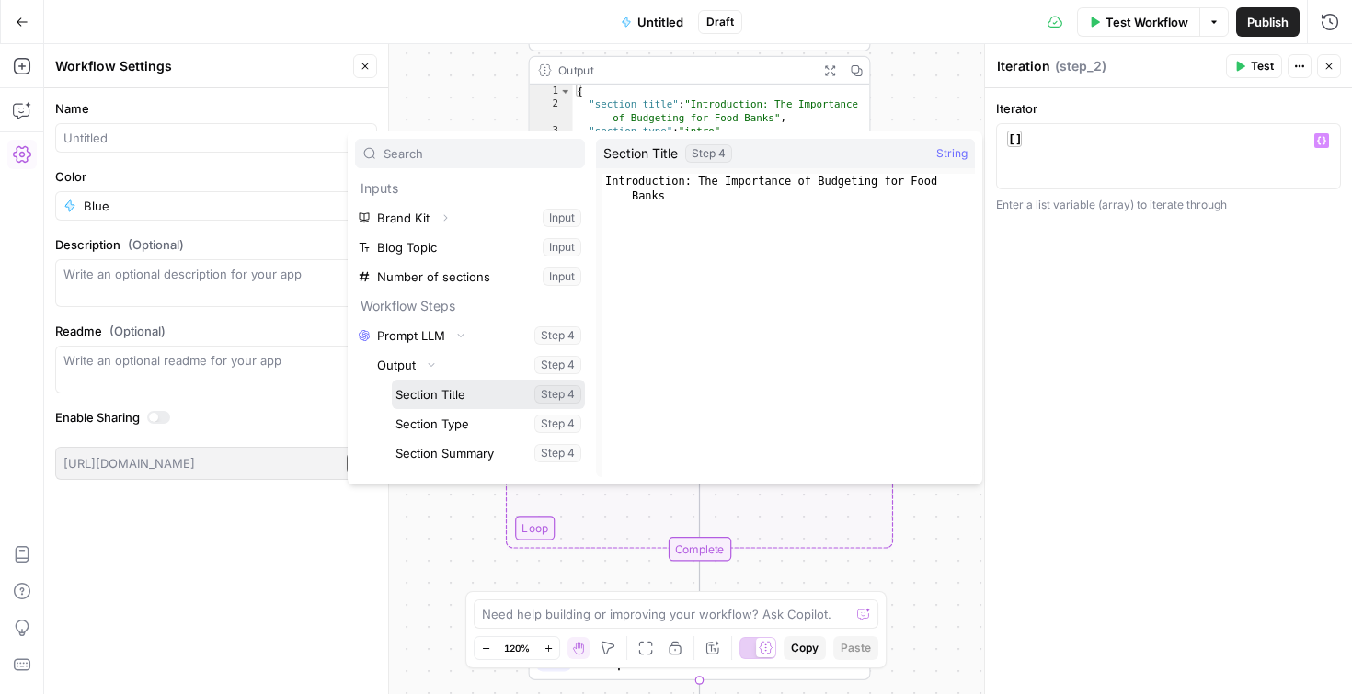
click at [435, 394] on button "Select variable Section Title" at bounding box center [488, 394] width 193 height 29
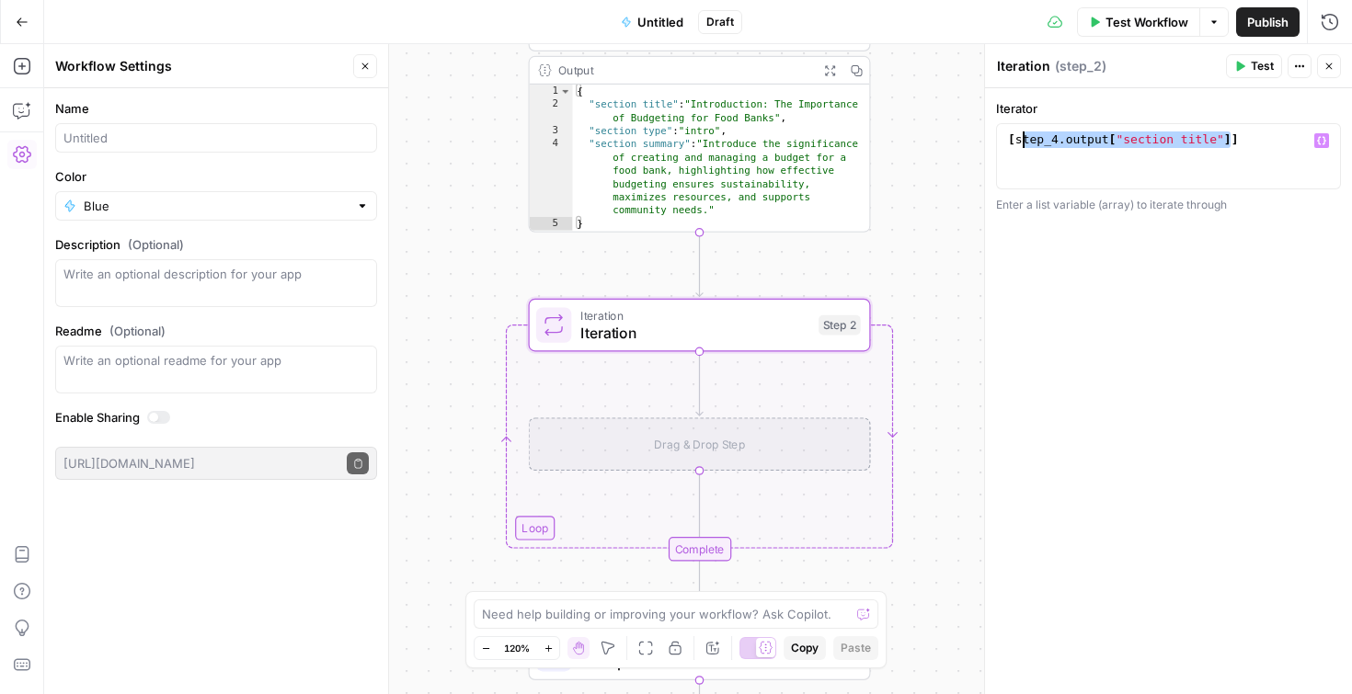
drag, startPoint x: 1229, startPoint y: 143, endPoint x: 1019, endPoint y: 143, distance: 210.6
click at [1019, 143] on div "[ step_4 . output [ "section title" ]]" at bounding box center [1168, 172] width 328 height 83
click at [1316, 143] on button "Variables Menu" at bounding box center [1321, 140] width 15 height 15
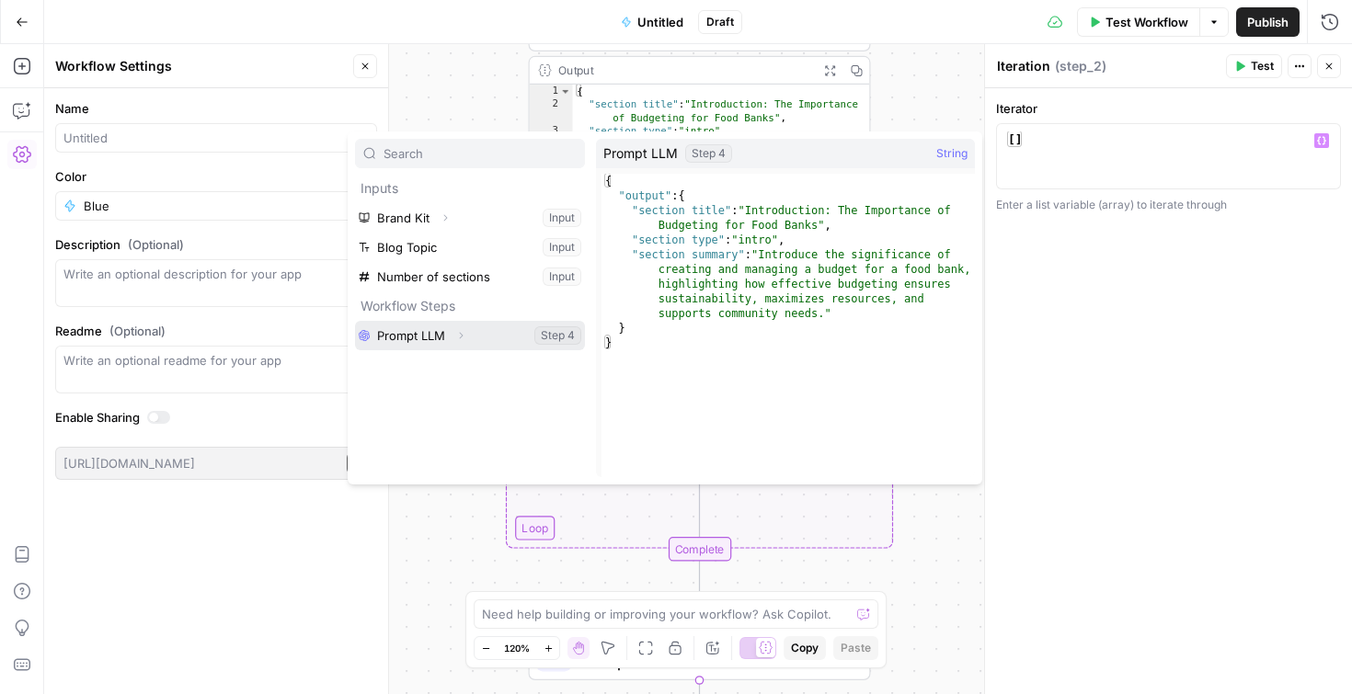
click at [459, 339] on icon "button" at bounding box center [460, 335] width 11 height 11
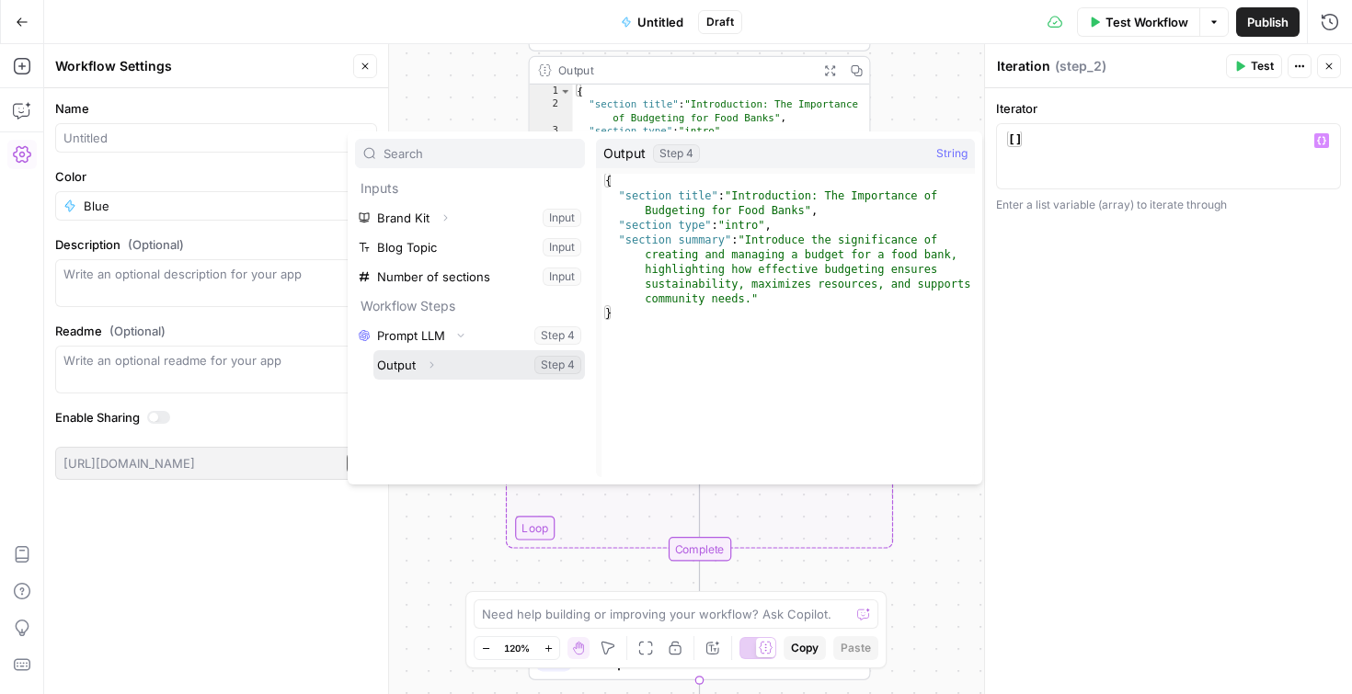
click at [438, 364] on button "Expand" at bounding box center [431, 365] width 24 height 24
click at [414, 364] on button "Select variable Output" at bounding box center [479, 364] width 212 height 29
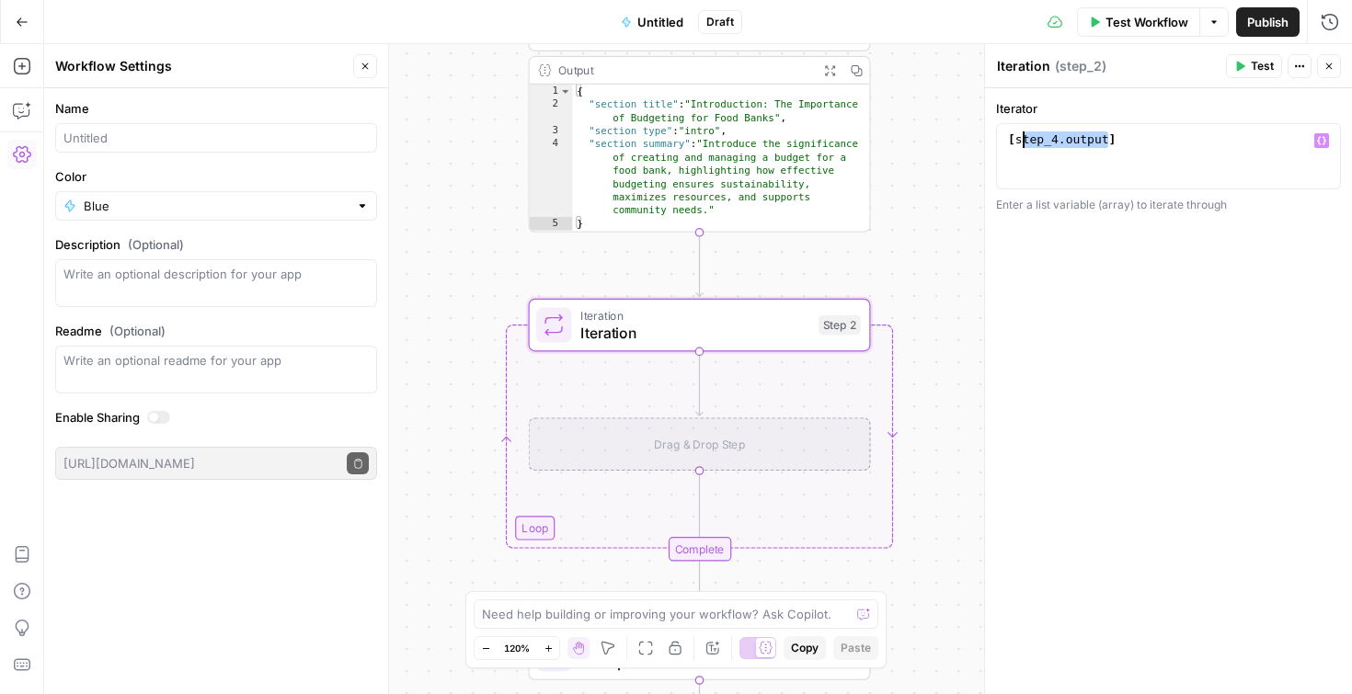
drag, startPoint x: 1110, startPoint y: 141, endPoint x: 1014, endPoint y: 135, distance: 95.8
click at [1014, 135] on div "[ step_4 . output ]" at bounding box center [1168, 172] width 328 height 83
type textarea "***"
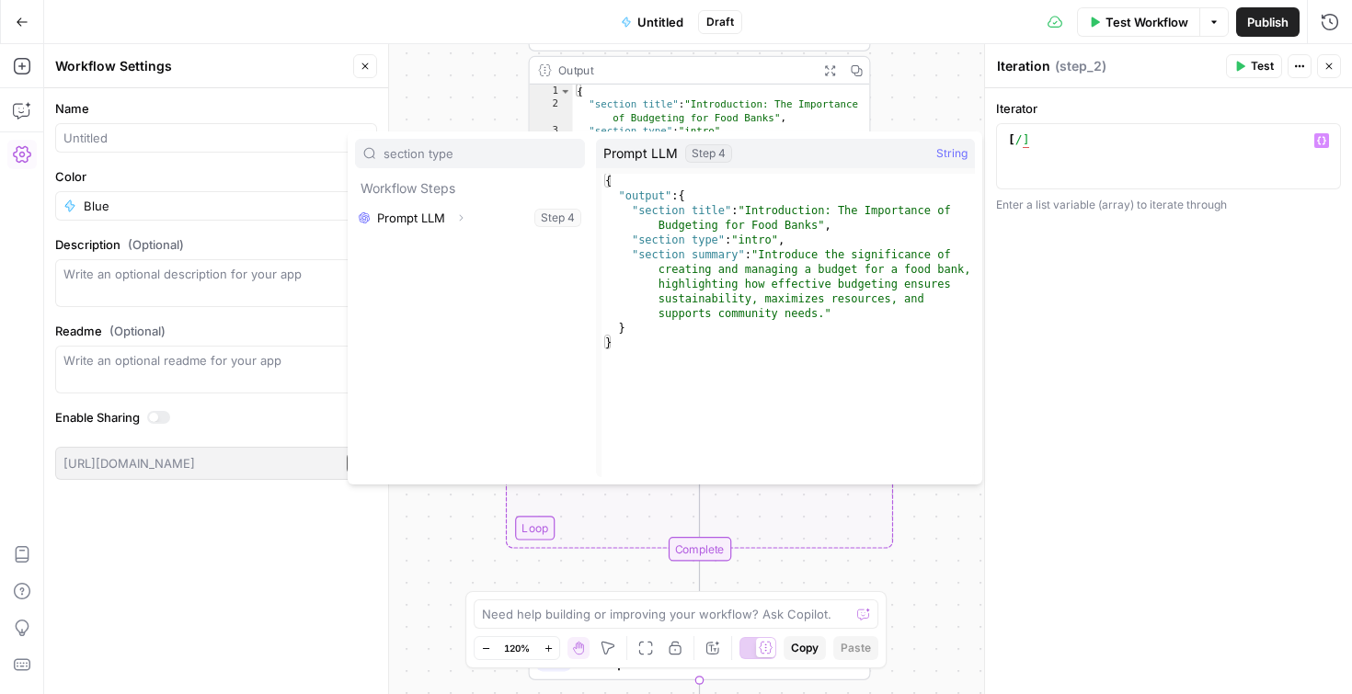
type input "section type"
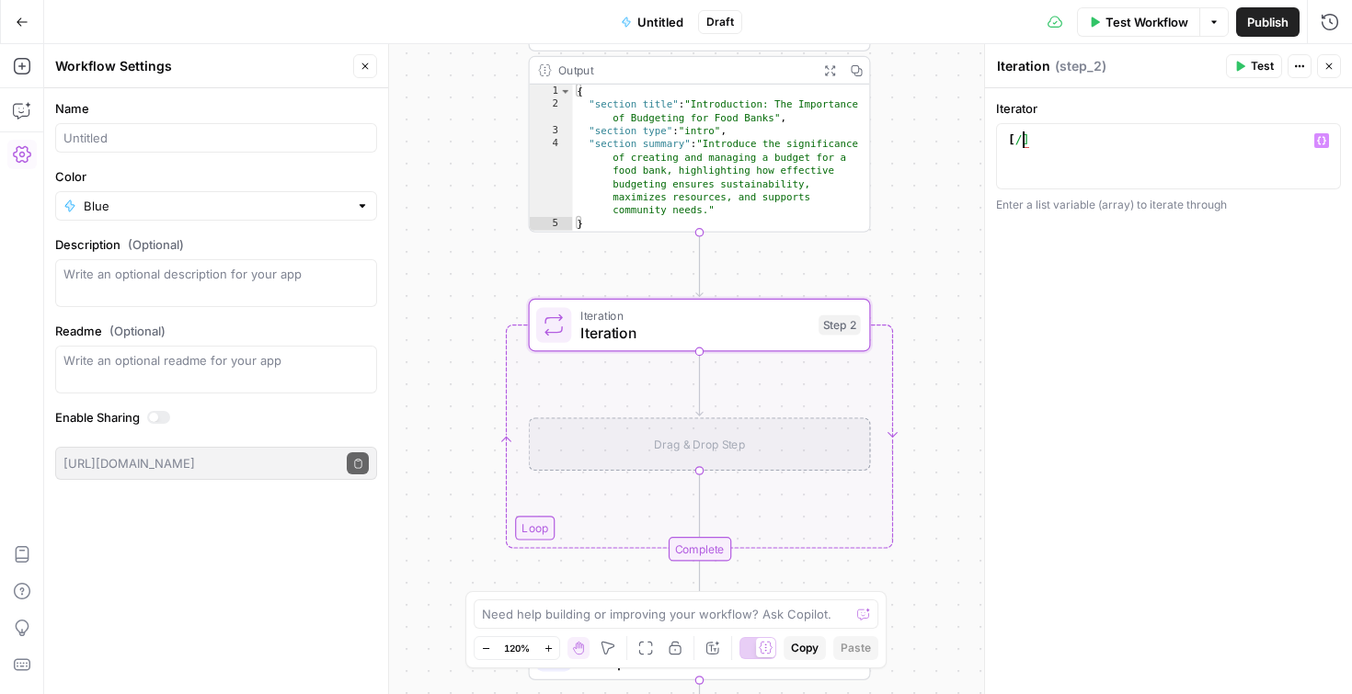
click at [1019, 143] on div "[ /]" at bounding box center [1168, 172] width 328 height 83
type textarea "*********"
click at [1325, 147] on button "Variables Menu" at bounding box center [1321, 140] width 15 height 15
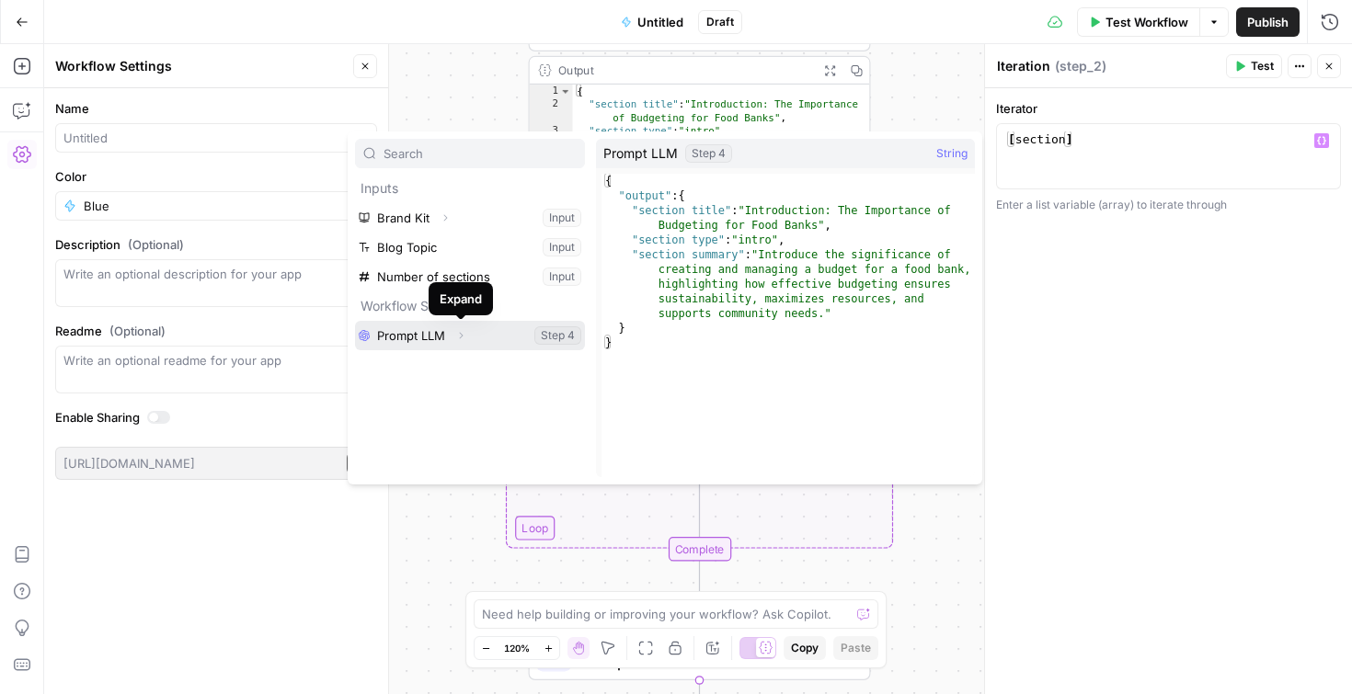
click at [465, 343] on button "Expand" at bounding box center [461, 336] width 24 height 24
type textarea "**********"
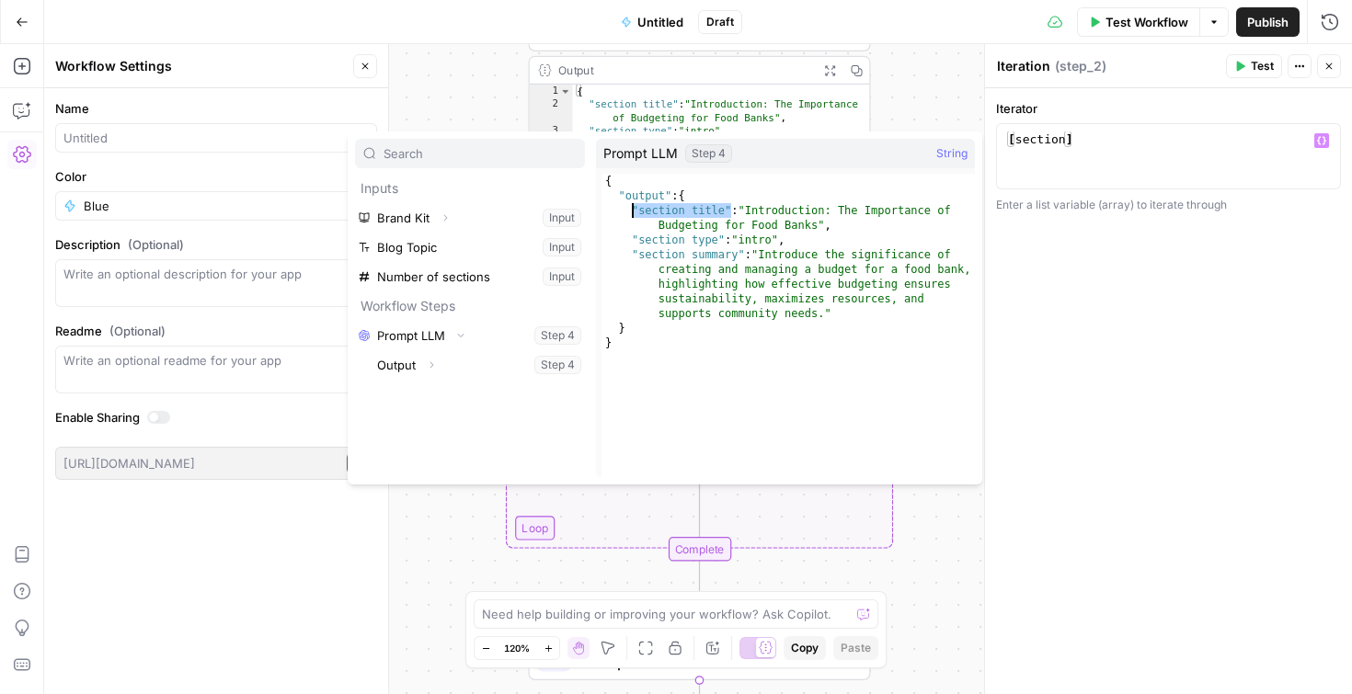
drag, startPoint x: 731, startPoint y: 213, endPoint x: 630, endPoint y: 213, distance: 101.2
click at [630, 213] on div "{ "output" : { "section title" : "Introduction: The Importance of Budgeting for…" at bounding box center [787, 340] width 373 height 333
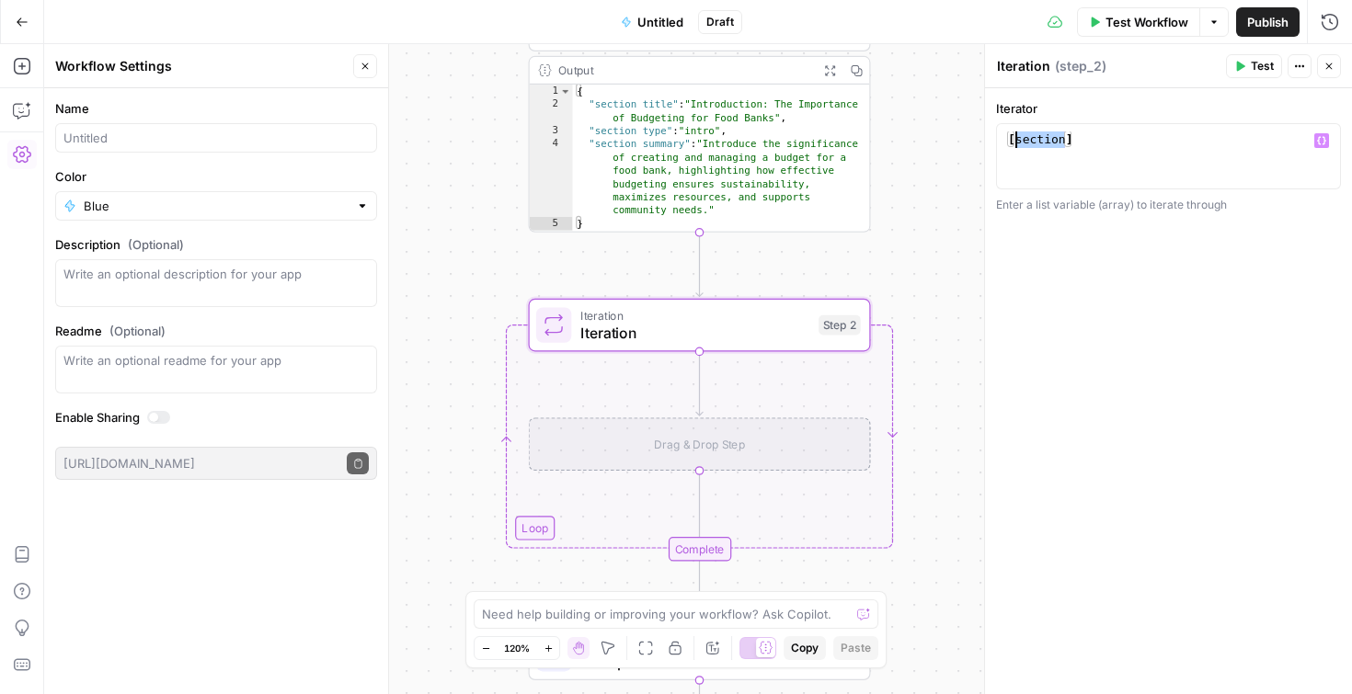
drag, startPoint x: 1068, startPoint y: 143, endPoint x: 1012, endPoint y: 143, distance: 56.1
click at [1012, 143] on div "[ section ]" at bounding box center [1168, 172] width 328 height 83
paste textarea "********"
click at [1019, 138] on div "[ "section title" , ]" at bounding box center [1168, 172] width 328 height 83
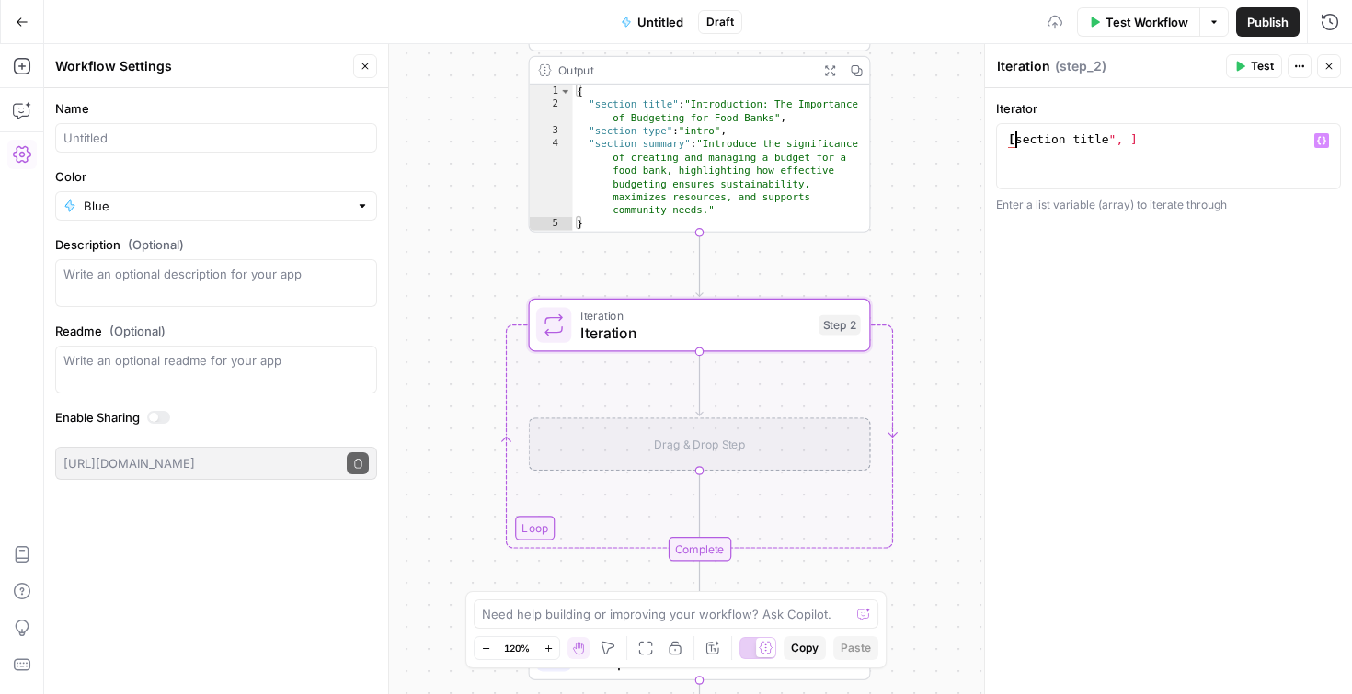
click at [1115, 137] on div "[ section title ", ]" at bounding box center [1168, 172] width 328 height 83
click at [1122, 142] on div "[ section title , ]" at bounding box center [1168, 172] width 328 height 83
type textarea "**********"
click at [1143, 309] on div "**********" at bounding box center [1168, 391] width 367 height 606
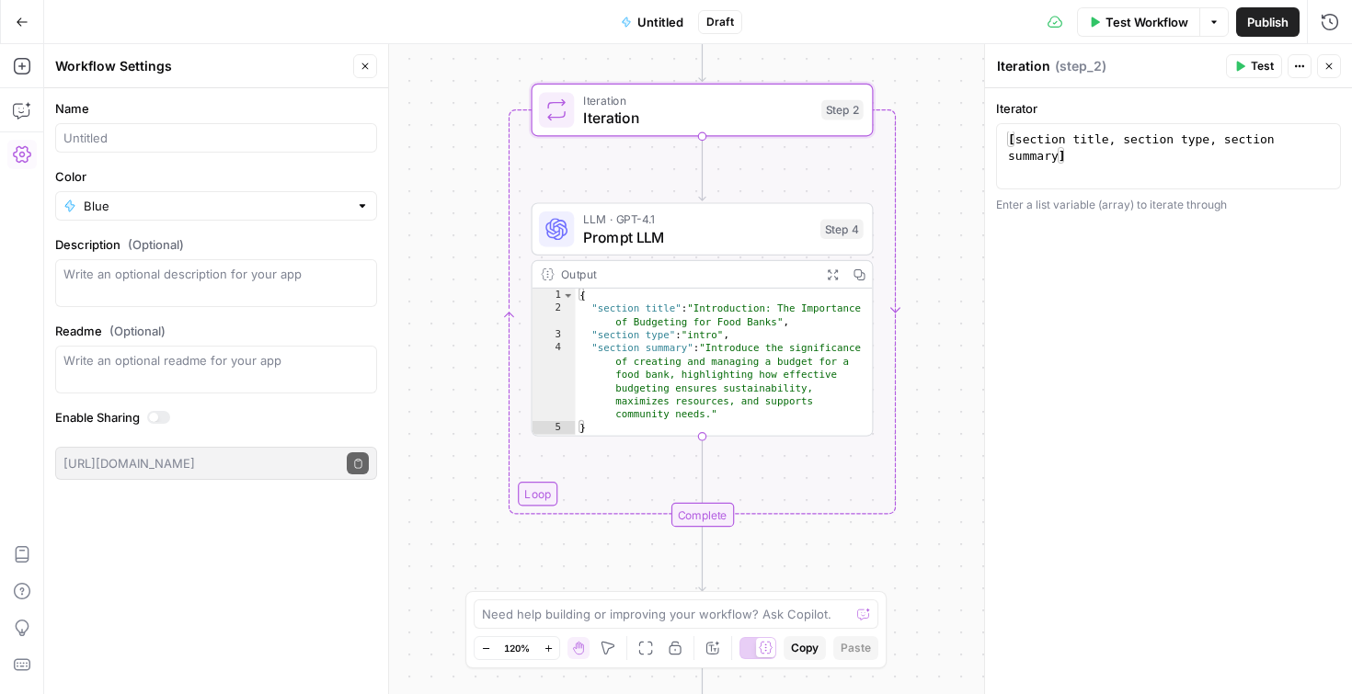
click at [1245, 66] on icon "button" at bounding box center [1241, 67] width 8 height 10
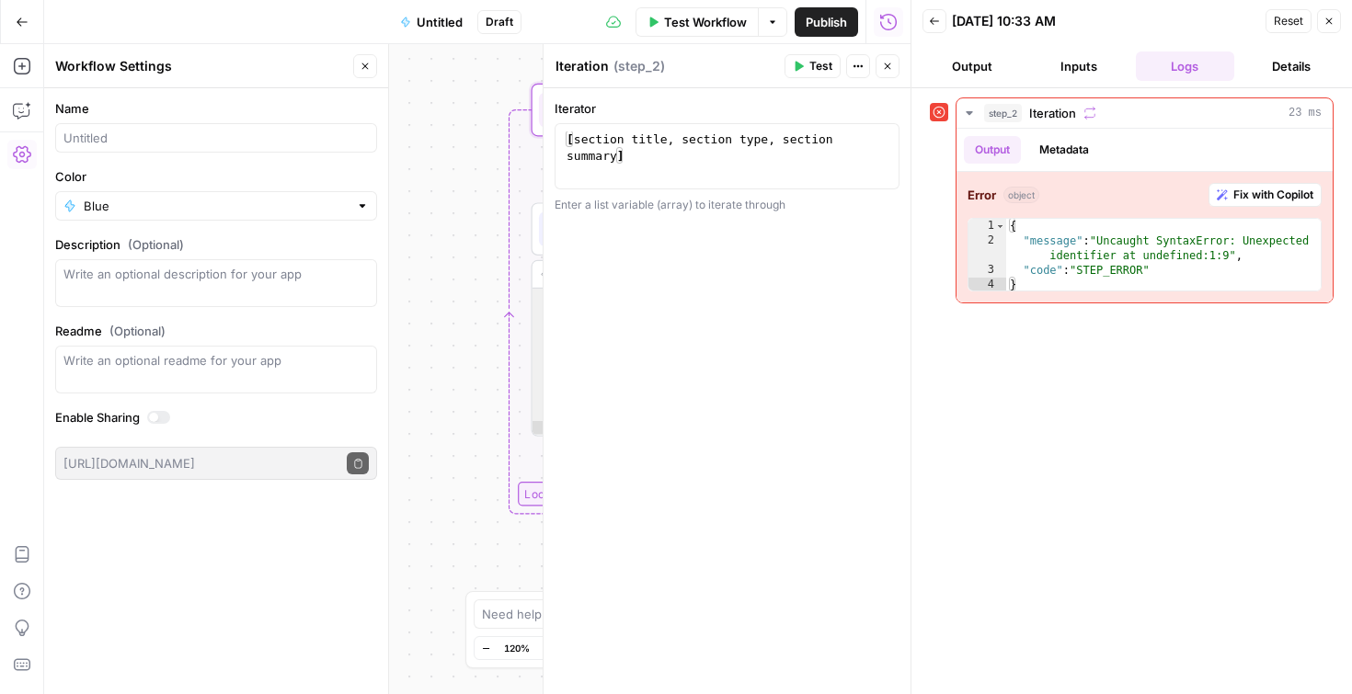
click at [1010, 63] on button "Output" at bounding box center [971, 65] width 99 height 29
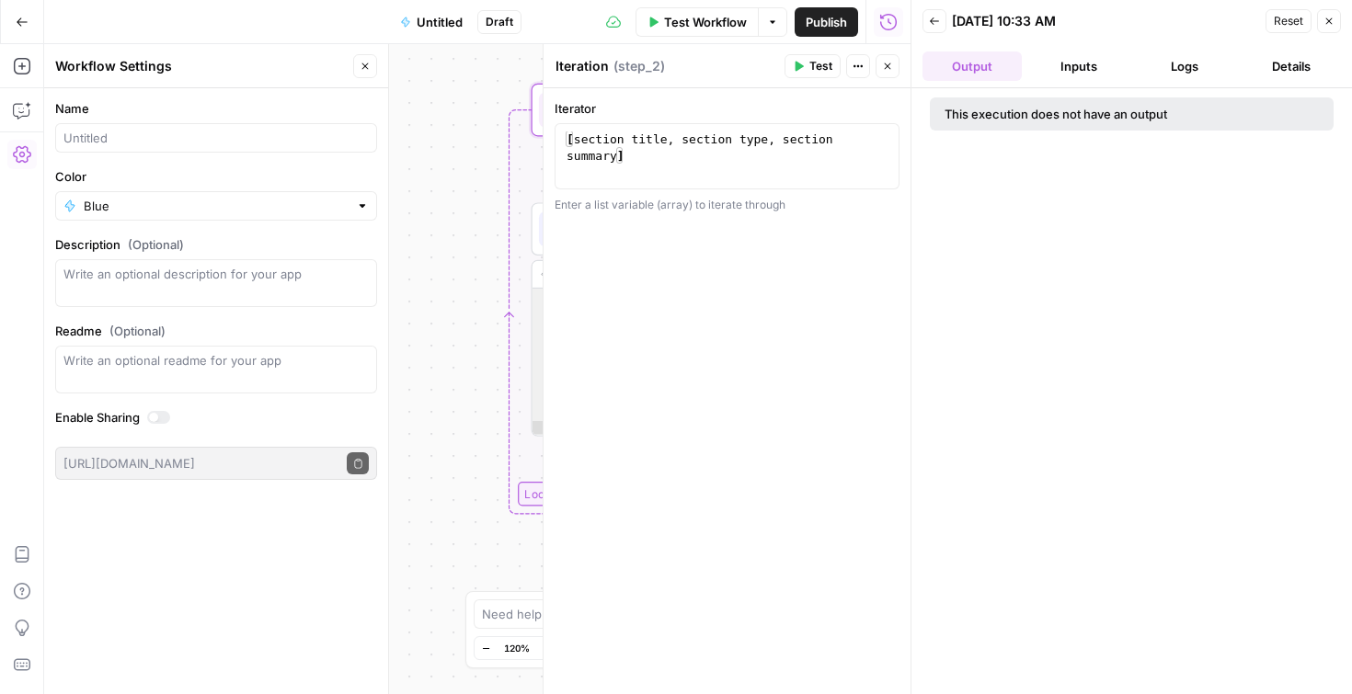
click at [1060, 70] on button "Inputs" at bounding box center [1078, 65] width 99 height 29
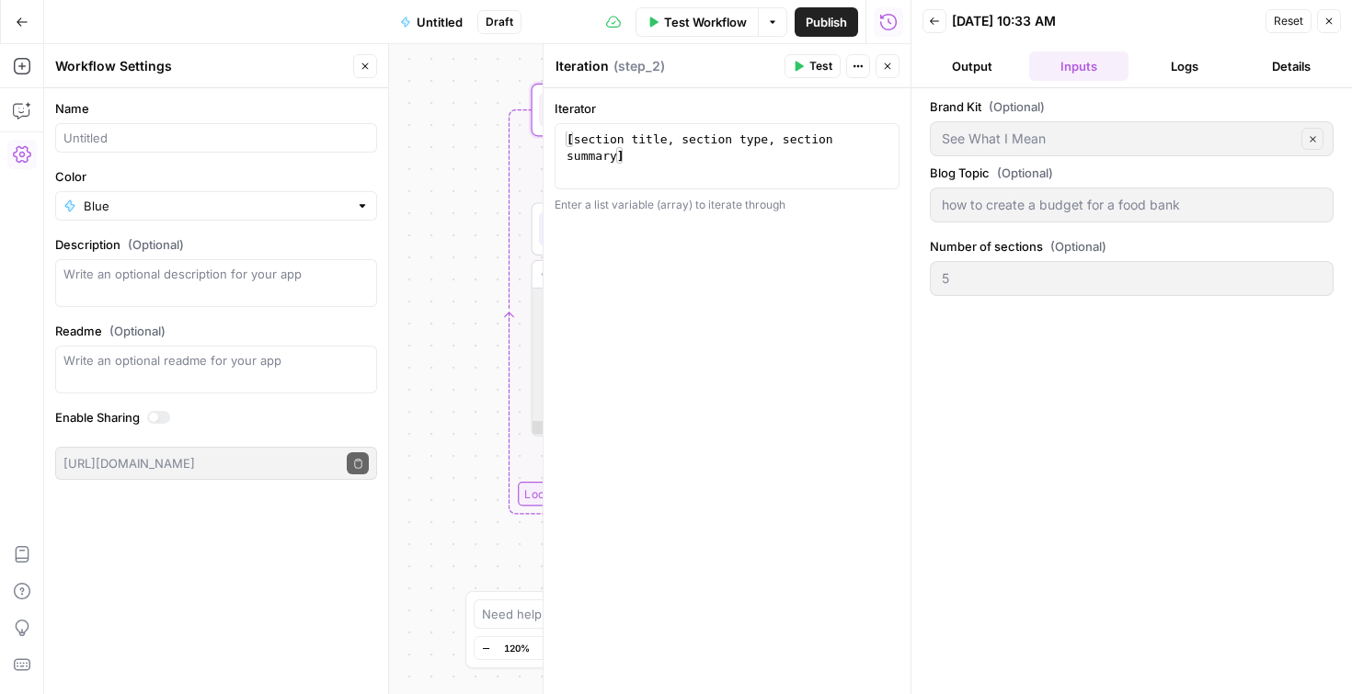
click at [1158, 63] on button "Logs" at bounding box center [1185, 65] width 99 height 29
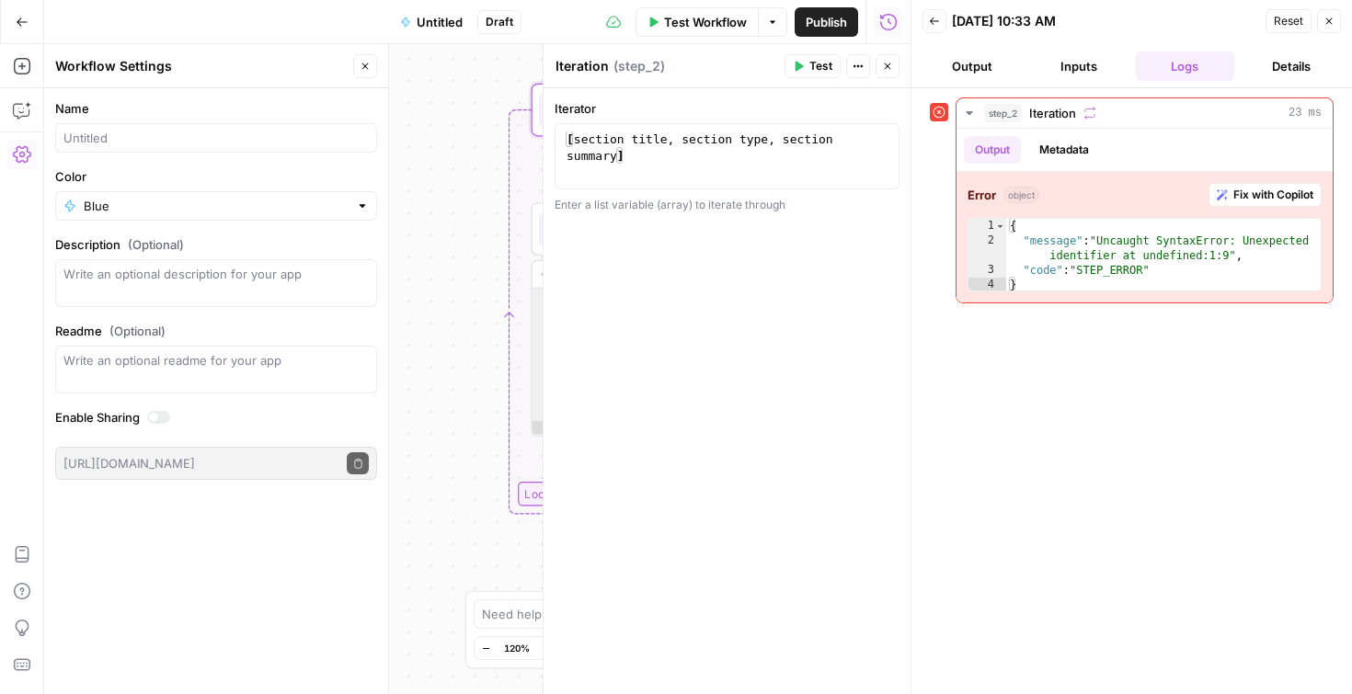
click at [1265, 69] on button "Details" at bounding box center [1290, 65] width 99 height 29
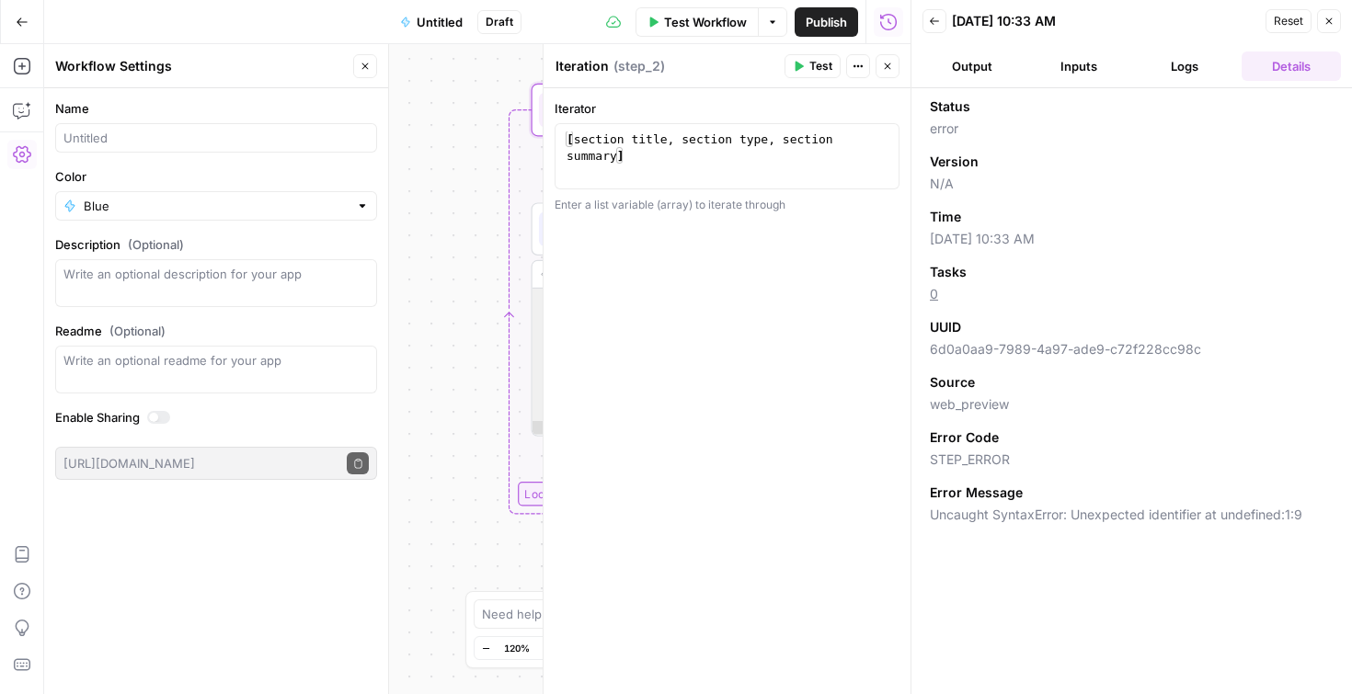
click at [1331, 27] on button "Close" at bounding box center [1329, 21] width 24 height 24
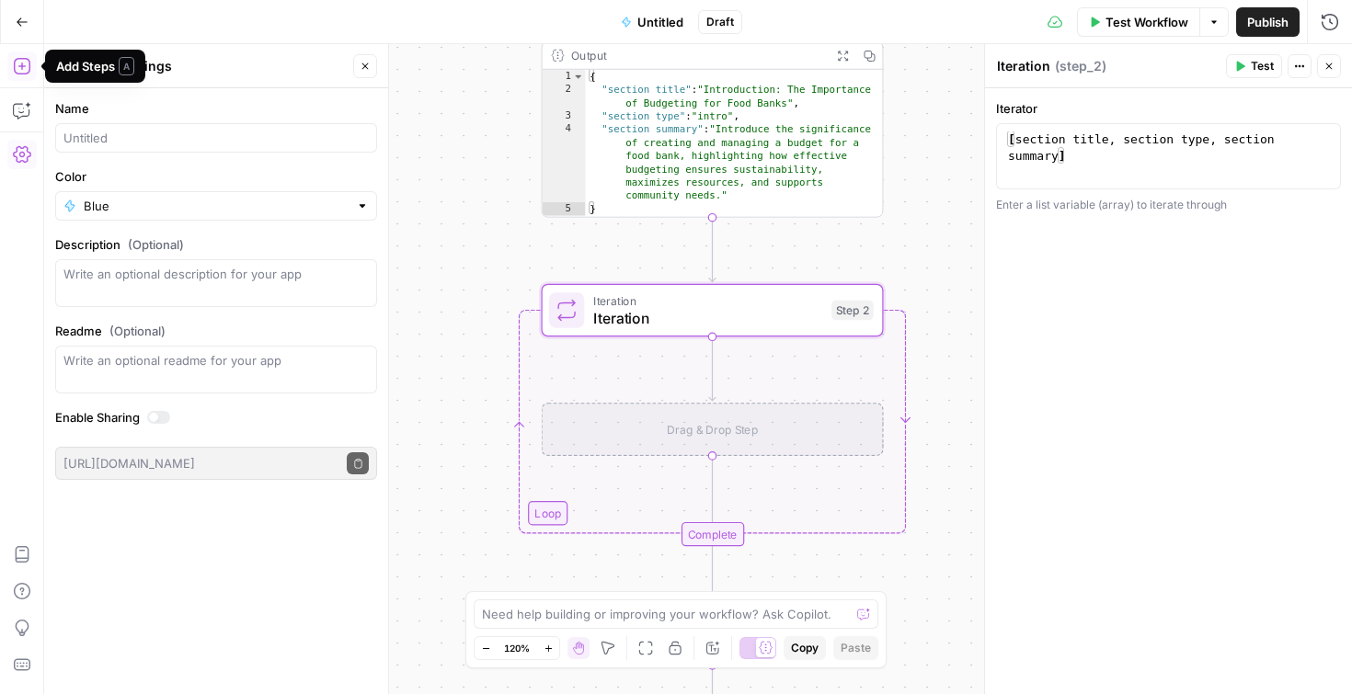
click at [29, 69] on icon "button" at bounding box center [21, 66] width 17 height 17
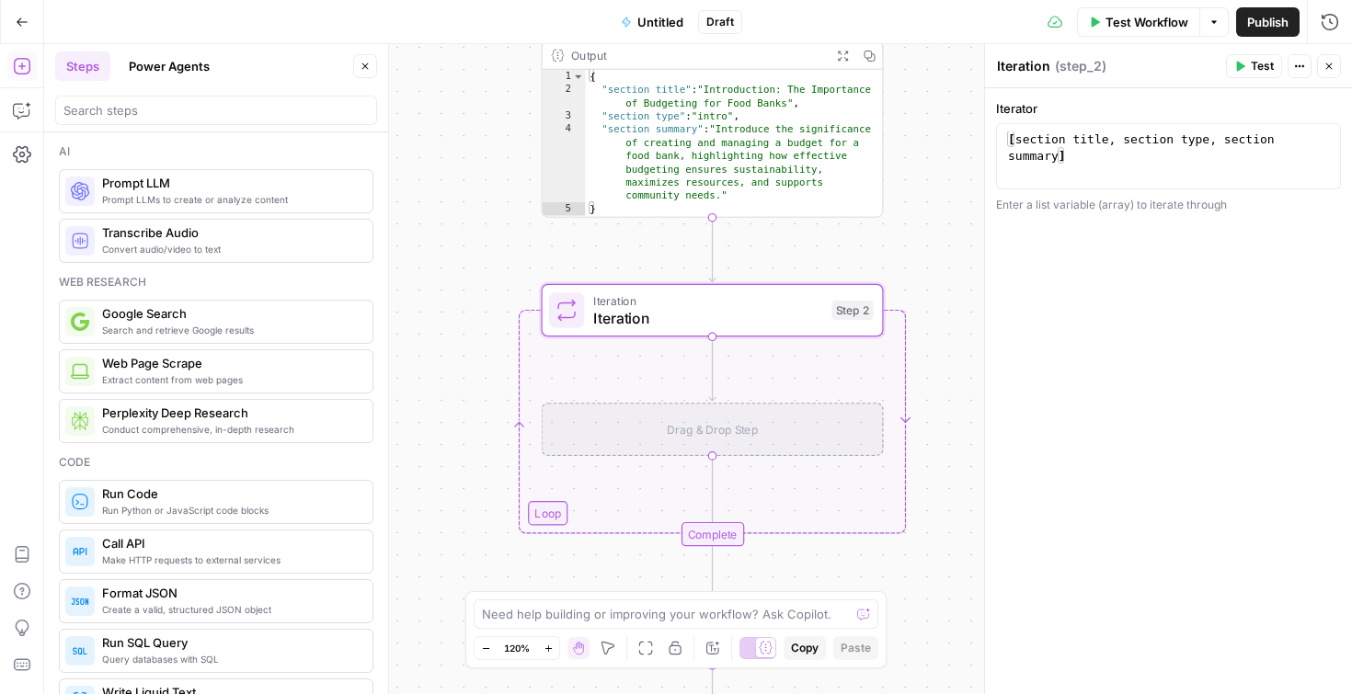
type textarea "**********"
click at [686, 166] on div "{ "section title" : "Introduction: The Importance of Budgeting for Food Banks" …" at bounding box center [735, 158] width 298 height 176
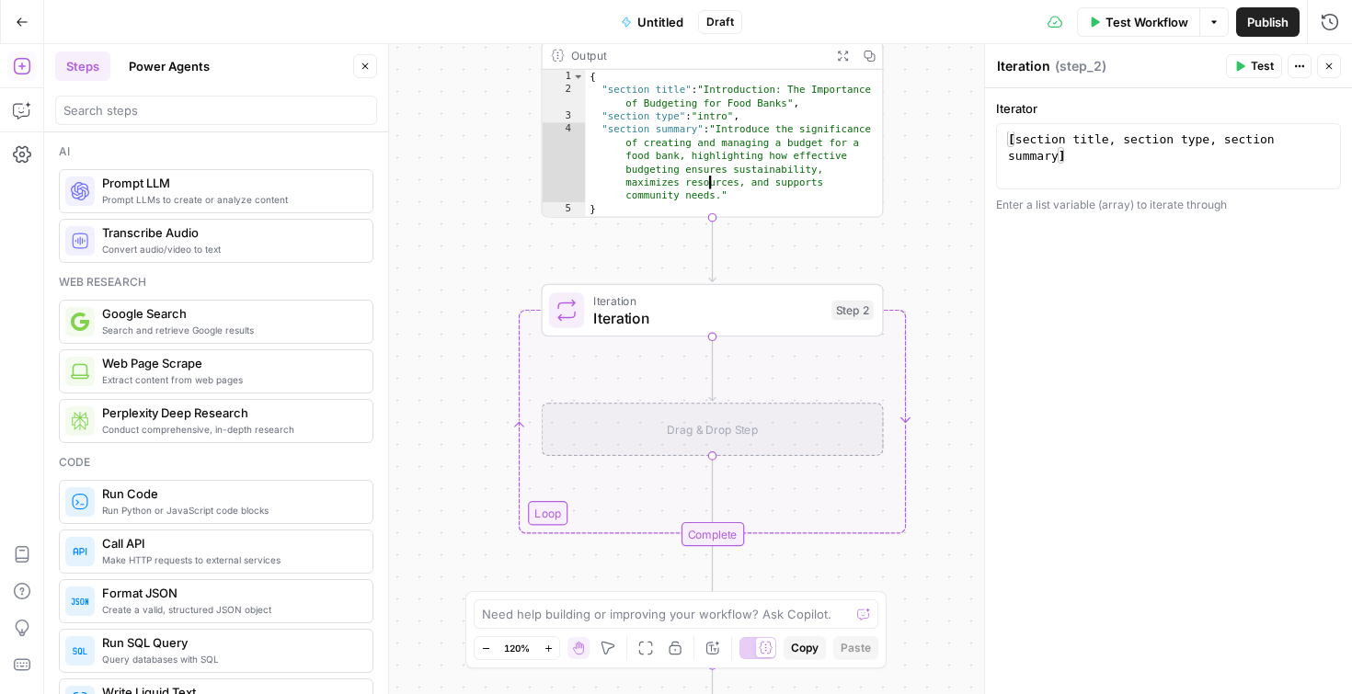
click at [642, 57] on div "Output" at bounding box center [697, 55] width 252 height 17
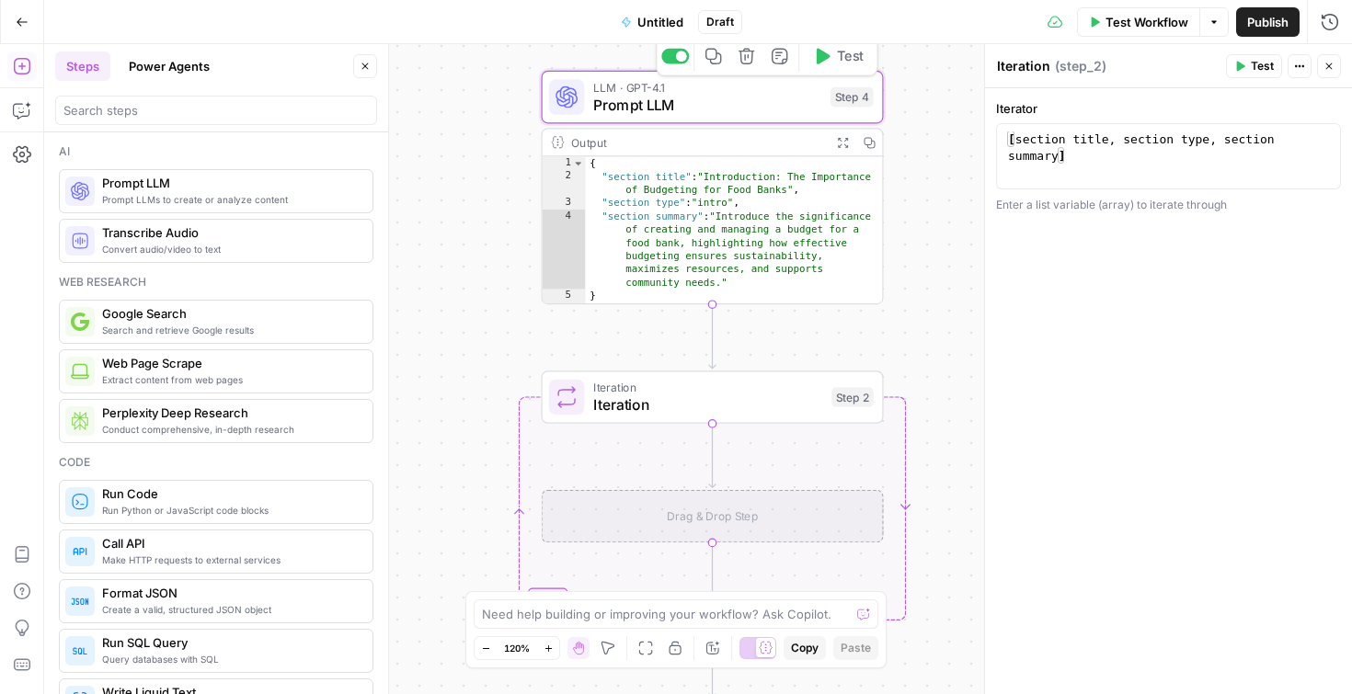
click at [801, 99] on span "Prompt LLM" at bounding box center [707, 105] width 228 height 22
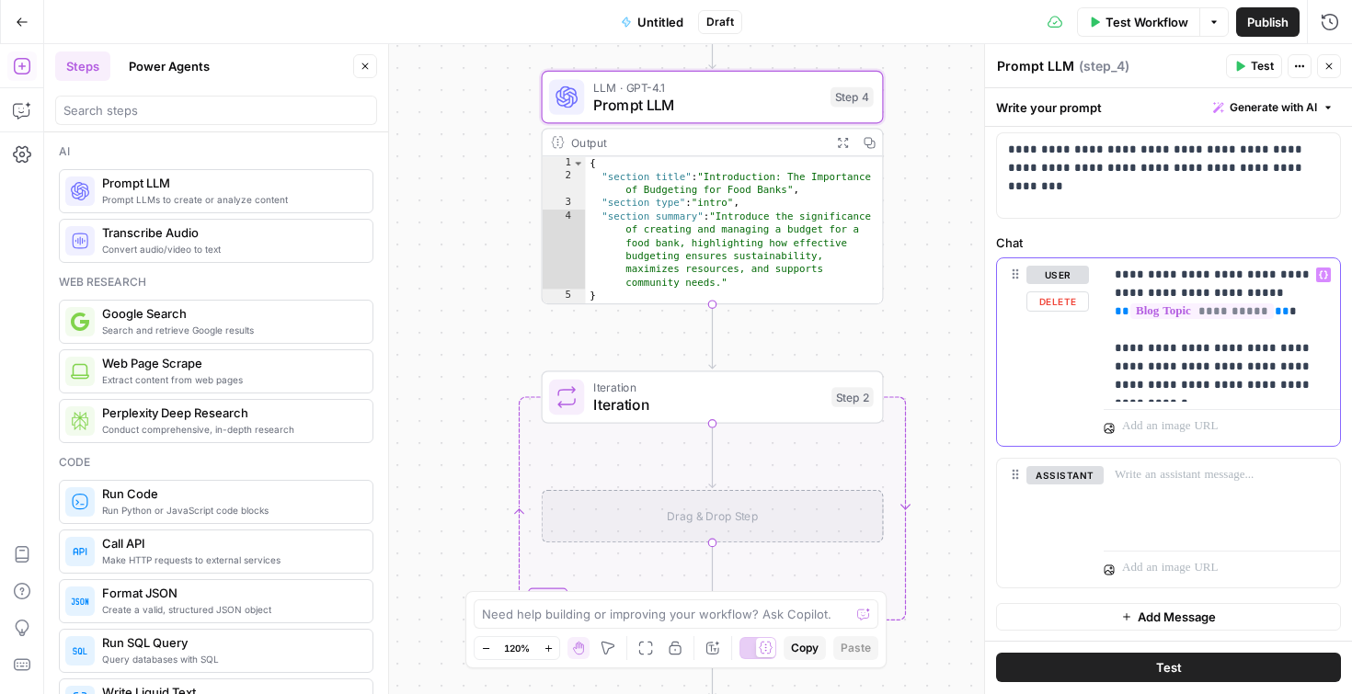
scroll to position [80, 0]
drag, startPoint x: 1290, startPoint y: 385, endPoint x: 1106, endPoint y: 269, distance: 217.4
click at [1106, 269] on div "**********" at bounding box center [1221, 329] width 236 height 143
copy p "**********"
click at [669, 530] on div "Drag & Drop Step" at bounding box center [713, 516] width 342 height 53
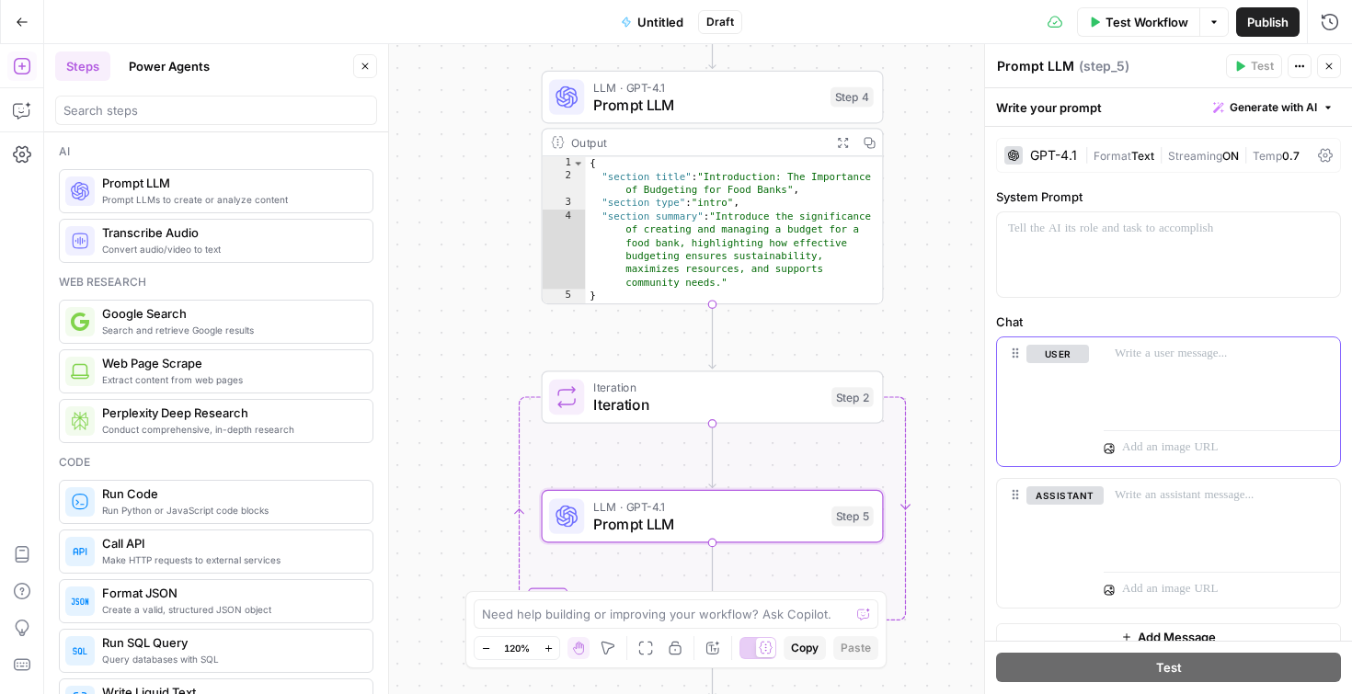
click at [1183, 360] on p at bounding box center [1222, 354] width 214 height 18
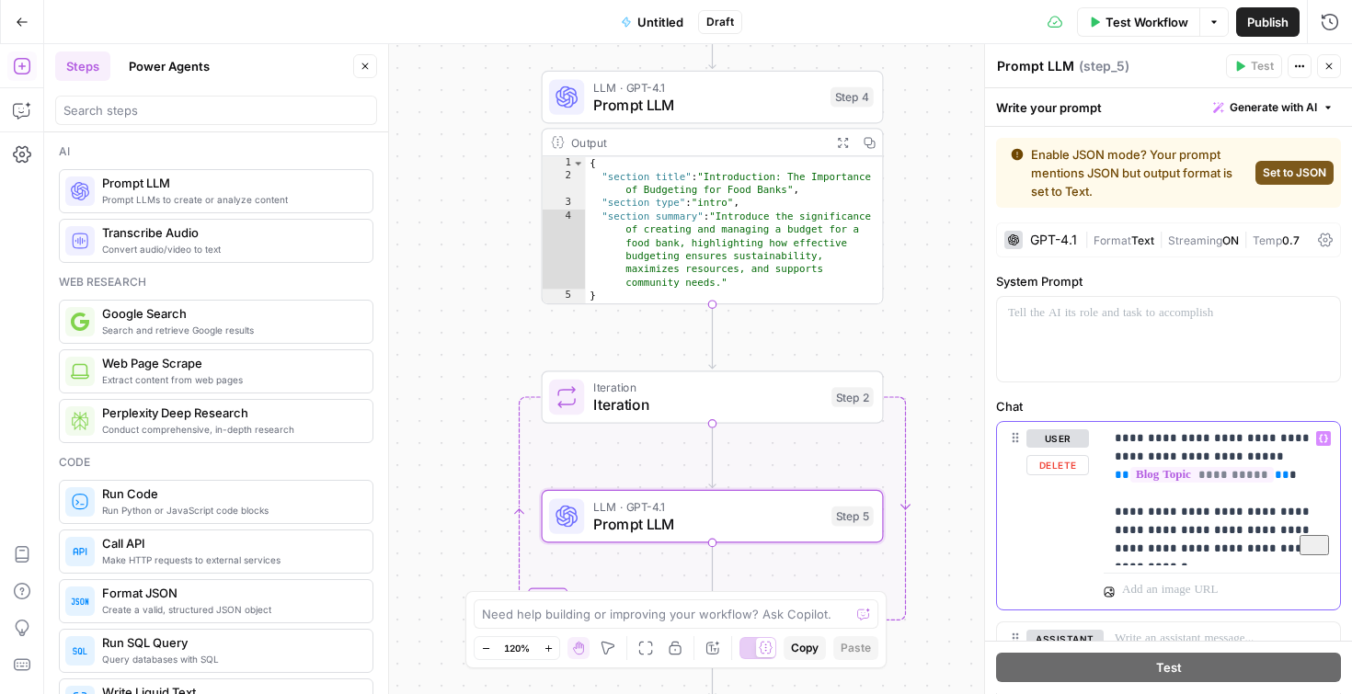
drag, startPoint x: 1183, startPoint y: 459, endPoint x: 1312, endPoint y: 440, distance: 131.0
click at [1312, 440] on p "**********" at bounding box center [1222, 493] width 214 height 129
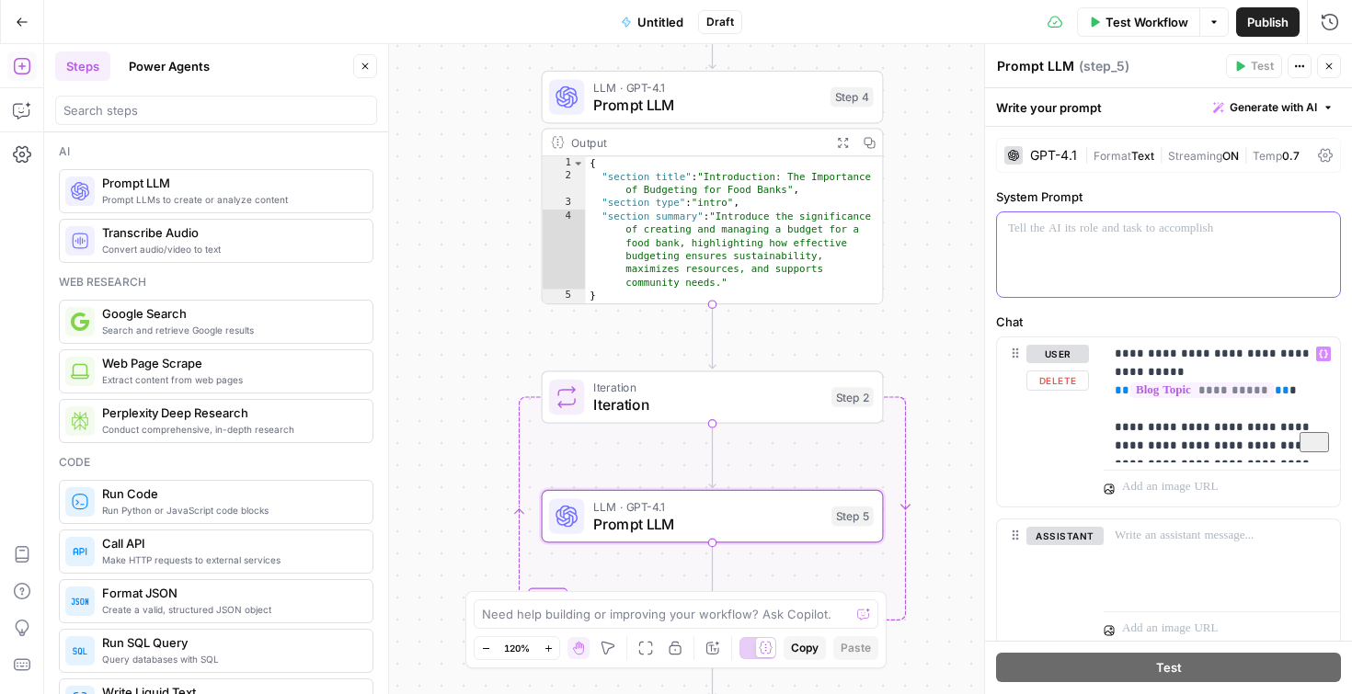
click at [1168, 228] on p at bounding box center [1168, 229] width 321 height 18
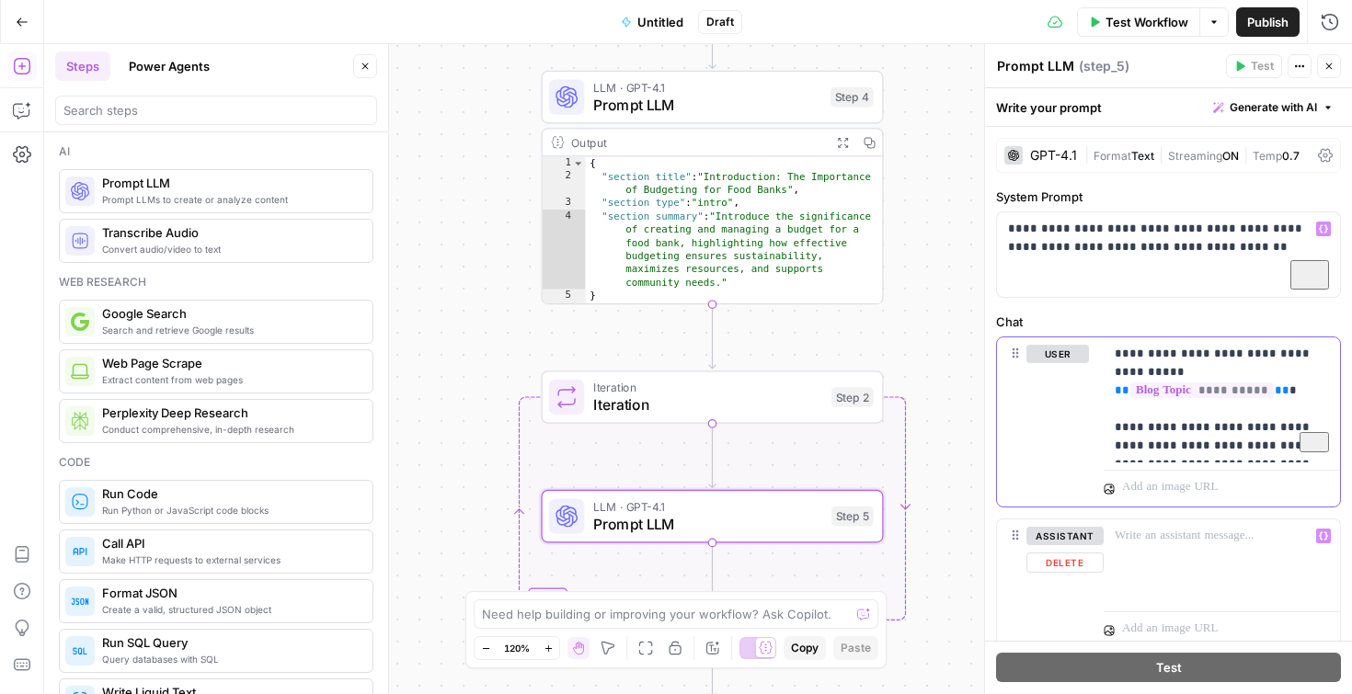
click at [1253, 482] on p at bounding box center [1211, 487] width 179 height 18
click at [1244, 516] on div "**********" at bounding box center [1168, 428] width 345 height 182
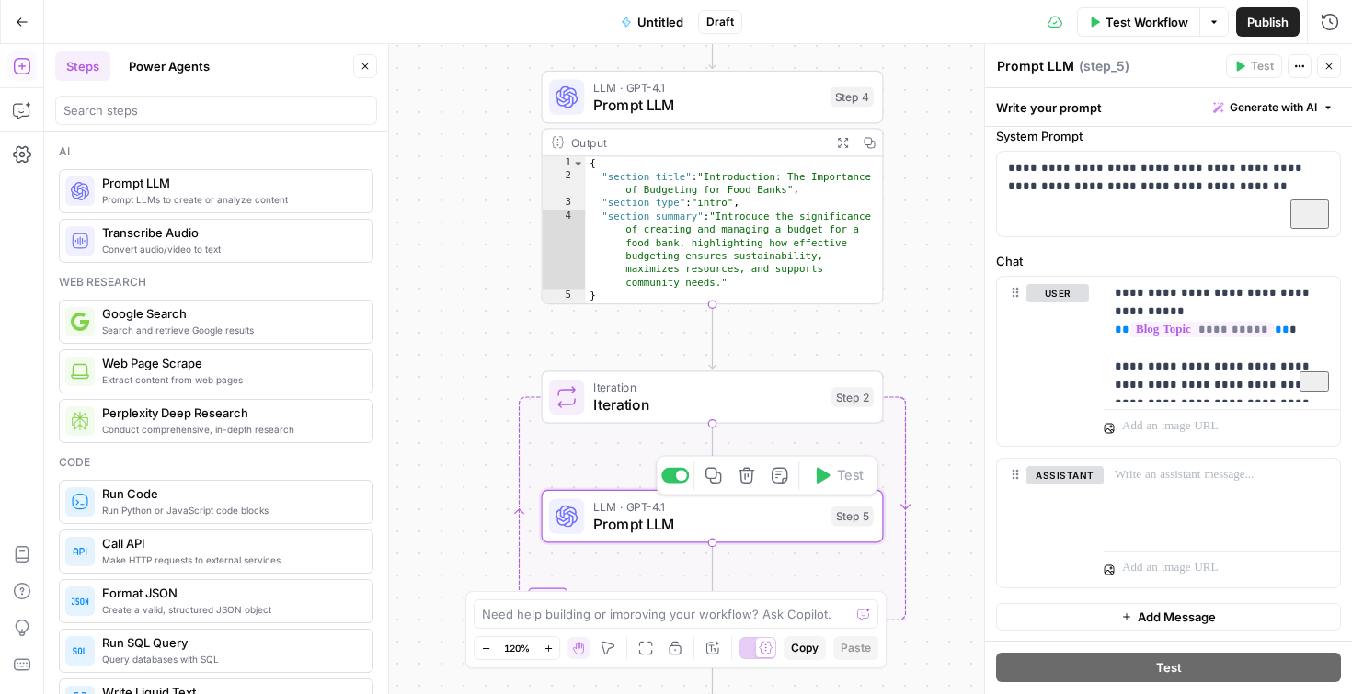
click at [745, 478] on icon "button" at bounding box center [746, 475] width 16 height 16
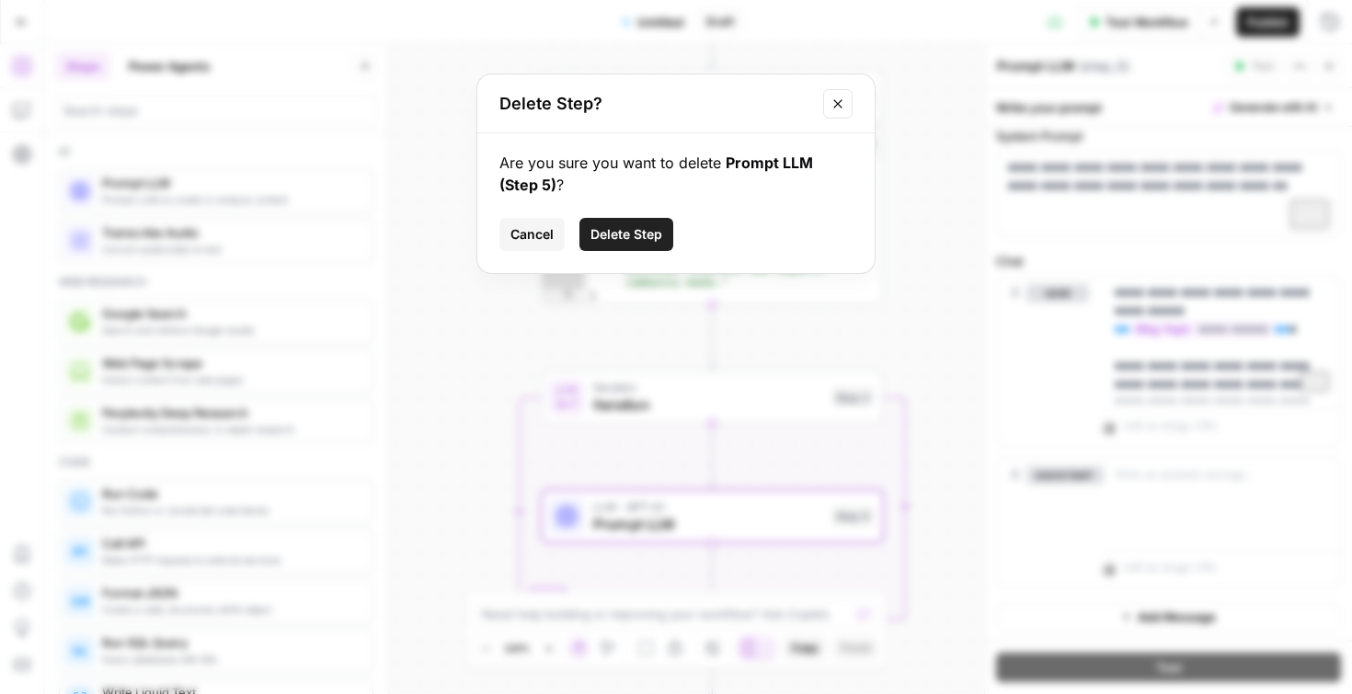
click at [649, 237] on span "Delete Step" at bounding box center [626, 234] width 72 height 18
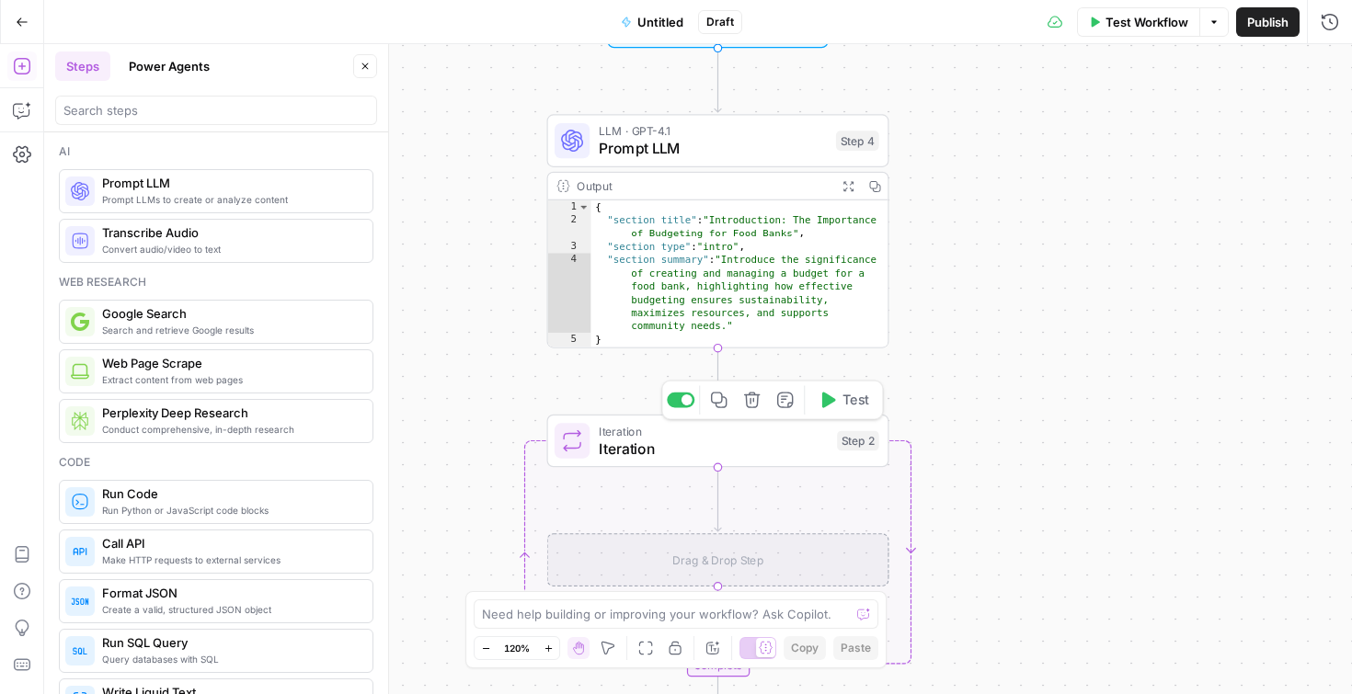
click at [737, 443] on span "Iteration" at bounding box center [714, 449] width 230 height 22
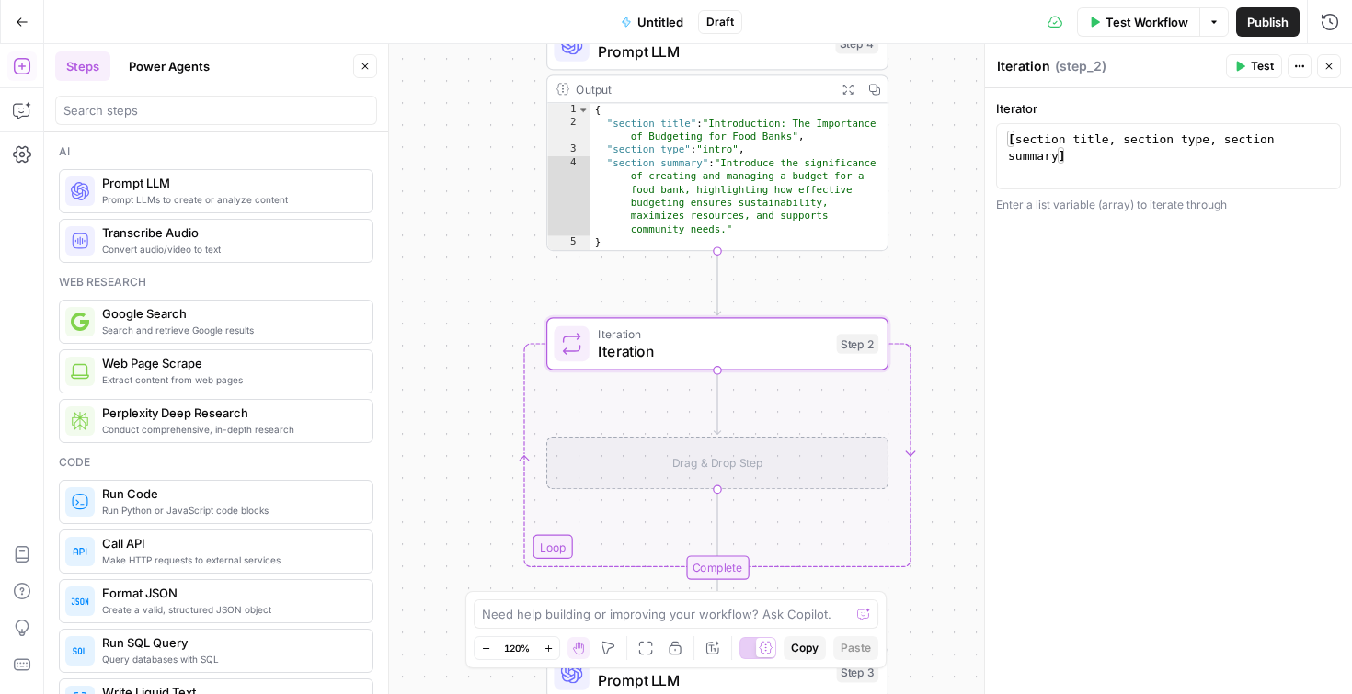
click at [1241, 66] on icon "button" at bounding box center [1241, 67] width 8 height 10
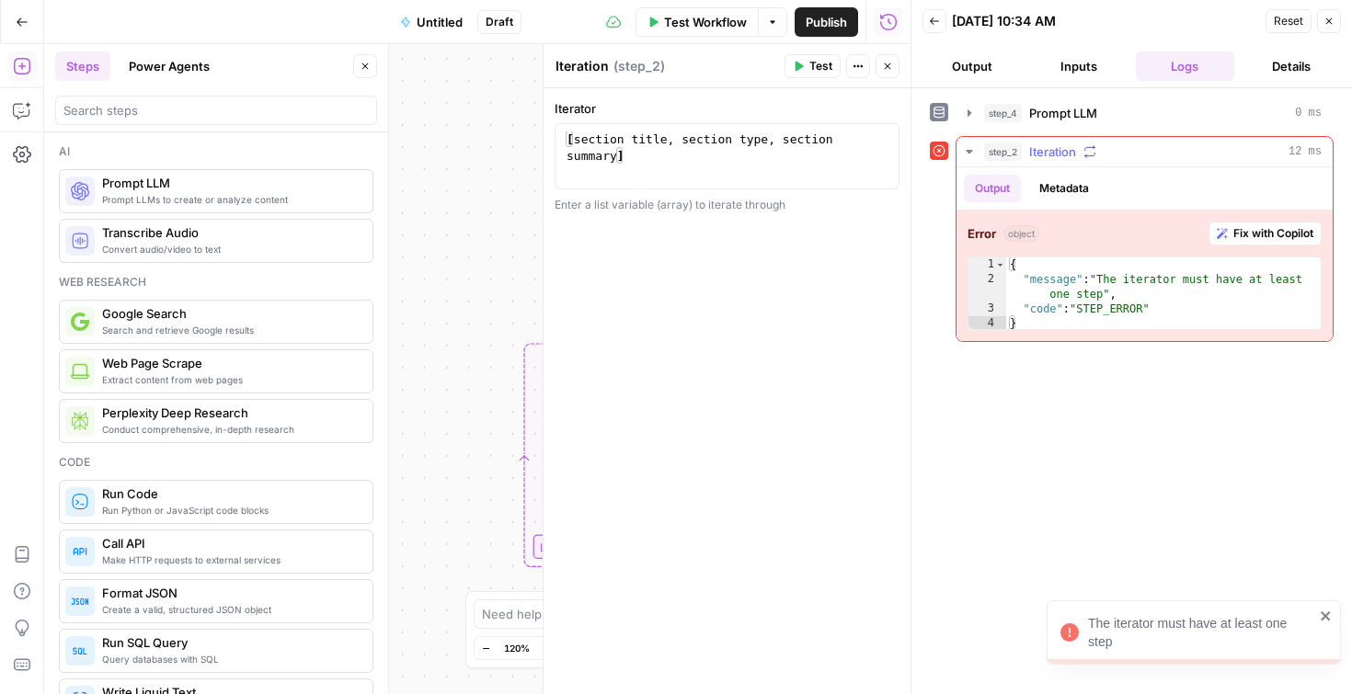
click at [1171, 212] on div "Error object Fix with Copilot 1 2 3 4 { "message" : "The iterator must have at …" at bounding box center [1144, 276] width 376 height 131
click at [1335, 23] on button "Close" at bounding box center [1329, 21] width 24 height 24
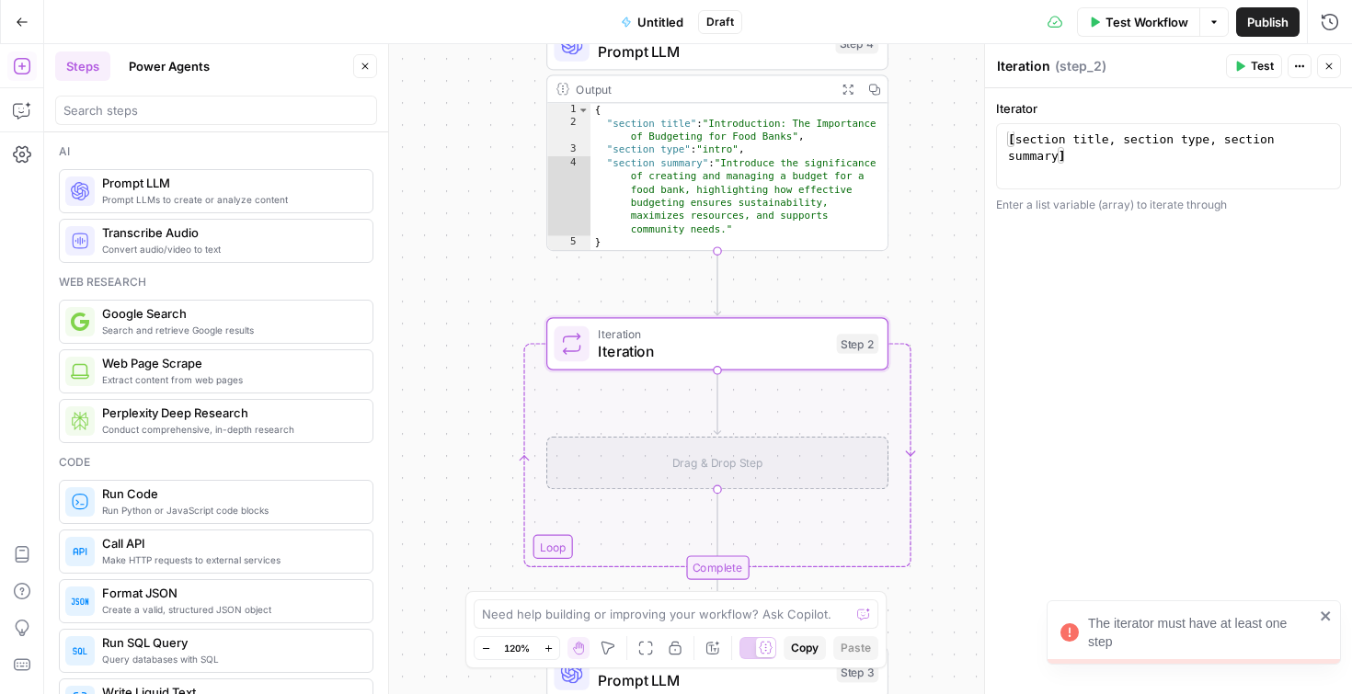
click at [710, 444] on div "Drag & Drop Step" at bounding box center [717, 463] width 342 height 53
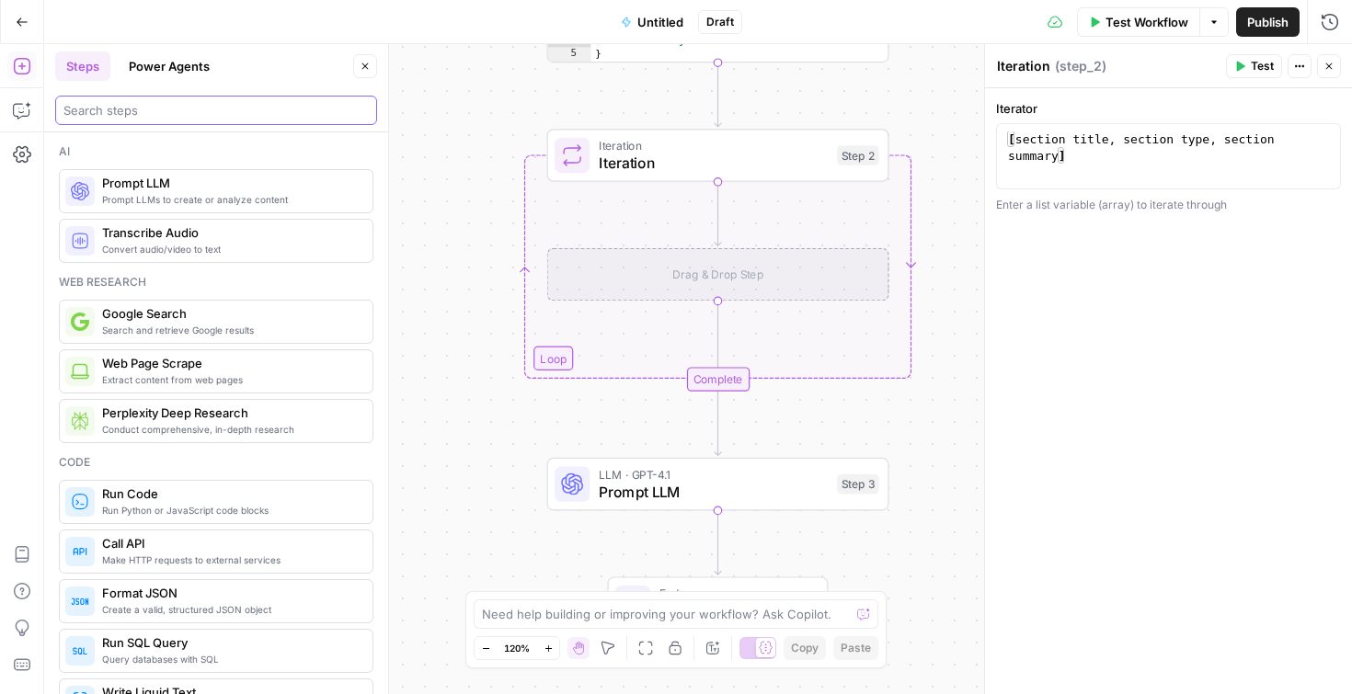
click at [143, 112] on input "search" at bounding box center [215, 110] width 305 height 18
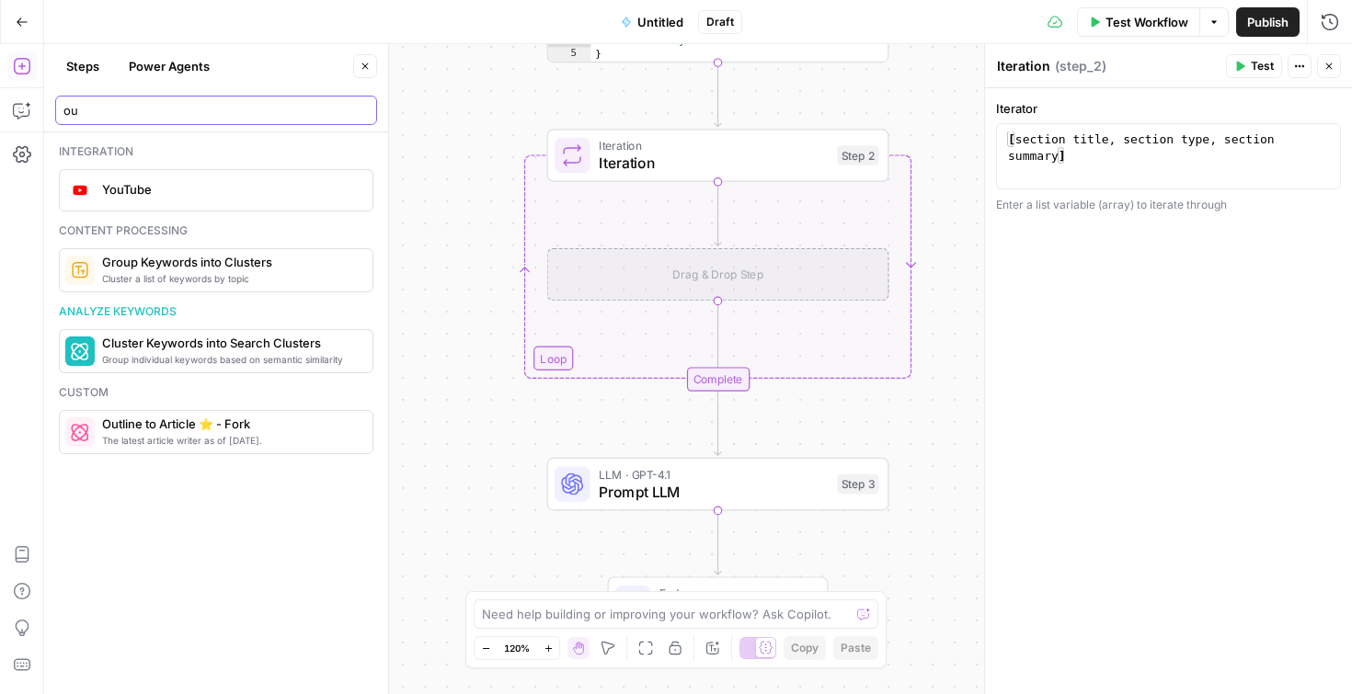
type input "o"
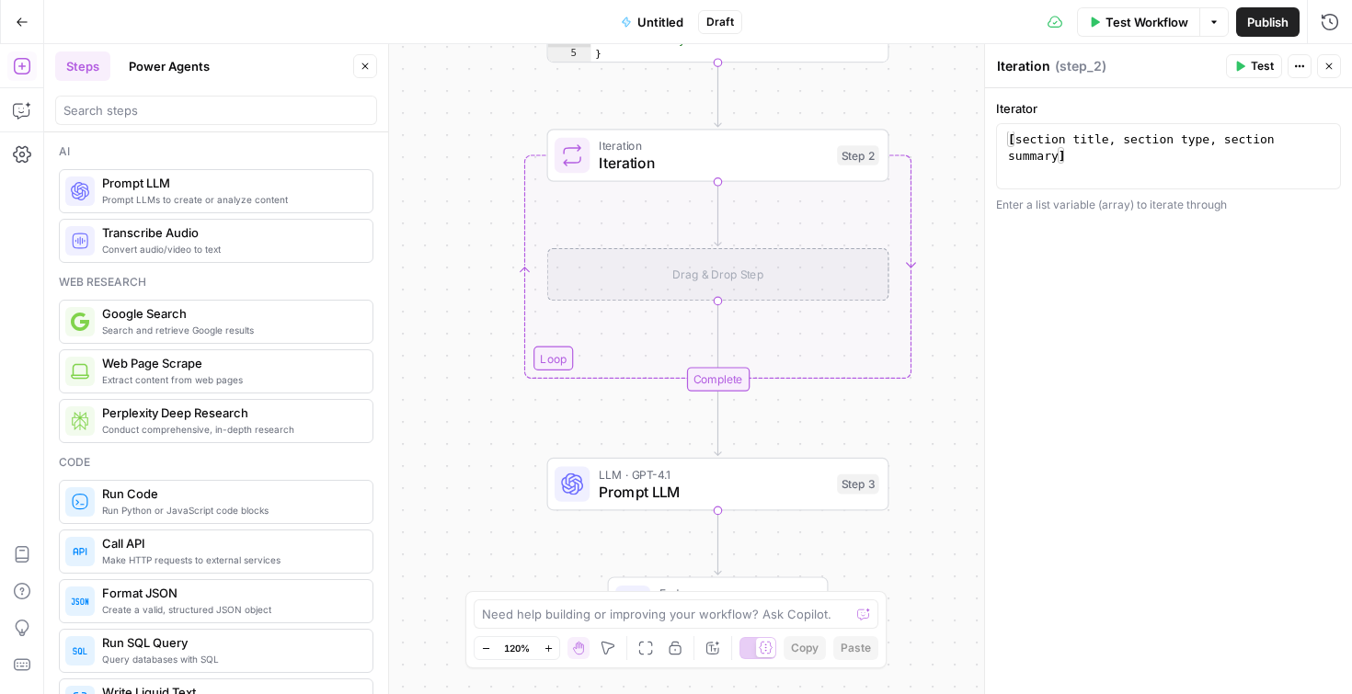
click at [670, 20] on span "Untitled" at bounding box center [660, 22] width 46 height 18
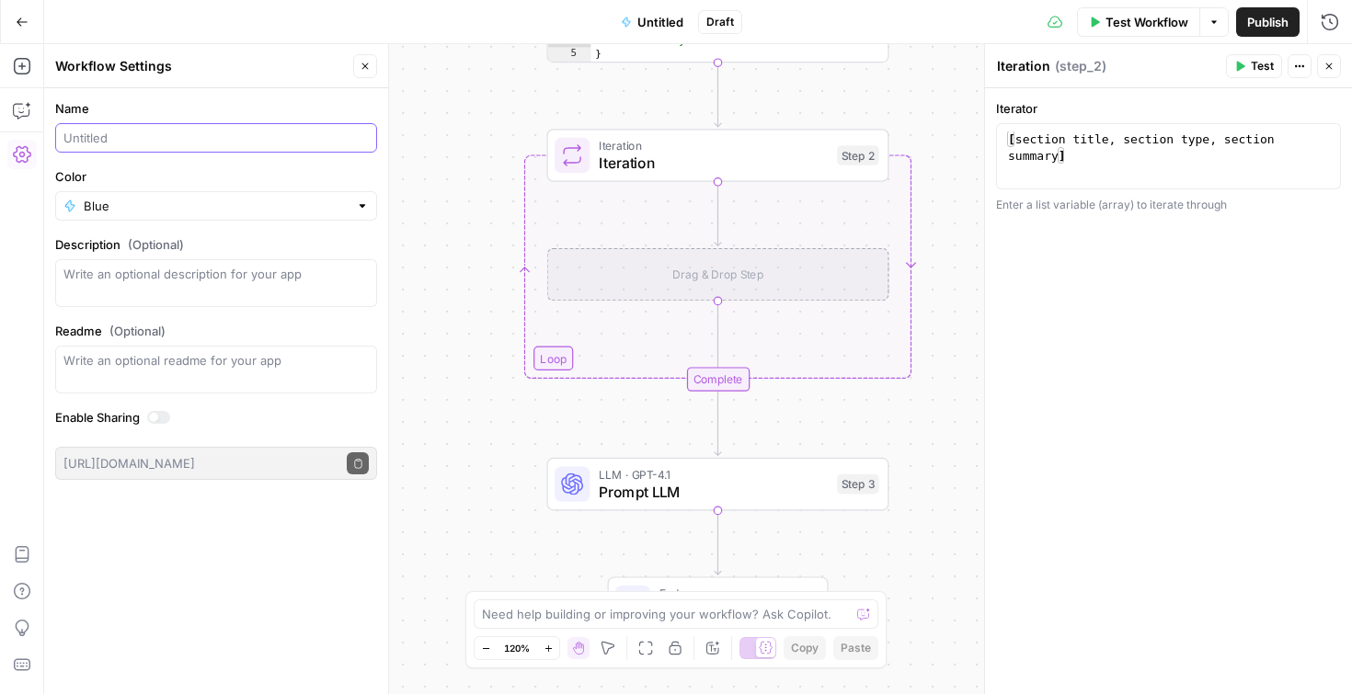
click at [142, 130] on input "Name" at bounding box center [215, 138] width 305 height 18
type input "Brand Aligned Blog Builder"
click at [17, 17] on icon "button" at bounding box center [22, 22] width 13 height 13
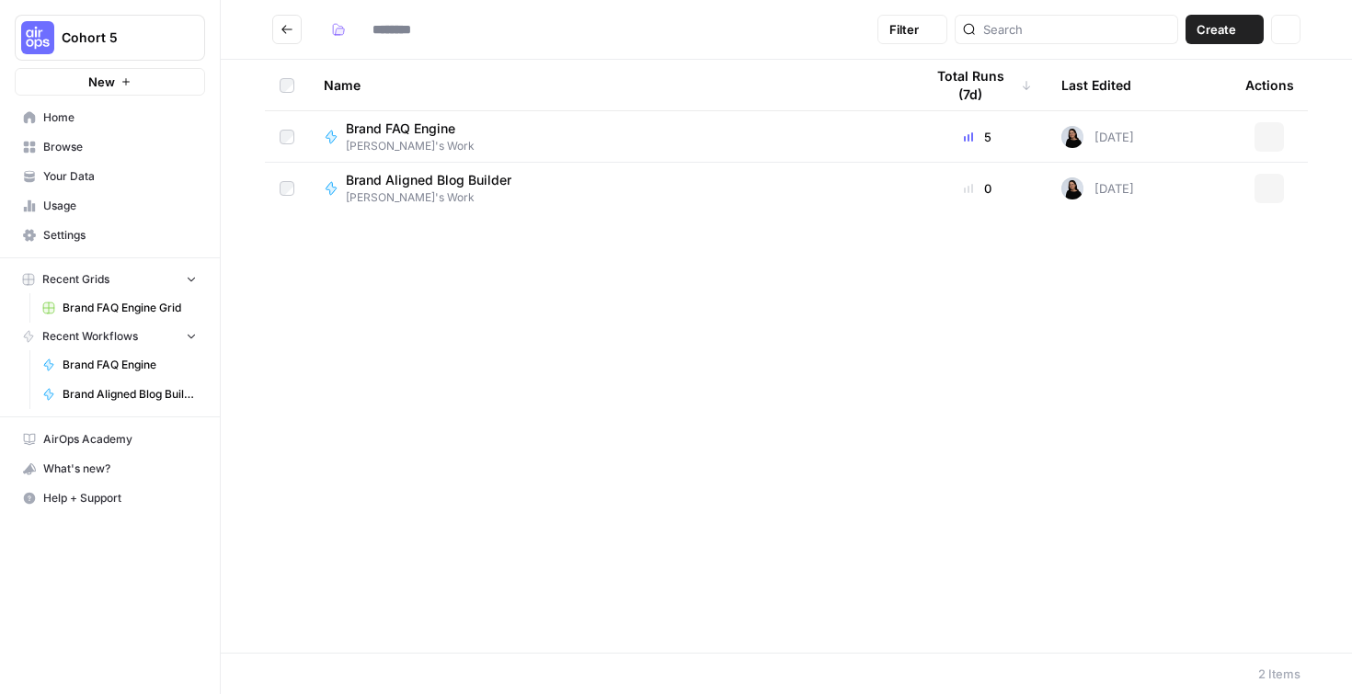
type input "**********"
click at [284, 39] on button "Go back" at bounding box center [286, 29] width 29 height 29
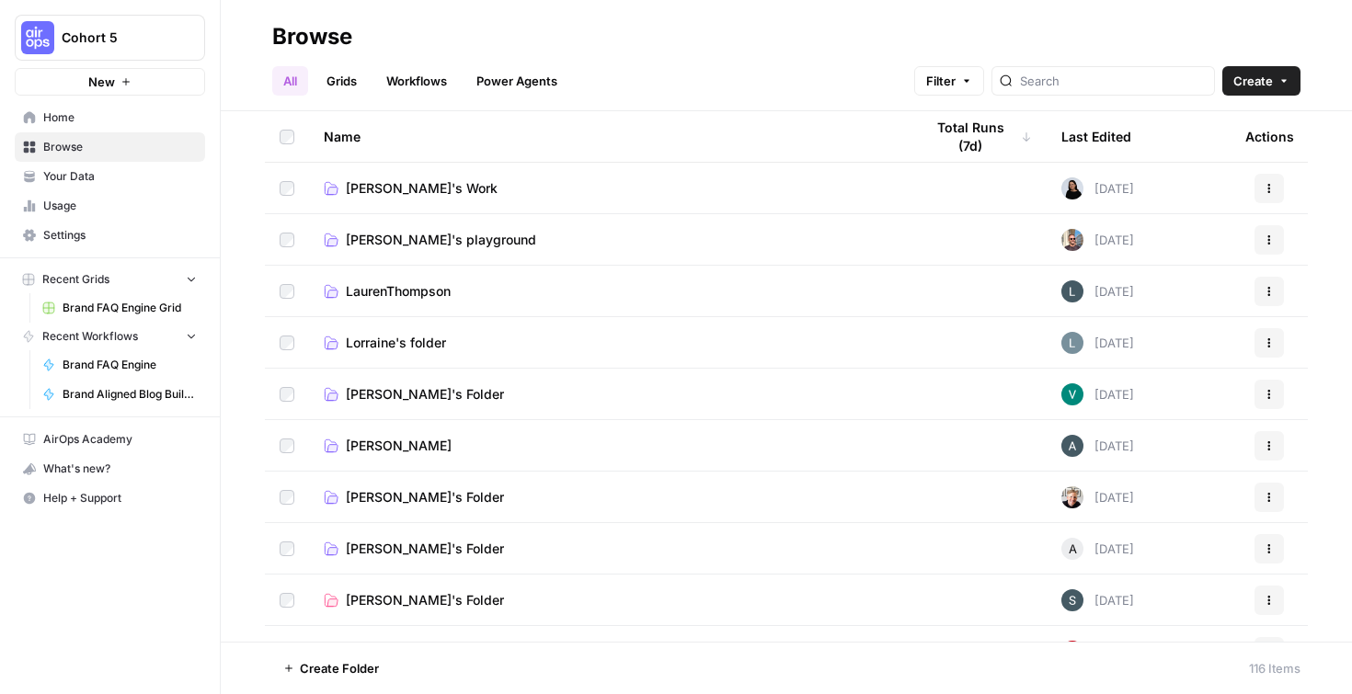
click at [1087, 93] on div at bounding box center [1102, 80] width 223 height 29
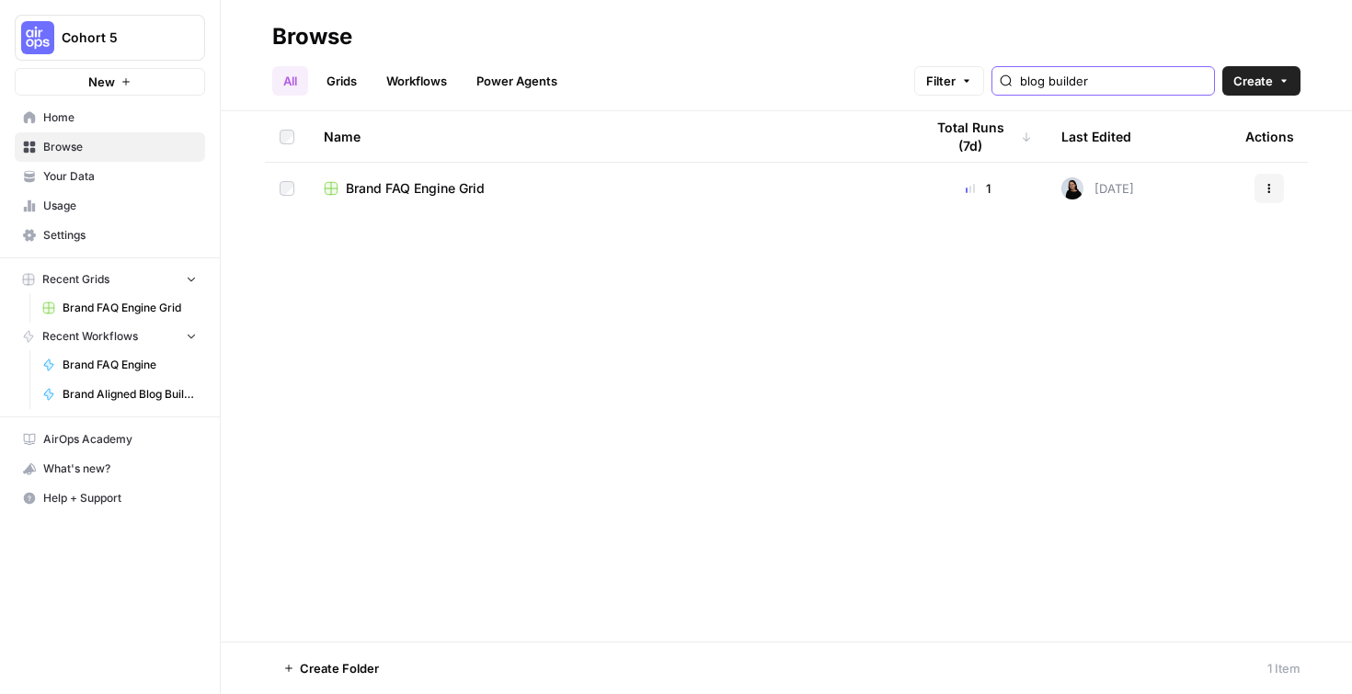
type input "blog builder"
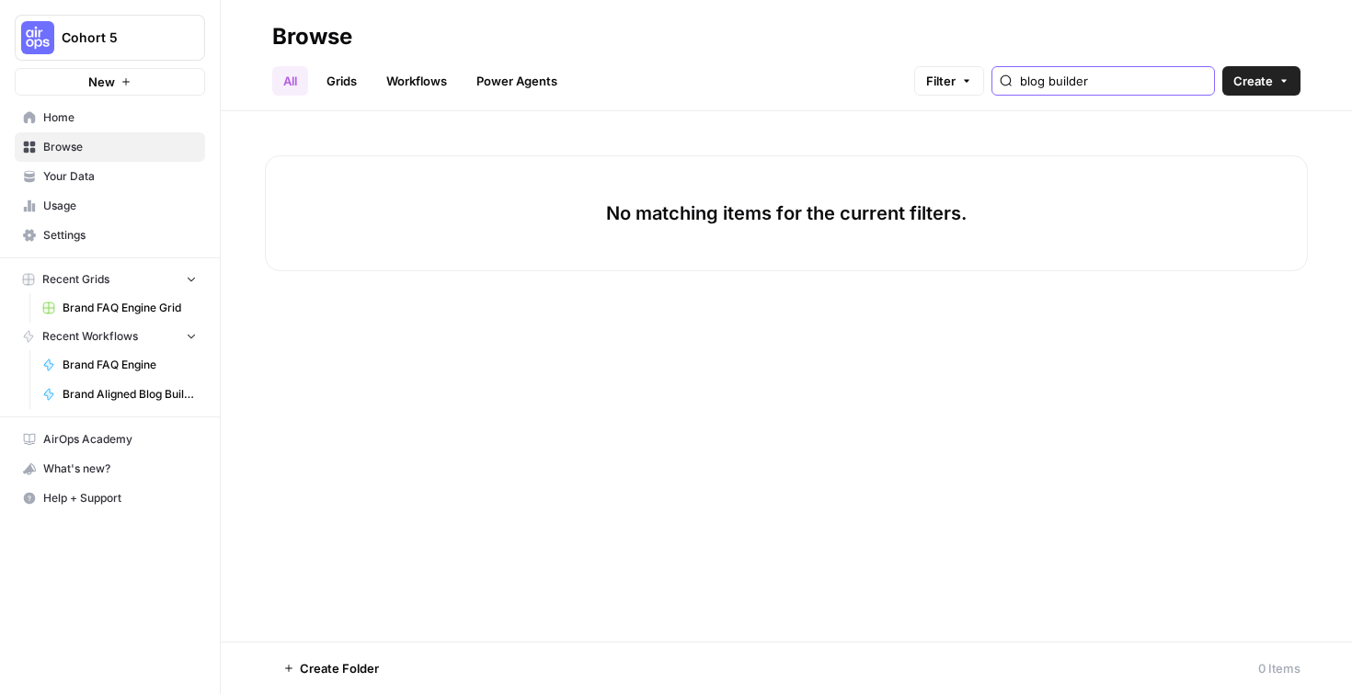
drag, startPoint x: 1119, startPoint y: 80, endPoint x: 1078, endPoint y: 15, distance: 77.3
click at [1080, 72] on input "blog builder" at bounding box center [1113, 81] width 187 height 18
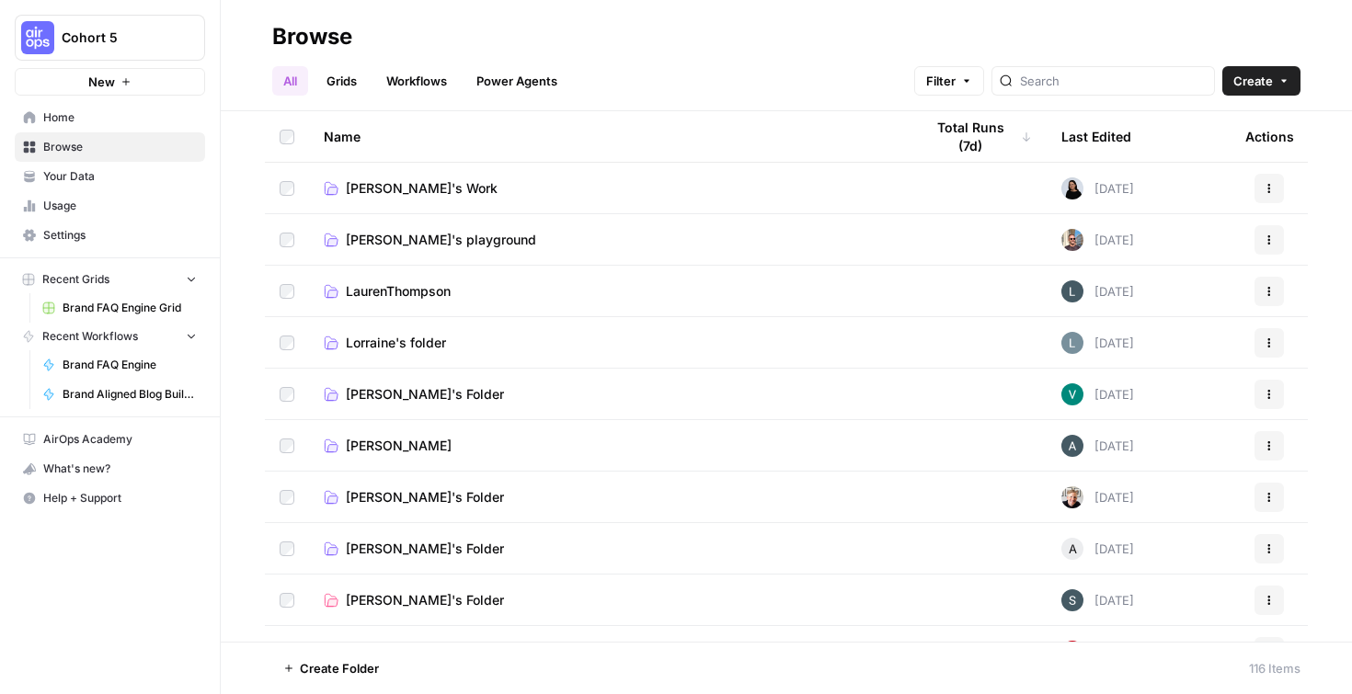
click at [406, 86] on link "Workflows" at bounding box center [416, 80] width 83 height 29
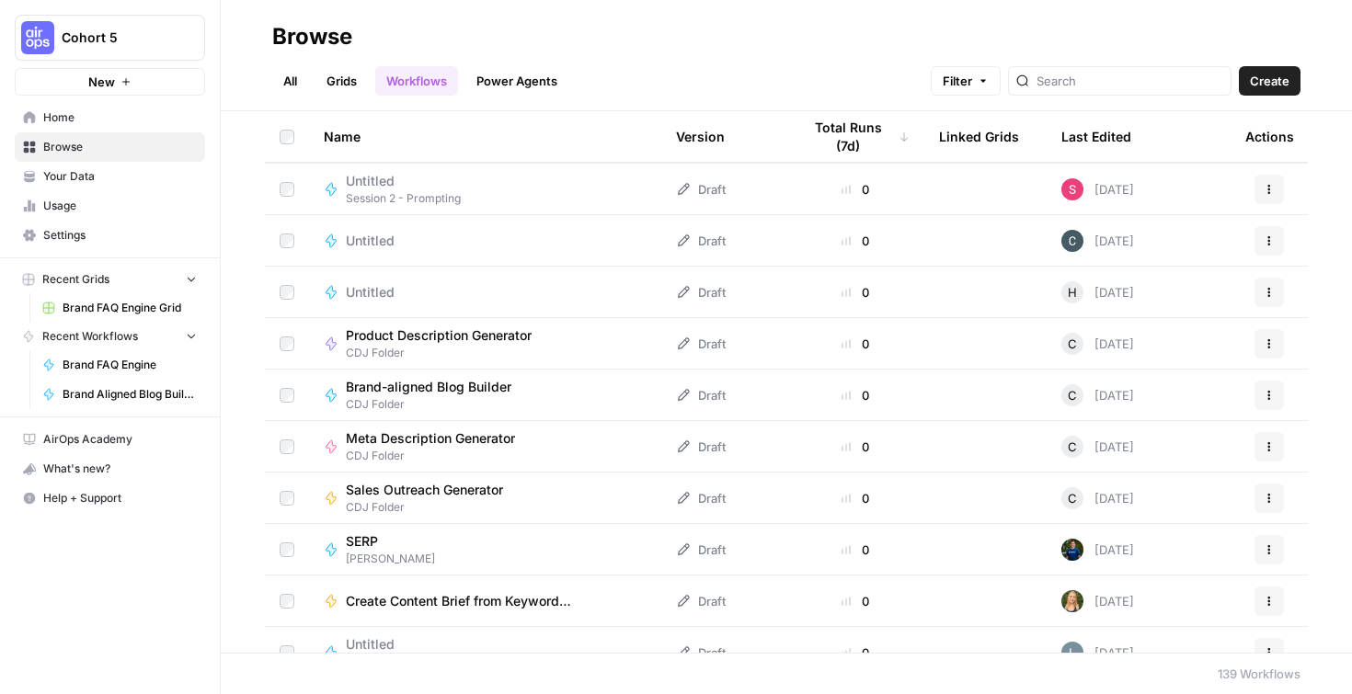
scroll to position [4309, 0]
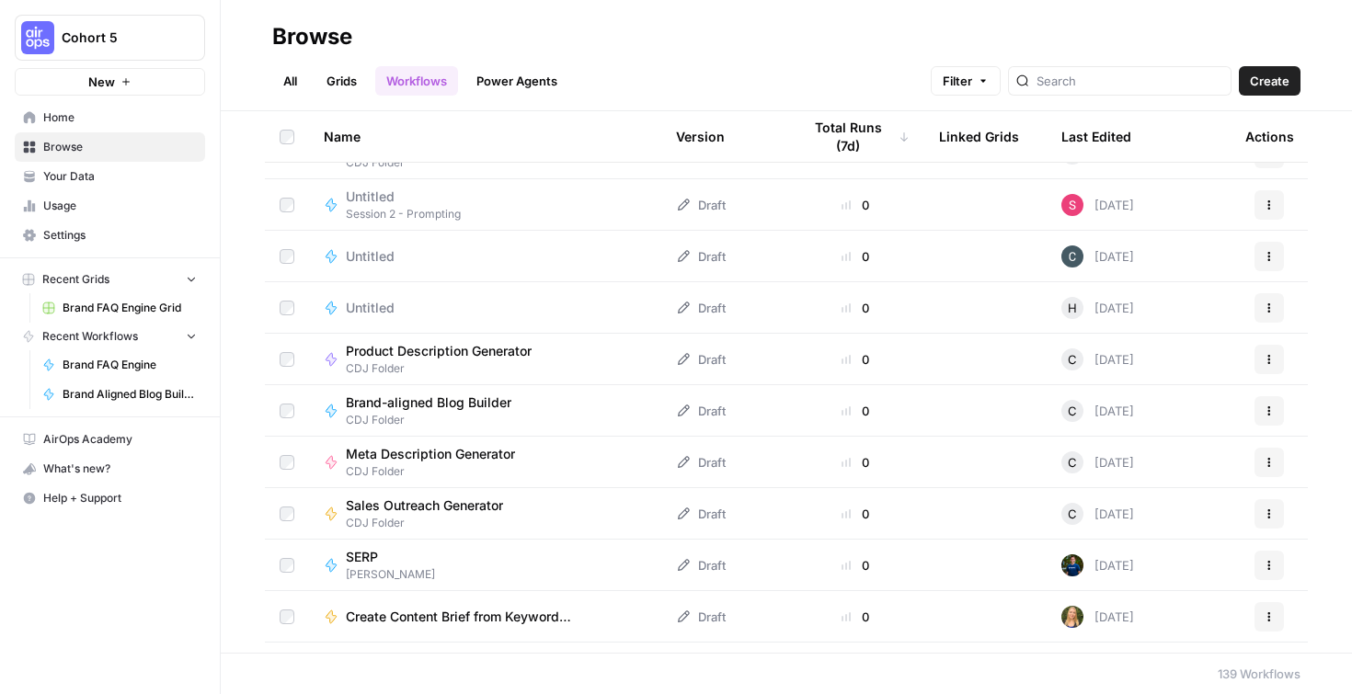
click at [498, 406] on span "Brand-aligned Blog Builder" at bounding box center [429, 403] width 166 height 18
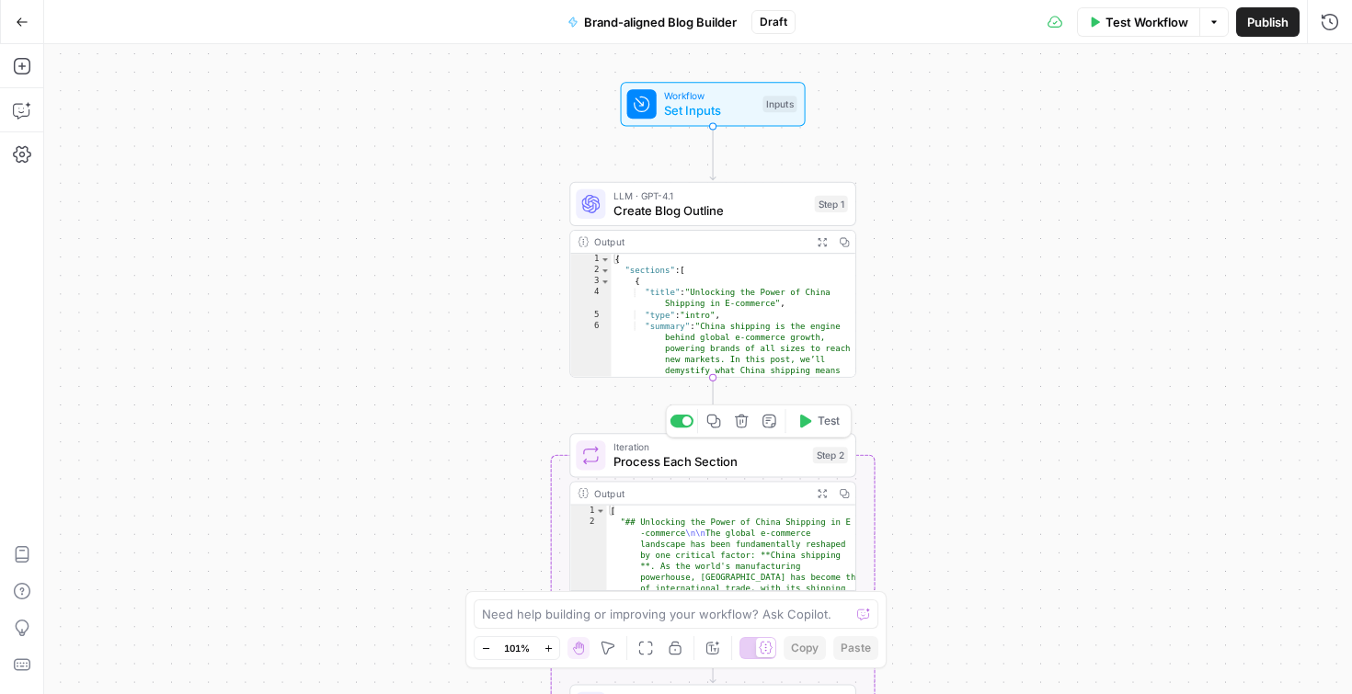
click at [649, 468] on span "Process Each Section" at bounding box center [709, 461] width 192 height 18
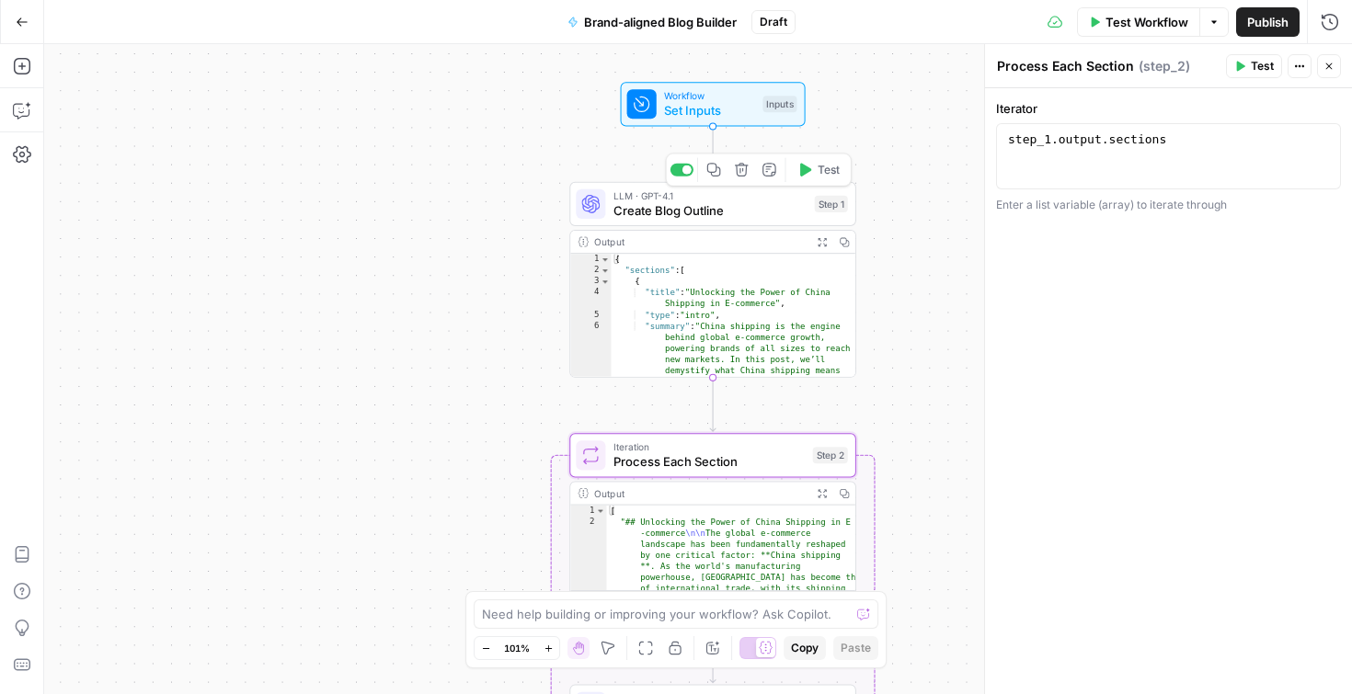
click at [696, 209] on span "Create Blog Outline" at bounding box center [710, 210] width 194 height 18
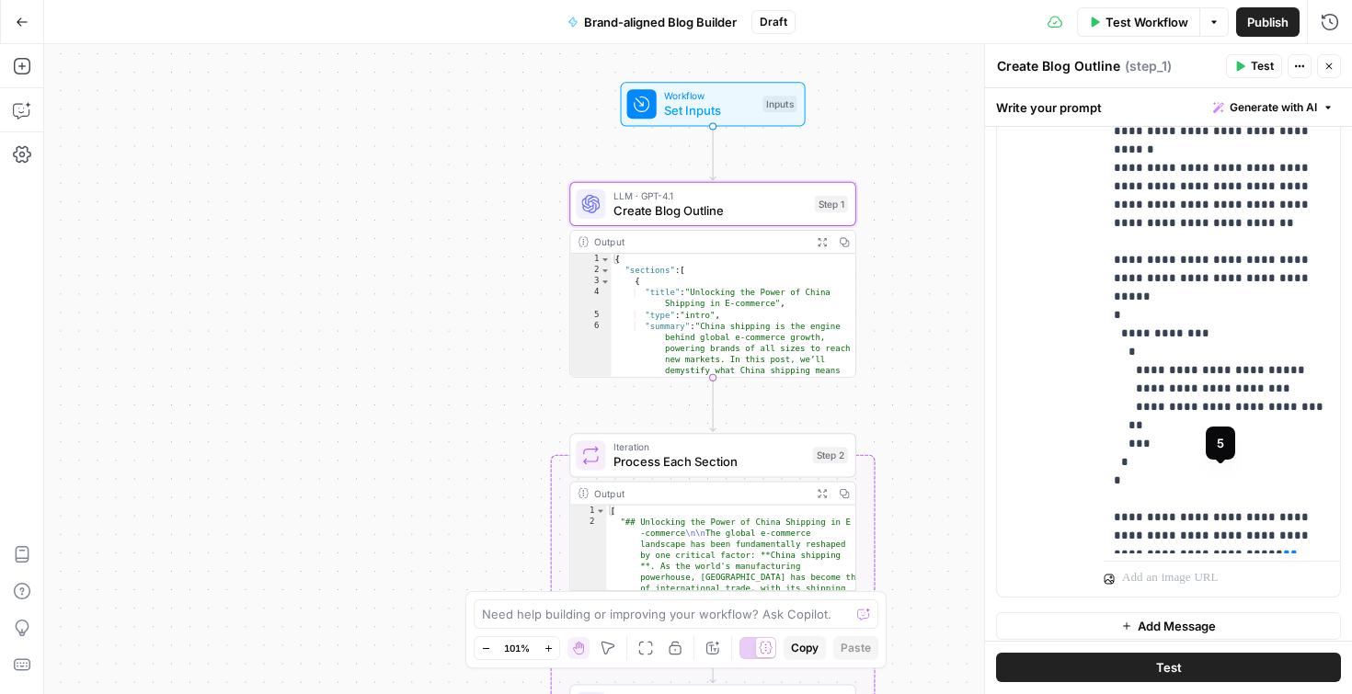
scroll to position [602, 0]
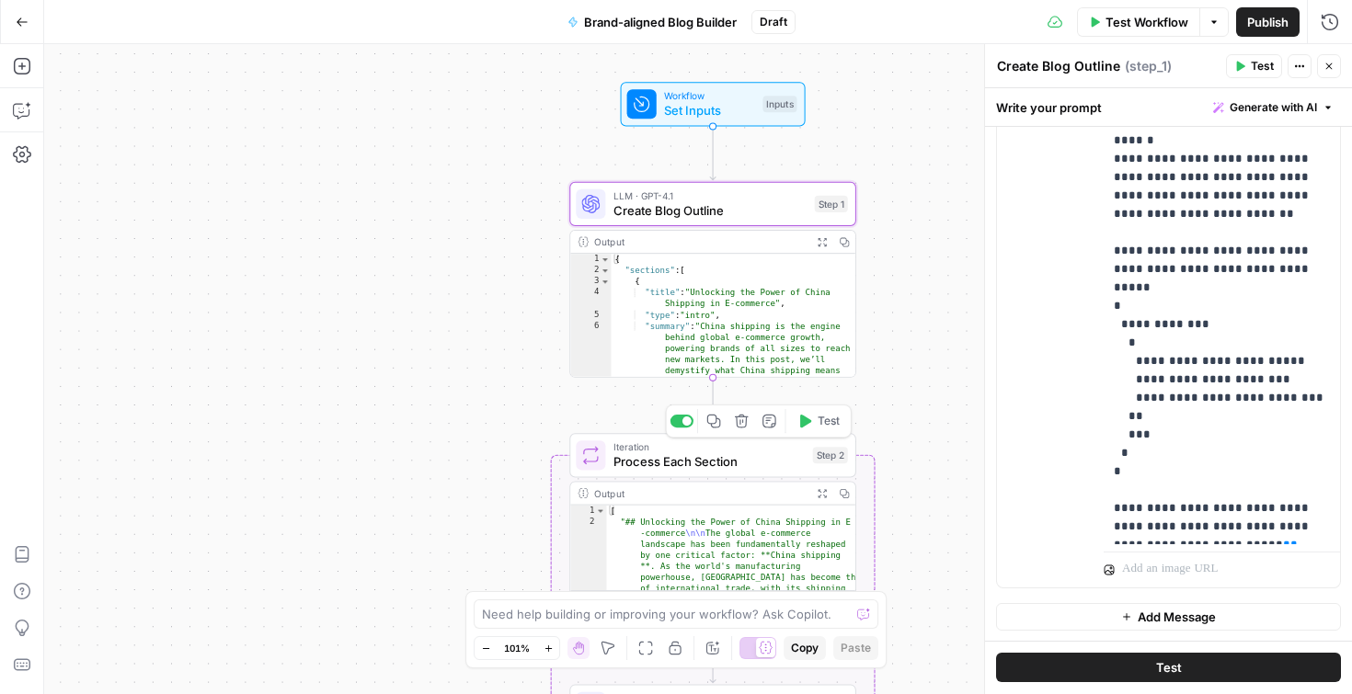
click at [725, 474] on div "Iteration Process Each Section Step 2 Copy step Delete step Add Note Test" at bounding box center [712, 455] width 287 height 44
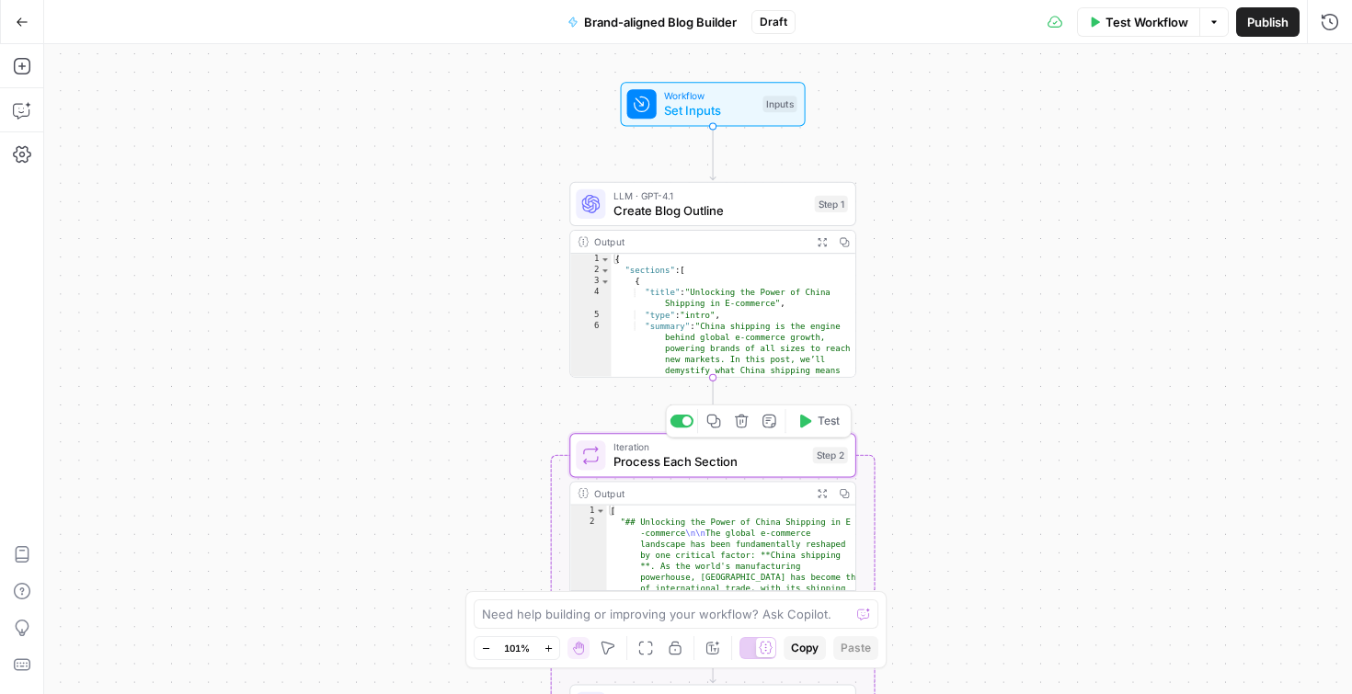
type textarea "Process Each Section"
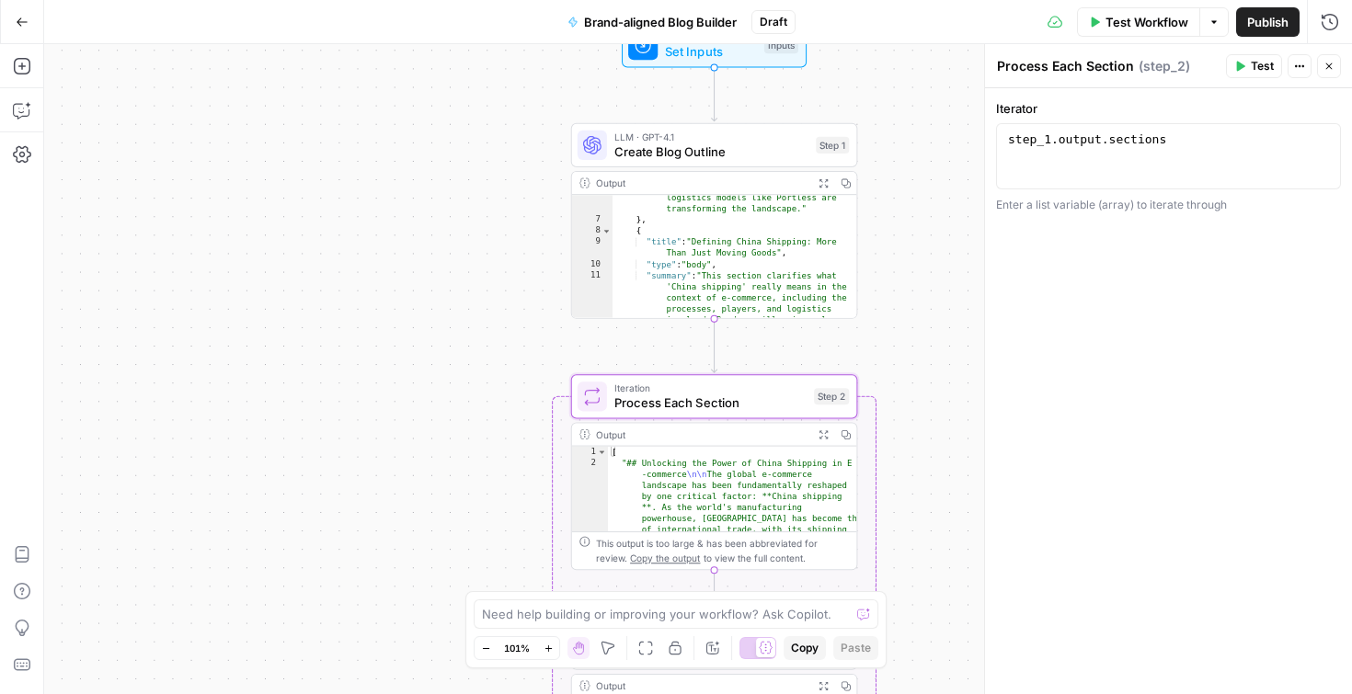
scroll to position [152, 0]
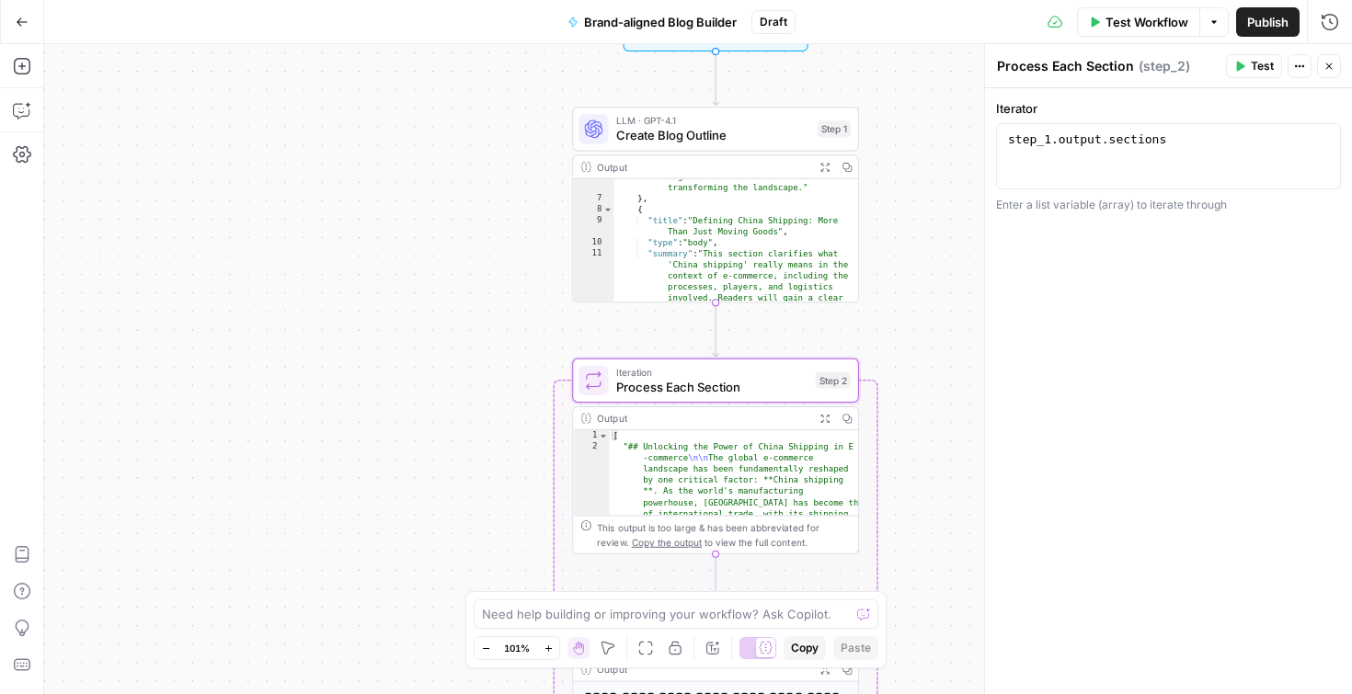
type textarea "**********"
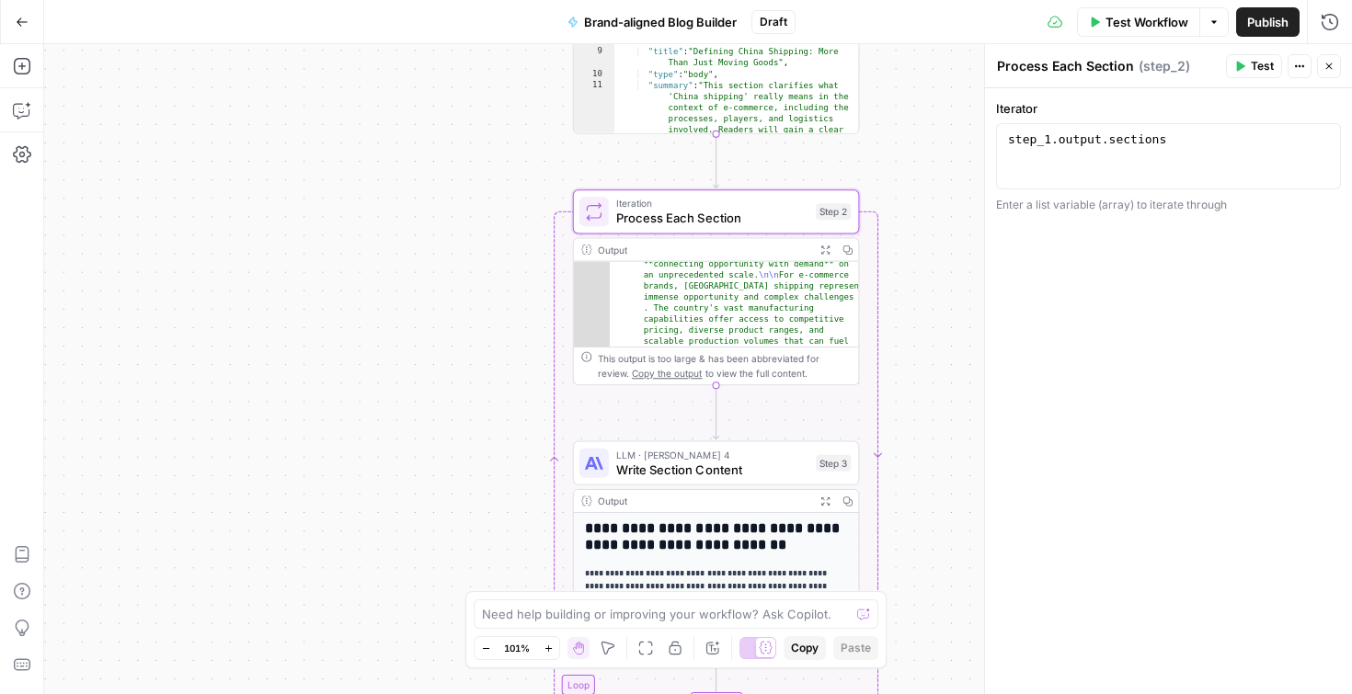
click at [733, 476] on span "Write Section Content" at bounding box center [712, 470] width 192 height 18
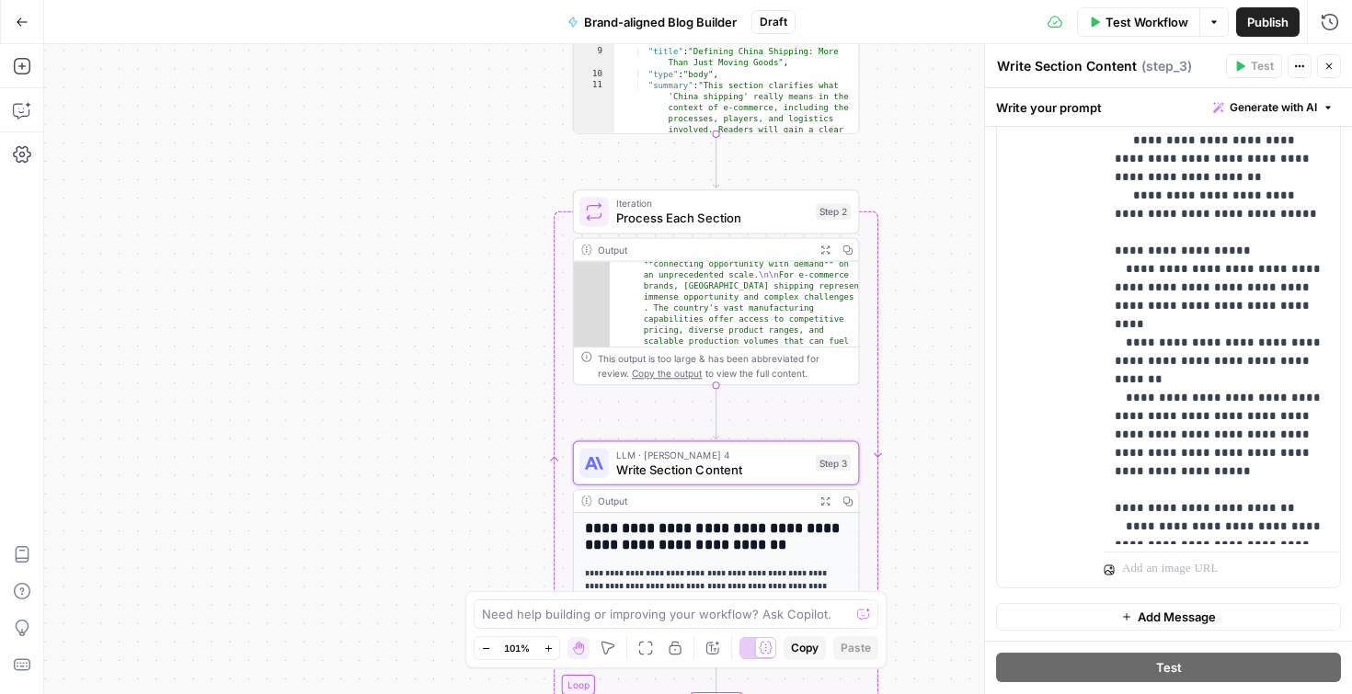
scroll to position [193, 0]
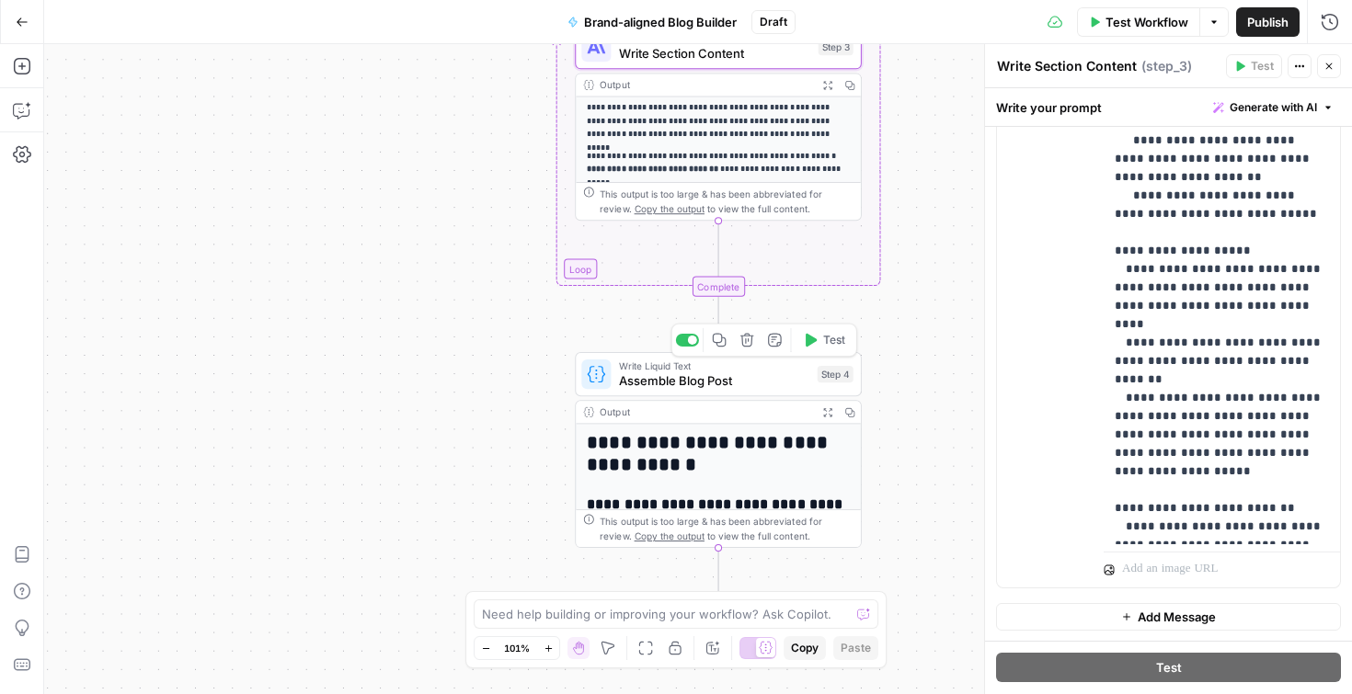
click at [693, 375] on span "Assemble Blog Post" at bounding box center [714, 381] width 191 height 18
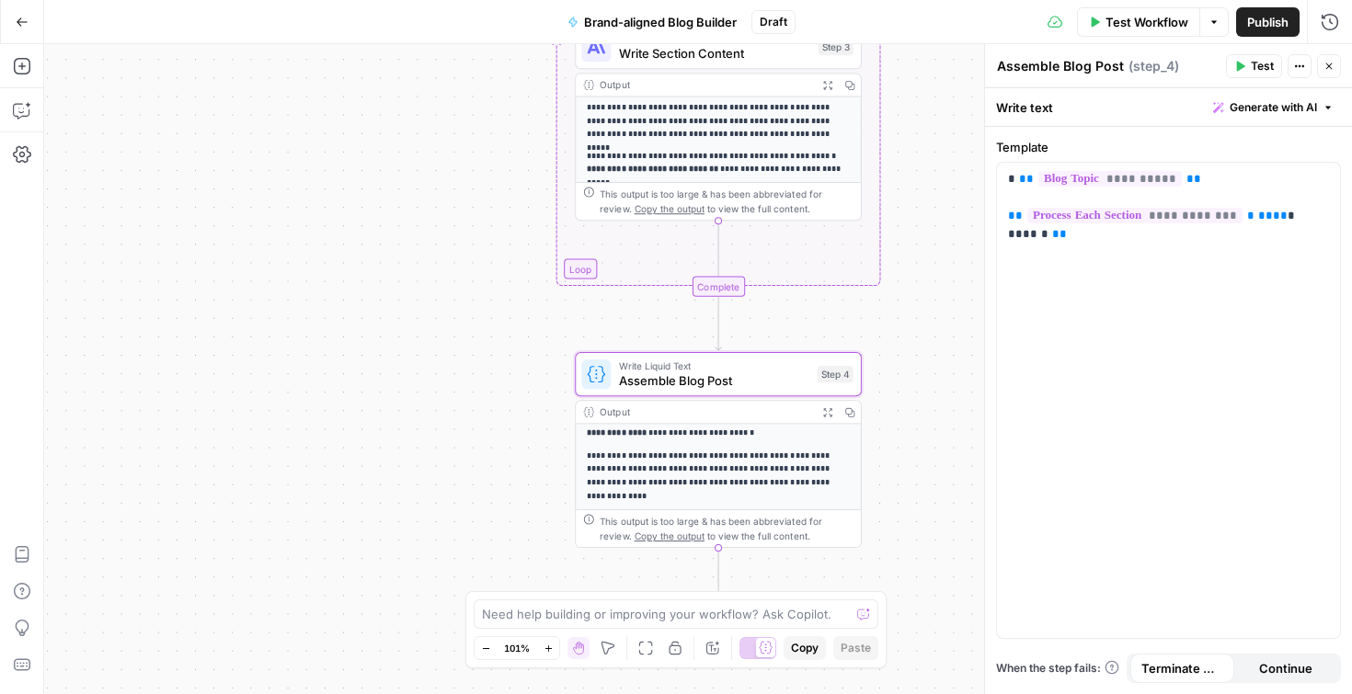
scroll to position [0, 0]
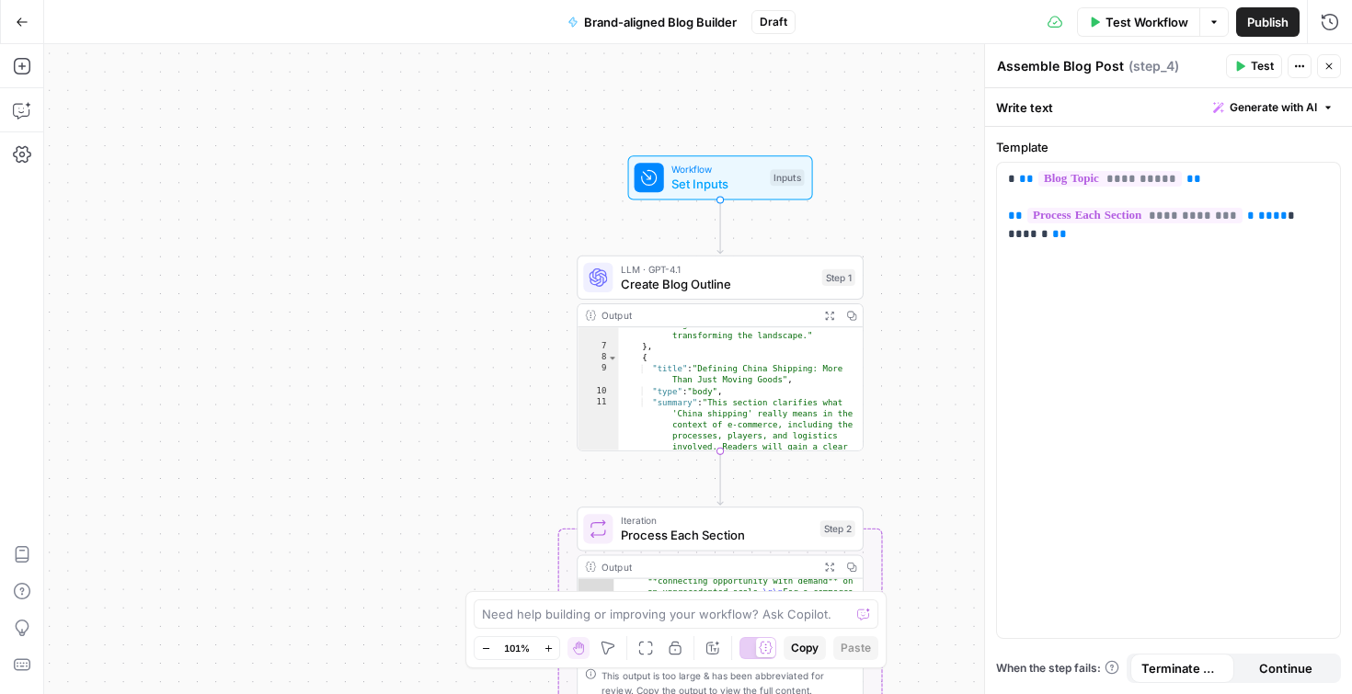
click at [704, 272] on span "LLM · GPT-4.1" at bounding box center [718, 269] width 194 height 15
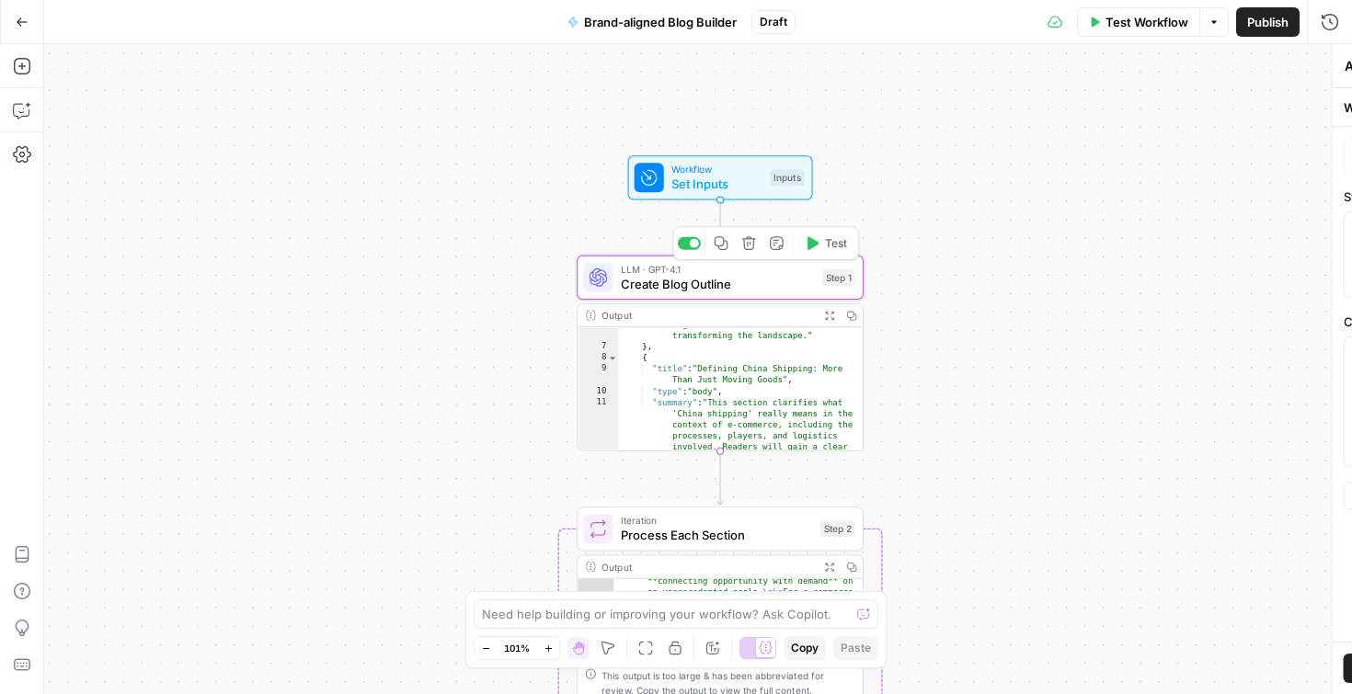
type textarea "Create Blog Outline"
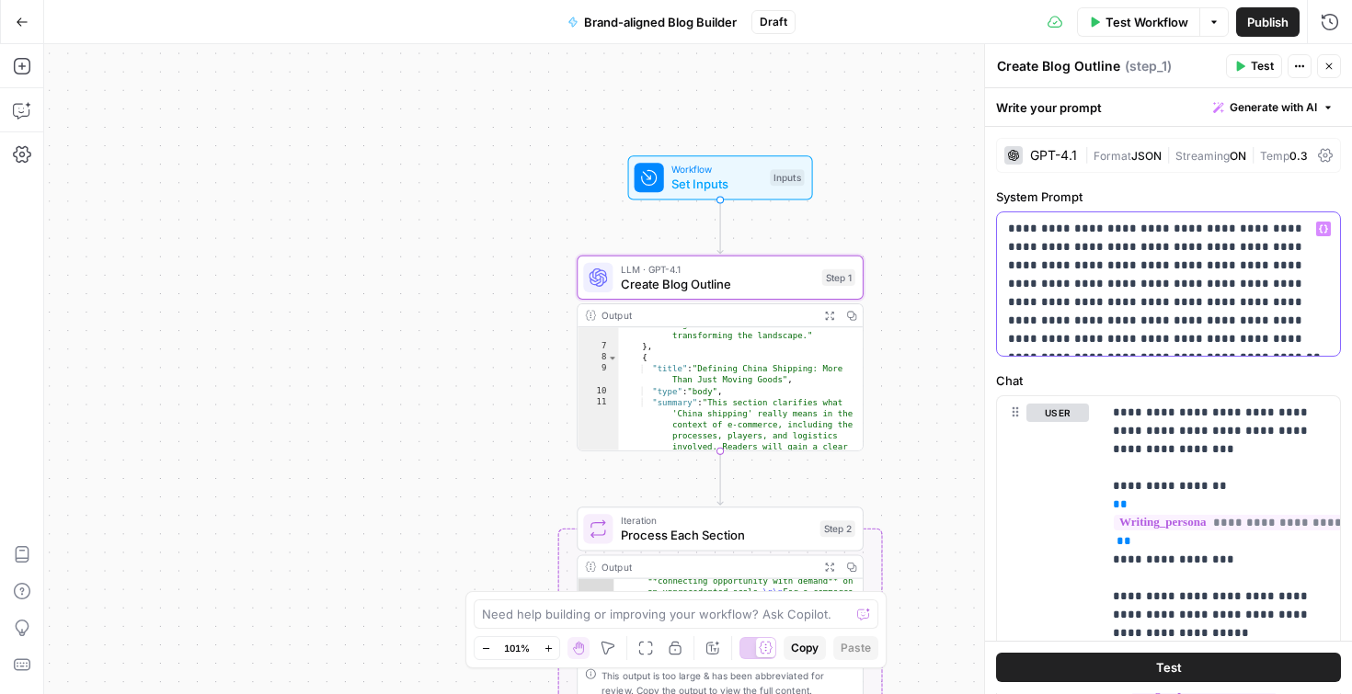
click at [1074, 217] on div "**********" at bounding box center [1168, 283] width 343 height 143
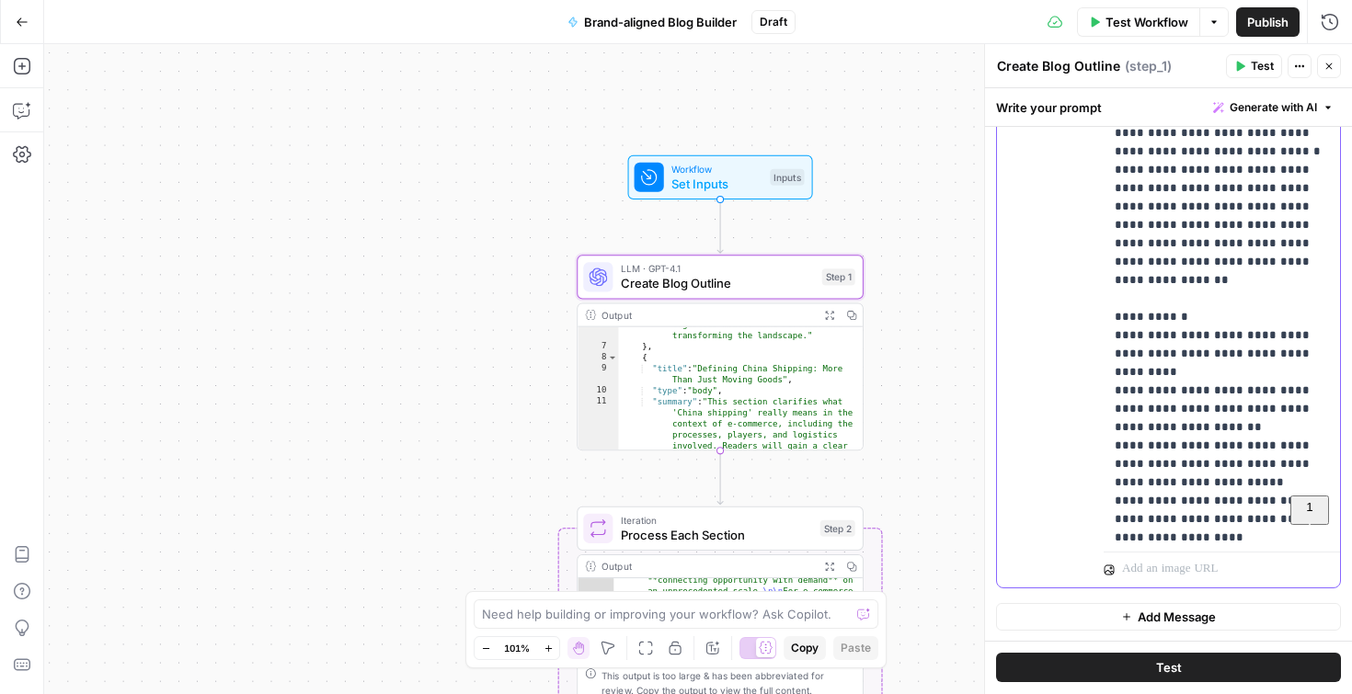
scroll to position [308, 0]
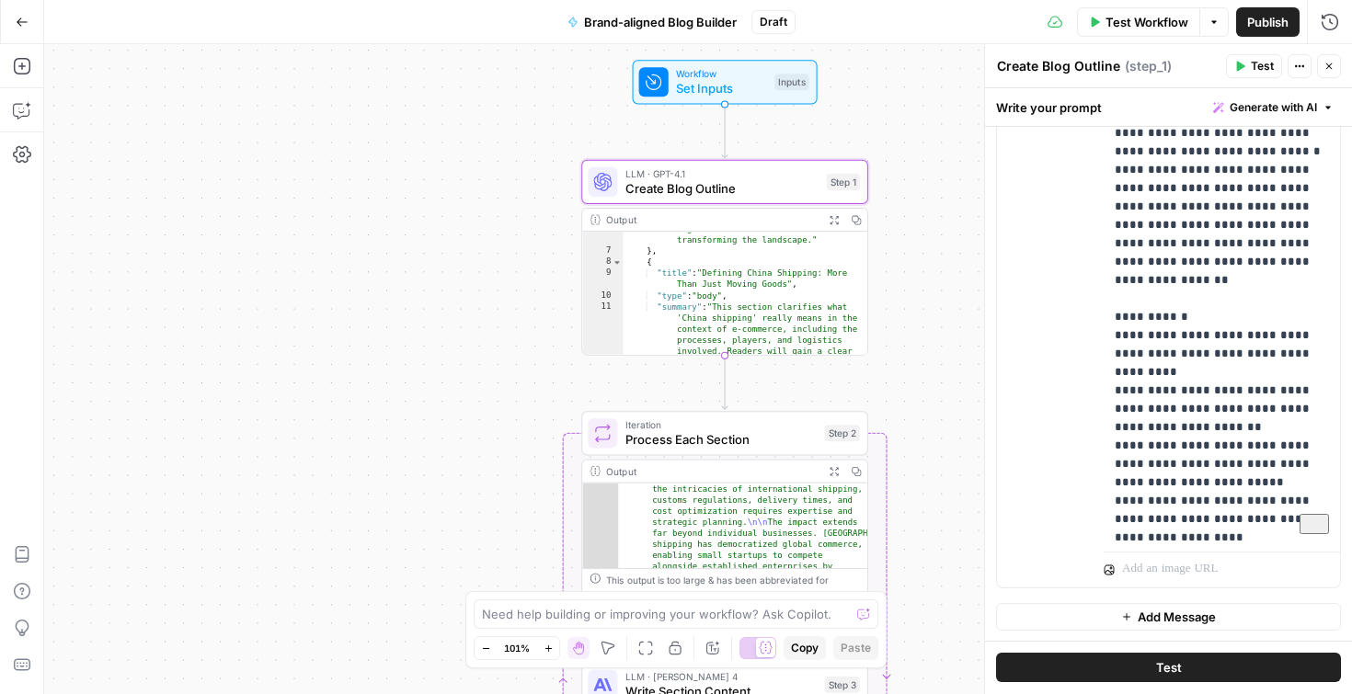
click at [718, 443] on span "Process Each Section" at bounding box center [721, 439] width 192 height 18
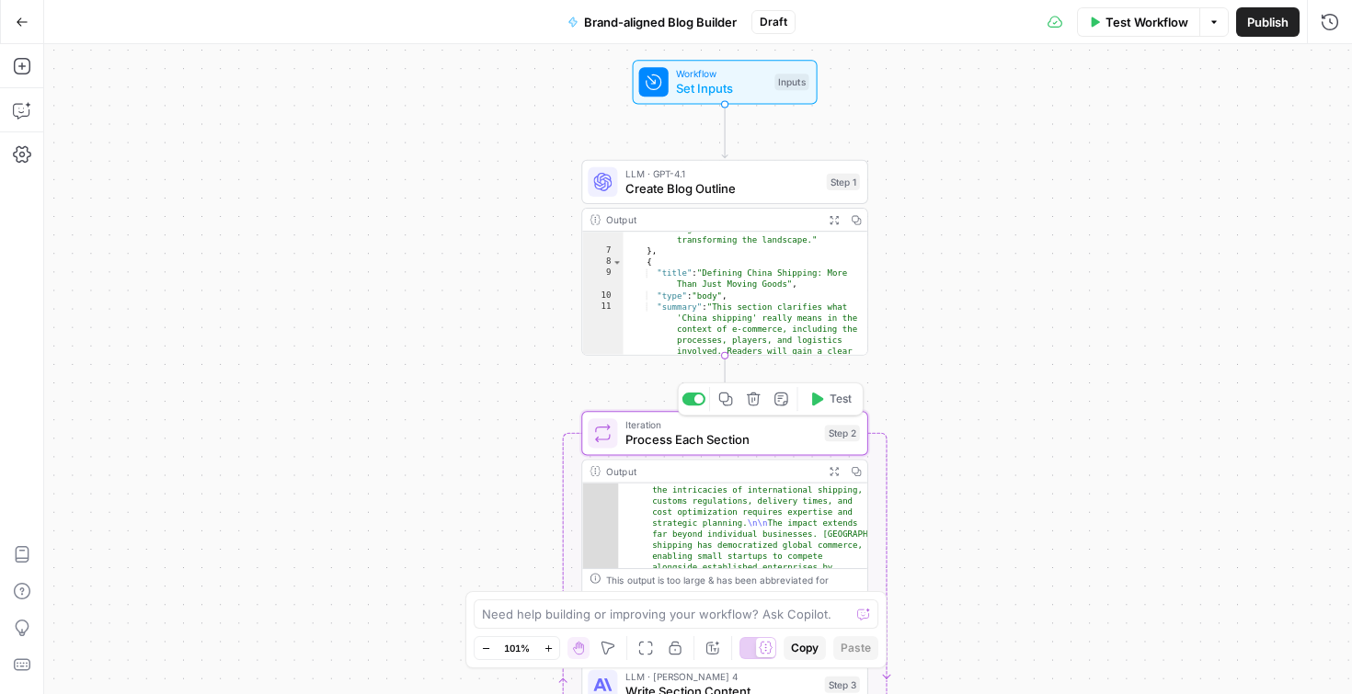
type textarea "Process Each Section"
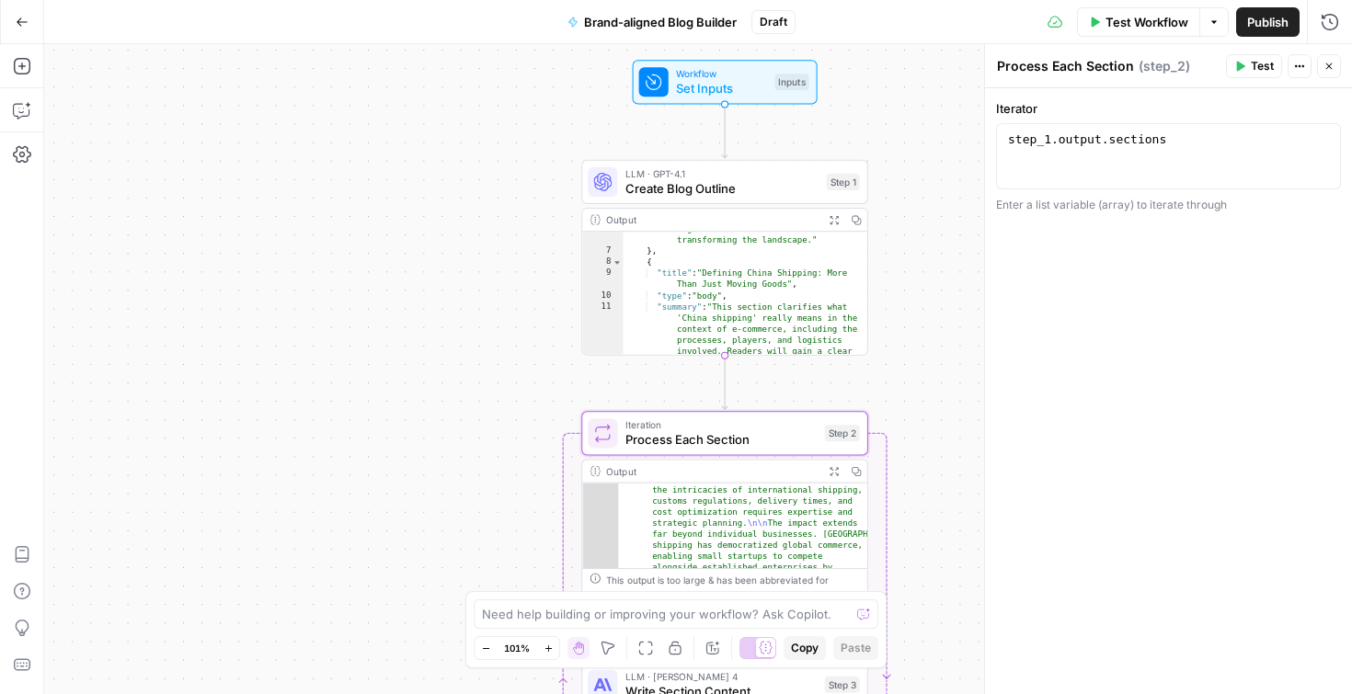
type textarea "**********"
drag, startPoint x: 1193, startPoint y: 149, endPoint x: 1175, endPoint y: 97, distance: 54.4
click at [1175, 97] on div "**********" at bounding box center [1168, 391] width 367 height 606
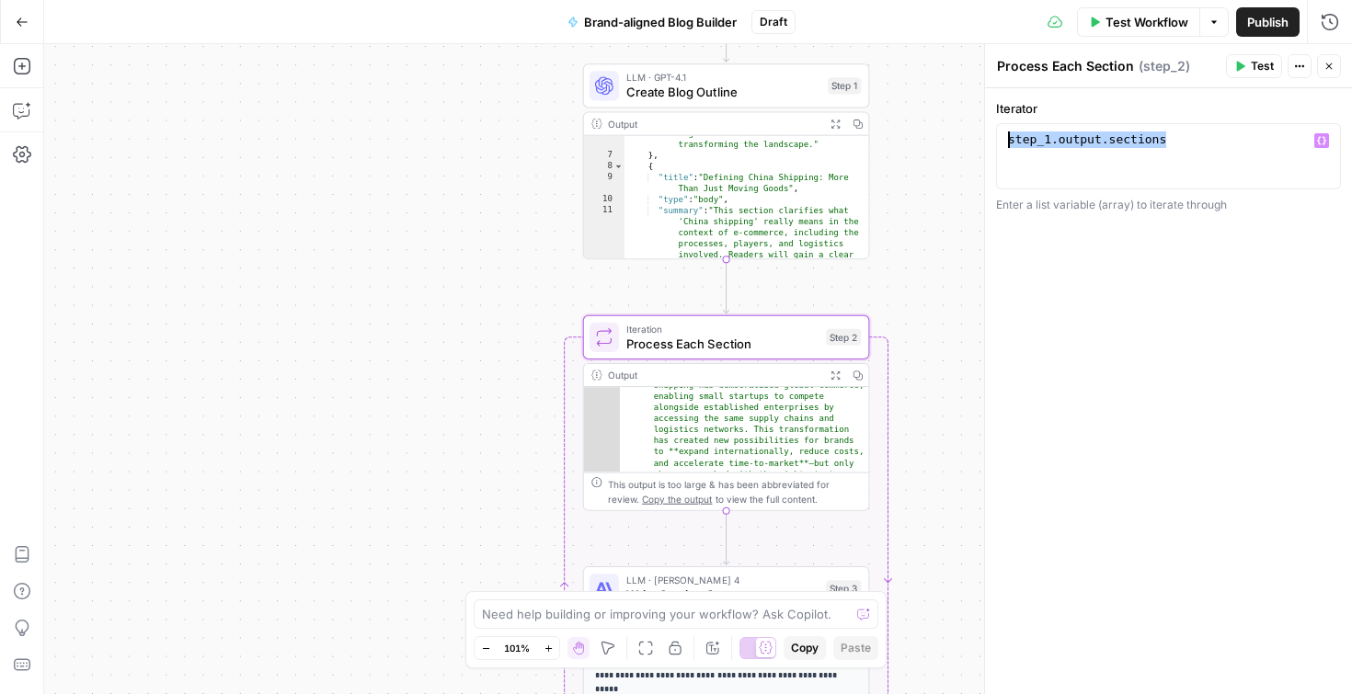
scroll to position [487, 0]
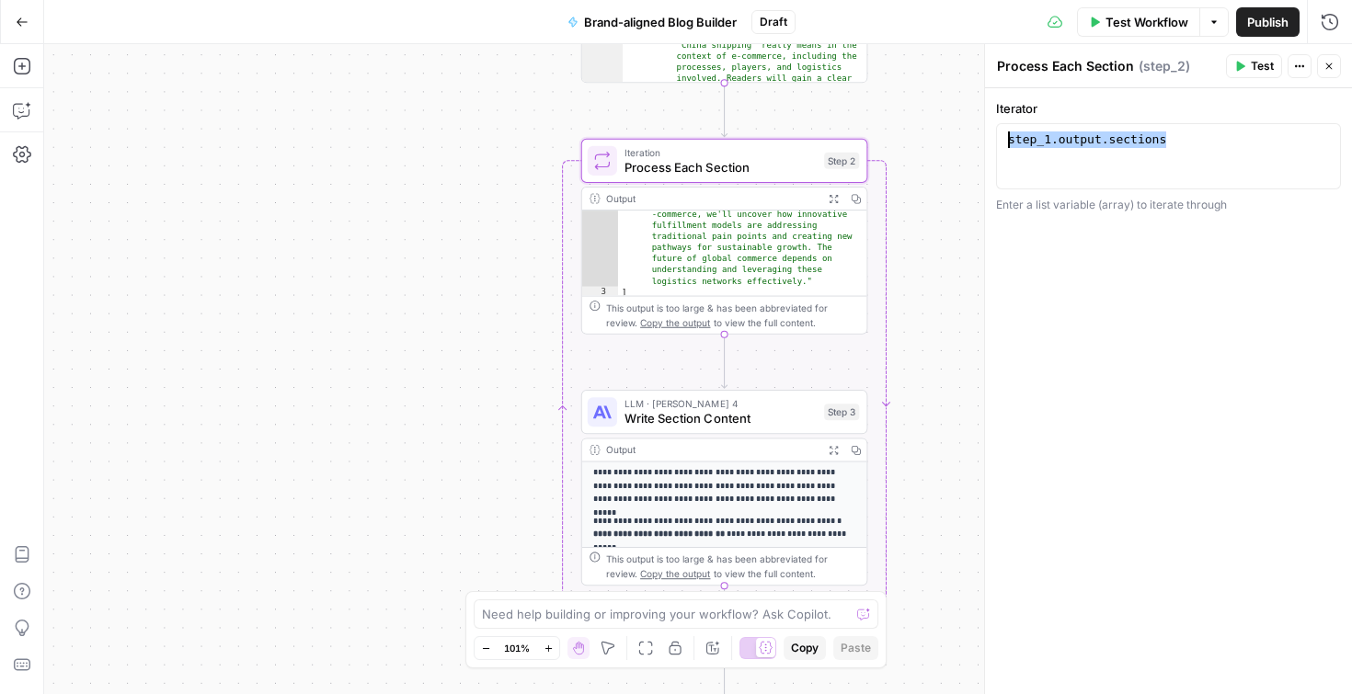
click at [715, 396] on div "LLM · Claude Sonnet 4 Write Section Content Step 3 Copy step Delete step Add No…" at bounding box center [724, 412] width 287 height 44
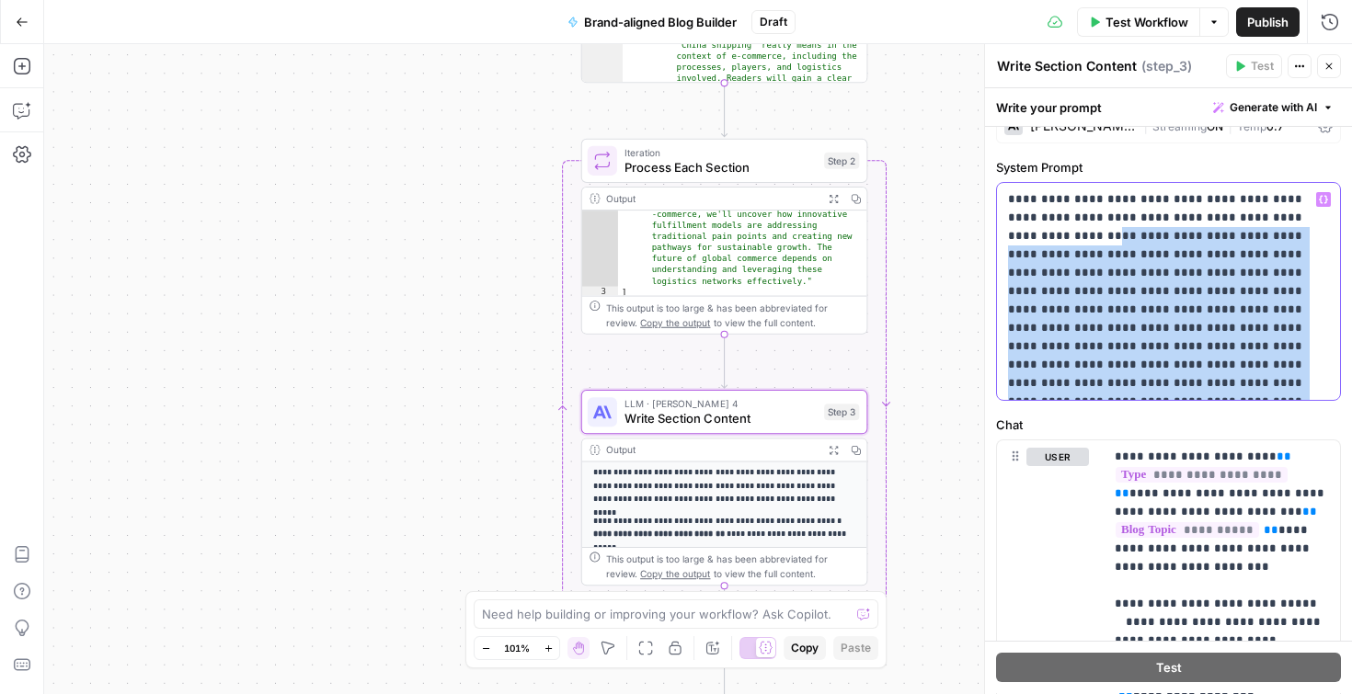
scroll to position [29, 0]
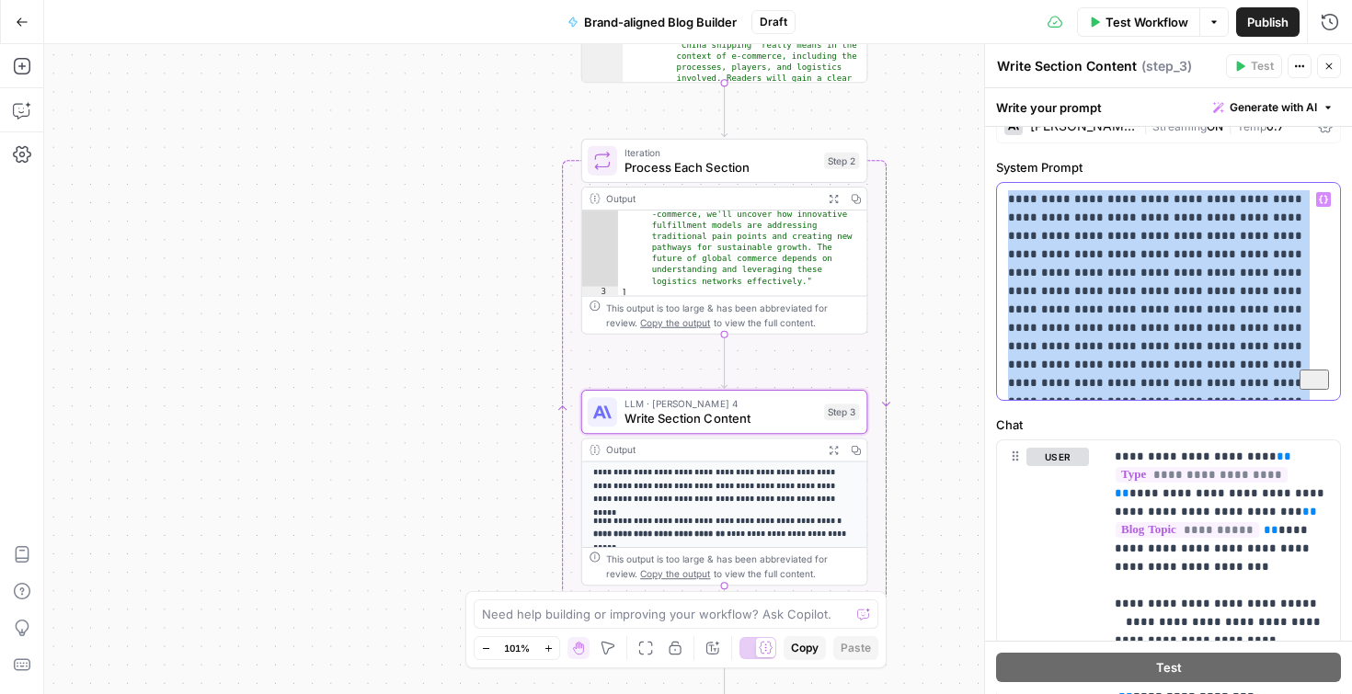
drag, startPoint x: 1071, startPoint y: 388, endPoint x: 994, endPoint y: 203, distance: 200.3
click at [994, 203] on div "**********" at bounding box center [1168, 692] width 367 height 1190
copy p "**********"
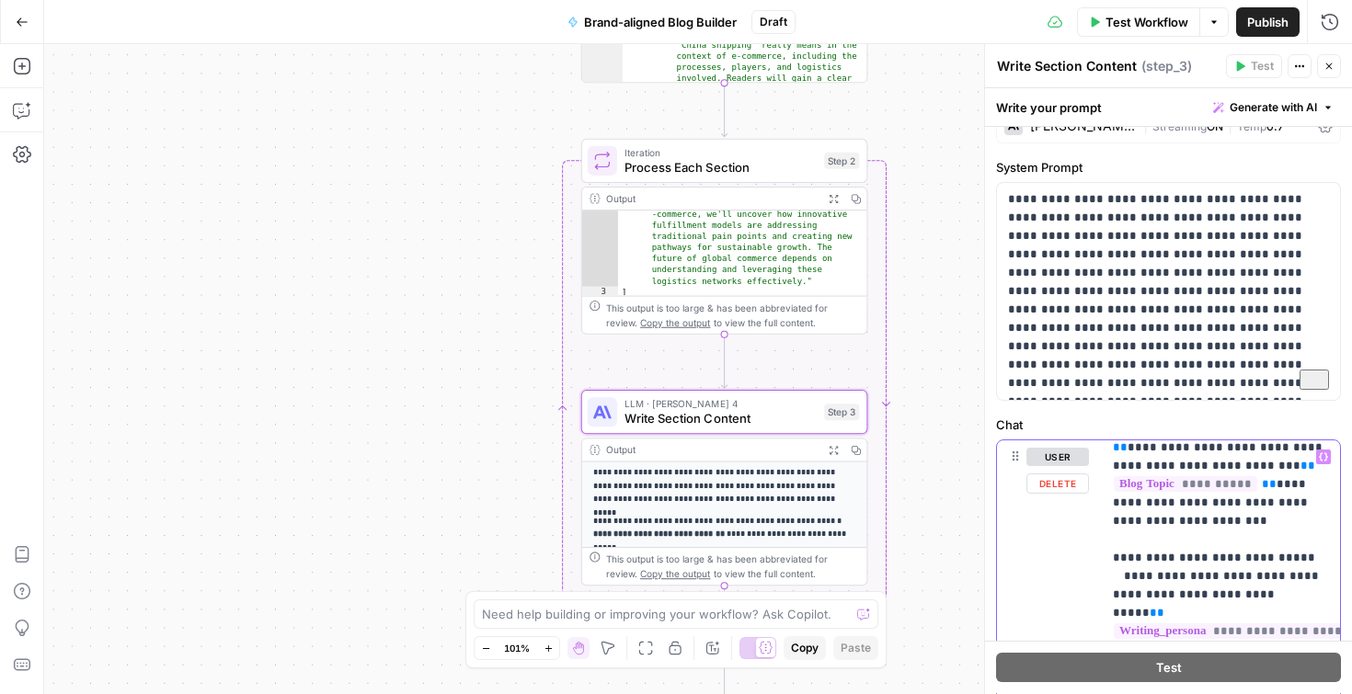
scroll to position [47, 2]
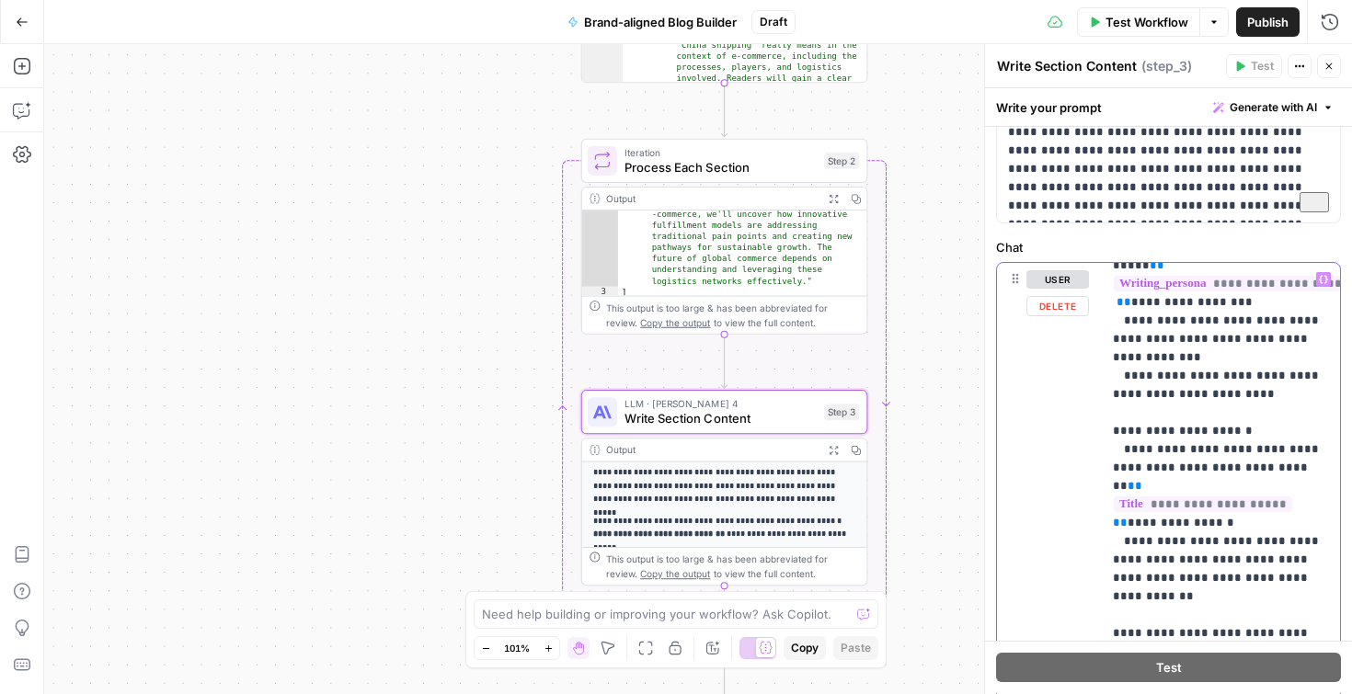
scroll to position [293, 2]
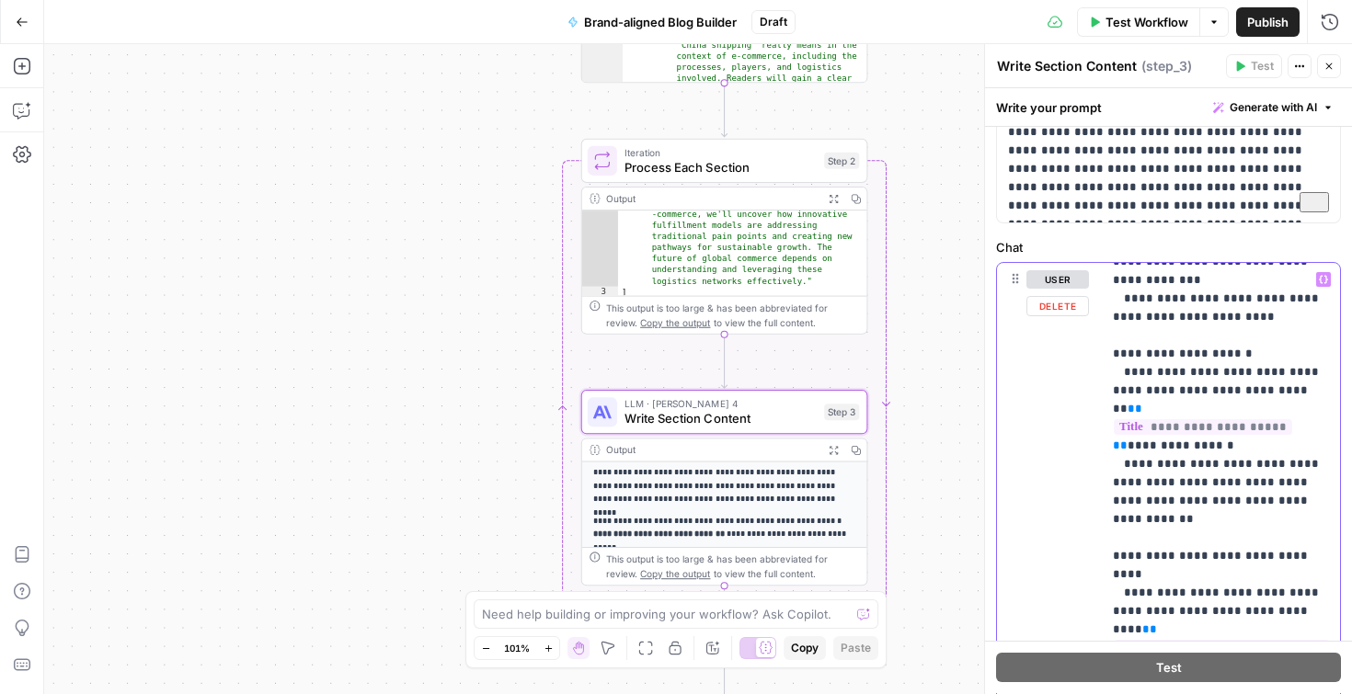
click at [1214, 419] on span "**********" at bounding box center [1203, 427] width 178 height 16
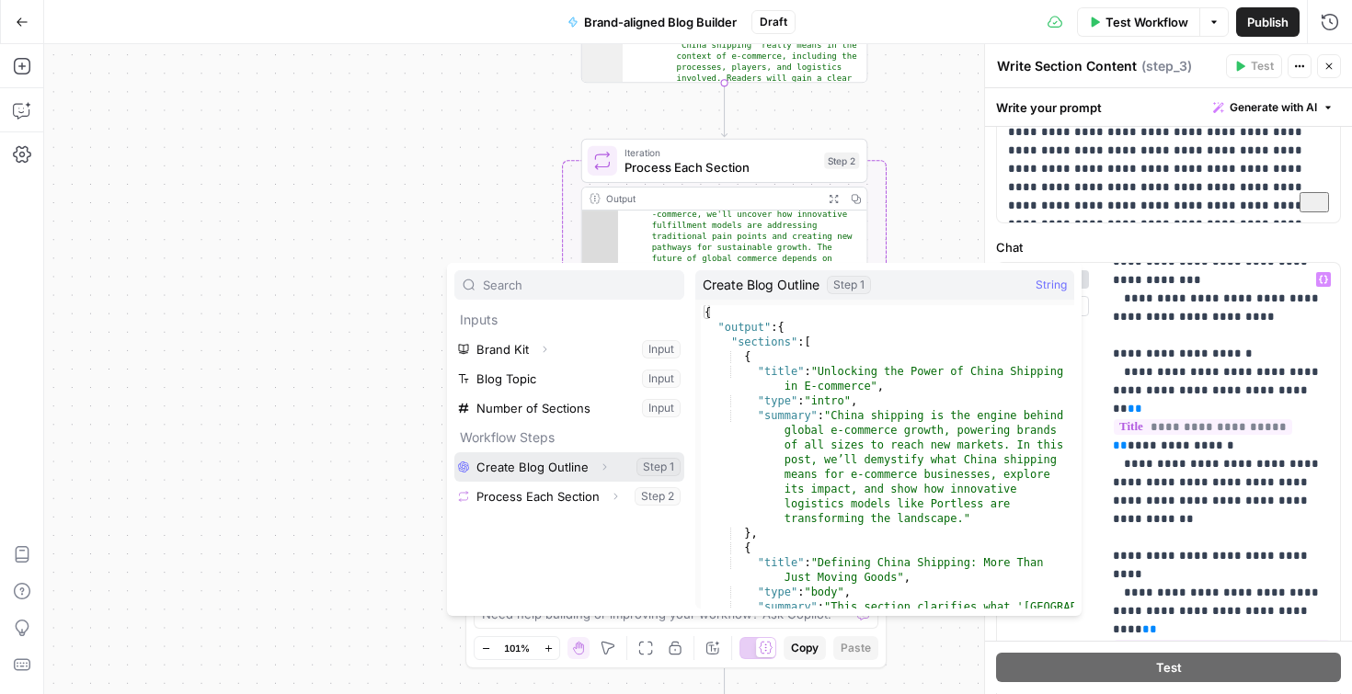
click at [603, 470] on icon "button" at bounding box center [605, 467] width 4 height 6
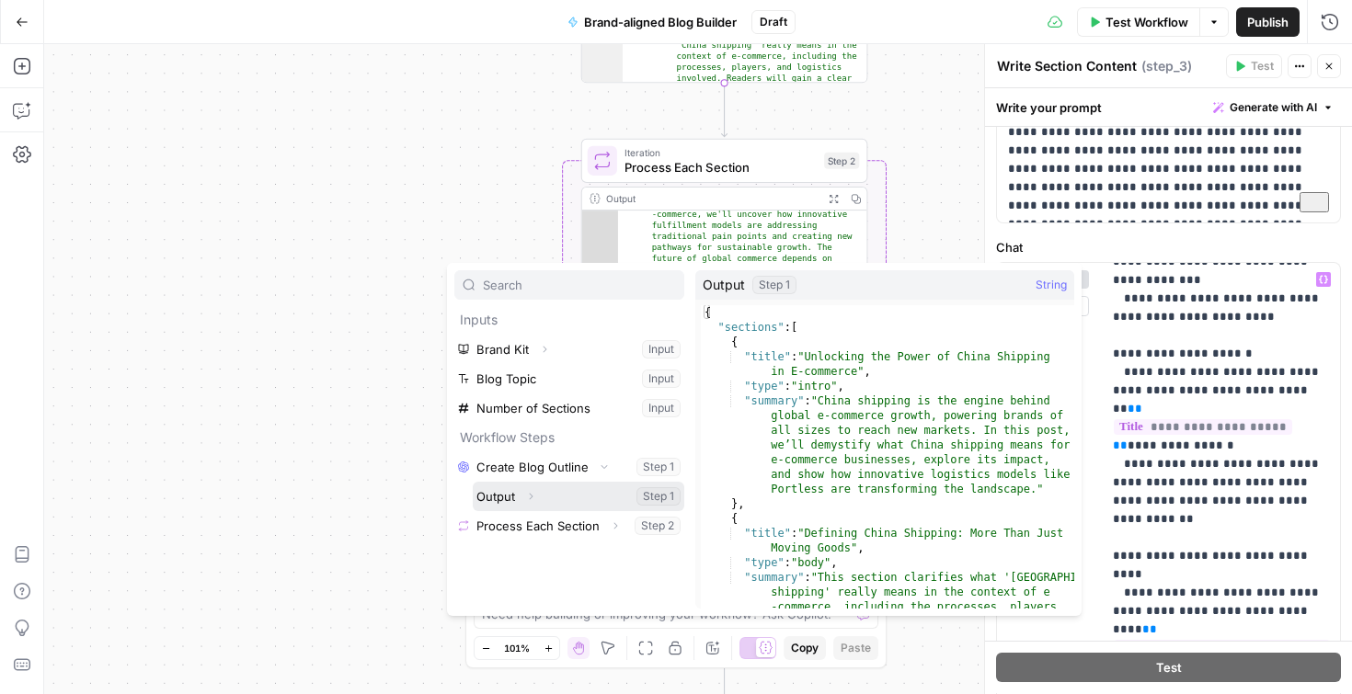
click at [531, 501] on icon "button" at bounding box center [530, 496] width 11 height 11
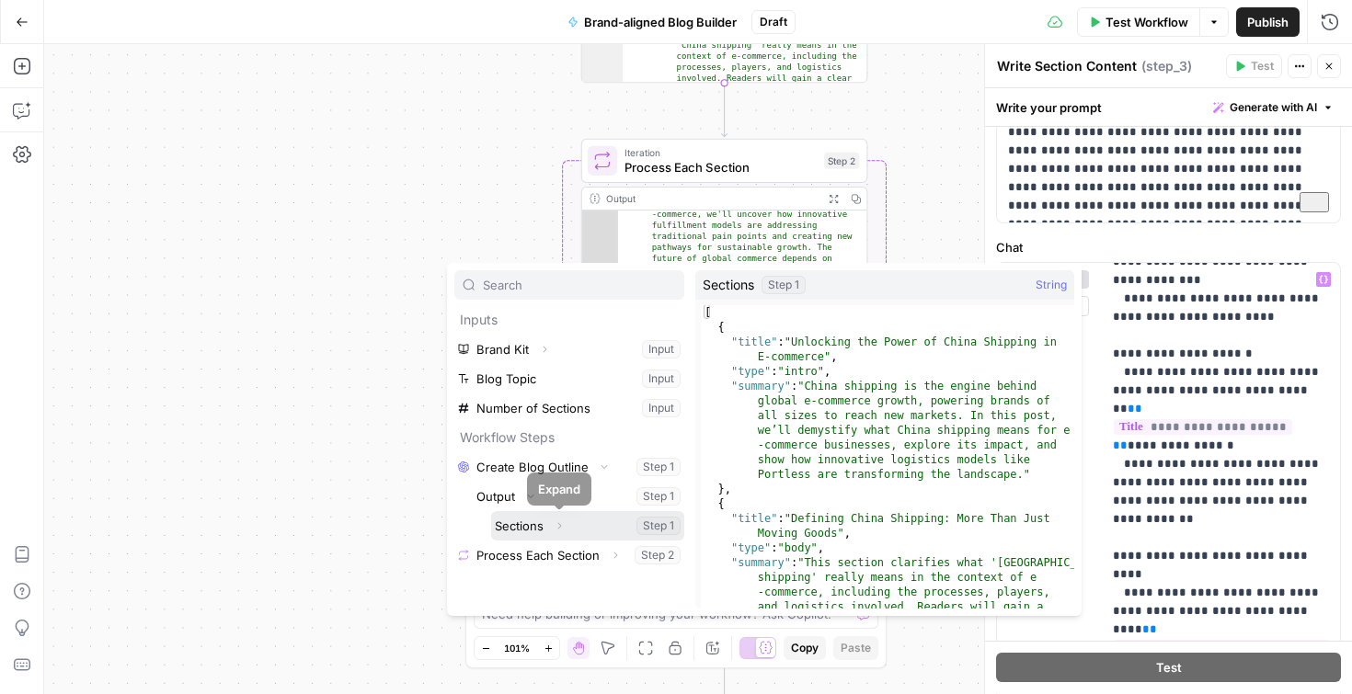
click at [555, 532] on button "Expand" at bounding box center [559, 526] width 24 height 24
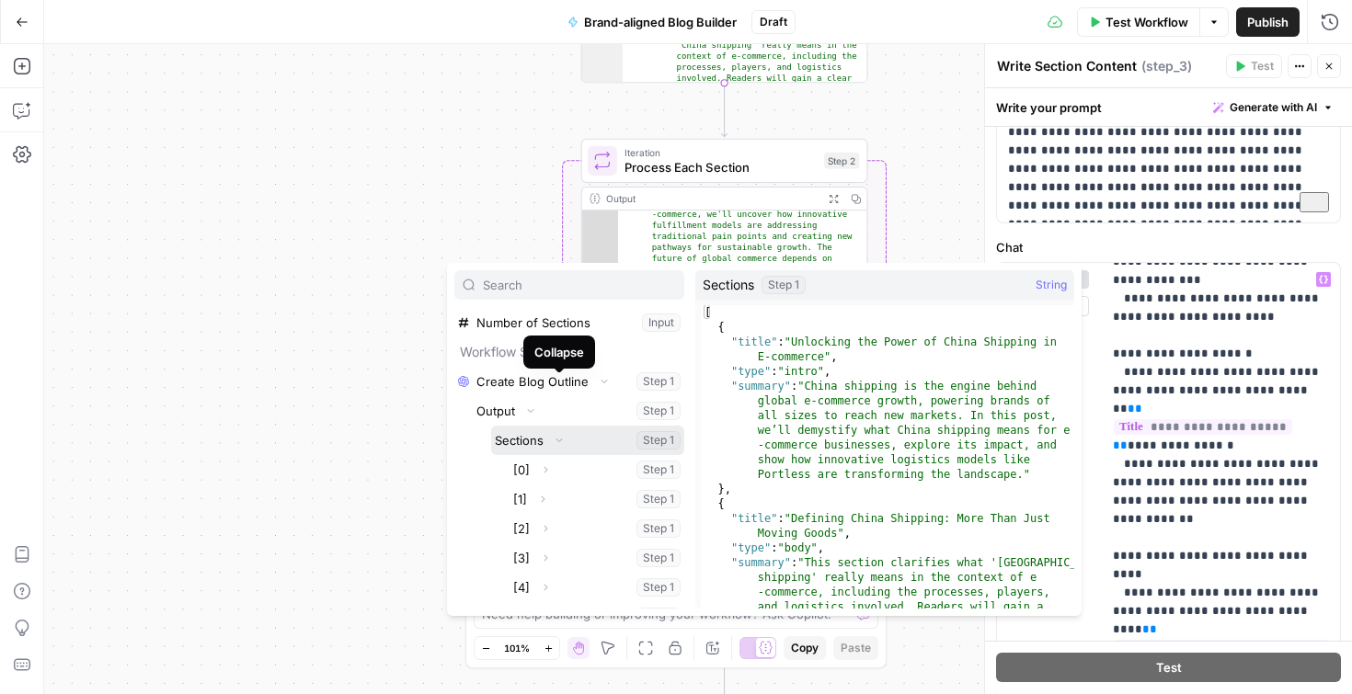
scroll to position [137, 0]
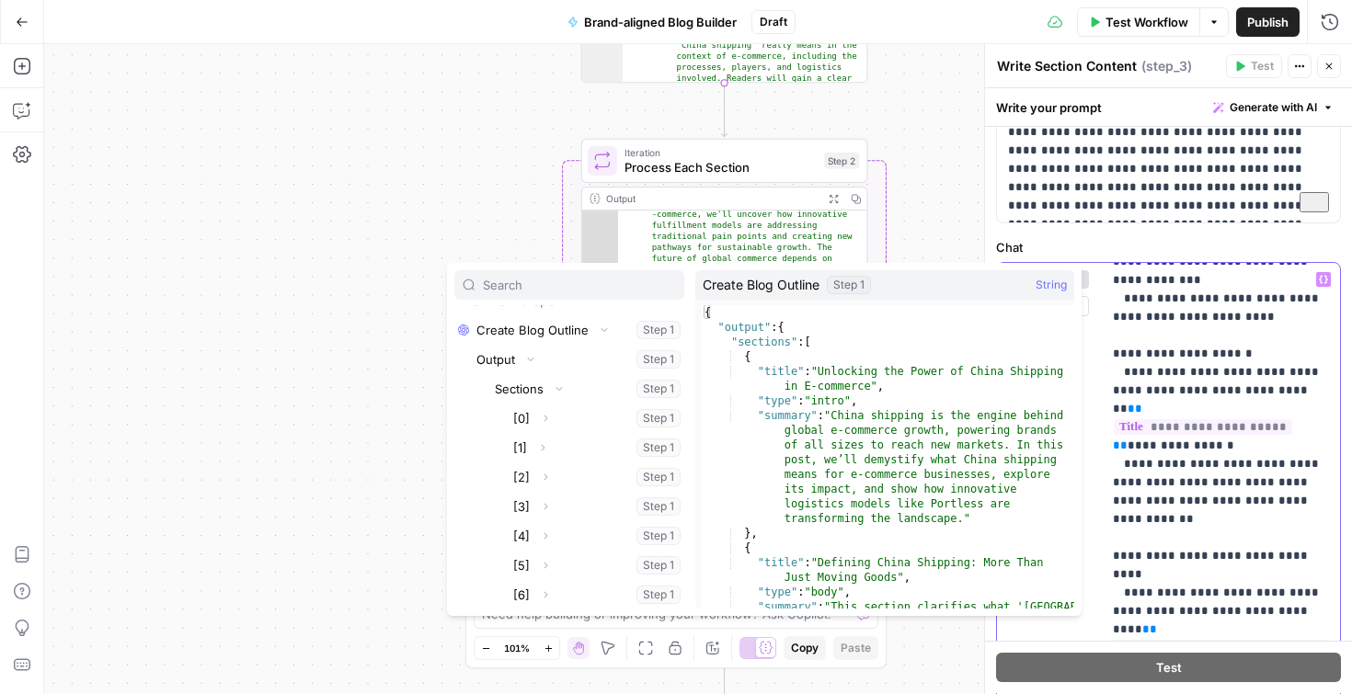
click at [1273, 392] on p "**********" at bounding box center [1220, 620] width 214 height 1287
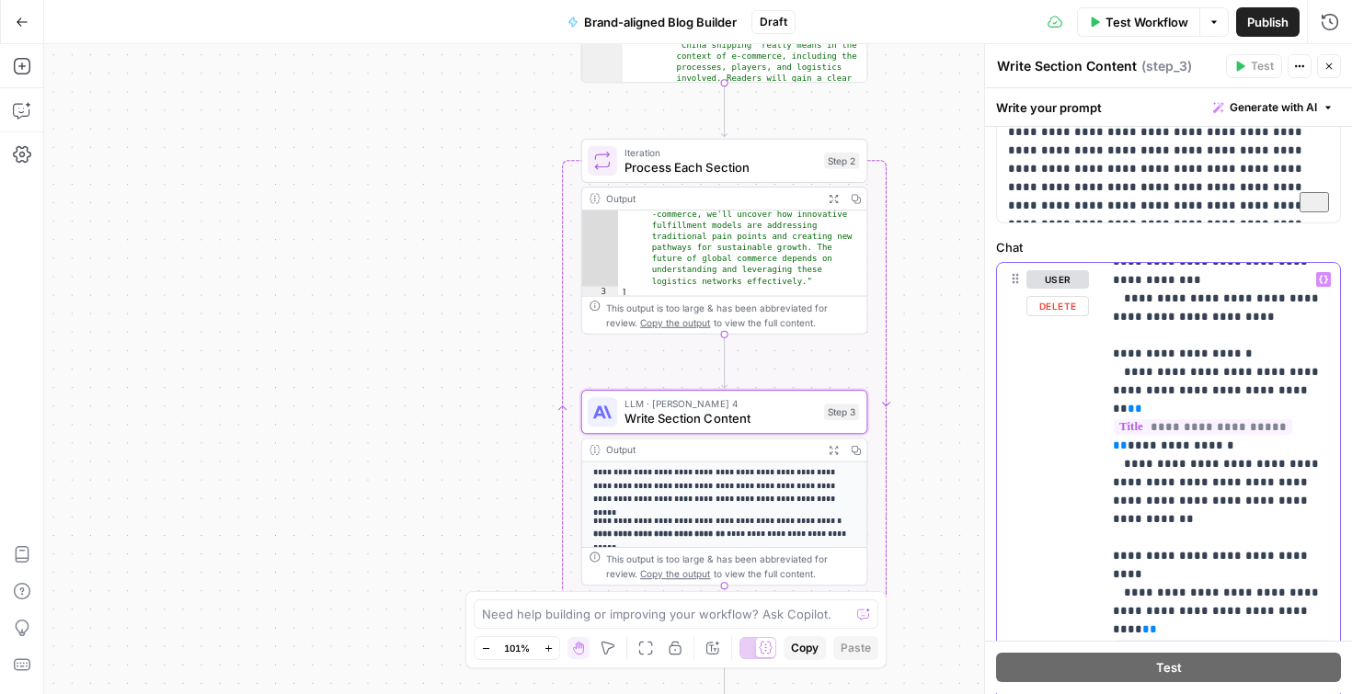
click at [1266, 394] on p "**********" at bounding box center [1220, 620] width 214 height 1287
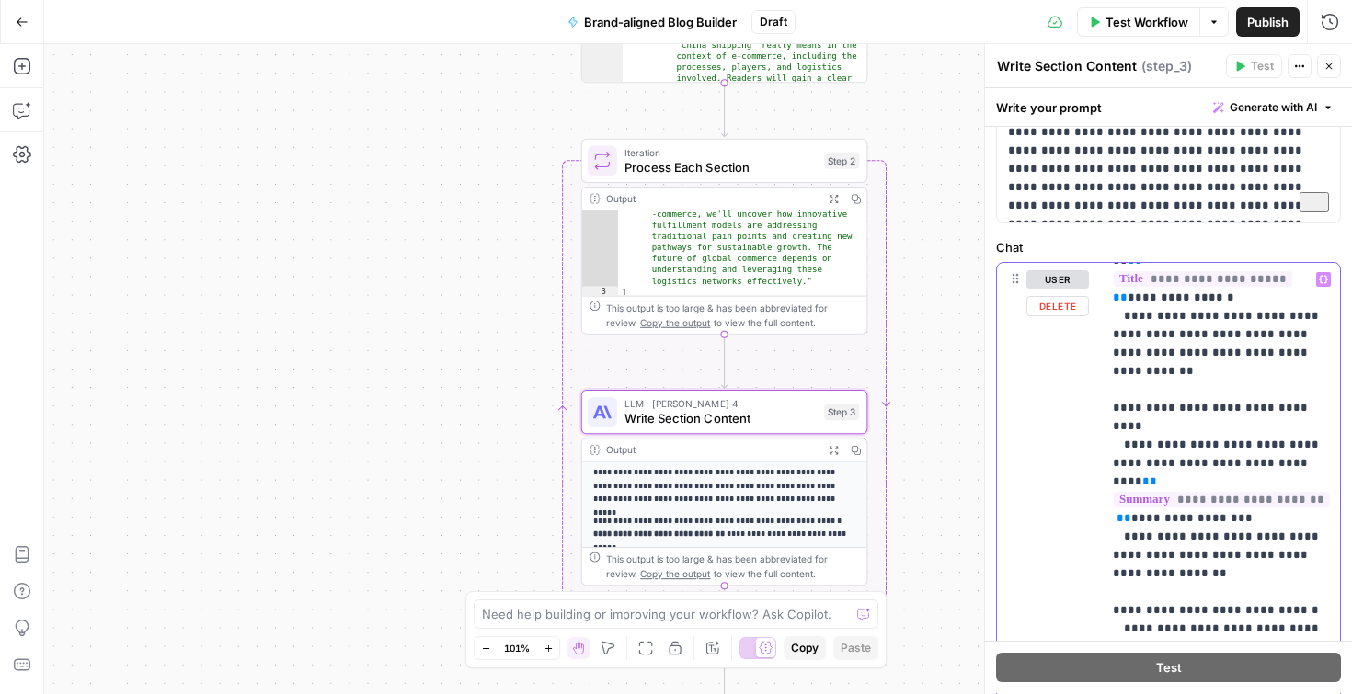
scroll to position [470, 2]
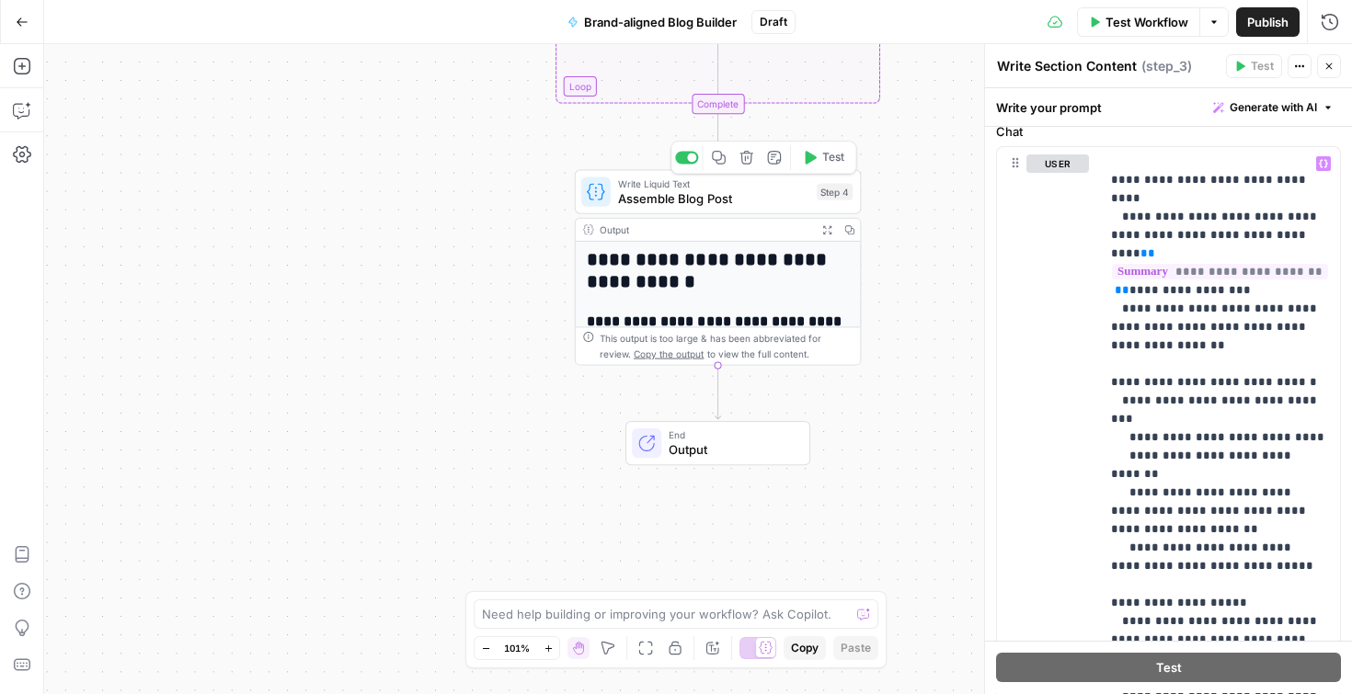
click at [691, 194] on span "Assemble Blog Post" at bounding box center [713, 198] width 191 height 18
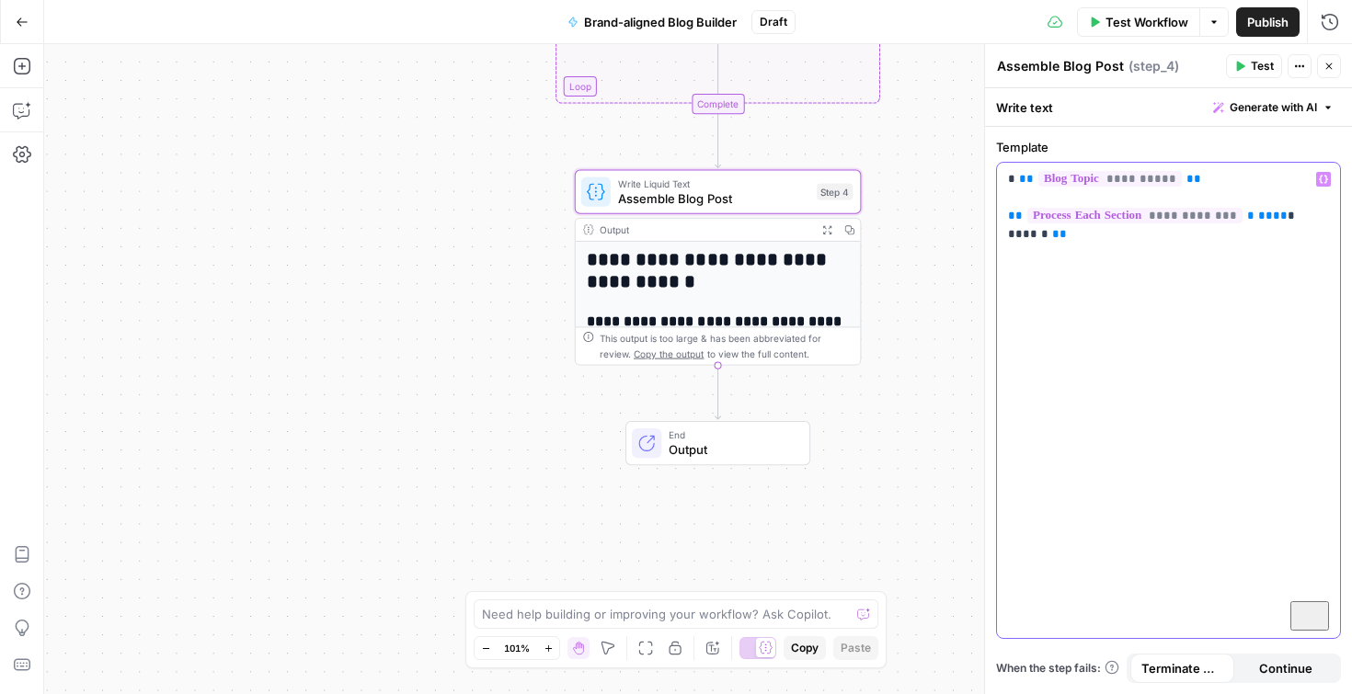
drag, startPoint x: 1072, startPoint y: 256, endPoint x: 978, endPoint y: 162, distance: 133.3
click at [984, 162] on div "**********" at bounding box center [1168, 369] width 368 height 650
copy p "**********"
click at [916, 403] on div "Workflow Set Inputs Inputs LLM · GPT-4.1 Create Blog Outline Step 1 Output Expa…" at bounding box center [698, 369] width 1308 height 650
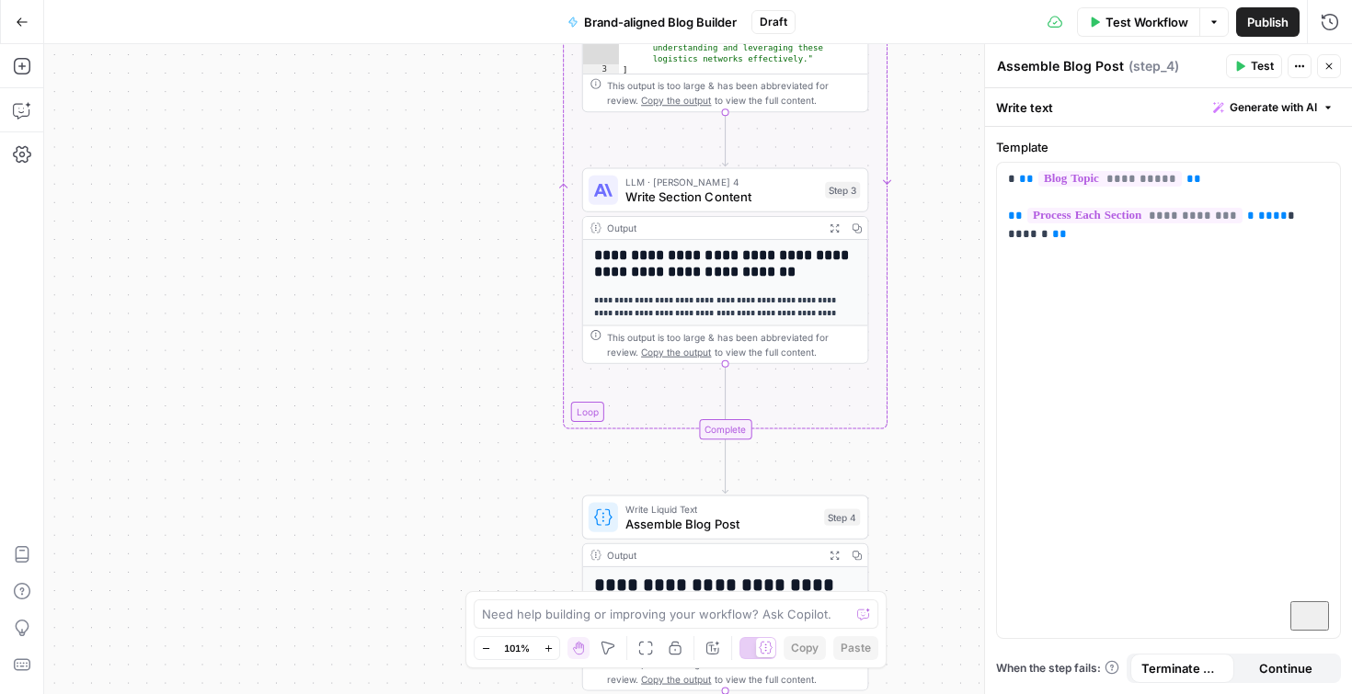
click at [709, 283] on div "**********" at bounding box center [725, 380] width 285 height 281
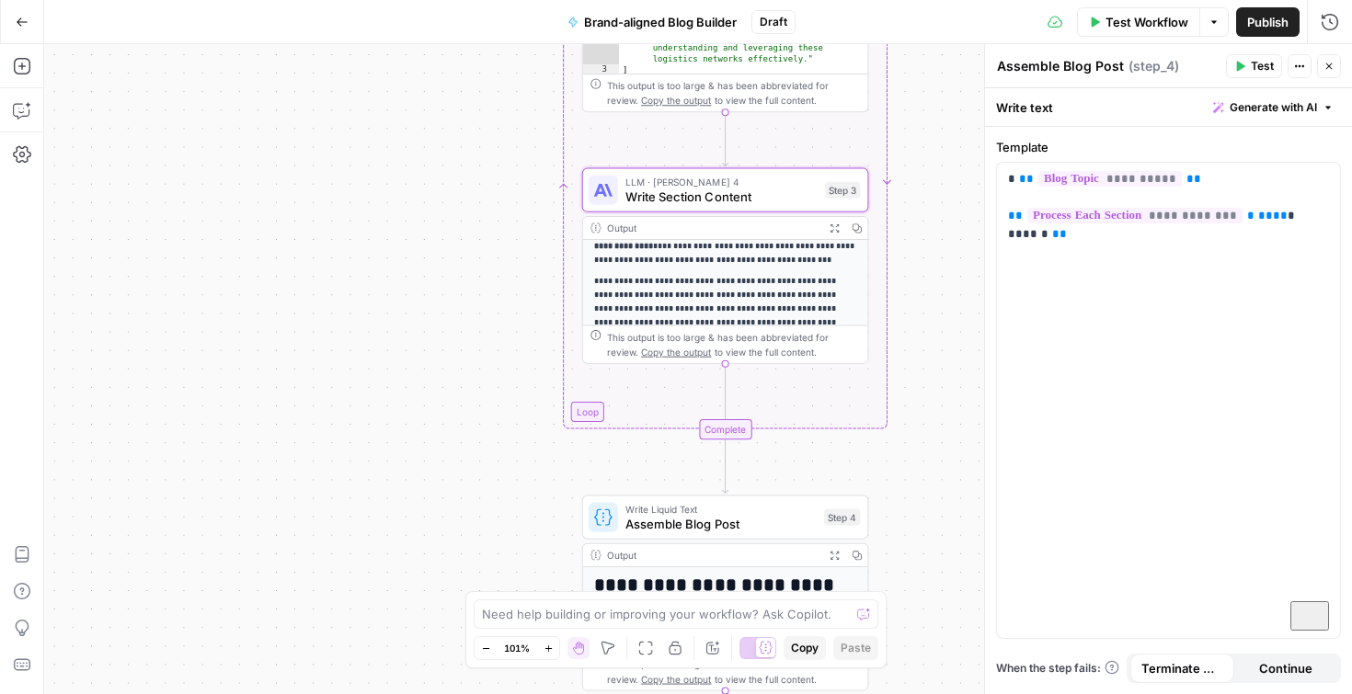
click at [685, 524] on span "Assemble Blog Post" at bounding box center [720, 524] width 191 height 18
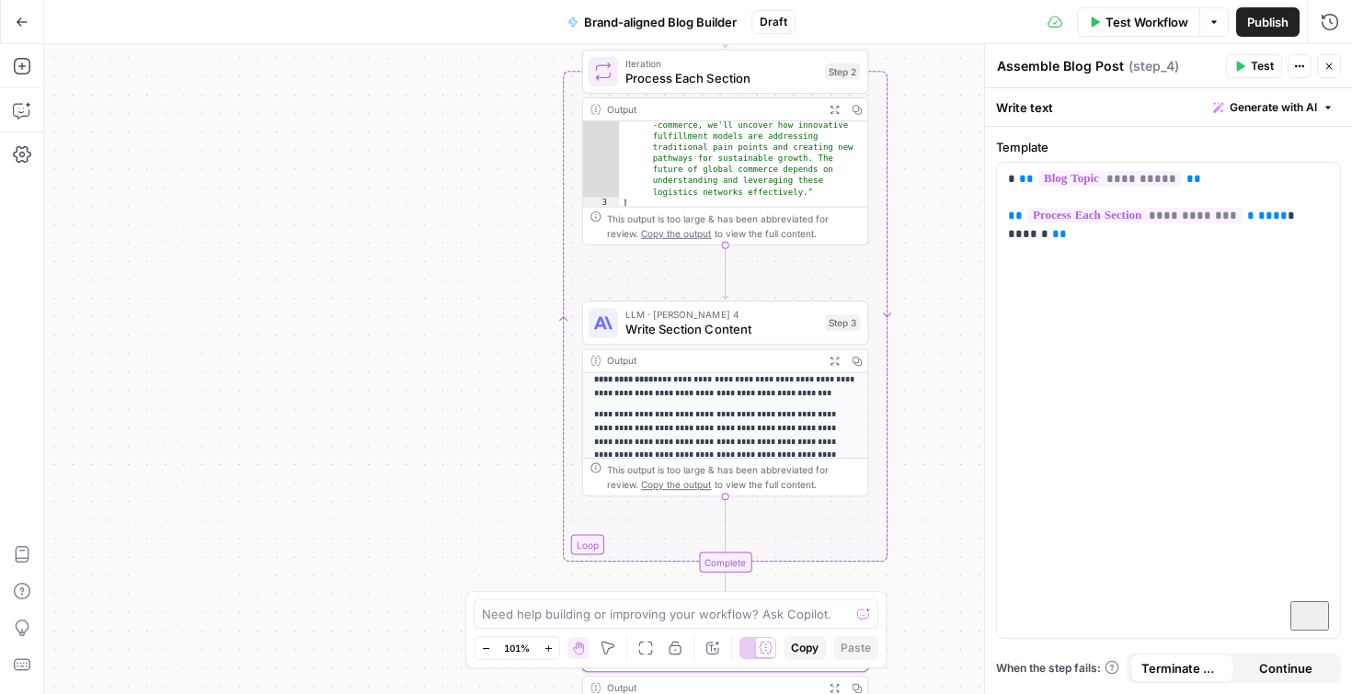
click at [730, 337] on span "Write Section Content" at bounding box center [721, 329] width 192 height 18
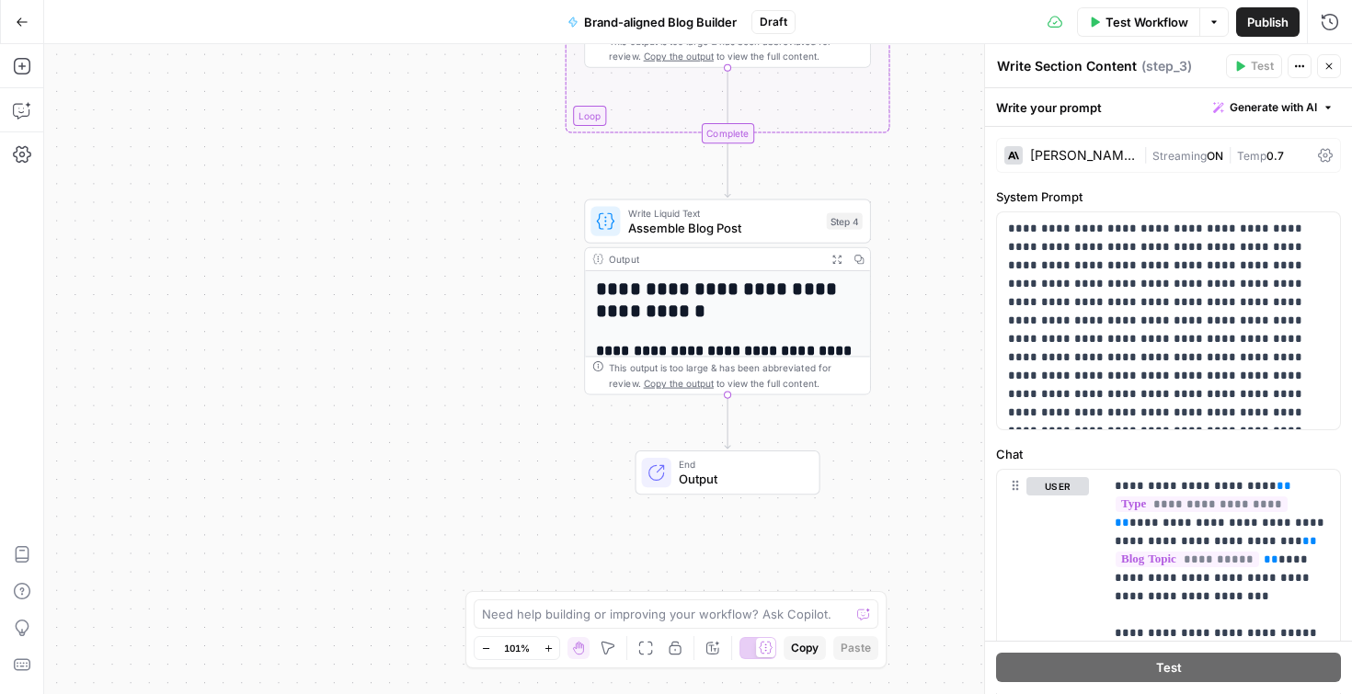
click at [735, 223] on span "Assemble Blog Post" at bounding box center [723, 228] width 191 height 18
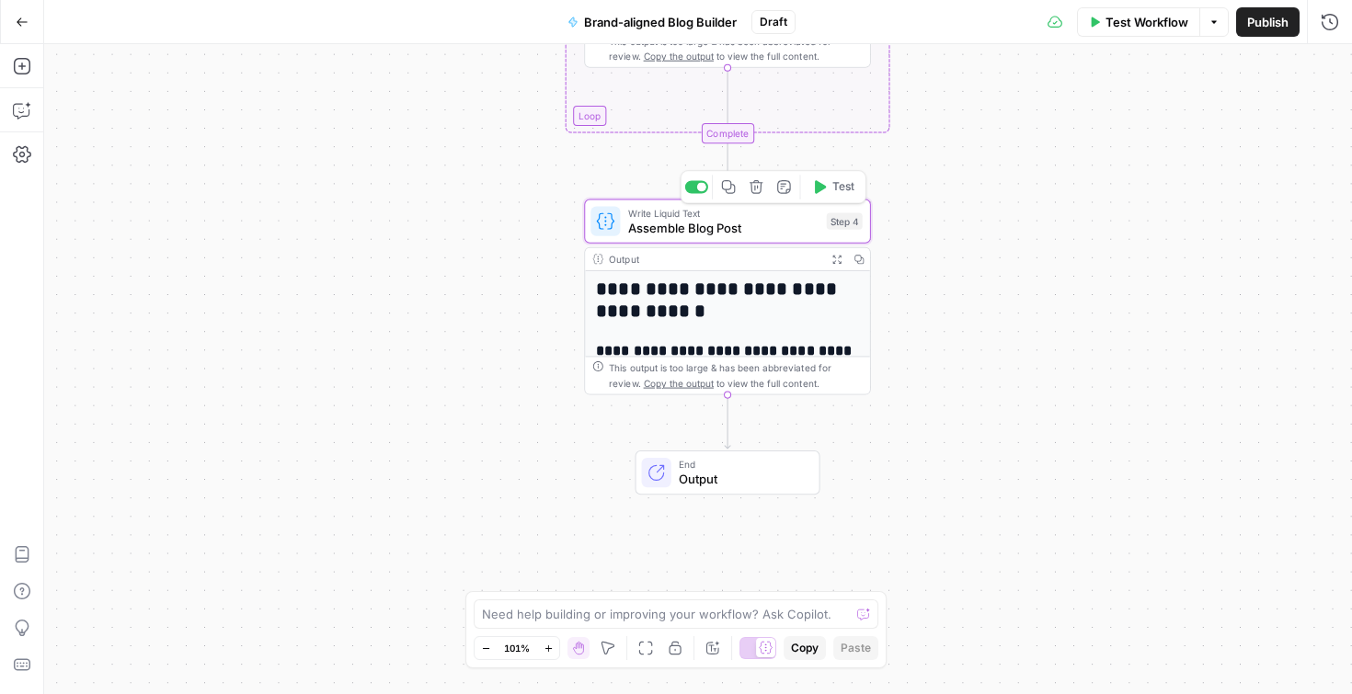
type textarea "Assemble Blog Post"
